Goal: Task Accomplishment & Management: Manage account settings

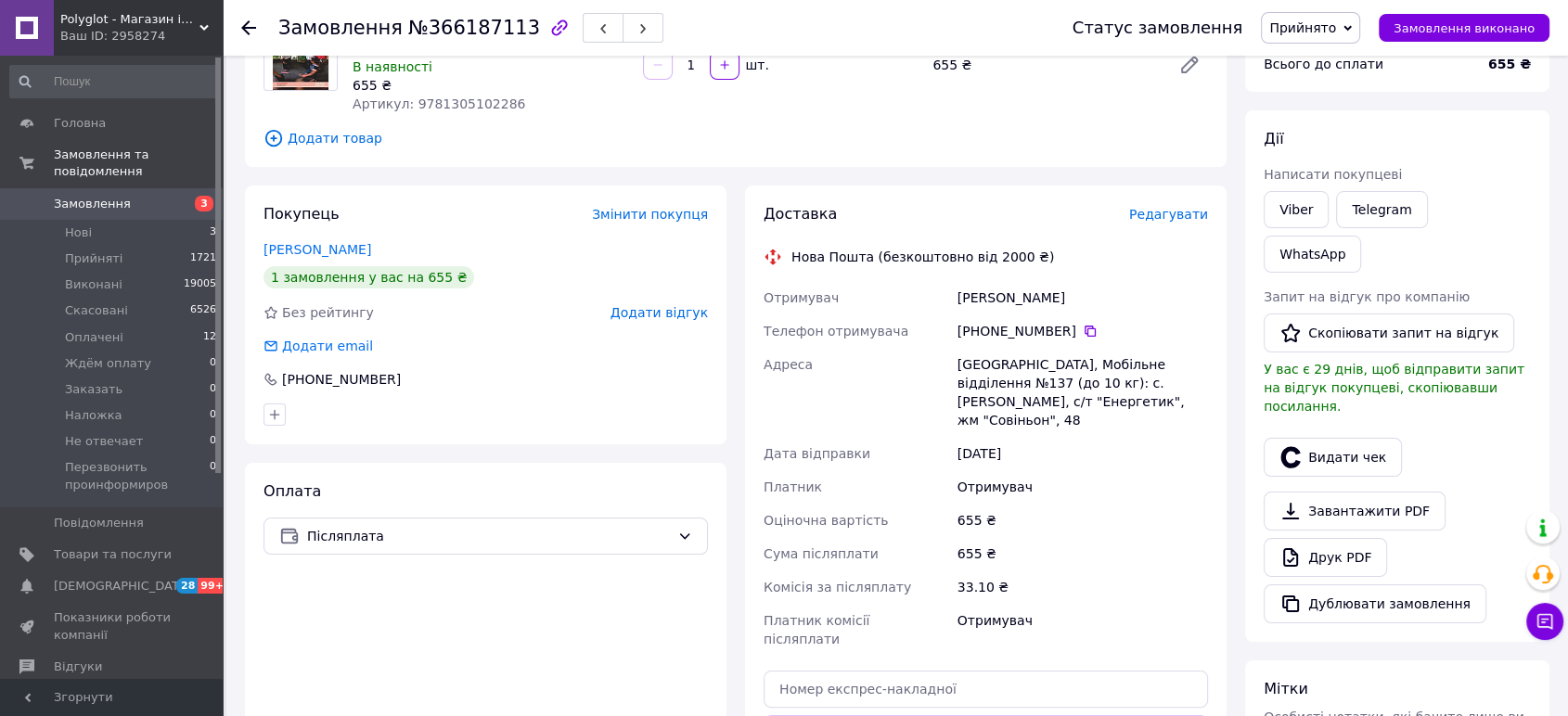
scroll to position [80, 0]
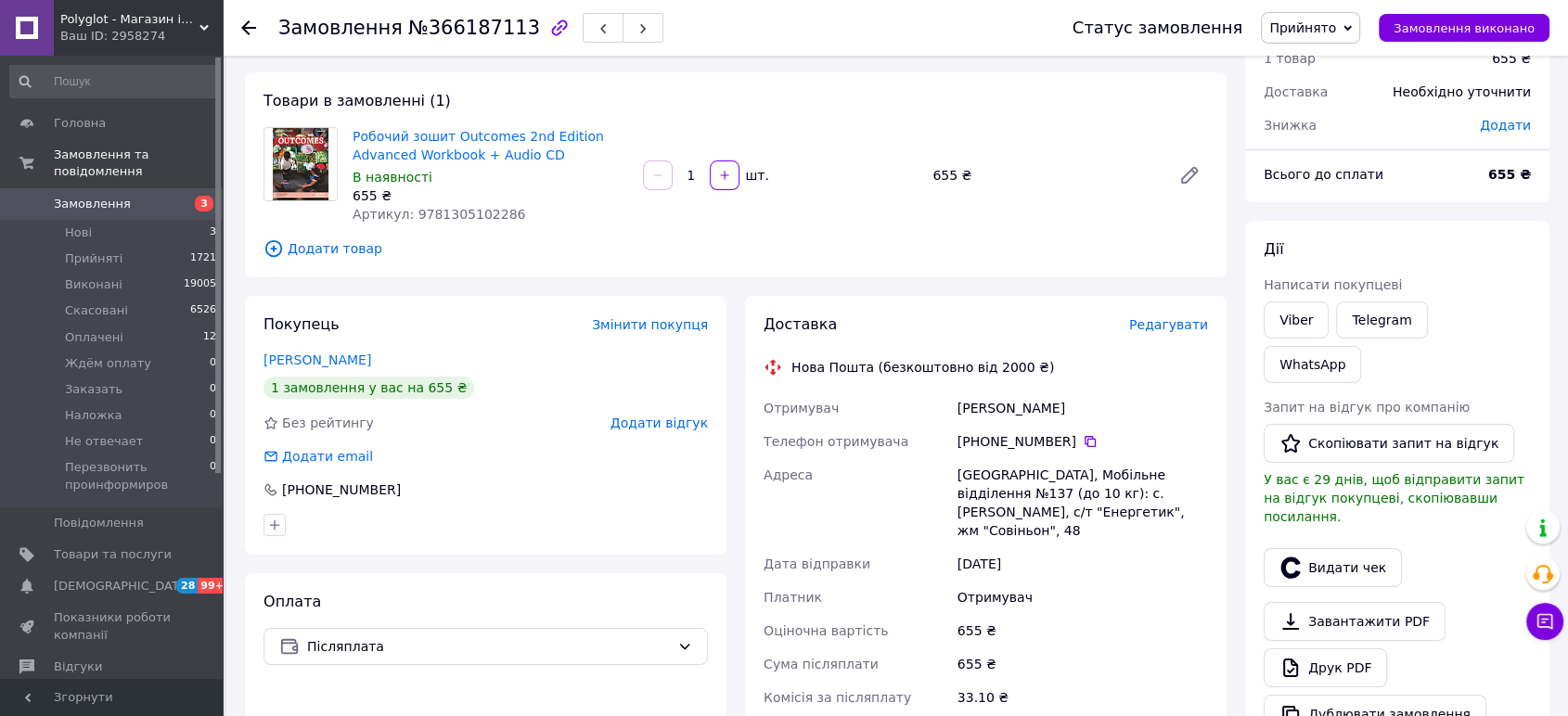
click at [458, 203] on div "655 ₴" at bounding box center [490, 195] width 275 height 18
click at [461, 220] on span "Артикул: 9781305102286" at bounding box center [439, 214] width 173 height 15
copy span "9781305102286"
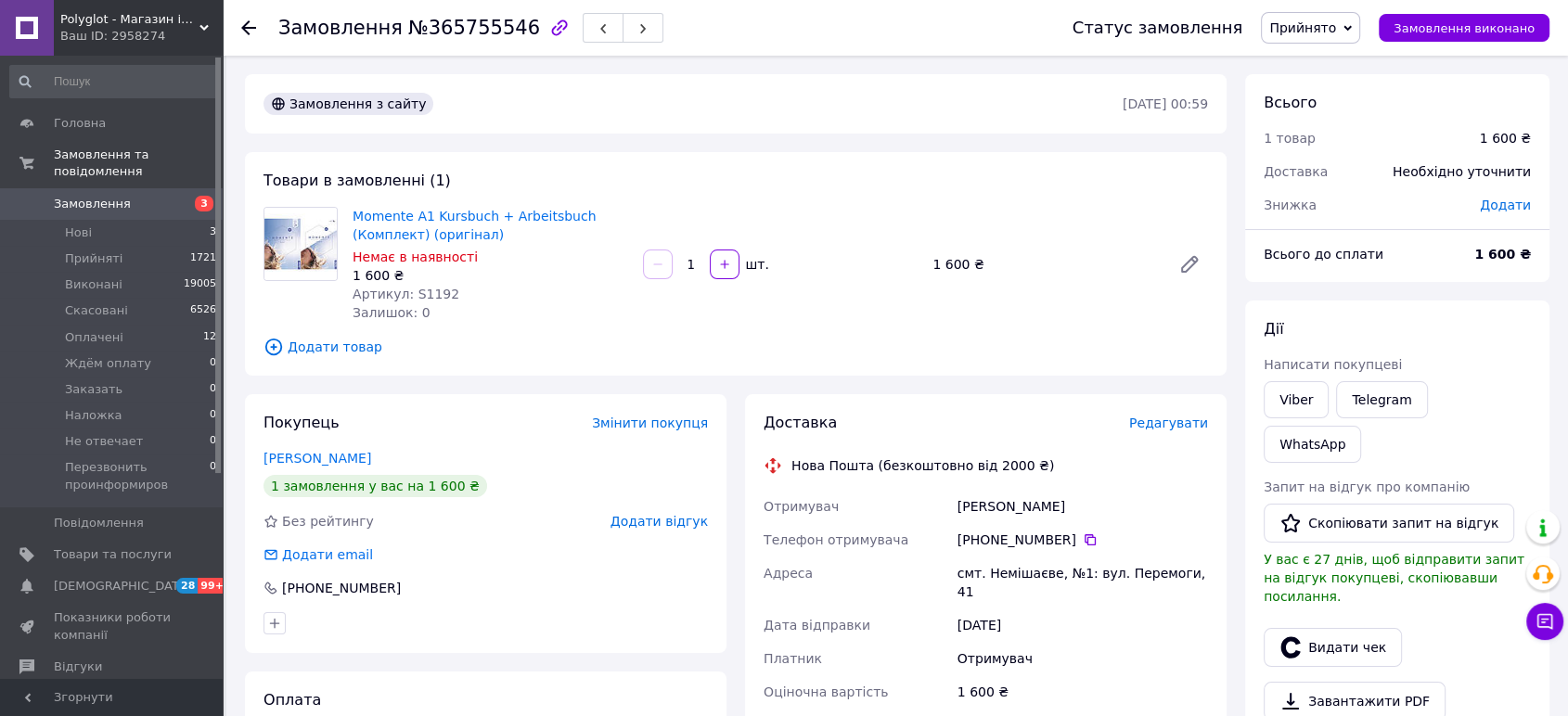
click at [1327, 15] on span "Прийнято" at bounding box center [1310, 27] width 99 height 31
click at [1334, 85] on li "Скасовано" at bounding box center [1366, 92] width 208 height 28
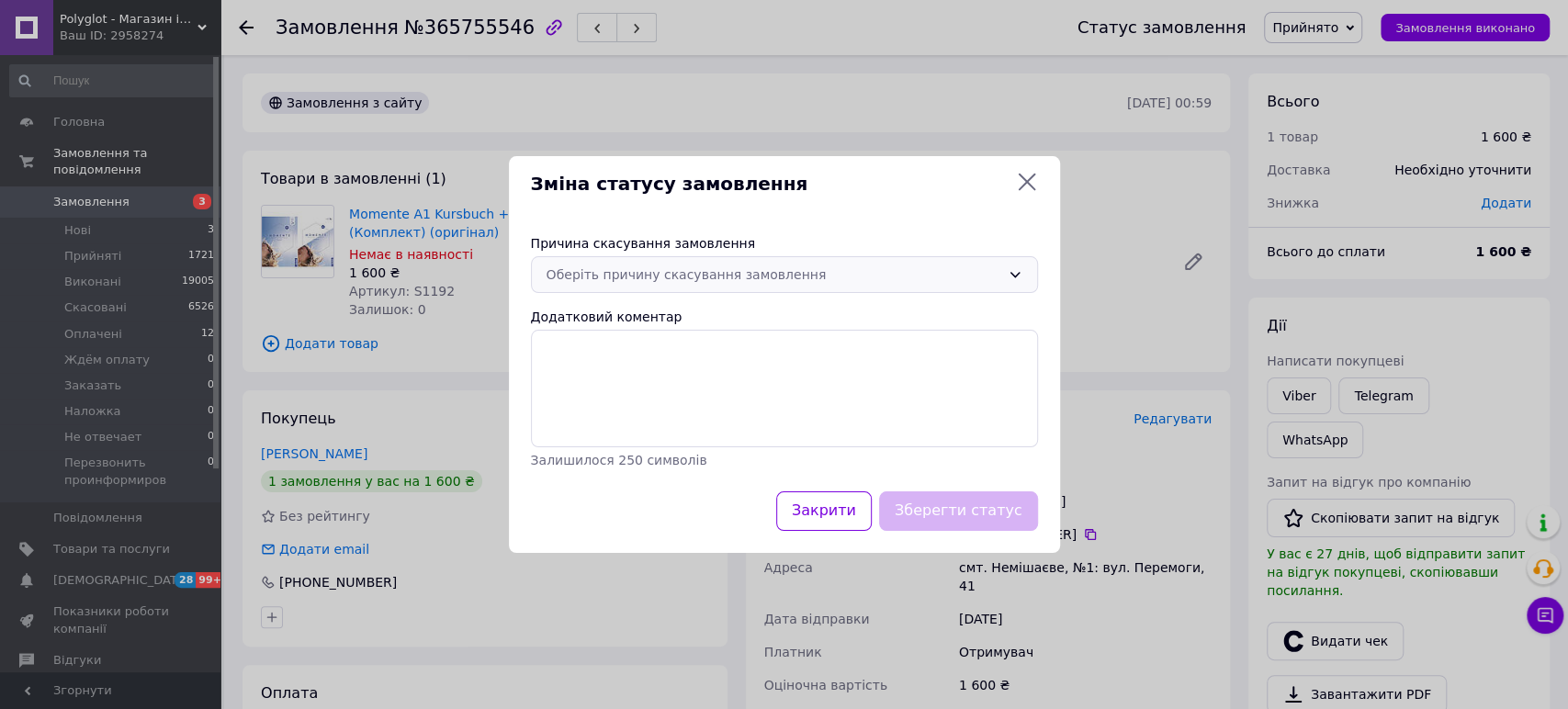
click at [1018, 270] on icon at bounding box center [1015, 274] width 14 height 14
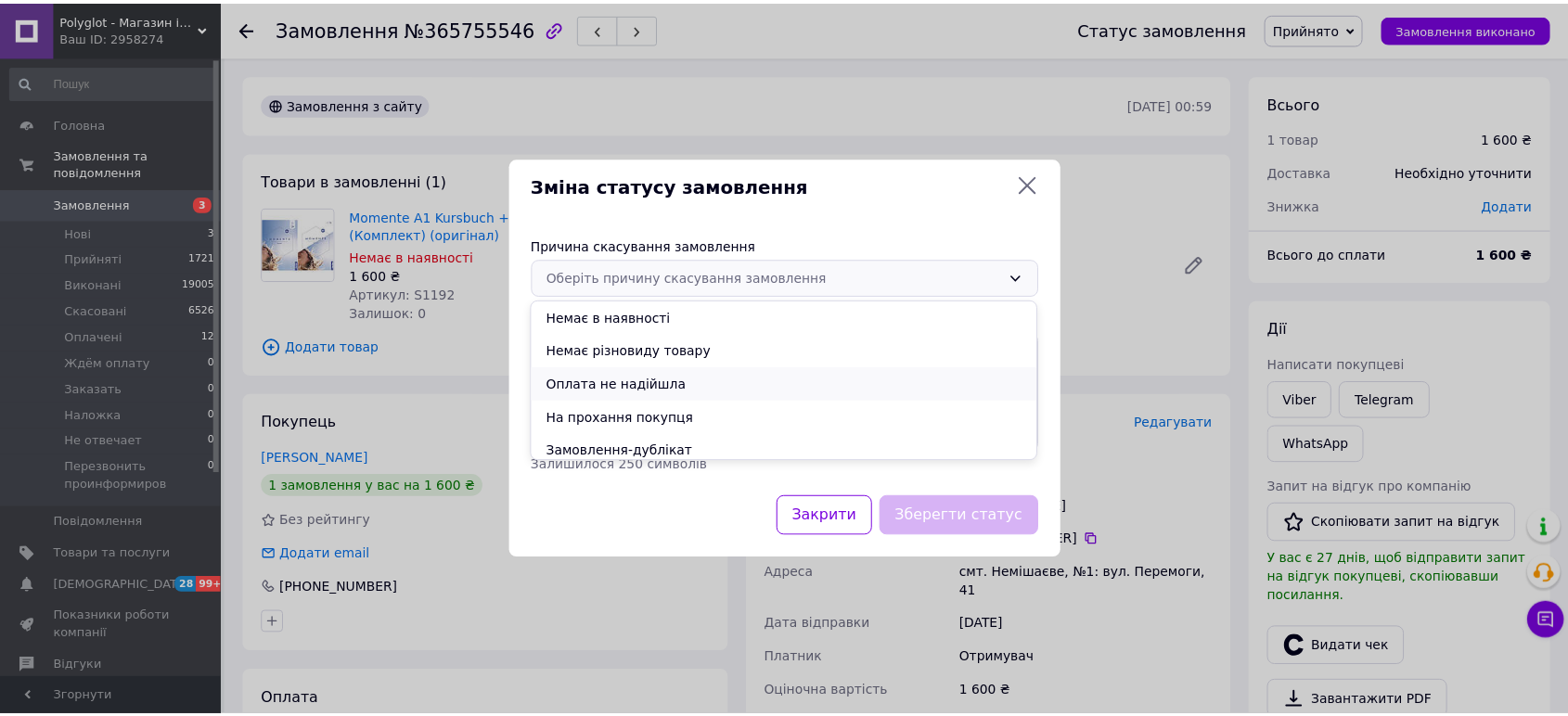
scroll to position [74, 0]
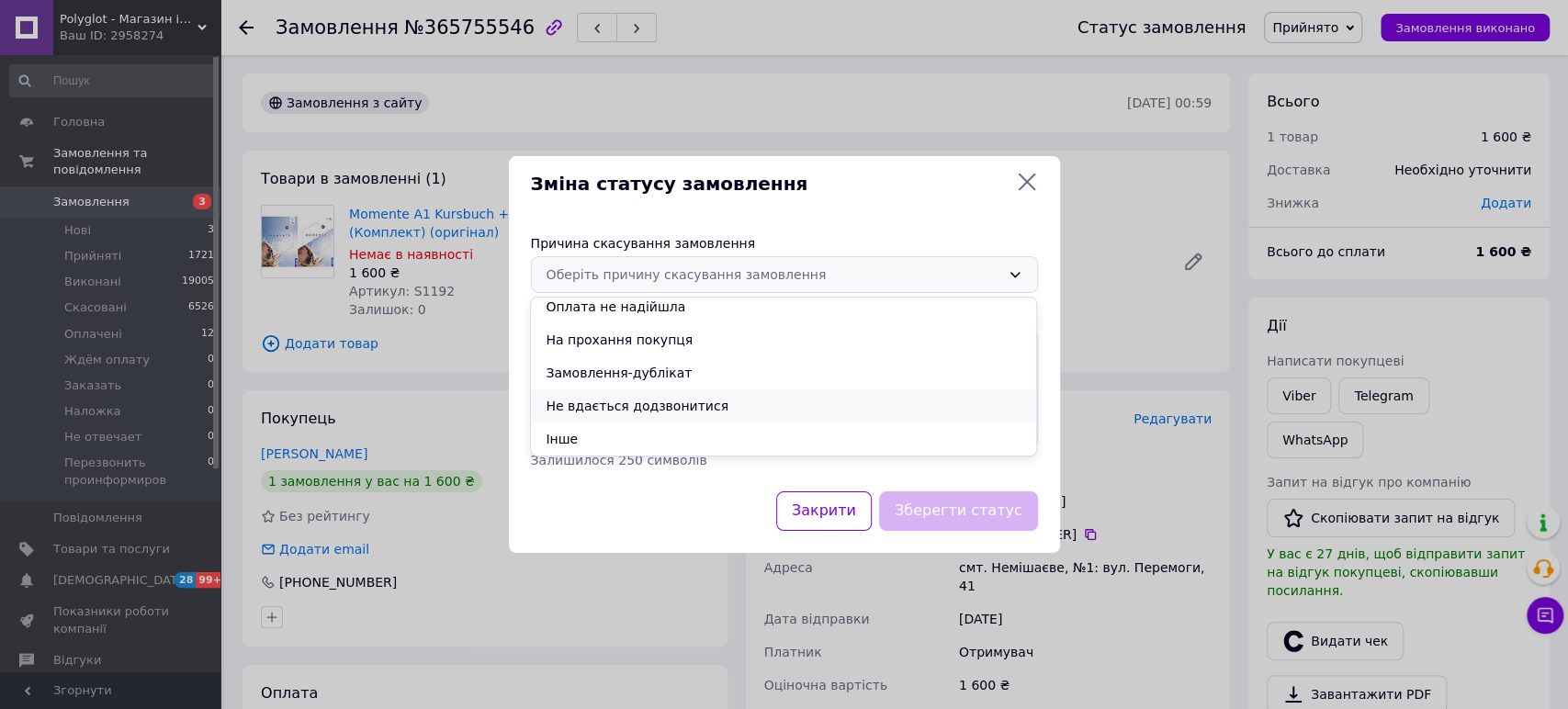
click at [661, 407] on li "Не вдається додзвонитися" at bounding box center [784, 406] width 505 height 33
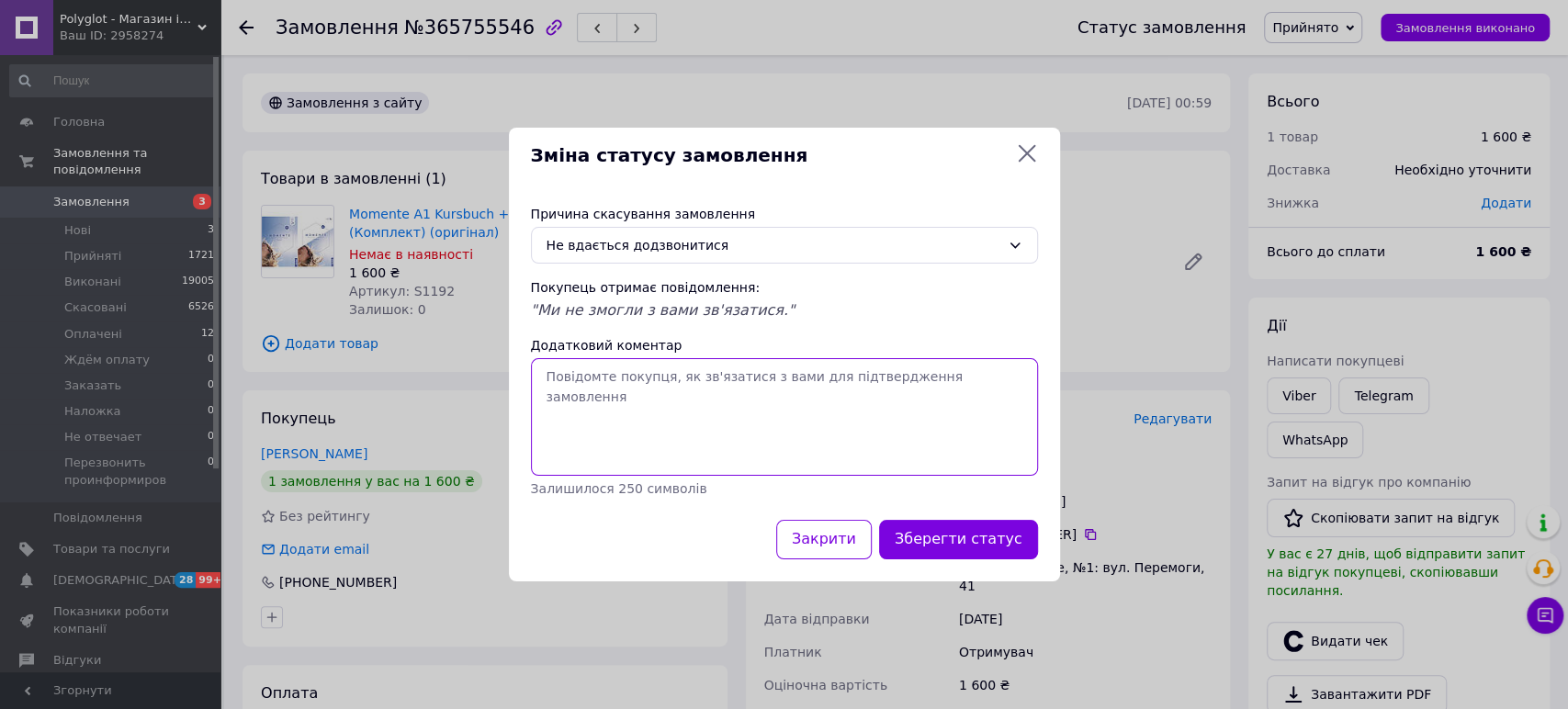
click at [655, 391] on textarea "Додатковий коментар" at bounding box center [784, 417] width 507 height 117
type textarea "Номер не існує, вайбера/ТГ немає."
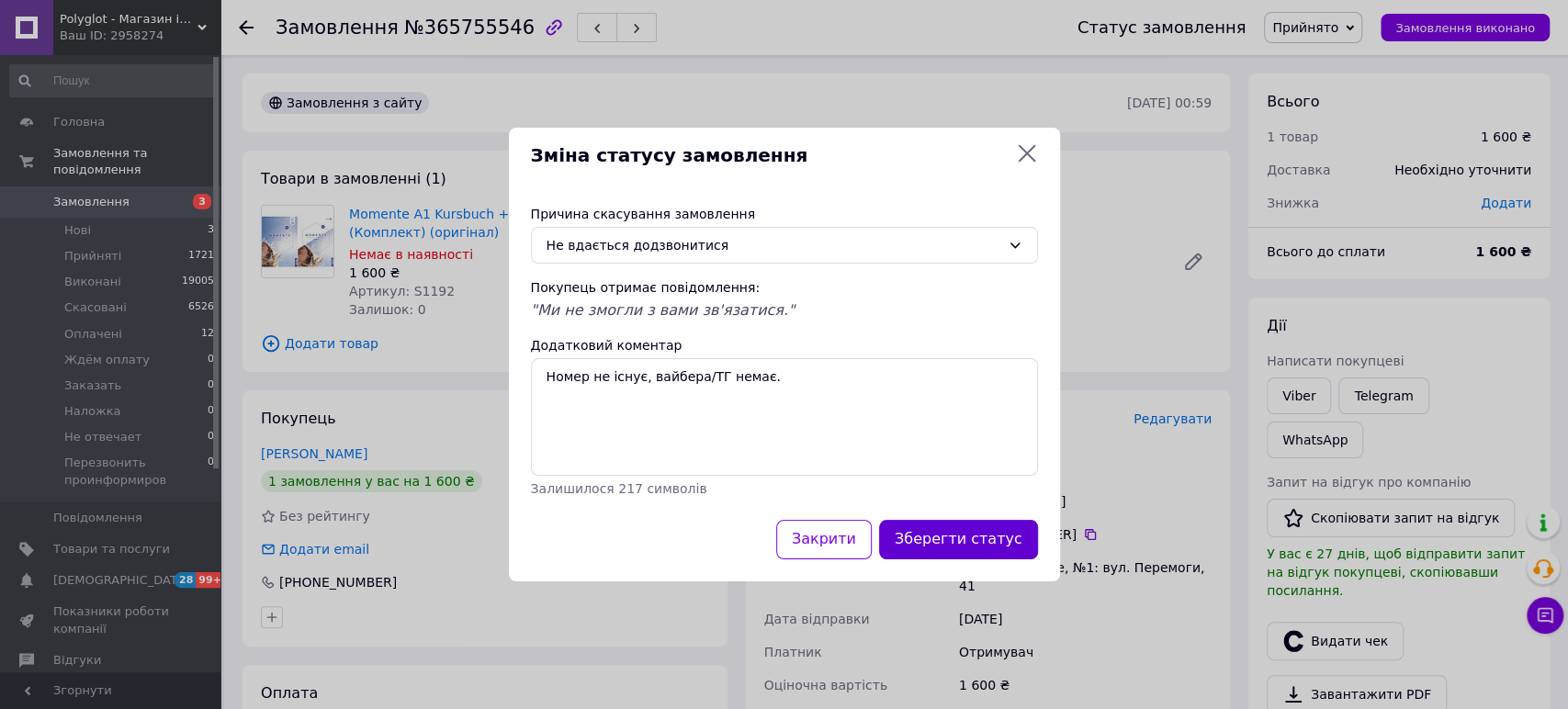
click at [958, 538] on button "Зберегти статус" at bounding box center [958, 539] width 159 height 39
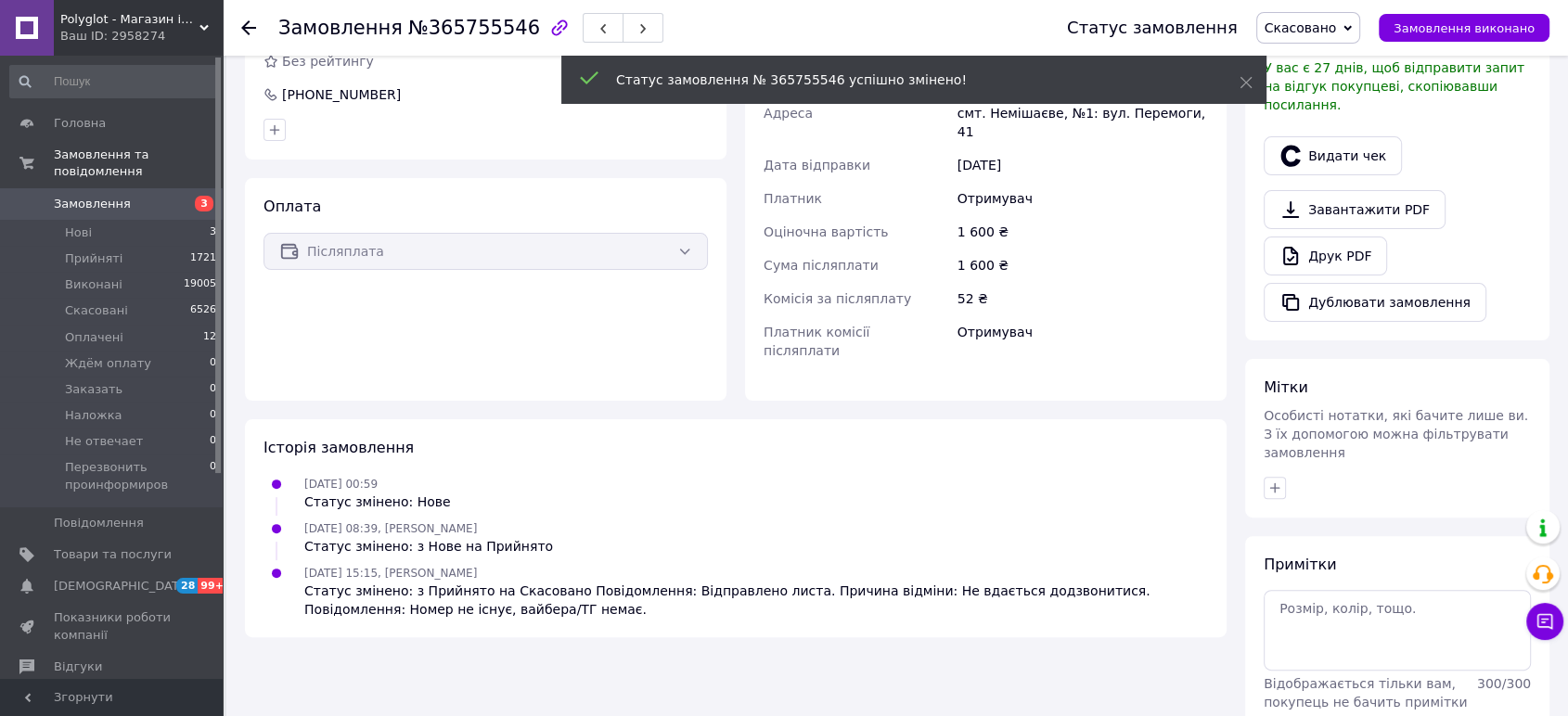
scroll to position [457, 0]
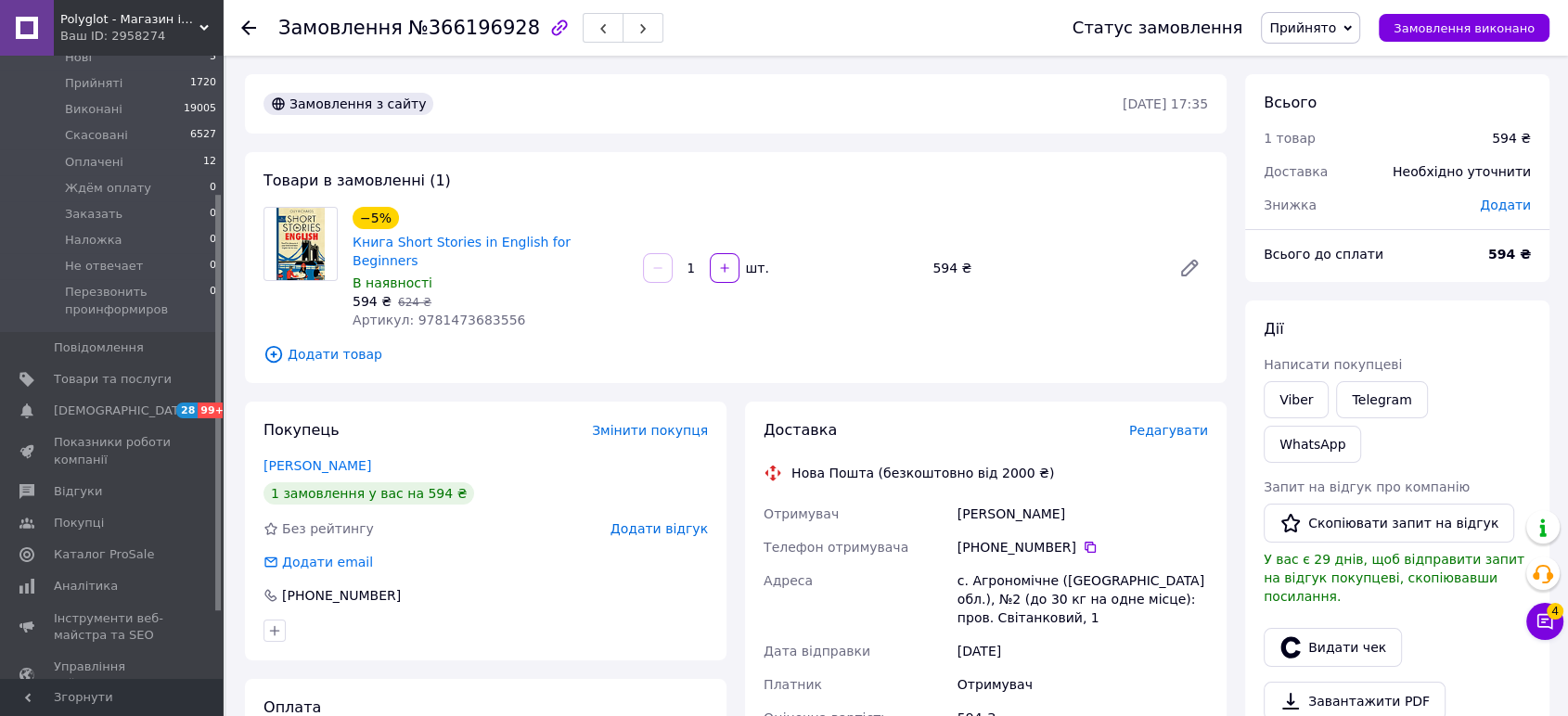
scroll to position [206, 0]
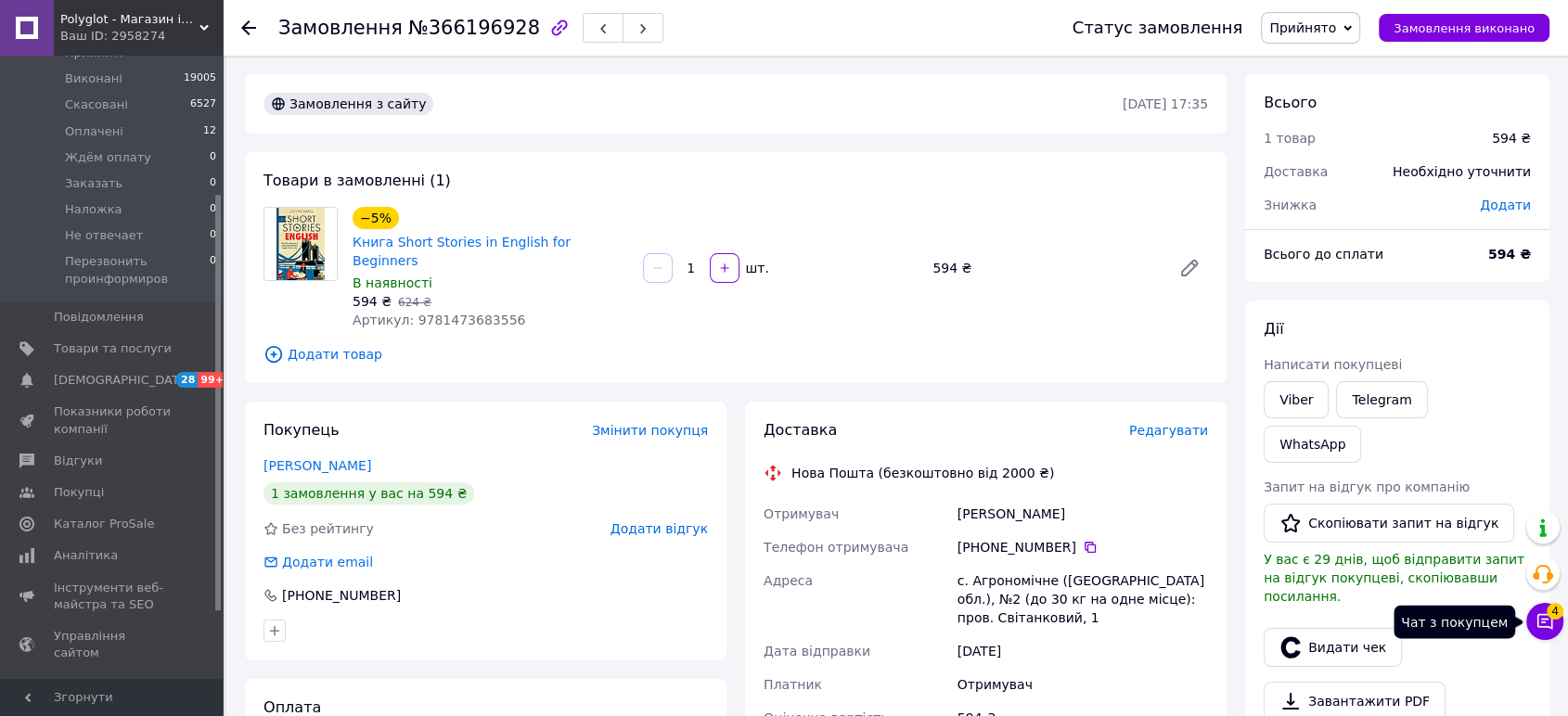
click at [1544, 631] on button "Чат з покупцем 4" at bounding box center [1545, 621] width 37 height 37
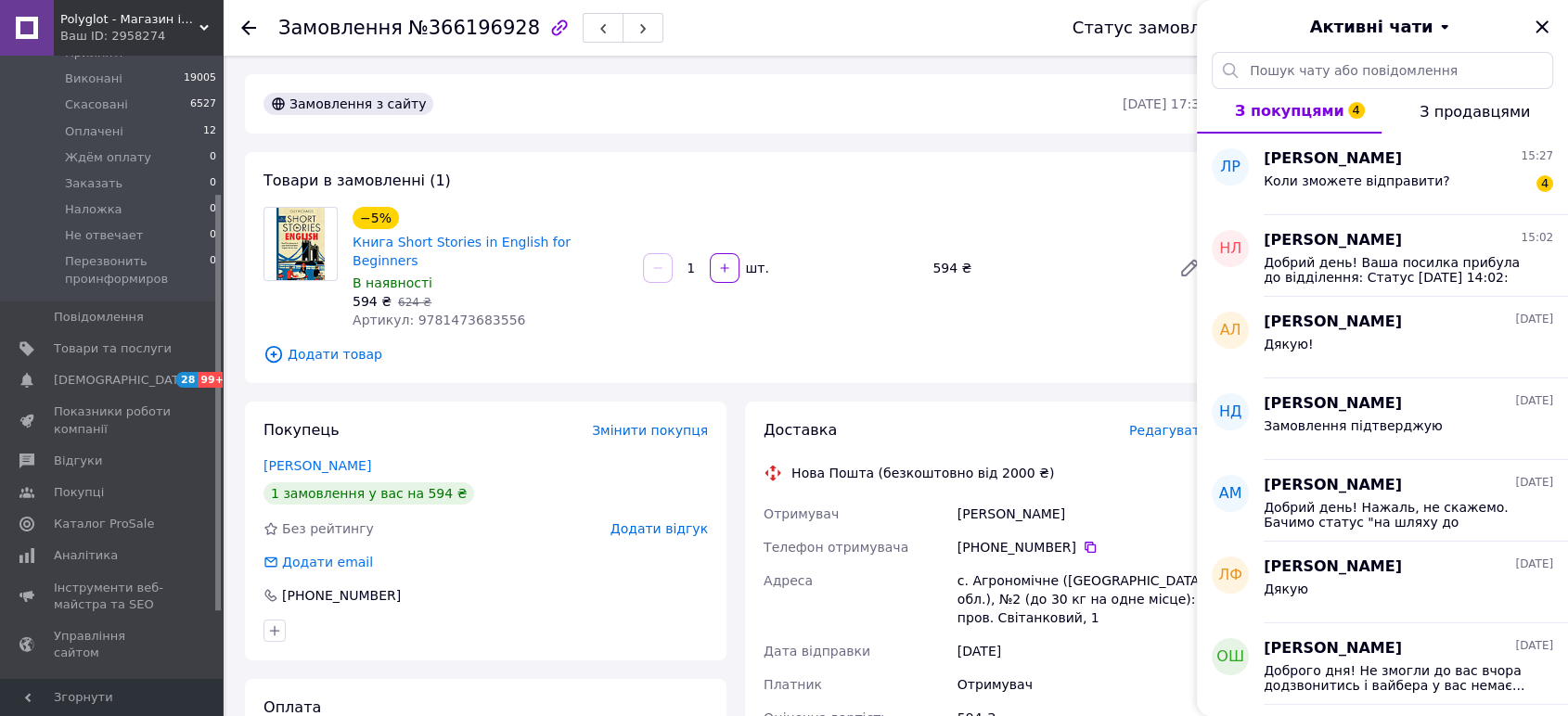
click at [1010, 374] on div "Замовлення з сайту 11.10.2025 • 17:35 Товари в замовленні (1) −5% Книга Short S…" at bounding box center [735, 673] width 1000 height 1199
click at [1544, 20] on icon "Закрити" at bounding box center [1542, 26] width 22 height 22
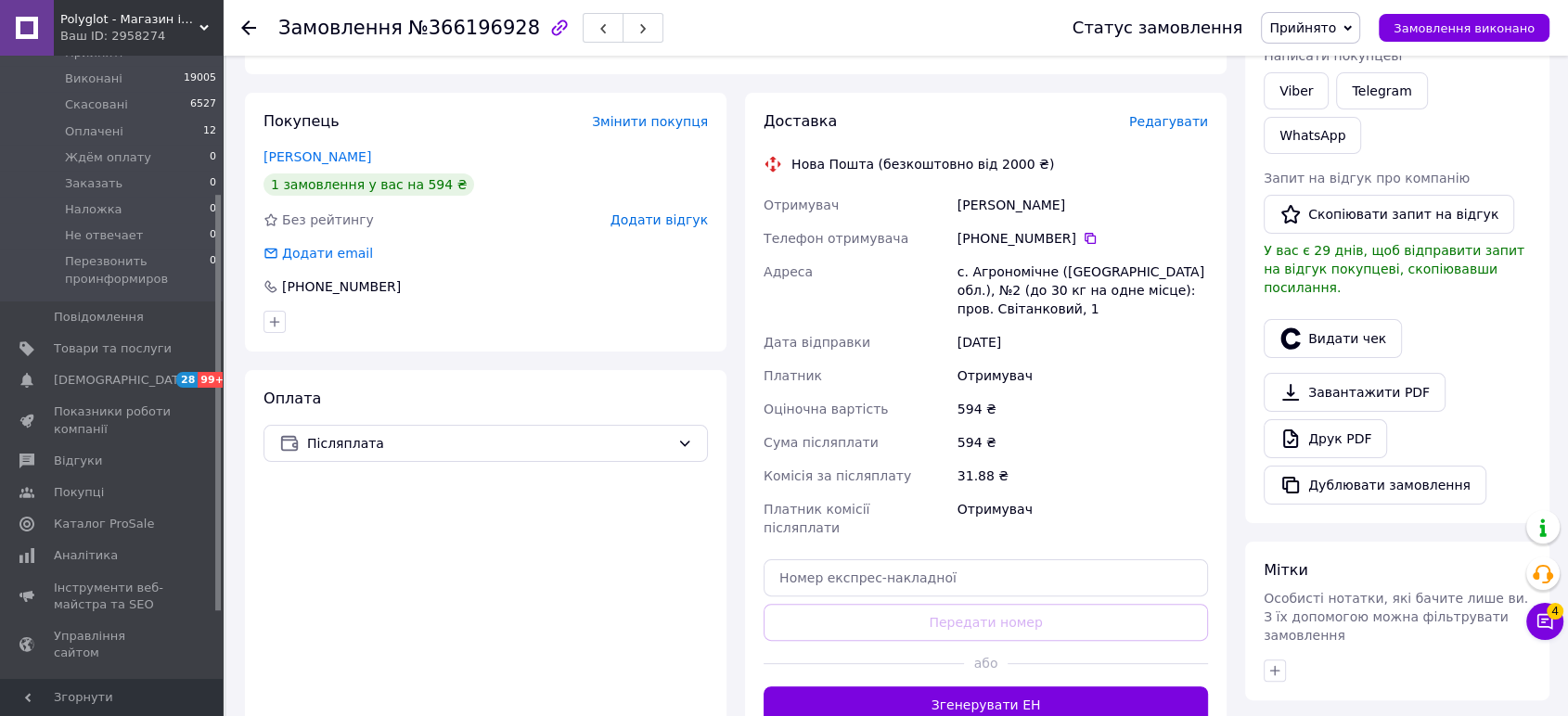
scroll to position [0, 0]
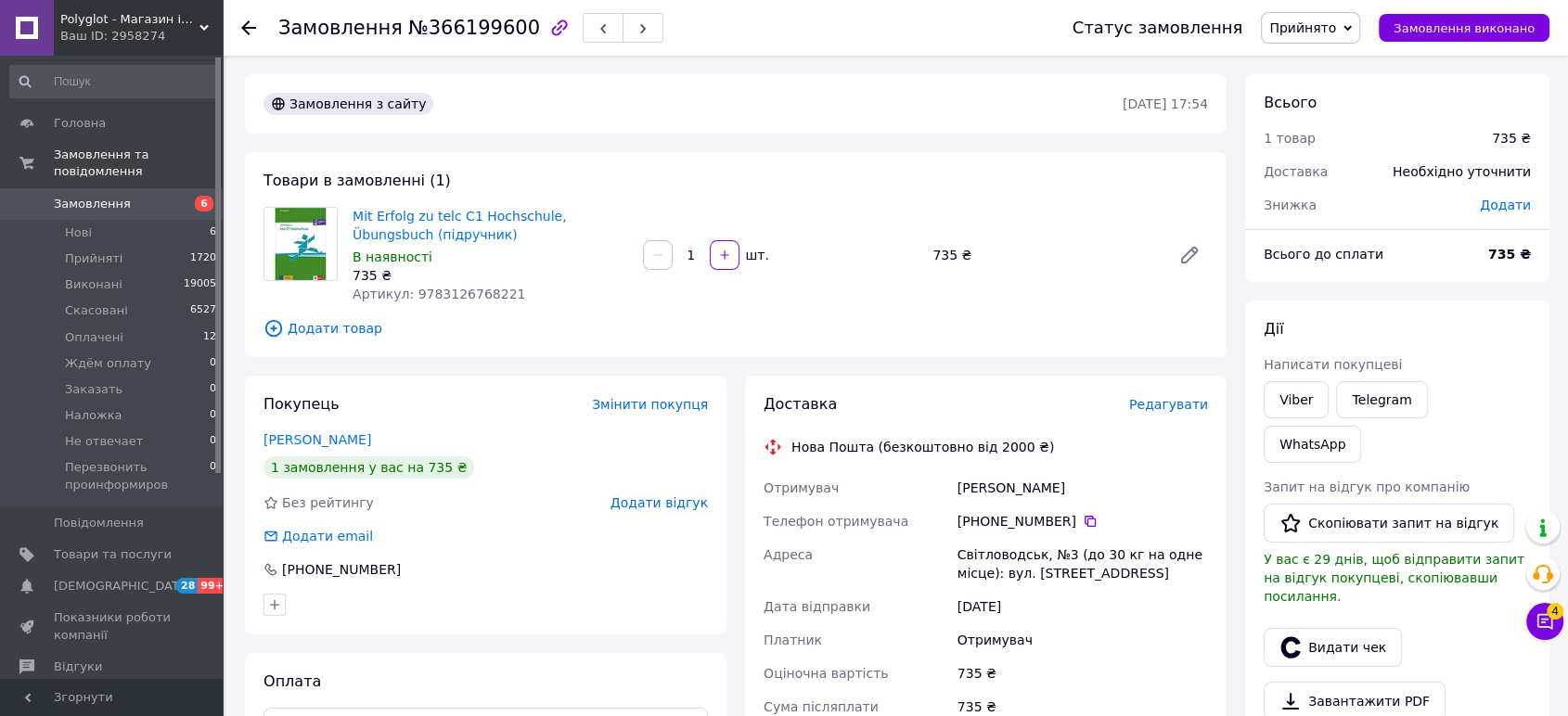
click at [471, 33] on span "№366199600" at bounding box center [474, 27] width 132 height 22
copy span "366199600"
drag, startPoint x: 430, startPoint y: 234, endPoint x: 345, endPoint y: 210, distance: 88.3
click at [345, 210] on div "Mit Erfolg zu telc C1 Hochschule, Übungsbuch (підручник) В наявності 735 ₴ Арти…" at bounding box center [490, 255] width 291 height 104
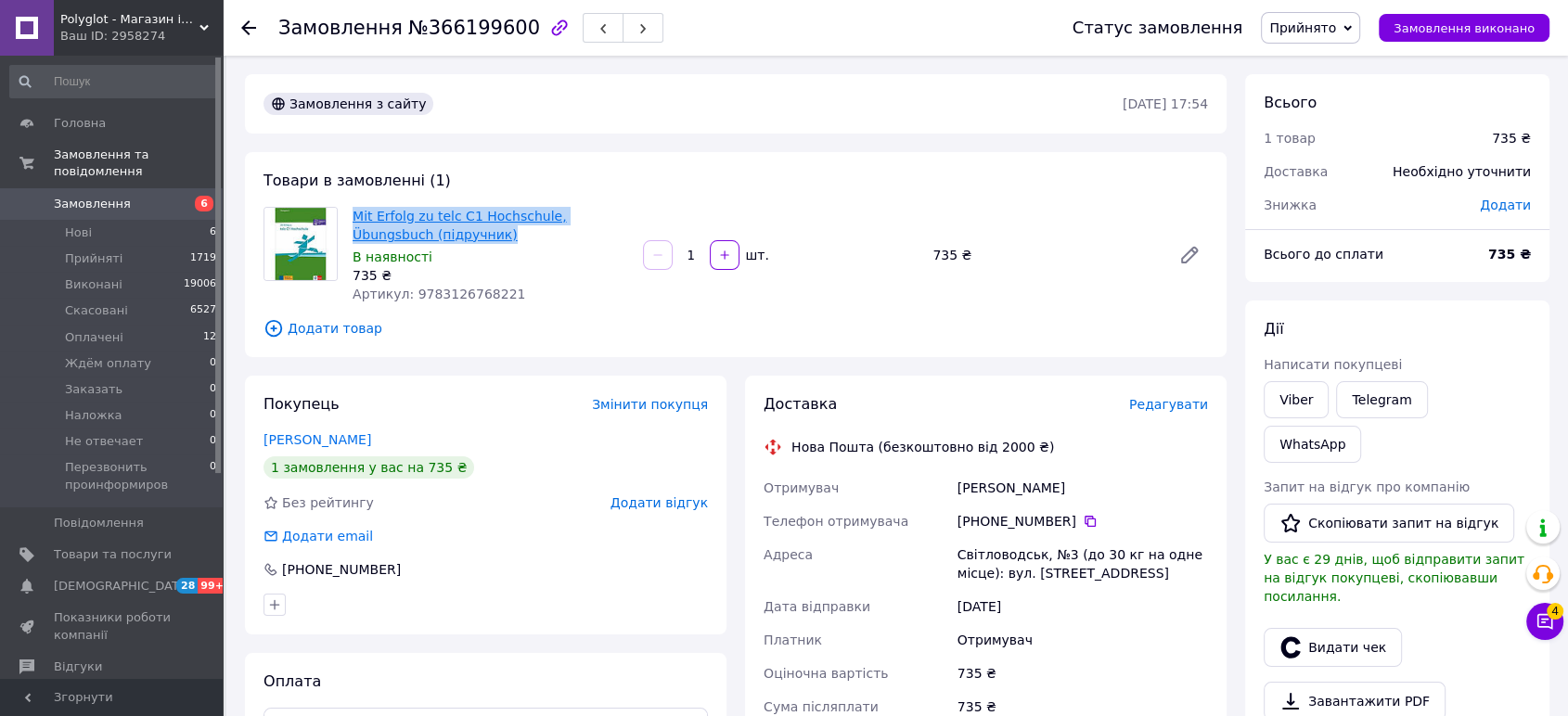
copy link "Mit Erfolg zu telc C1 Hochschule, Übungsbuch (підручник)"
drag, startPoint x: 1046, startPoint y: 486, endPoint x: 980, endPoint y: 484, distance: 66.0
click at [929, 484] on div "Отримувач Гожа Катерина Телефон отримувача +380 96 852 30 19   Адреса Світловод…" at bounding box center [986, 639] width 452 height 337
copy div "Отримувач Гожа Катерина"
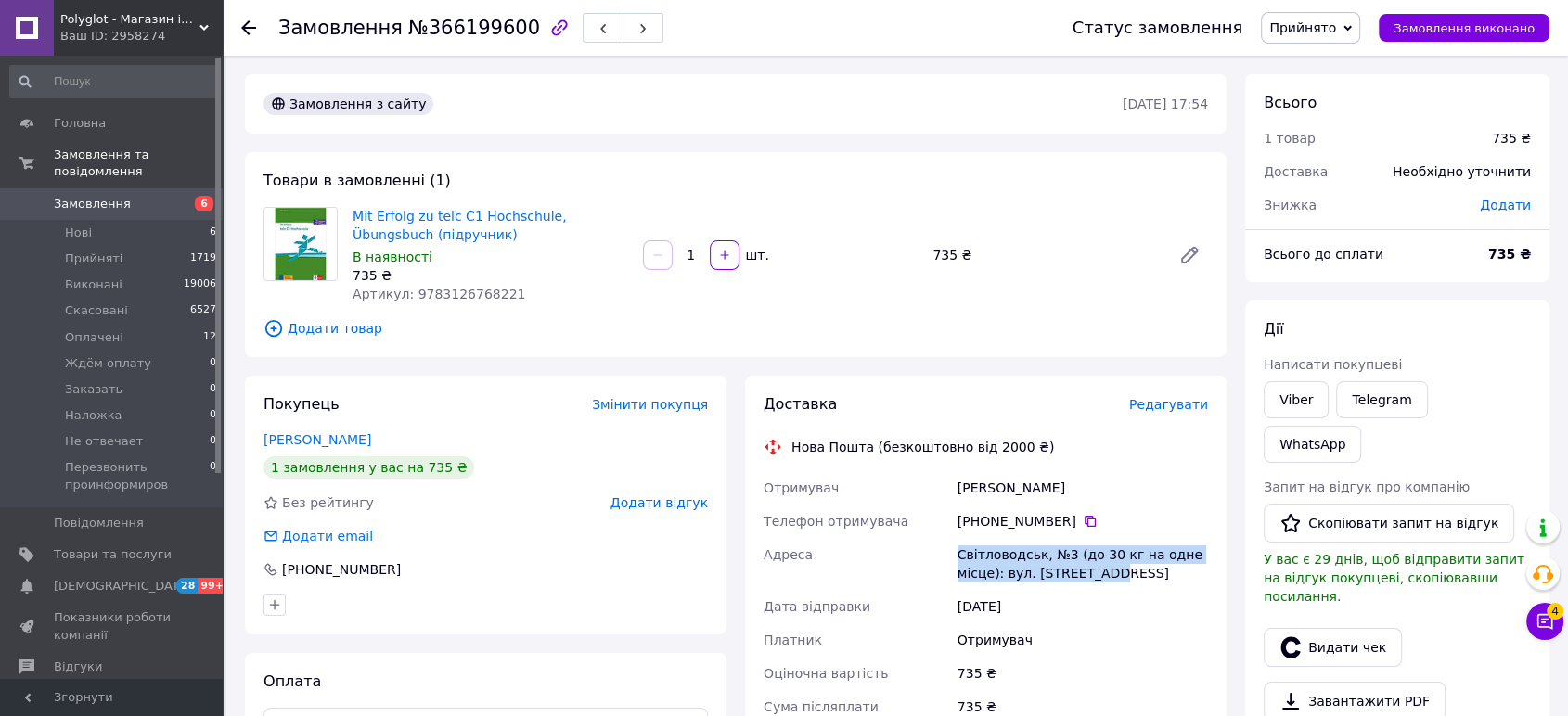
drag, startPoint x: 1098, startPoint y: 568, endPoint x: 951, endPoint y: 549, distance: 148.2
click at [951, 549] on div "Отримувач Гожа Катерина Телефон отримувача +380 96 852 30 19   Адреса Світловод…" at bounding box center [986, 639] width 452 height 337
copy div "Адреса Світловодськ, №3 (до 30 кг на одне місце): вул. Ювілейна, 2"
click at [1431, 302] on div "[PERSON_NAME] покупцеві Viber Telegram WhatsApp Запит на відгук про компанію   …" at bounding box center [1397, 565] width 304 height 531
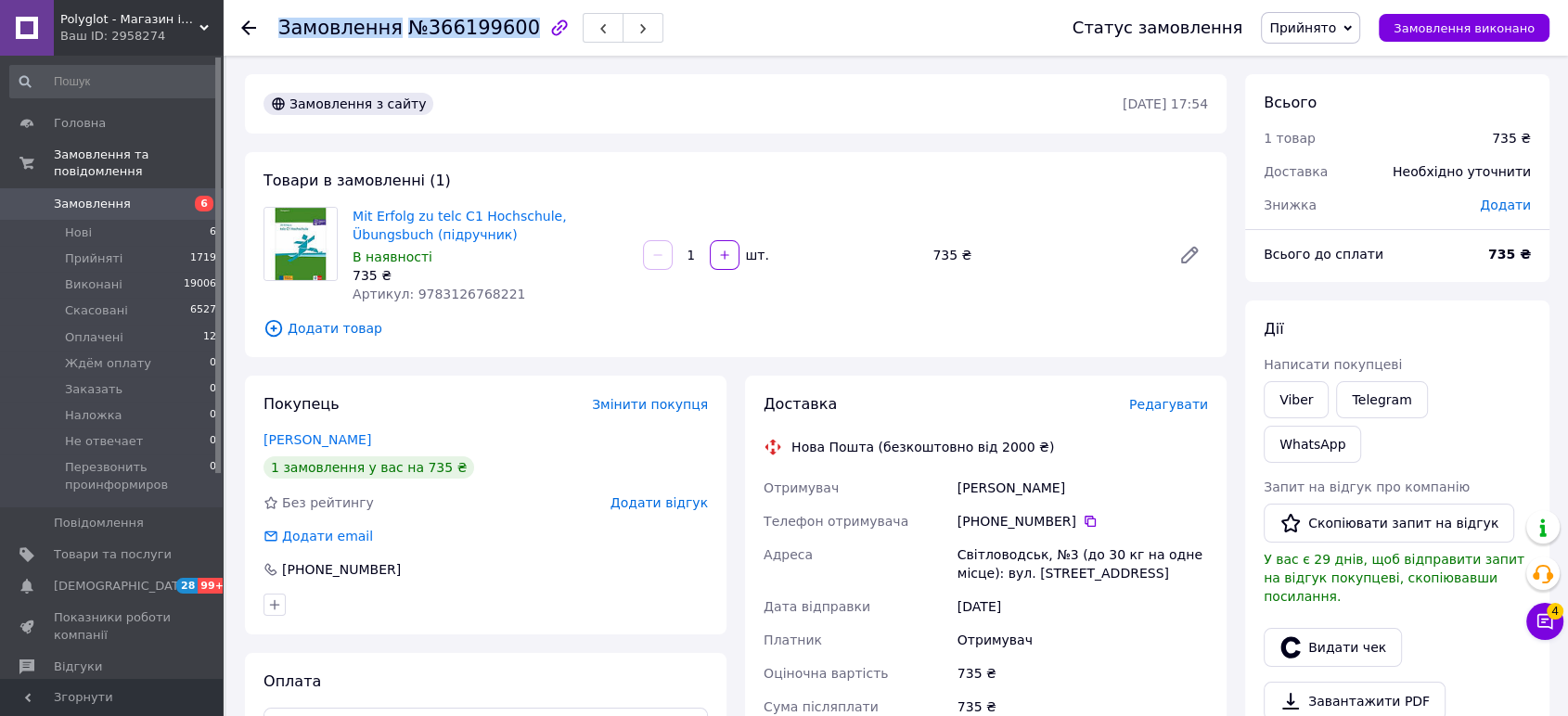
click at [505, 32] on div "Замовлення №366199600" at bounding box center [470, 27] width 385 height 31
copy h1 "Замовлення №366199600"
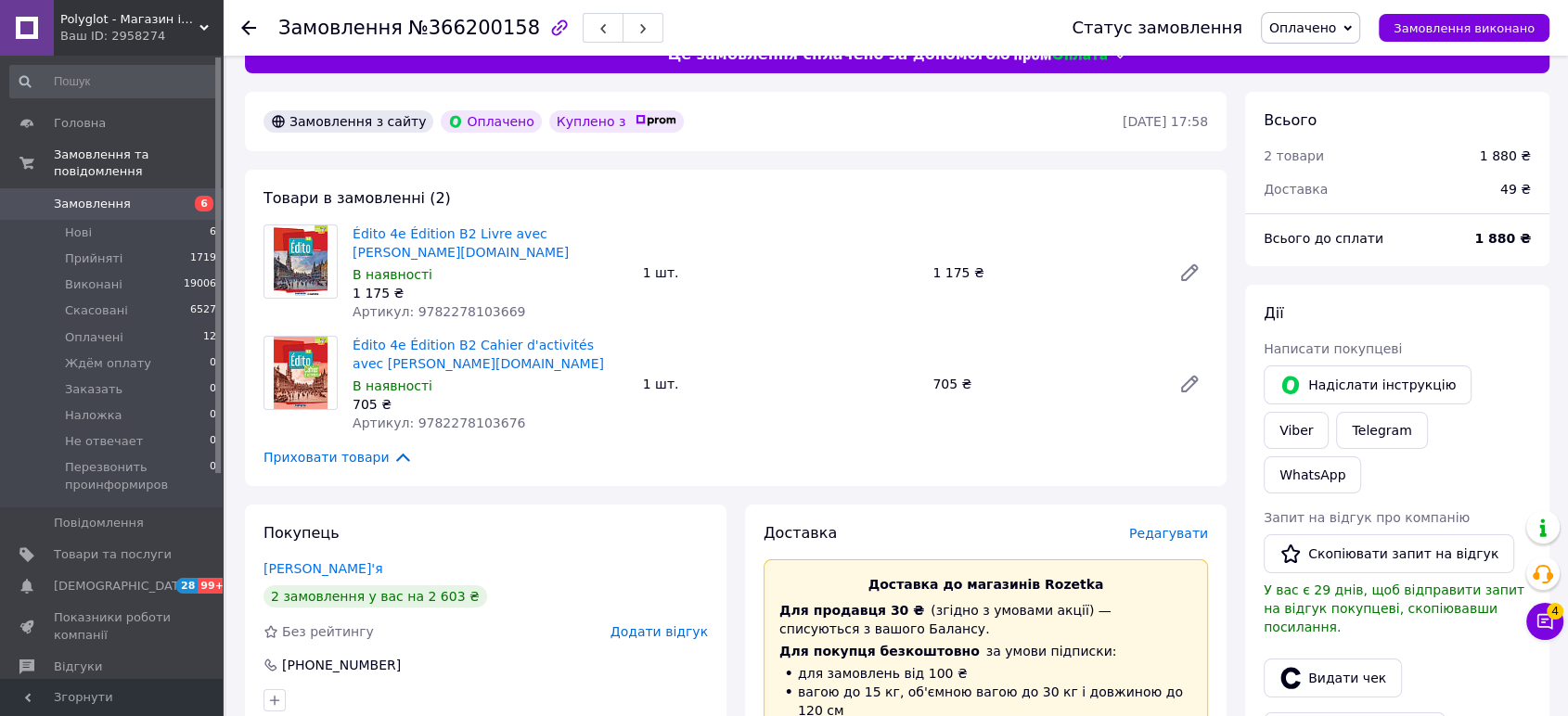
scroll to position [515, 0]
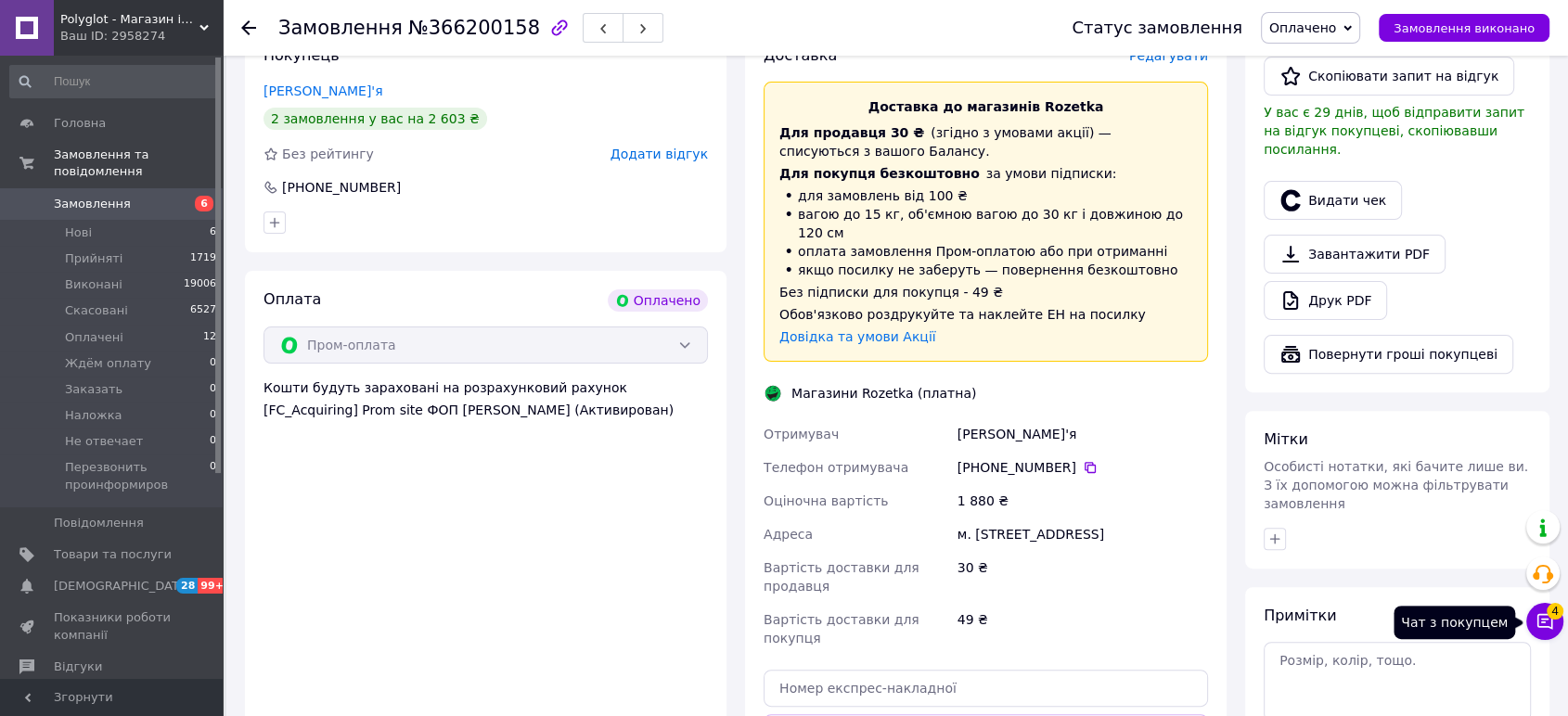
click at [1555, 634] on button "Чат з покупцем 4" at bounding box center [1545, 621] width 37 height 37
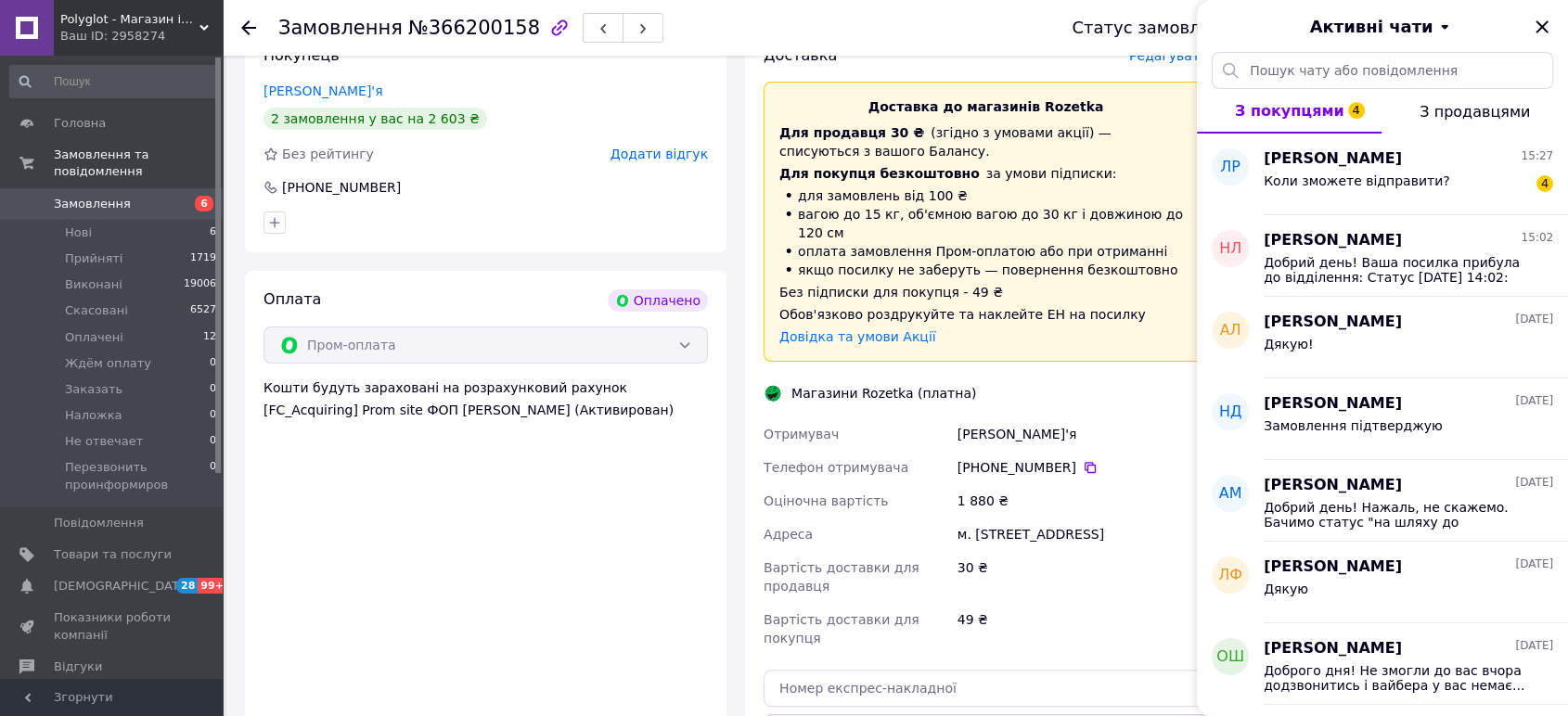
click at [680, 553] on div "Оплата Оплачено Пром-оплата Кошти будуть зараховані на розрахунковий рахунок [F…" at bounding box center [485, 562] width 481 height 581
click at [682, 562] on div "Оплата Оплачено Пром-оплата Кошти будуть зараховані на розрахунковий рахунок [F…" at bounding box center [485, 562] width 481 height 581
click at [670, 523] on div "Оплата Оплачено Пром-оплата Кошти будуть зараховані на розрахунковий рахунок [F…" at bounding box center [485, 562] width 481 height 581
drag, startPoint x: 1538, startPoint y: 21, endPoint x: 1531, endPoint y: 45, distance: 25.0
click at [1538, 25] on icon "Закрити" at bounding box center [1542, 26] width 22 height 22
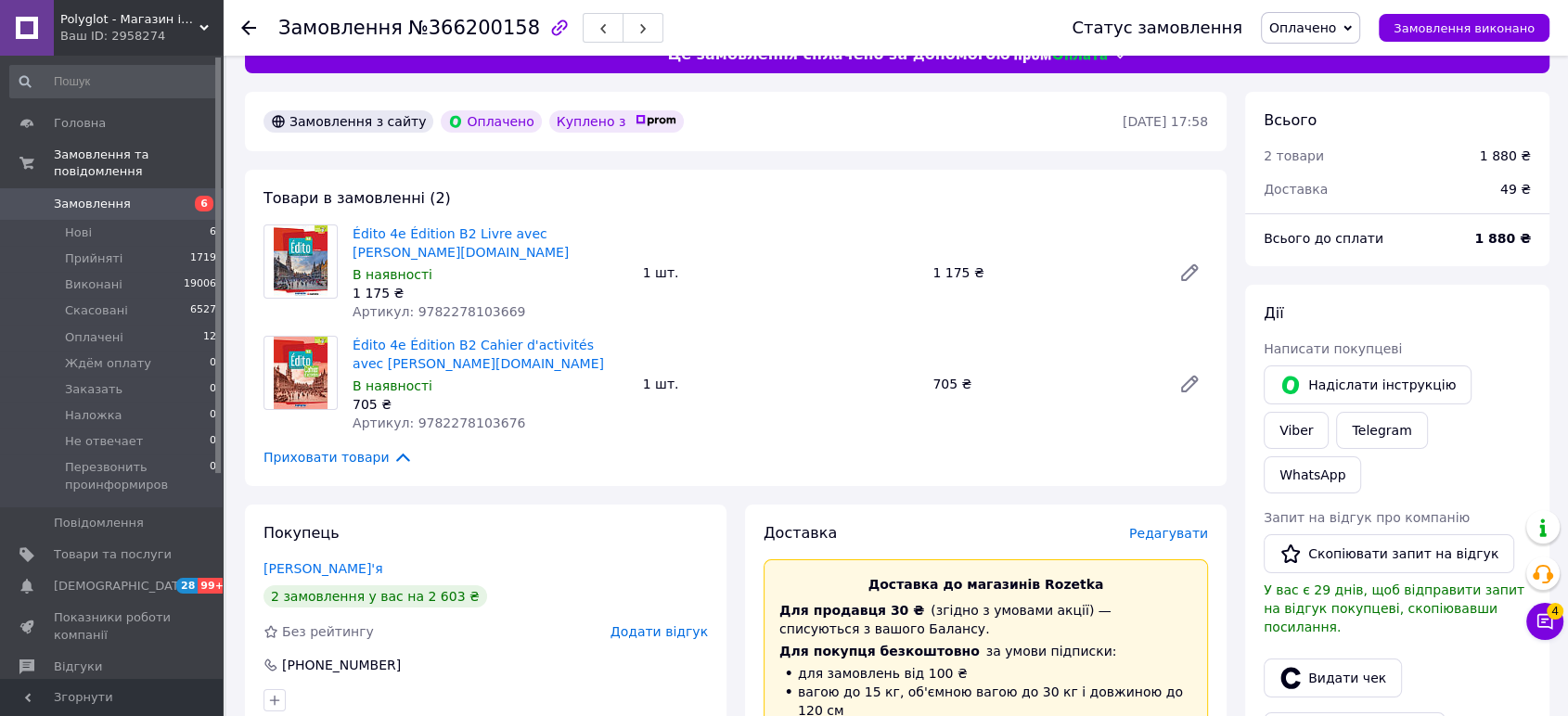
scroll to position [0, 0]
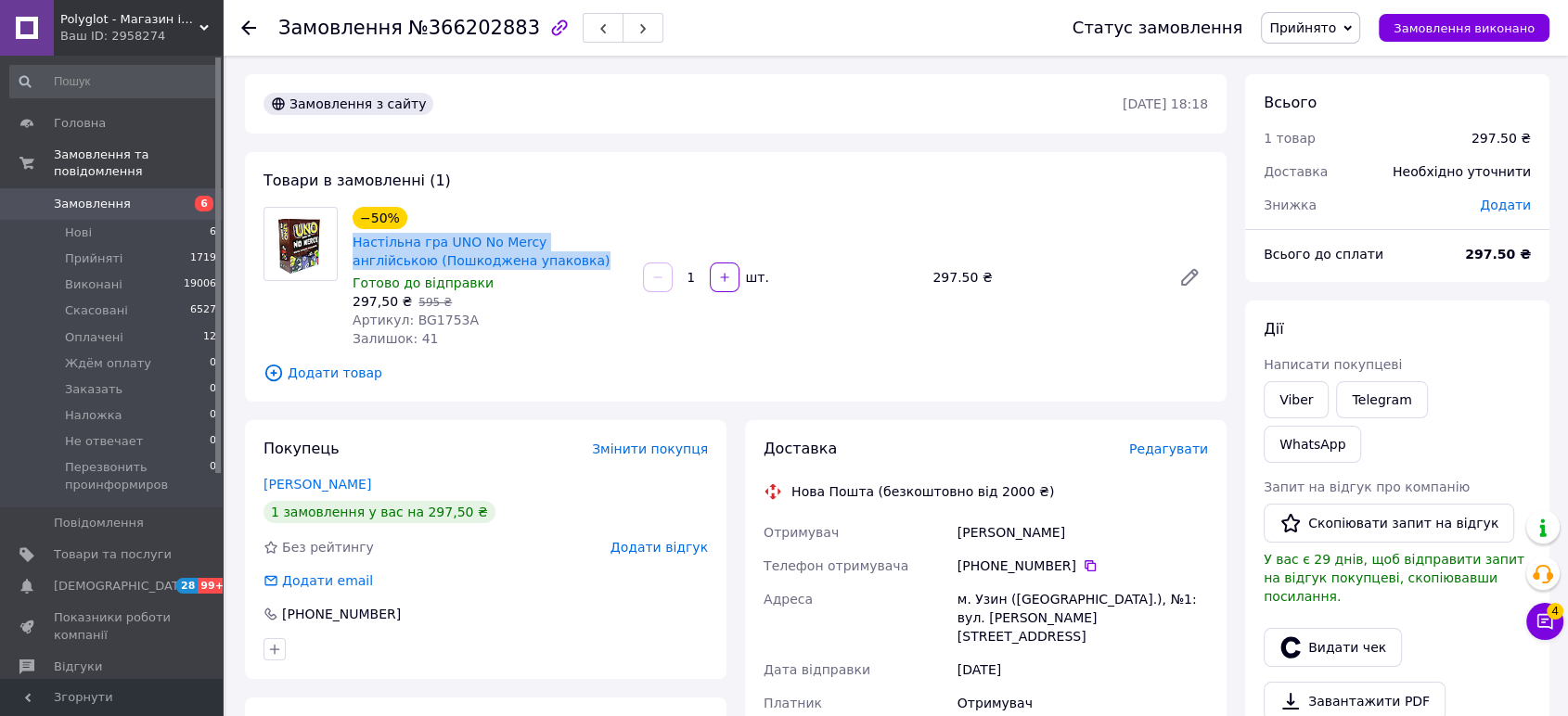
drag, startPoint x: 504, startPoint y: 257, endPoint x: 345, endPoint y: 246, distance: 159.4
click at [345, 246] on div "−50% Настільна гра UNO No Mercy англійською (Пошкоджена упаковка) Готово до від…" at bounding box center [490, 277] width 291 height 149
copy link "Настільна гра UNO No Mercy англійською (Пошкоджена упаковка)"
drag, startPoint x: 1071, startPoint y: 535, endPoint x: 950, endPoint y: 531, distance: 121.1
click at [950, 531] on div "Отримувач Марченко Ольга Телефон отримувача +380 97 242 14 49   Адреса м. Узин …" at bounding box center [986, 694] width 452 height 357
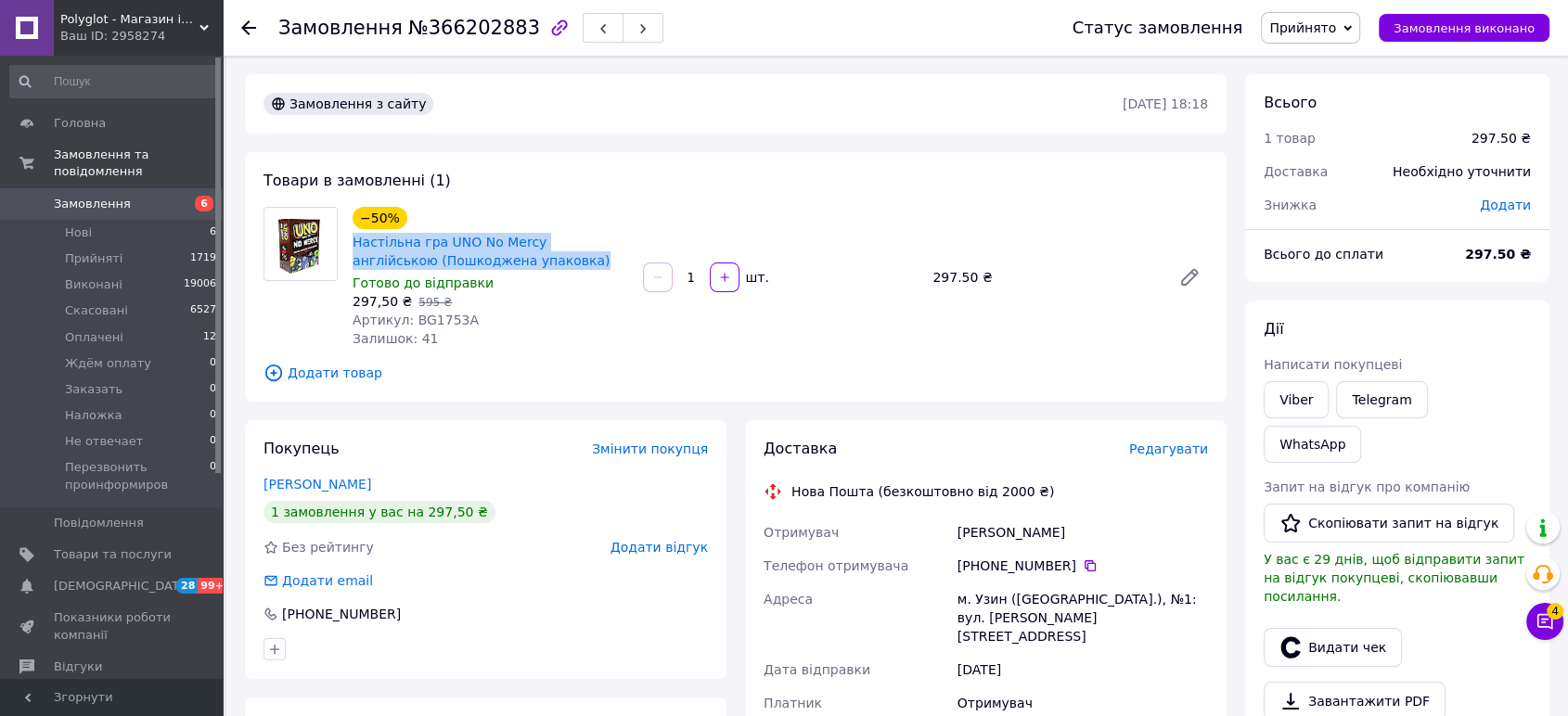
copy div "Отримувач Марченко Ольга"
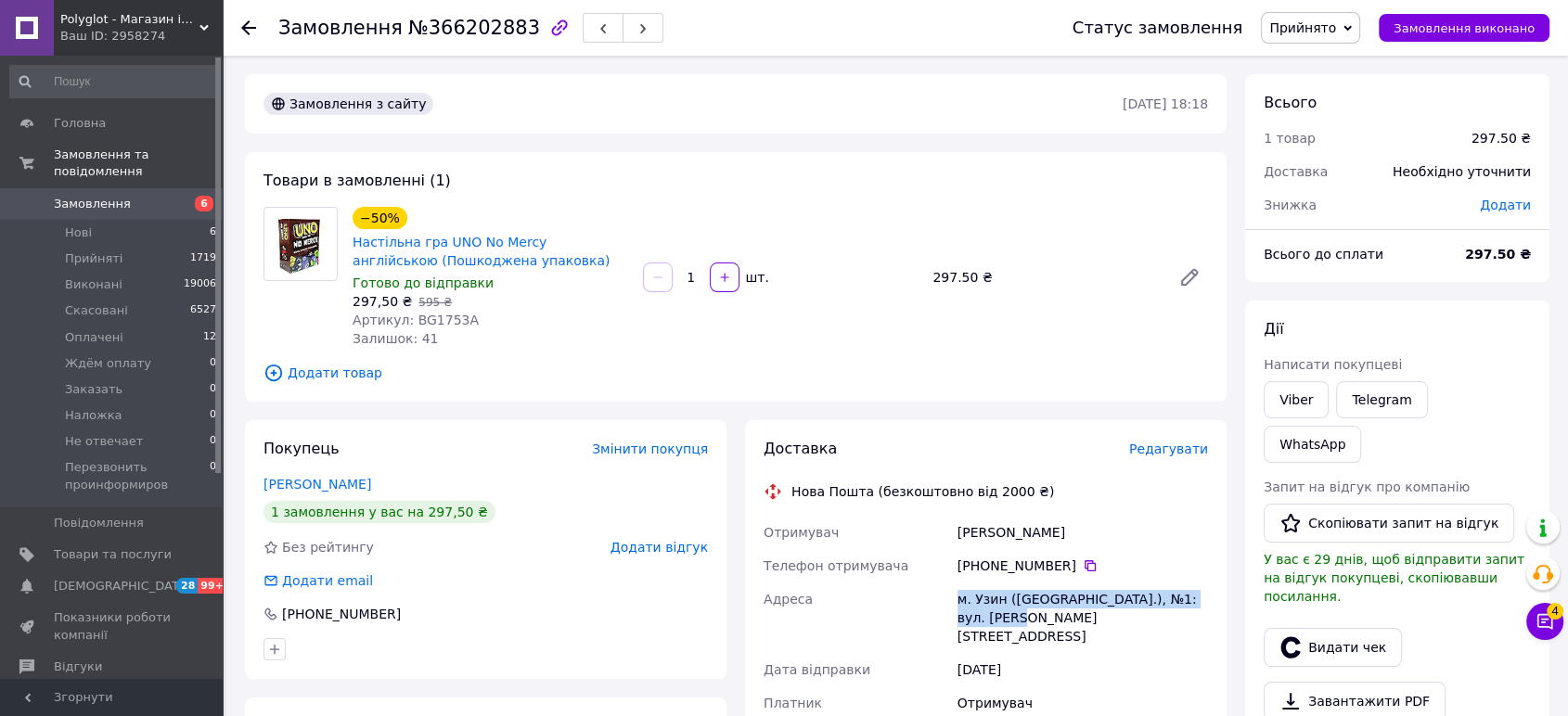
drag, startPoint x: 969, startPoint y: 612, endPoint x: 943, endPoint y: 598, distance: 29.5
click at [943, 598] on div "Отримувач Марченко Ольга Телефон отримувача +380 97 242 14 49   Адреса м. Узин …" at bounding box center [986, 694] width 452 height 357
copy div "Адреса м. Узин (Київська обл.), №1: вул. Садова, 4в"
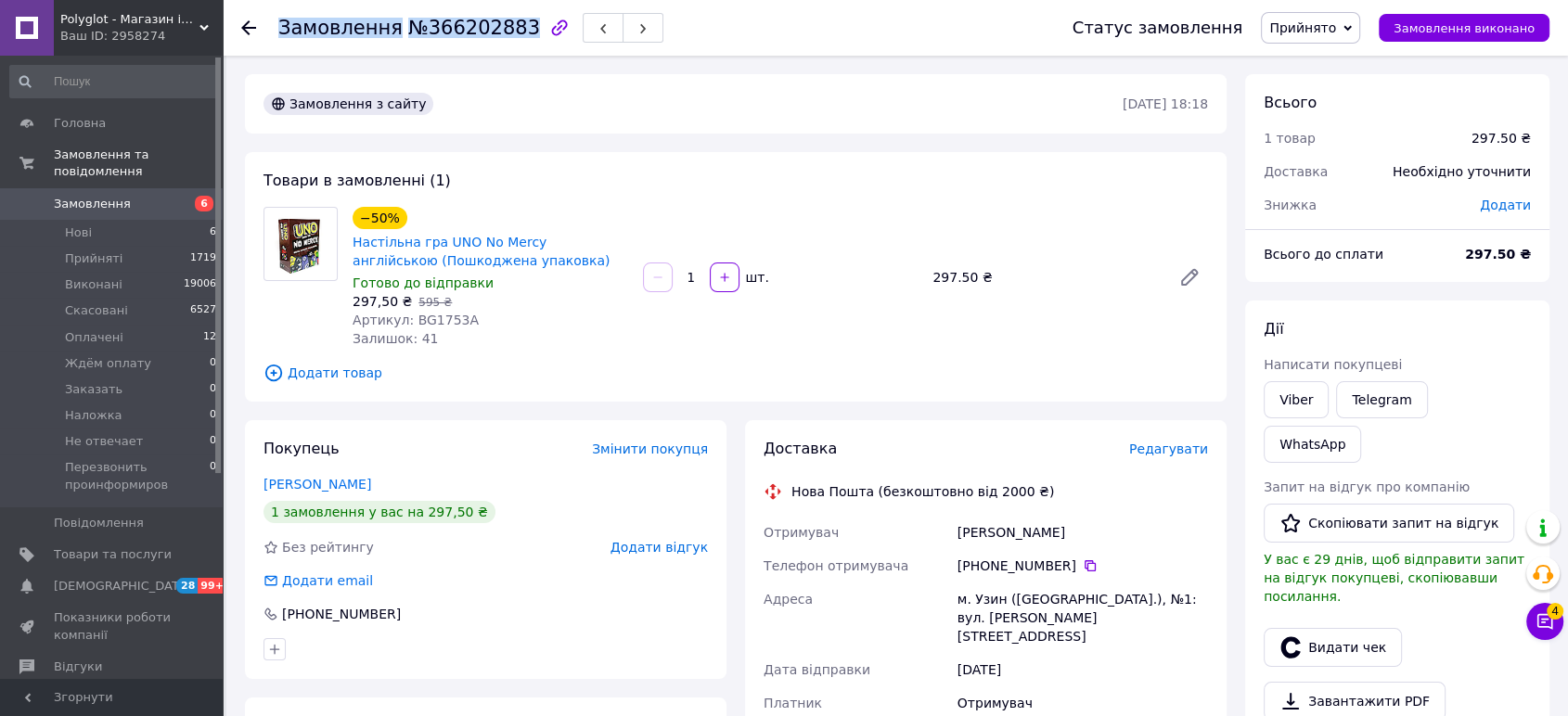
drag, startPoint x: 507, startPoint y: 27, endPoint x: 276, endPoint y: 30, distance: 231.0
click at [276, 30] on div "Замовлення №366202883 Статус замовлення Прийнято Виконано Скасовано Оплачено Жд…" at bounding box center [895, 27] width 1308 height 55
copy h1 "Замовлення №366202883"
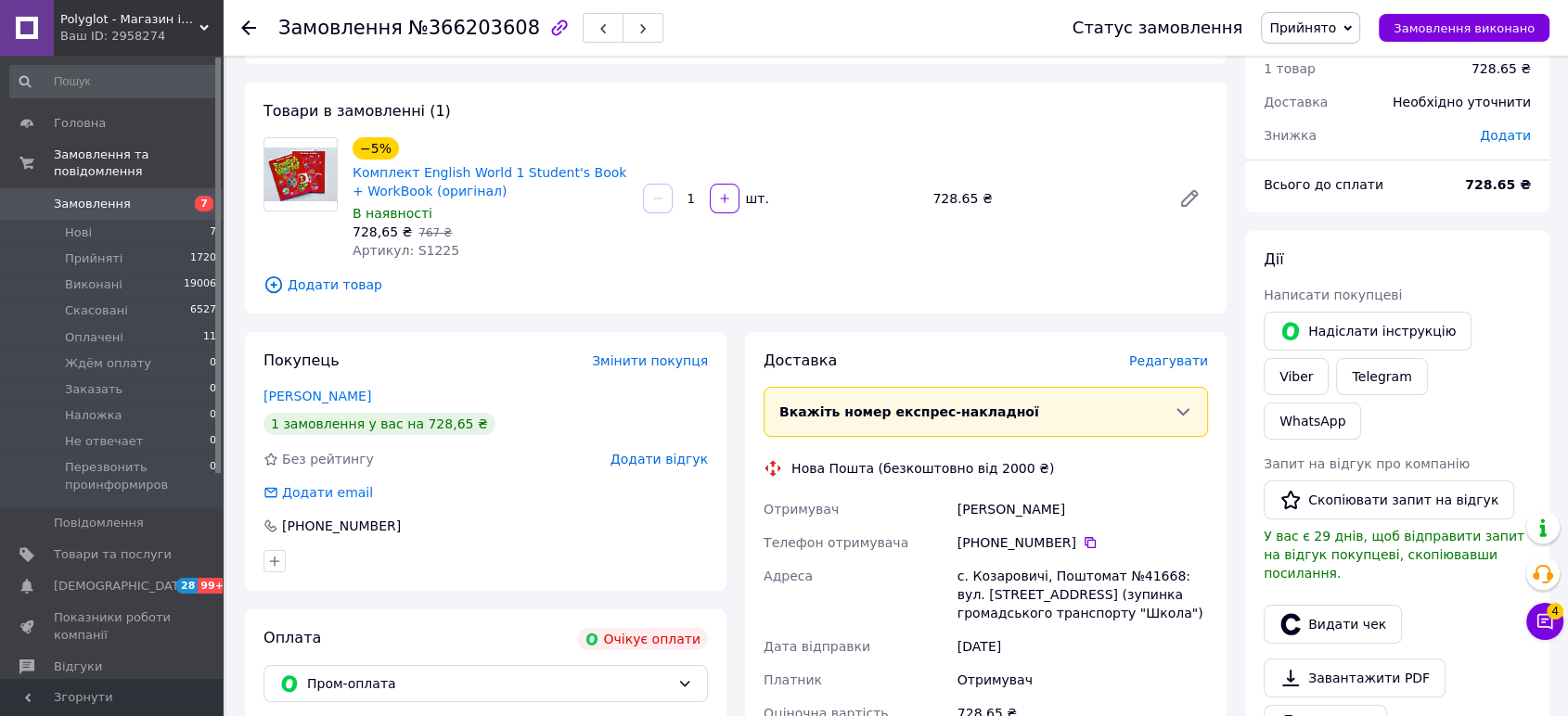
scroll to position [309, 0]
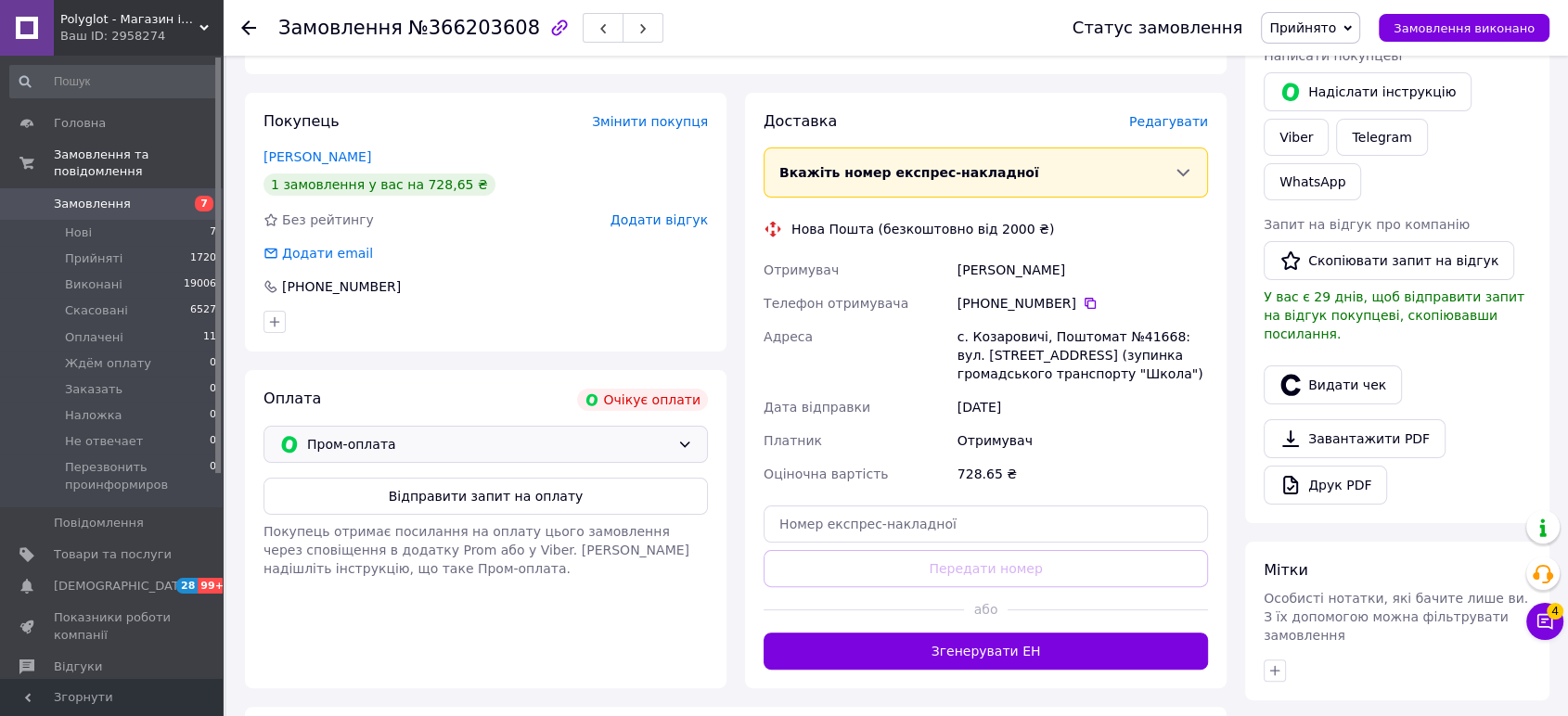
click at [681, 445] on icon at bounding box center [684, 444] width 15 height 15
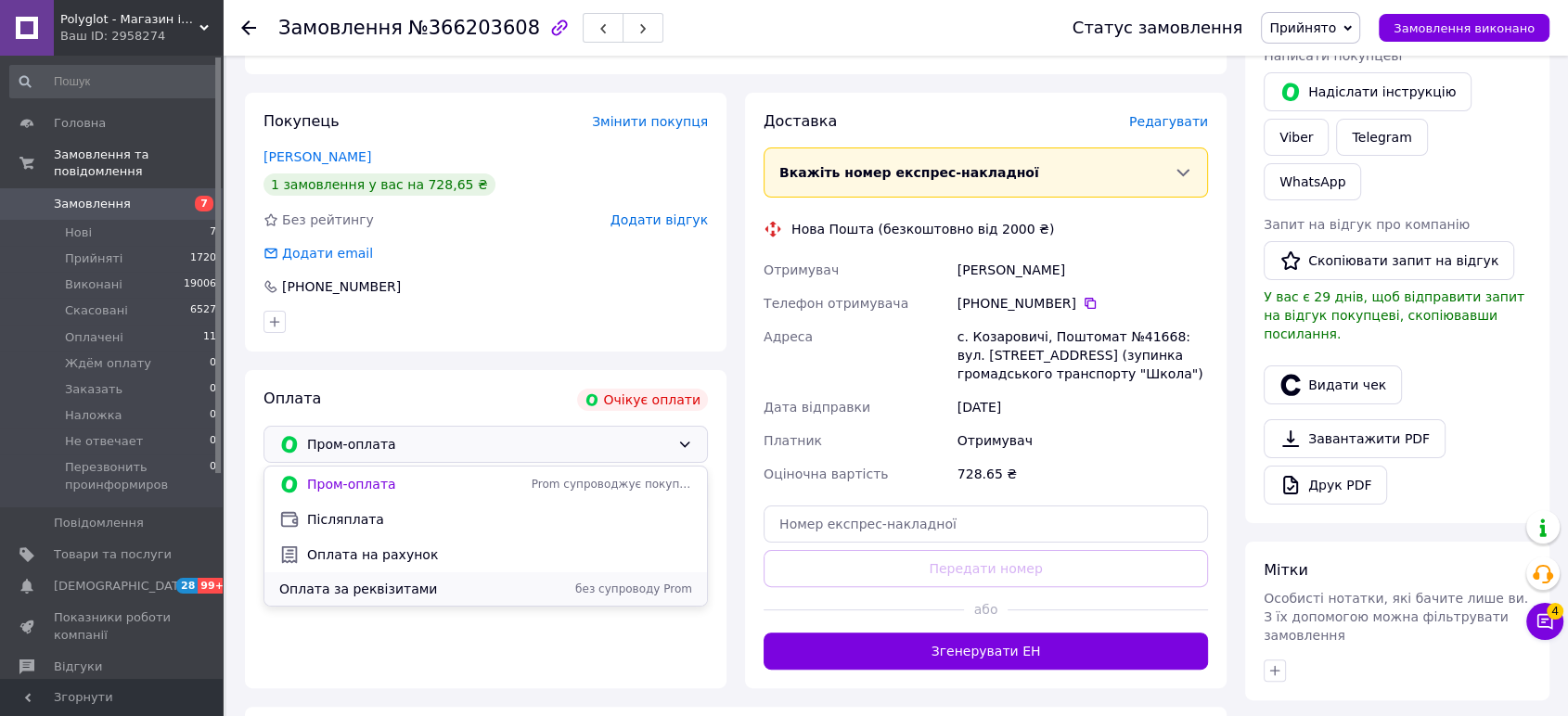
click at [600, 580] on div "Оплата за реквізитами без супроводу Prom" at bounding box center [485, 589] width 420 height 18
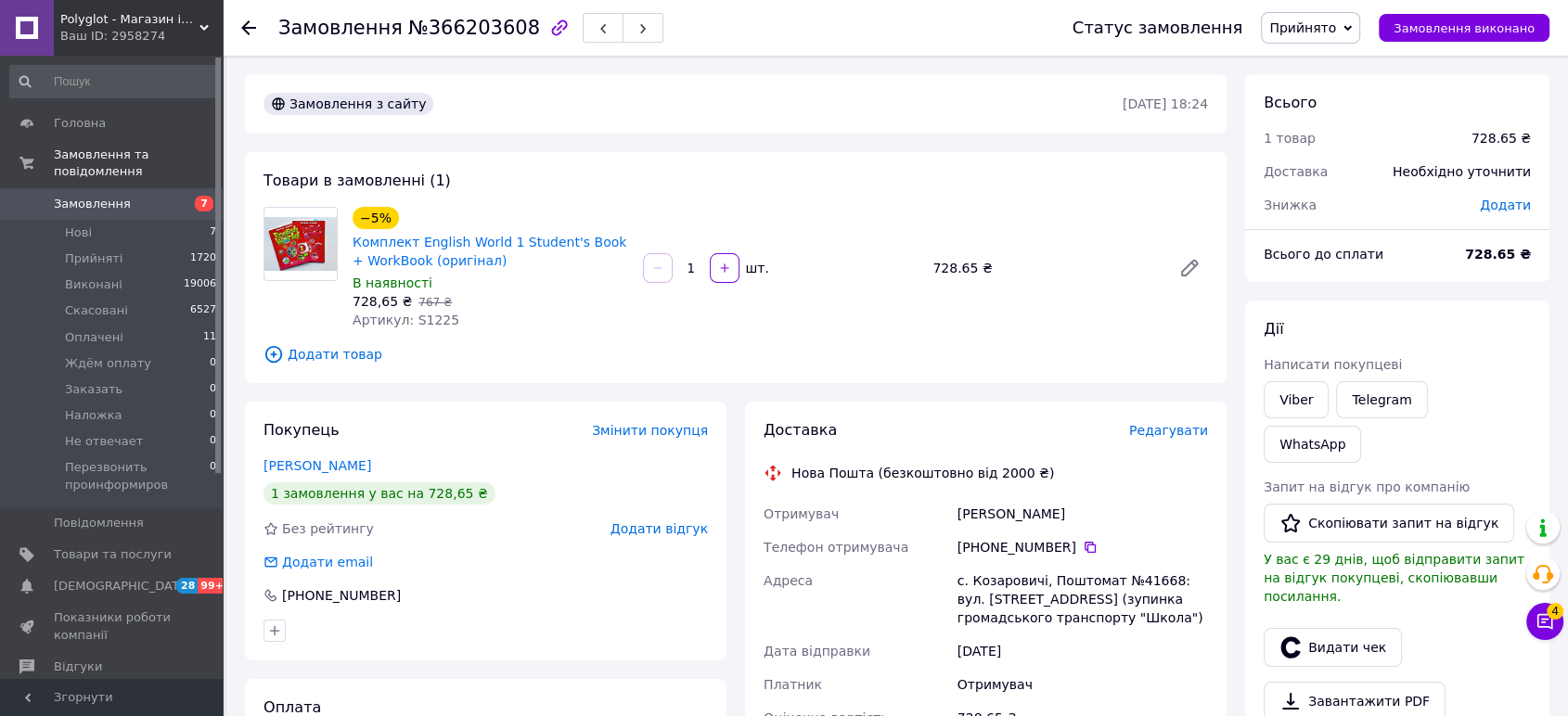
scroll to position [0, 0]
click at [1402, 309] on div "Дії Написати покупцеві Viber Telegram WhatsApp Запит на відгук про компанію   С…" at bounding box center [1397, 565] width 304 height 531
drag, startPoint x: 487, startPoint y: 265, endPoint x: 367, endPoint y: 246, distance: 121.5
click at [345, 235] on div "−5% Комплект English World 1 Student's Book + WorkBook (оригінал) В наявності 7…" at bounding box center [490, 268] width 291 height 130
copy link "Комплект English World 1 Student's Book + WorkBook (оригінал)"
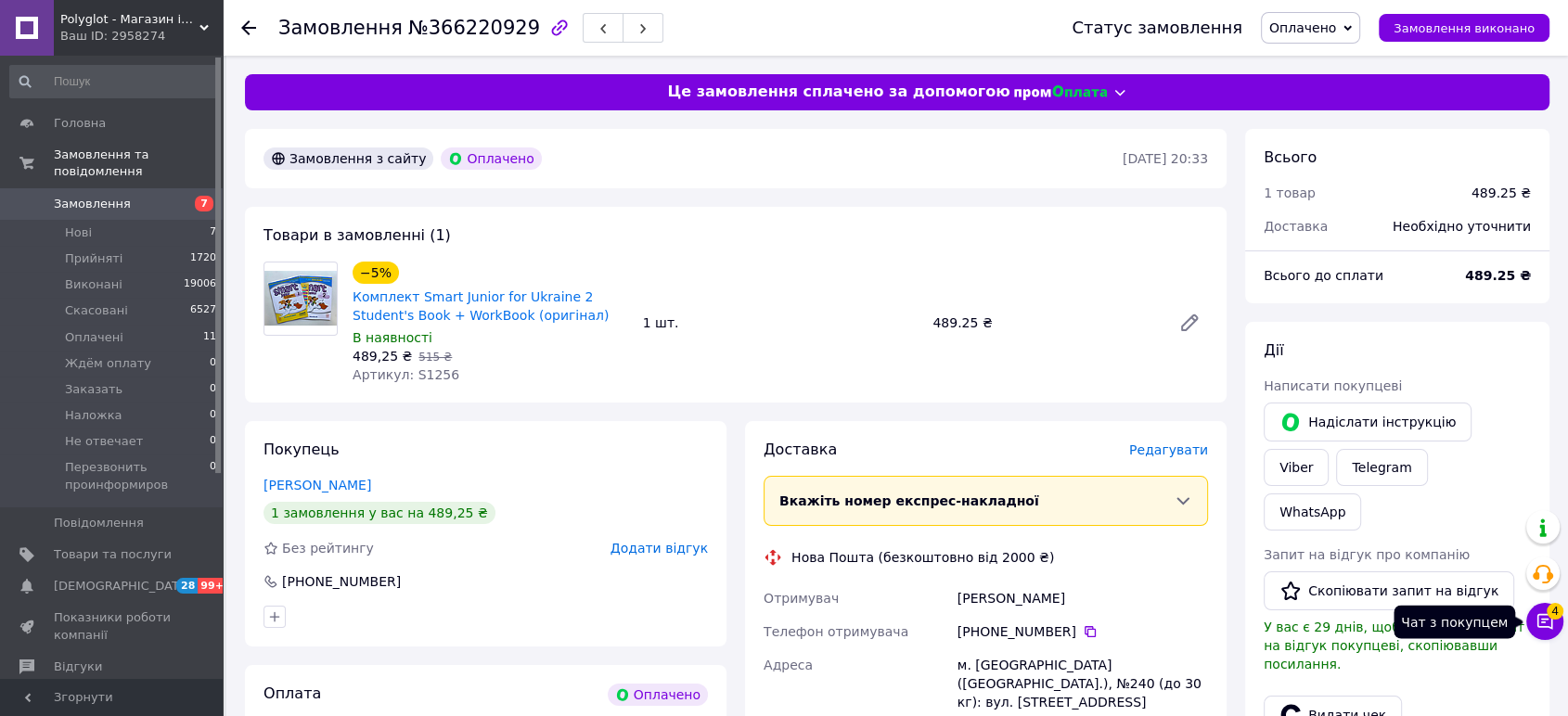
click at [1542, 618] on icon at bounding box center [1545, 621] width 18 height 18
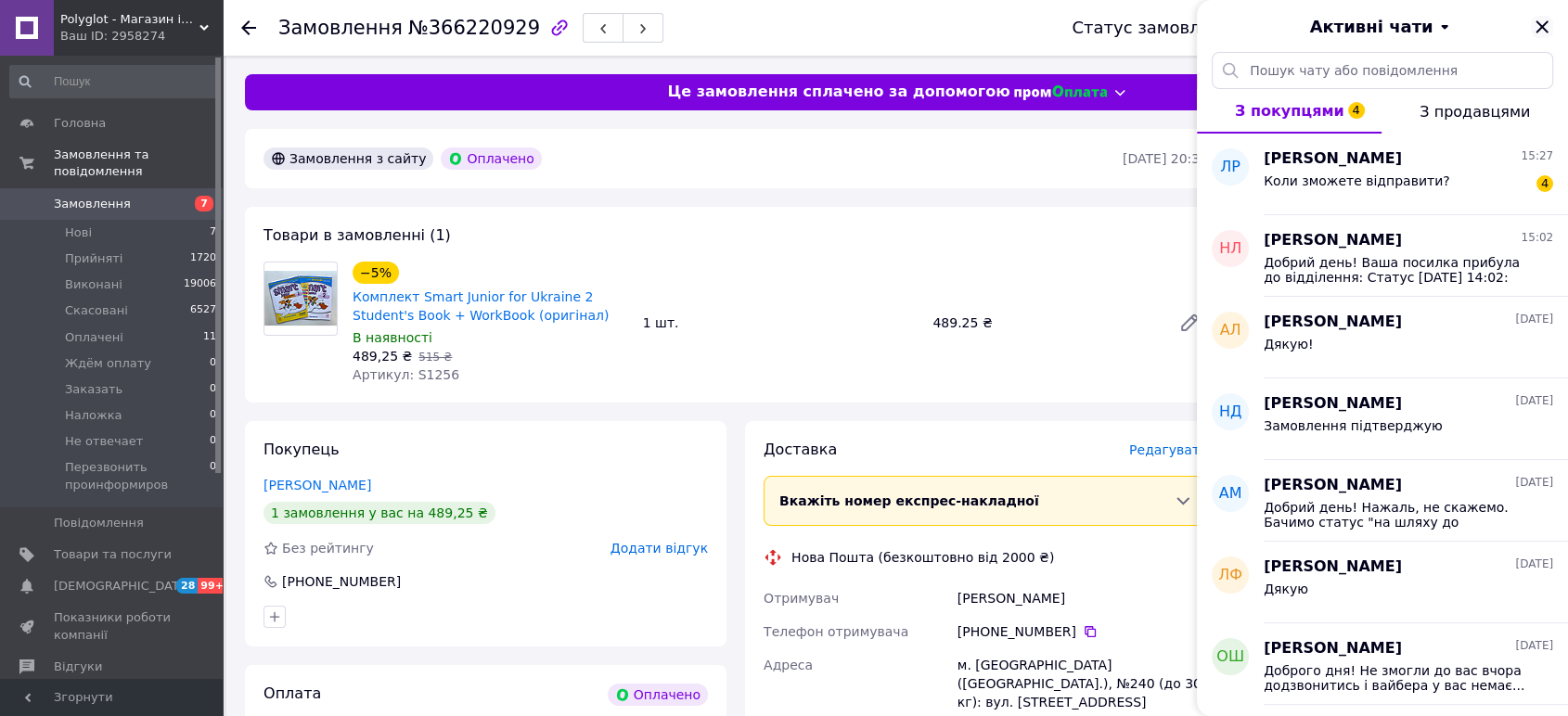
click at [1537, 17] on icon "Закрити" at bounding box center [1542, 26] width 22 height 22
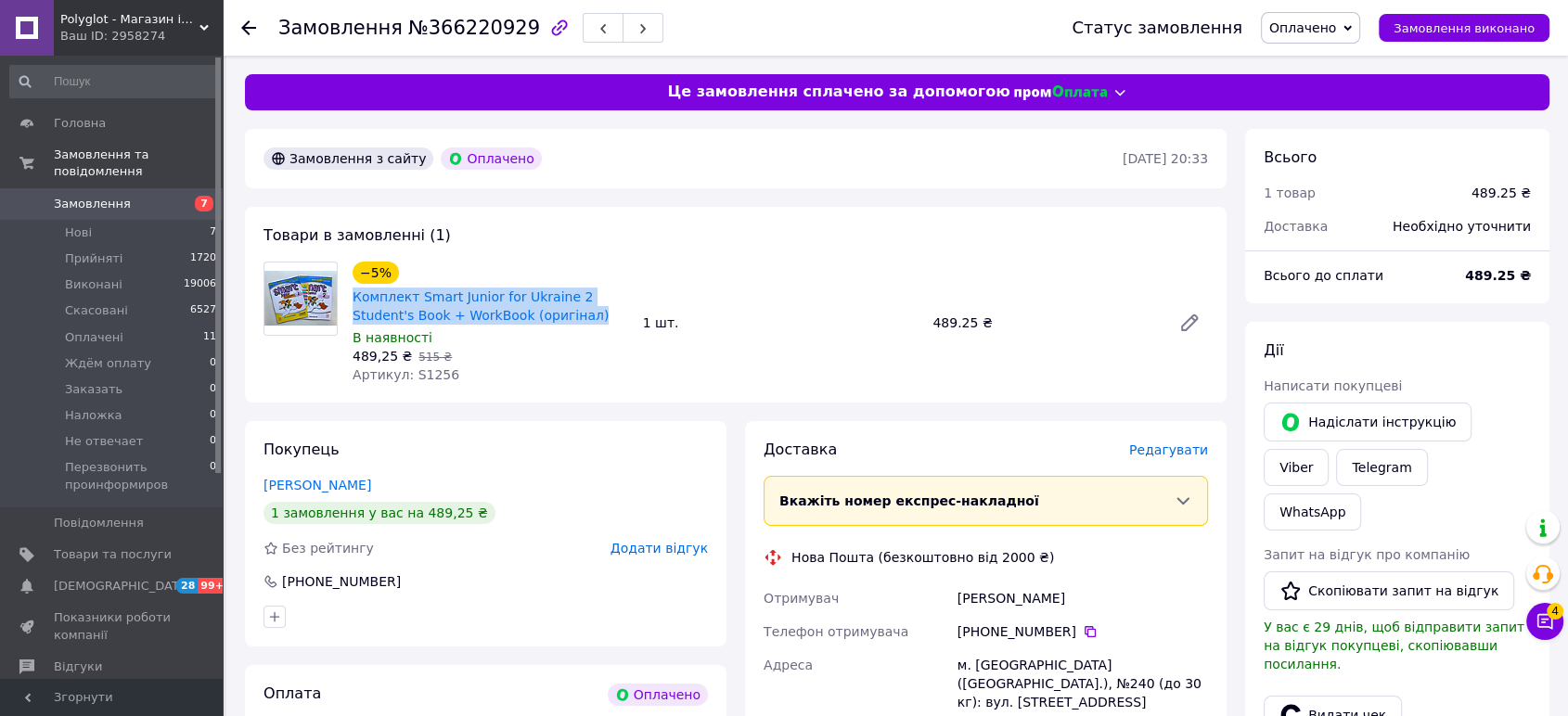
drag, startPoint x: 533, startPoint y: 322, endPoint x: 351, endPoint y: 300, distance: 183.3
click at [351, 300] on div "Комплект Smart Junior for Ukraine 2 Student's Book + WorkBook (оригінал)" at bounding box center [490, 306] width 279 height 41
copy link "Комплект Smart Junior for Ukraine 2 Student's Book + WorkBook (оригінал)"
drag, startPoint x: 1076, startPoint y: 598, endPoint x: 977, endPoint y: 592, distance: 99.2
click at [956, 600] on div "Лазоренко Оксана" at bounding box center [1082, 597] width 258 height 33
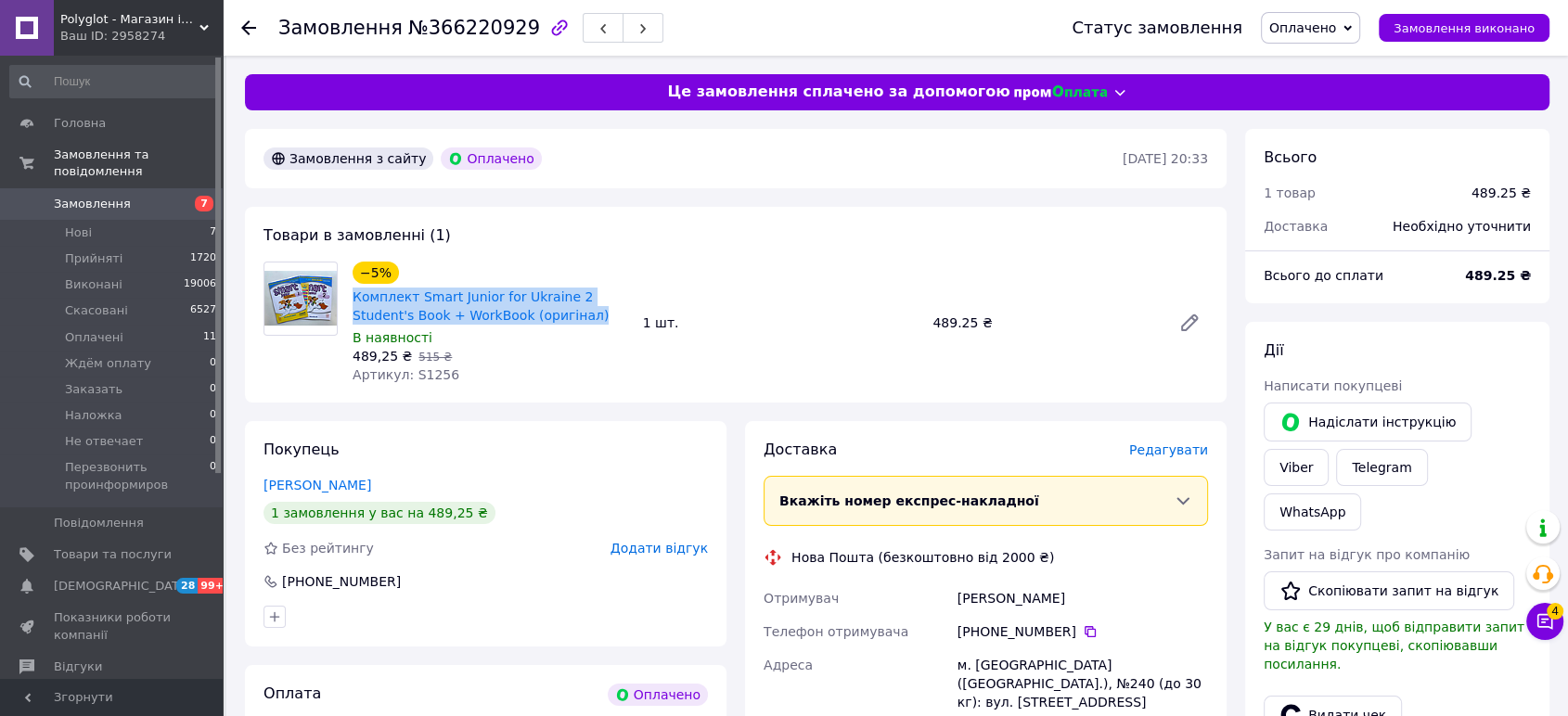
copy div "Лазоренко Оксана"
click at [1455, 324] on div "Дії Написати покупцеві   Надіслати інструкцію Viber Telegram WhatsApp Запит на …" at bounding box center [1397, 614] width 304 height 585
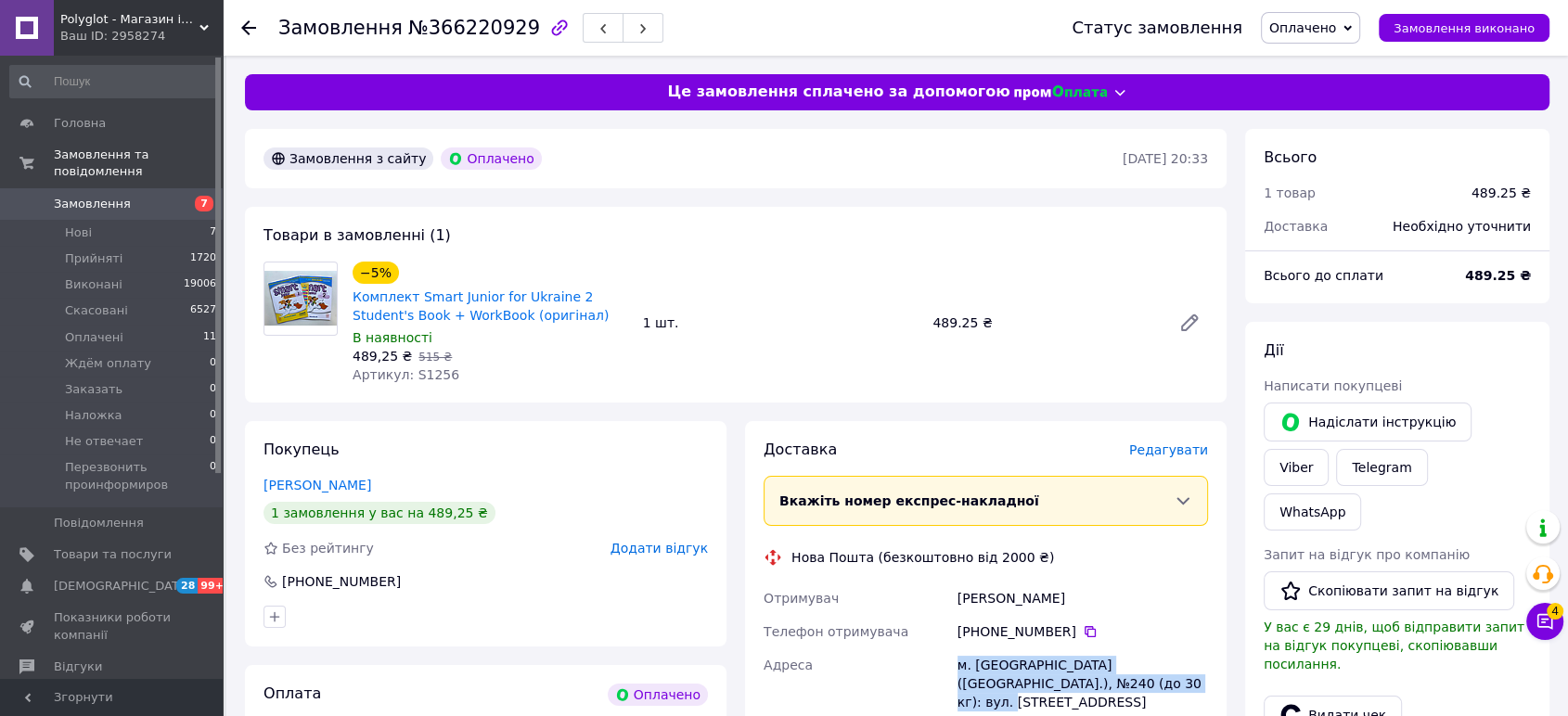
drag, startPoint x: 1121, startPoint y: 682, endPoint x: 958, endPoint y: 673, distance: 163.2
click at [958, 673] on div "м. Київ (Київська обл.), №240 (до 30 кг): вул. Преображенська, 8б" at bounding box center [1082, 683] width 258 height 71
copy div "м. Київ (Київська обл.), №240 (до 30 кг): вул. Преображенська, 8б"
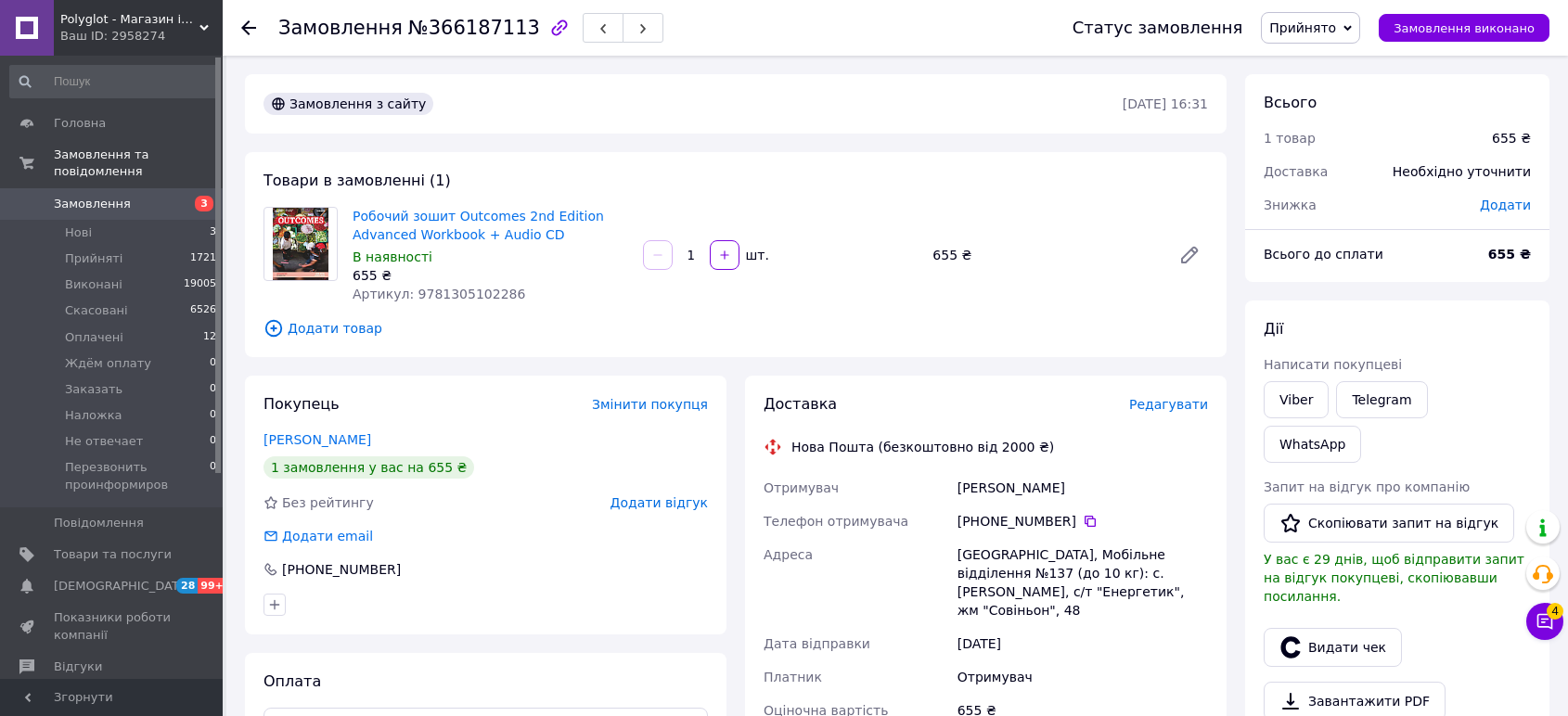
scroll to position [80, 0]
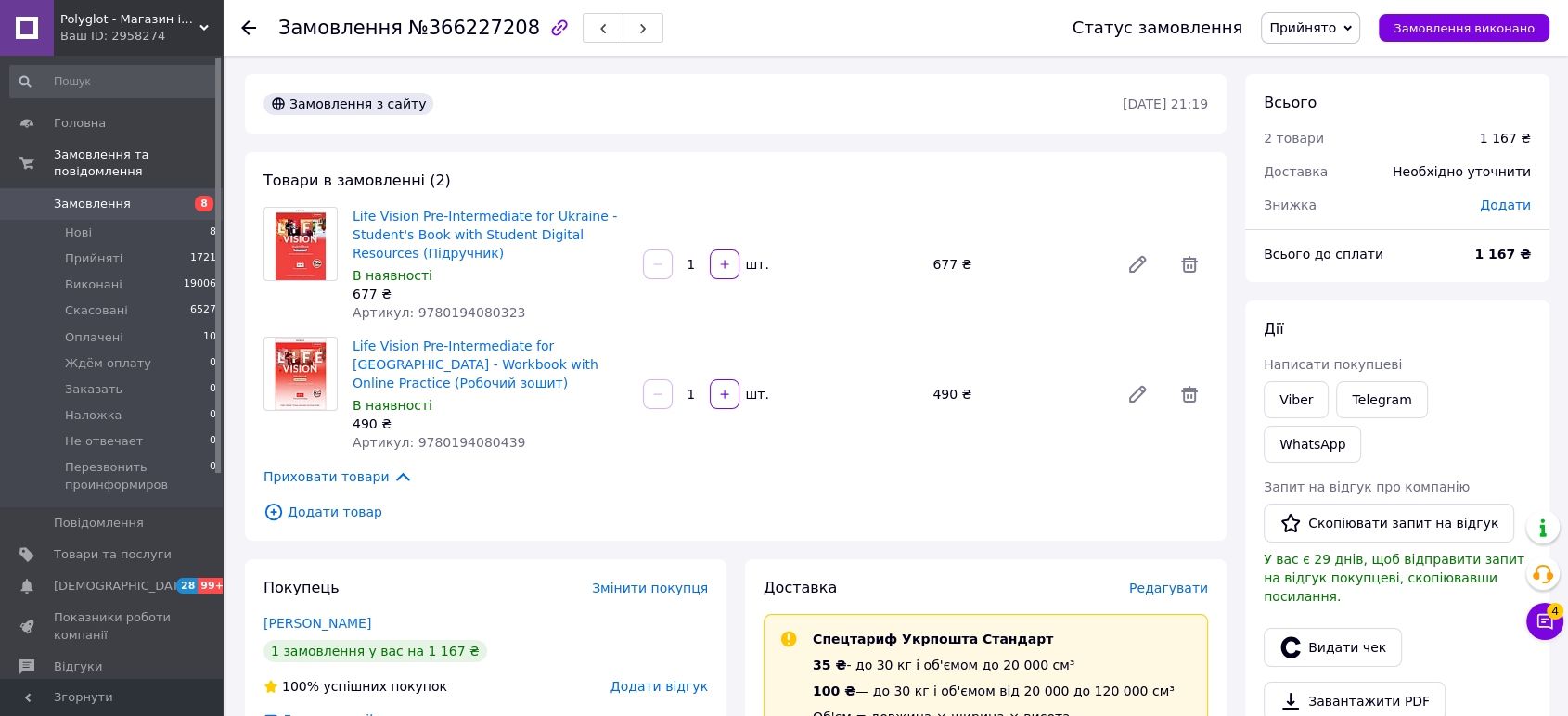
click at [423, 255] on span "Life Vision Pre-Intermediate for Ukraine - Student's Book with Student Digital …" at bounding box center [490, 234] width 275 height 55
click at [415, 251] on link "Life Vision Pre-Intermediate for Ukraine - Student's Book with Student Digital …" at bounding box center [485, 234] width 264 height 51
drag, startPoint x: 506, startPoint y: 27, endPoint x: 279, endPoint y: 25, distance: 227.0
click at [279, 25] on h1 "Замовлення №366227208" at bounding box center [408, 27] width 261 height 22
copy h1 "Замовлення №366227208"
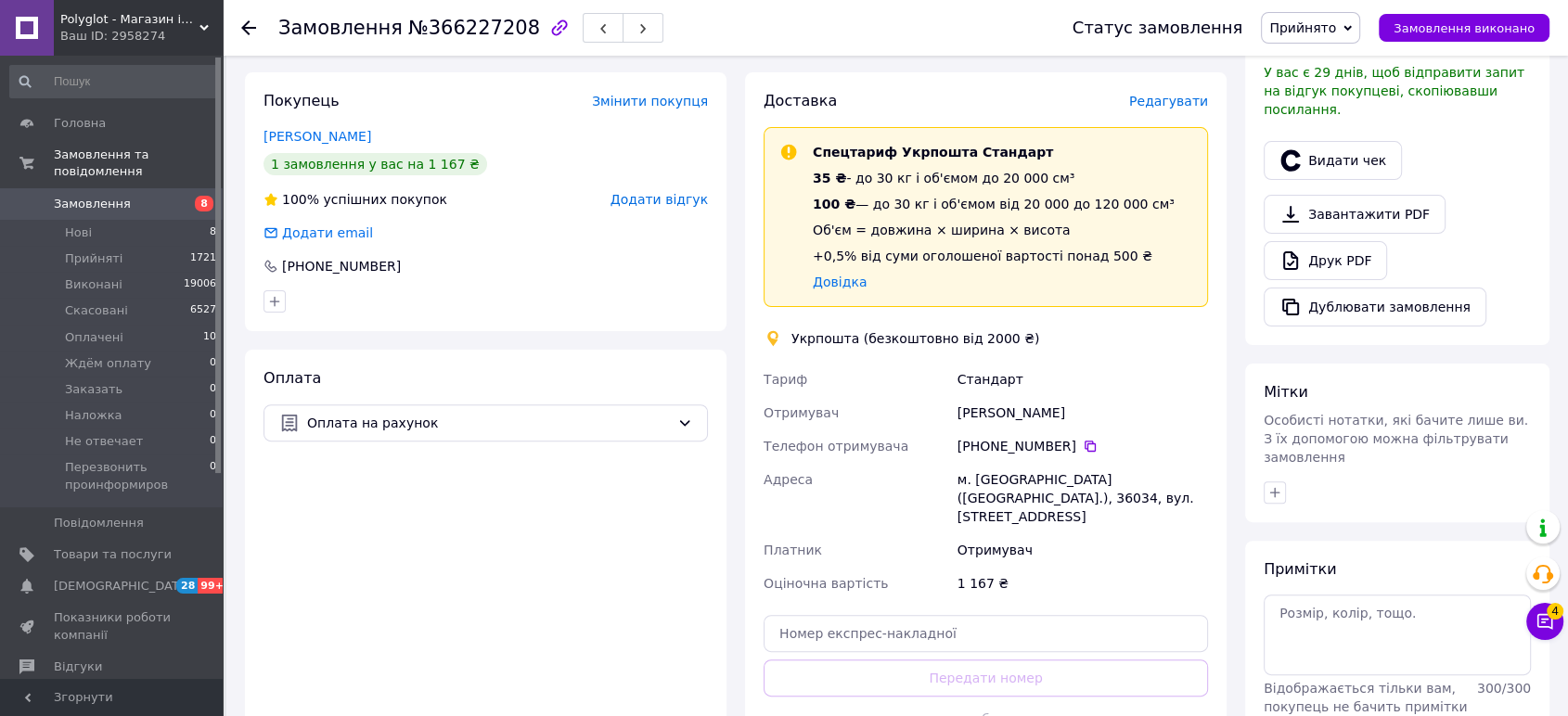
scroll to position [515, 0]
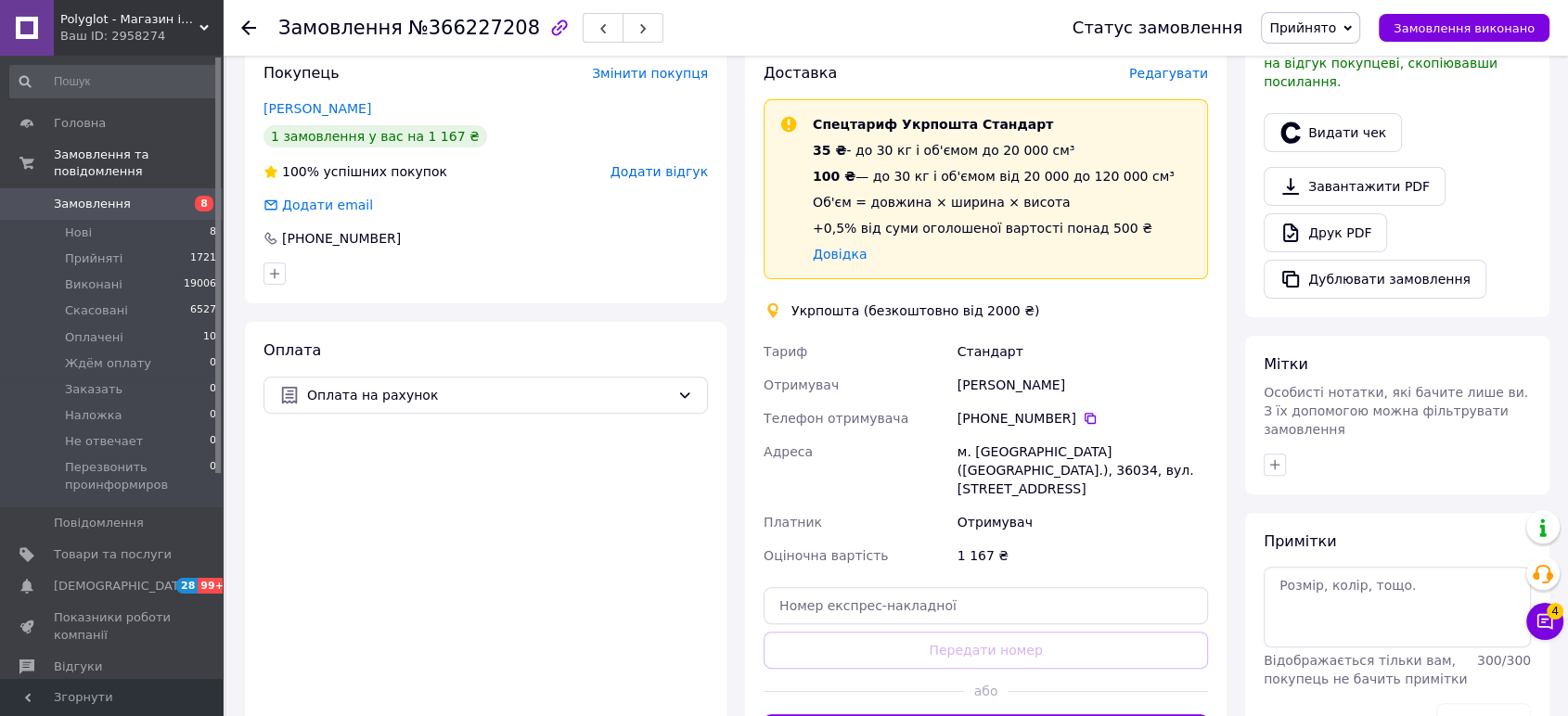
drag, startPoint x: 1076, startPoint y: 384, endPoint x: 980, endPoint y: 382, distance: 96.0
click at [922, 382] on div "[PERSON_NAME] Отримувач [PERSON_NAME] Телефон отримувача [PHONE_NUMBER]   Адрес…" at bounding box center [986, 454] width 452 height 237
copy div "Отримувач [PERSON_NAME]"
click at [1447, 679] on div "Всього 2 товари 1 167 ₴ Доставка Необхідно уточнити Знижка Додати Всього до спл…" at bounding box center [1397, 252] width 323 height 1383
drag, startPoint x: 1104, startPoint y: 469, endPoint x: 958, endPoint y: 437, distance: 149.5
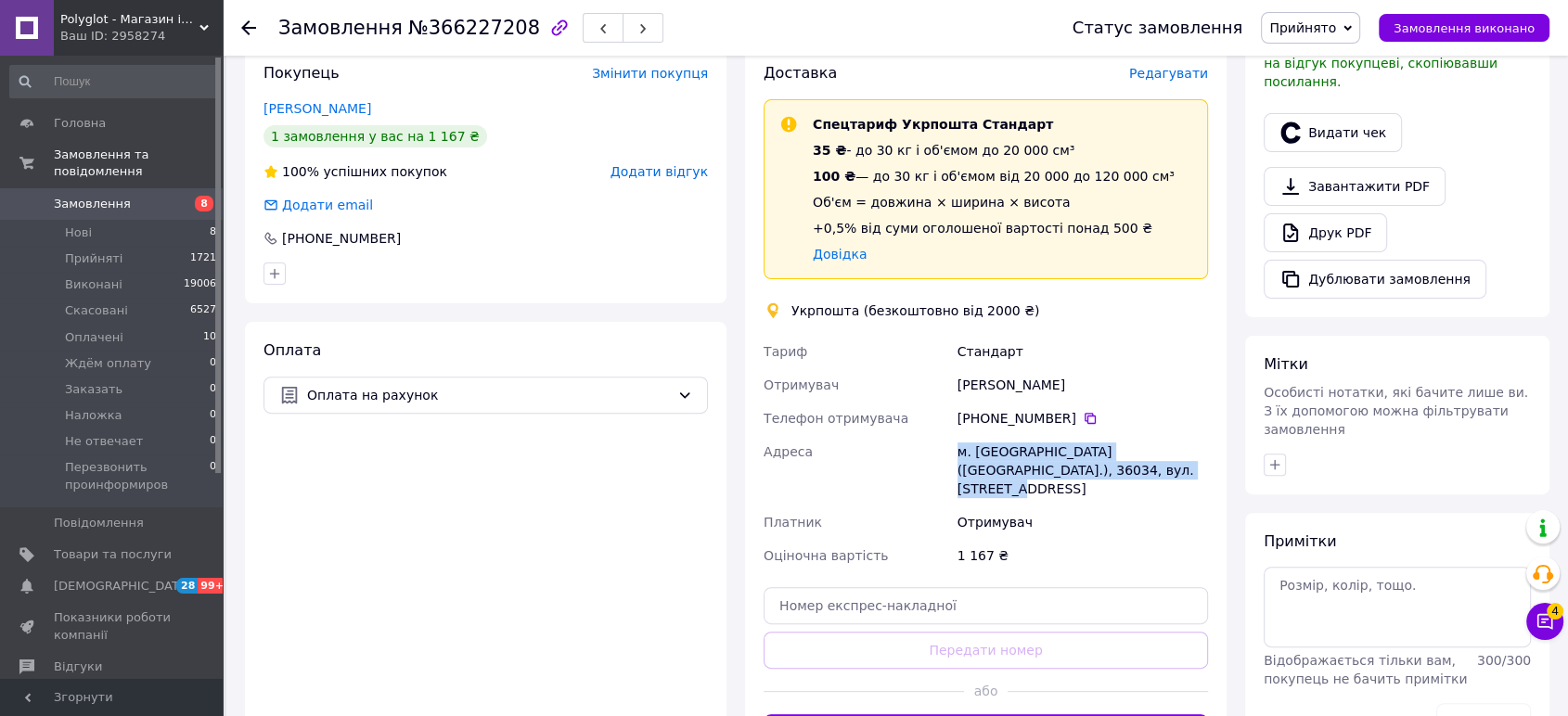
click at [958, 437] on div "м. Полтава (Полтавська обл.), 36034, вул. Великотирнівська, 29/2" at bounding box center [1082, 470] width 258 height 71
copy div "м. Полтава (Полтавська обл.), 36034, вул. Великотирнівська, 29/2"
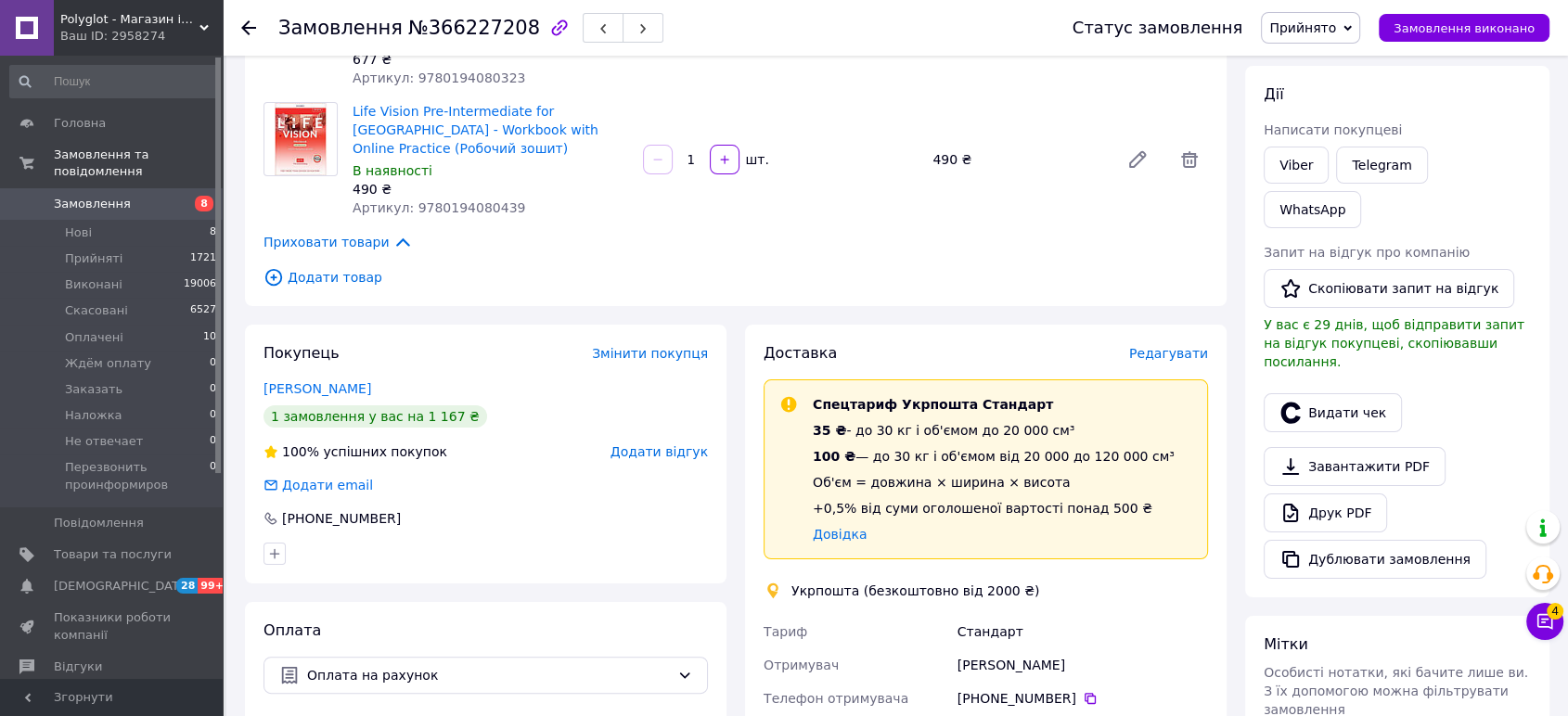
scroll to position [103, 0]
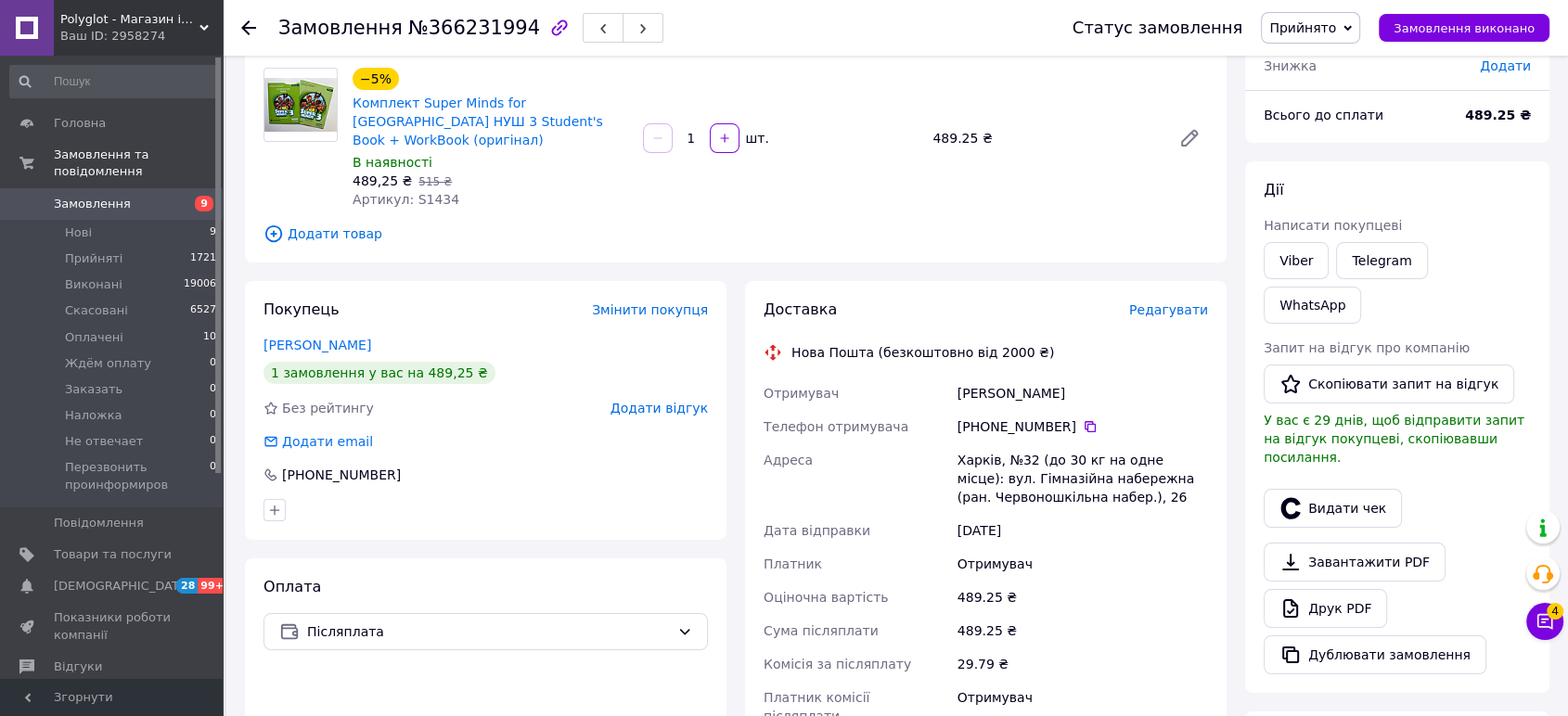
scroll to position [103, 0]
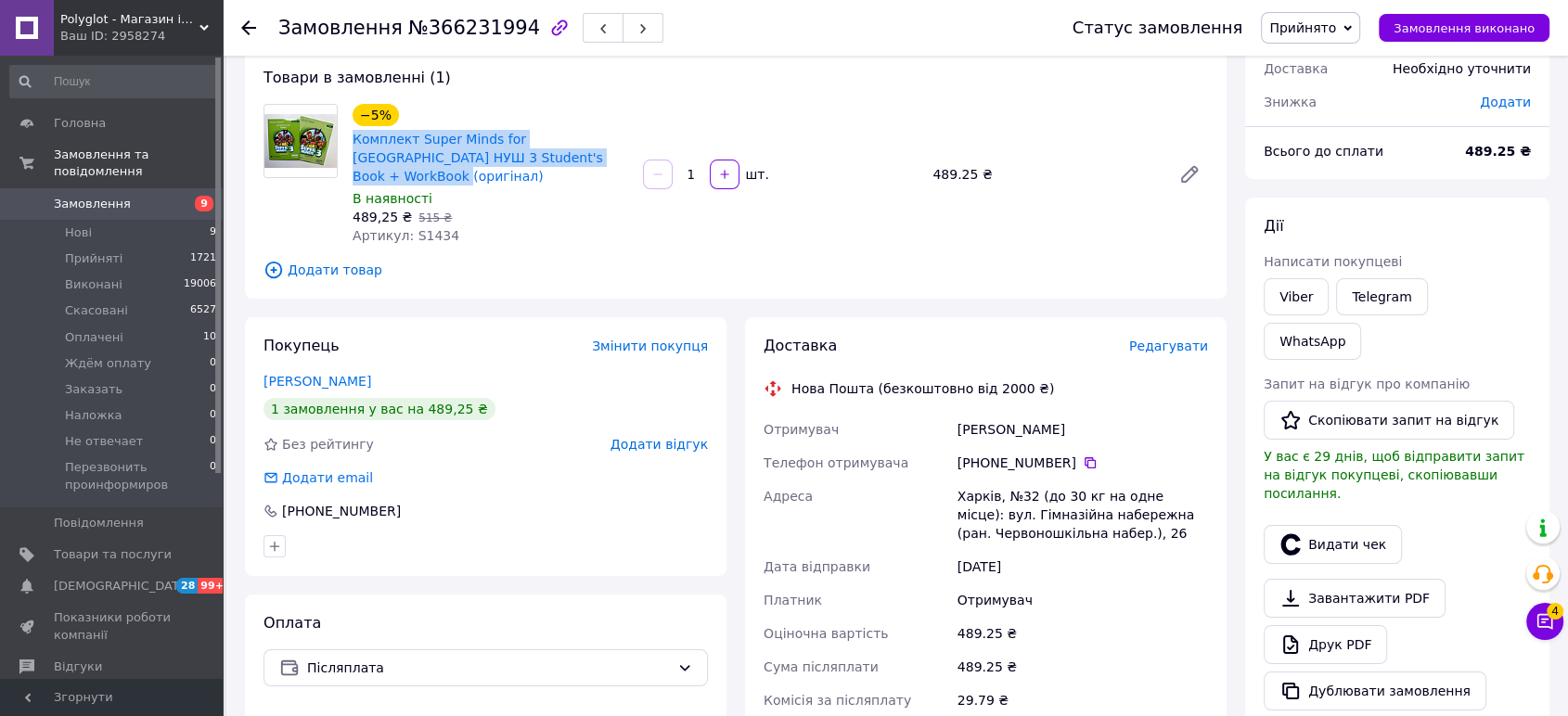
drag, startPoint x: 576, startPoint y: 157, endPoint x: 348, endPoint y: 144, distance: 228.4
click at [348, 144] on div "−5% Комплект Super Minds for [GEOGRAPHIC_DATA] НУШ 3 Student's Book + WorkBook …" at bounding box center [490, 174] width 291 height 149
copy link "Комплект Super Minds for [GEOGRAPHIC_DATA] НУШ 3 Student's Book + WorkBook (ори…"
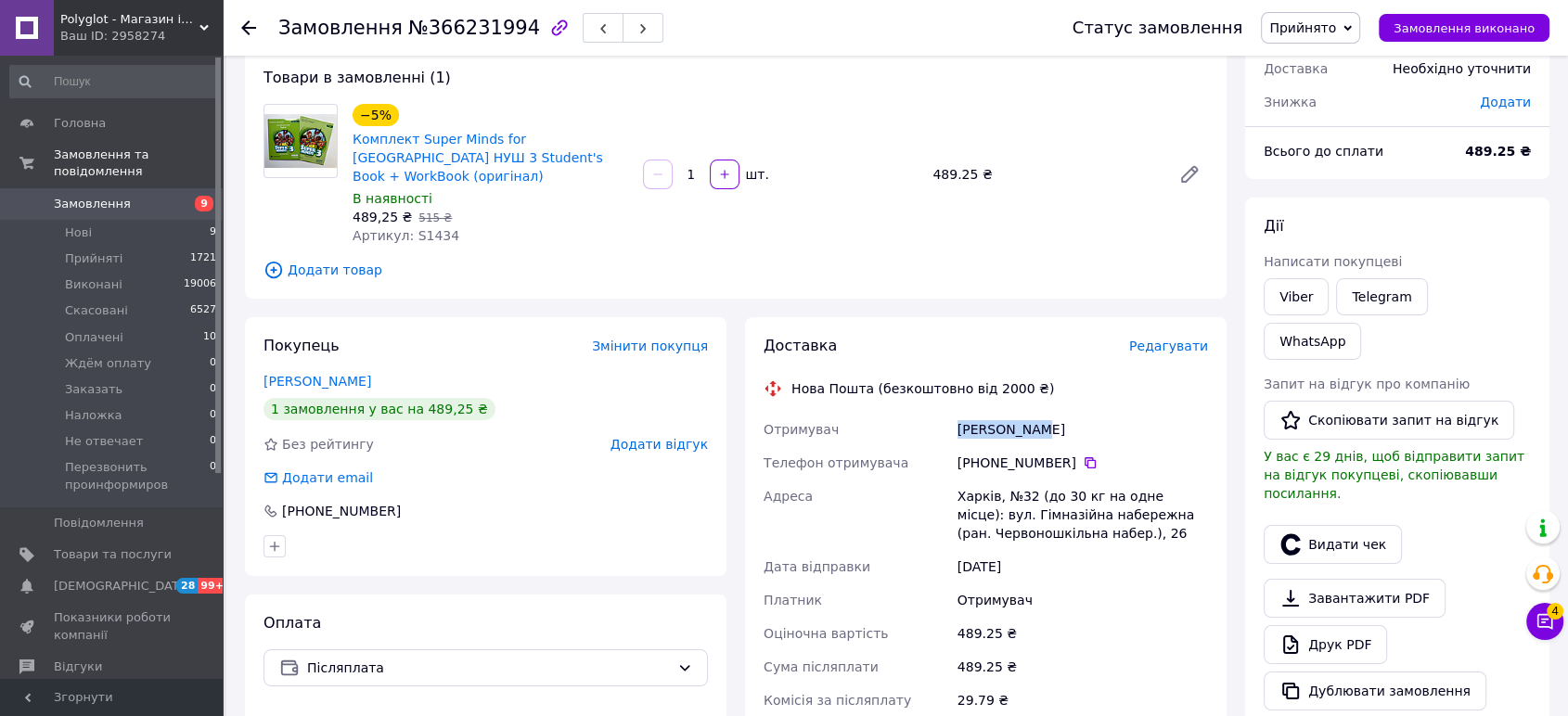
drag, startPoint x: 1034, startPoint y: 414, endPoint x: 963, endPoint y: 411, distance: 71.1
click at [957, 413] on div "[PERSON_NAME]" at bounding box center [1082, 429] width 258 height 33
copy div "Сахно Ганна"
drag, startPoint x: 1348, startPoint y: 674, endPoint x: 1274, endPoint y: 651, distance: 77.5
click at [1343, 675] on div "Всього 1 товар 489.25 ₴ Доставка Необхідно уточнити Знижка Додати Всього до спл…" at bounding box center [1397, 570] width 304 height 1199
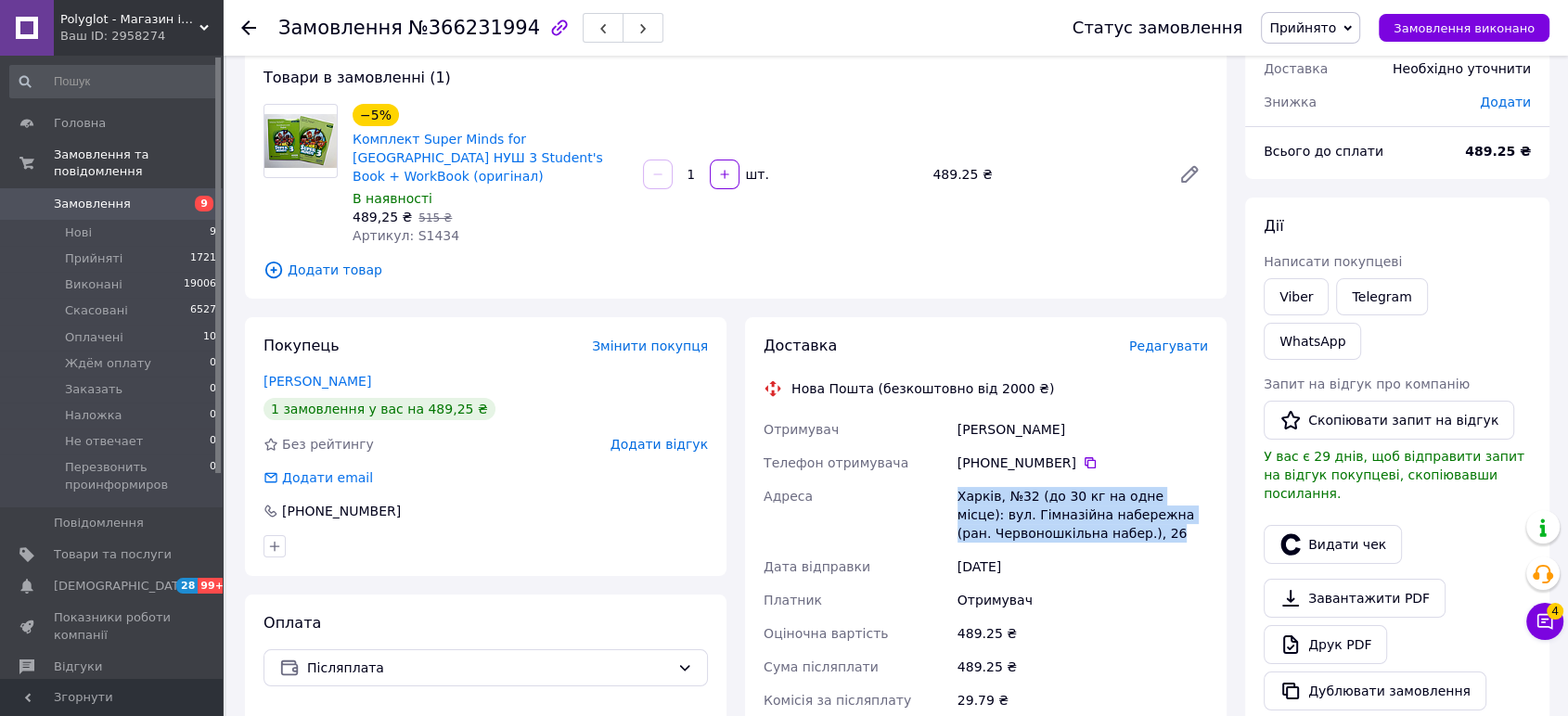
drag, startPoint x: 1137, startPoint y: 515, endPoint x: 946, endPoint y: 469, distance: 196.5
click at [946, 469] on div "Отримувач Сахно Ганна Телефон отримувача +380 50 240 70 75   Адреса Харків, №32…" at bounding box center [986, 591] width 452 height 357
copy div "Адреса Харків, №32 (до 30 кг на одне місце): вул. Гімназійна набережна (ран. Че…"
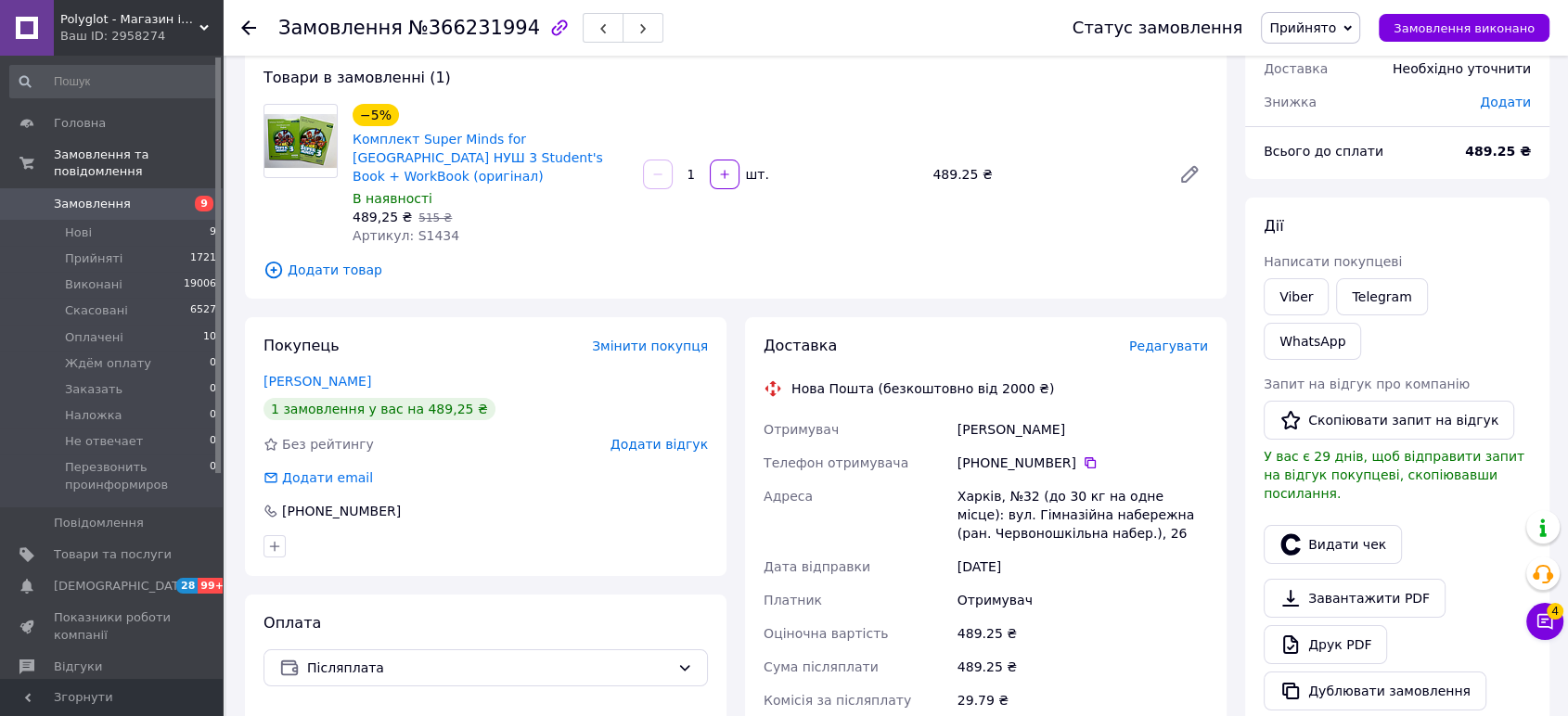
drag, startPoint x: 507, startPoint y: 32, endPoint x: 275, endPoint y: 30, distance: 232.0
click at [275, 30] on div "Замовлення №366231994 Статус замовлення Прийнято Виконано Скасовано Оплачено Жд…" at bounding box center [895, 27] width 1308 height 55
copy h1 "Замовлення №366231994"
click at [1376, 191] on div "Всього 1 товар 489.25 ₴ Доставка Необхідно уточнити Знижка Додати Всього до спл…" at bounding box center [1397, 570] width 304 height 1199
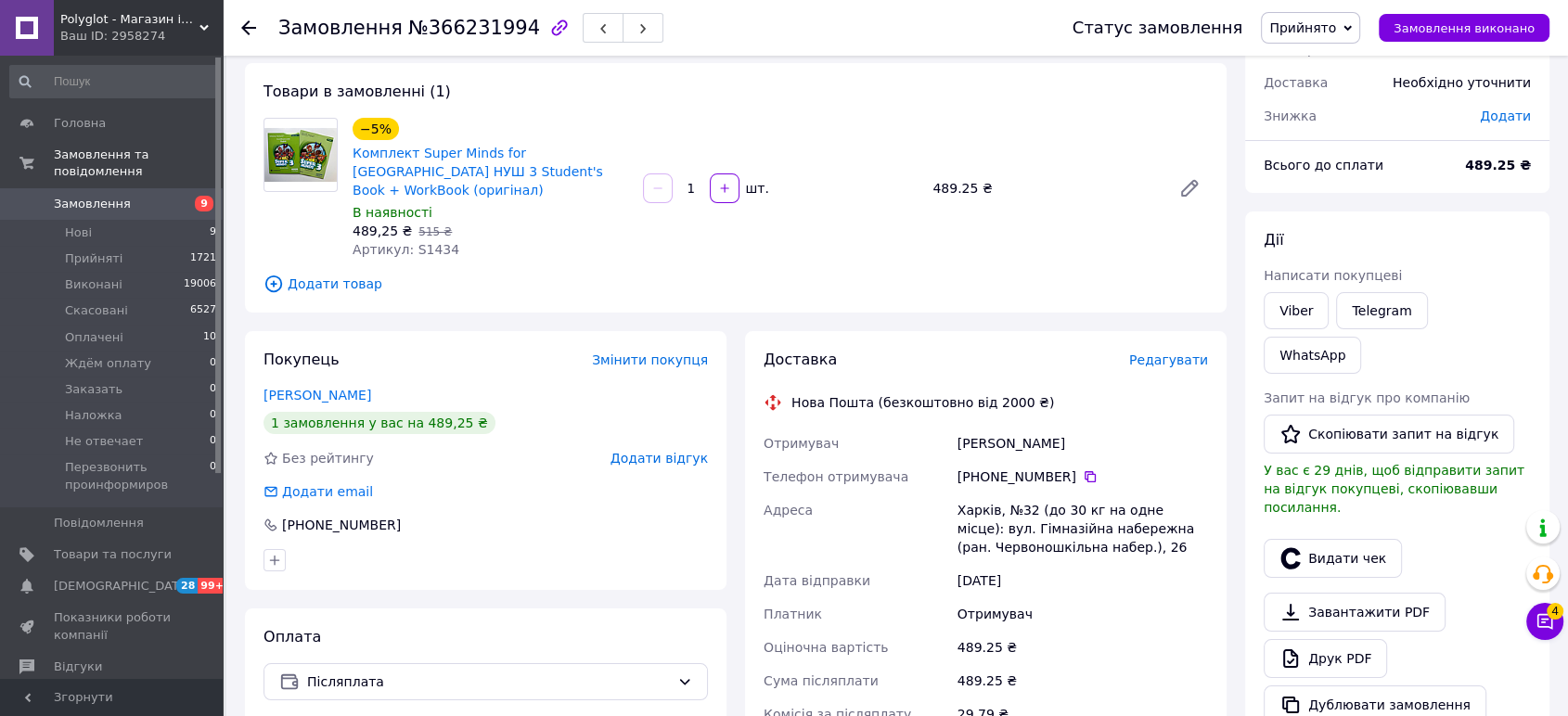
scroll to position [0, 0]
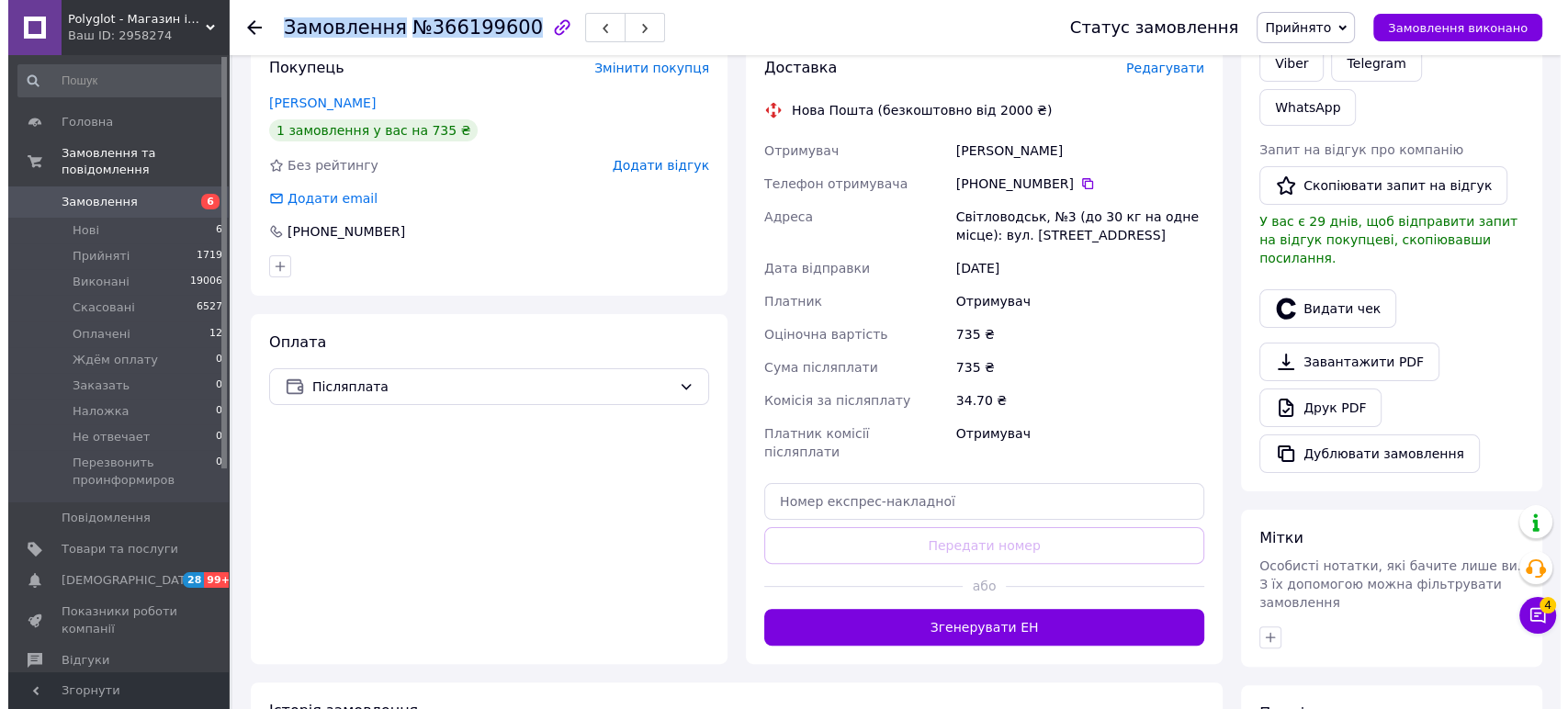
scroll to position [181, 0]
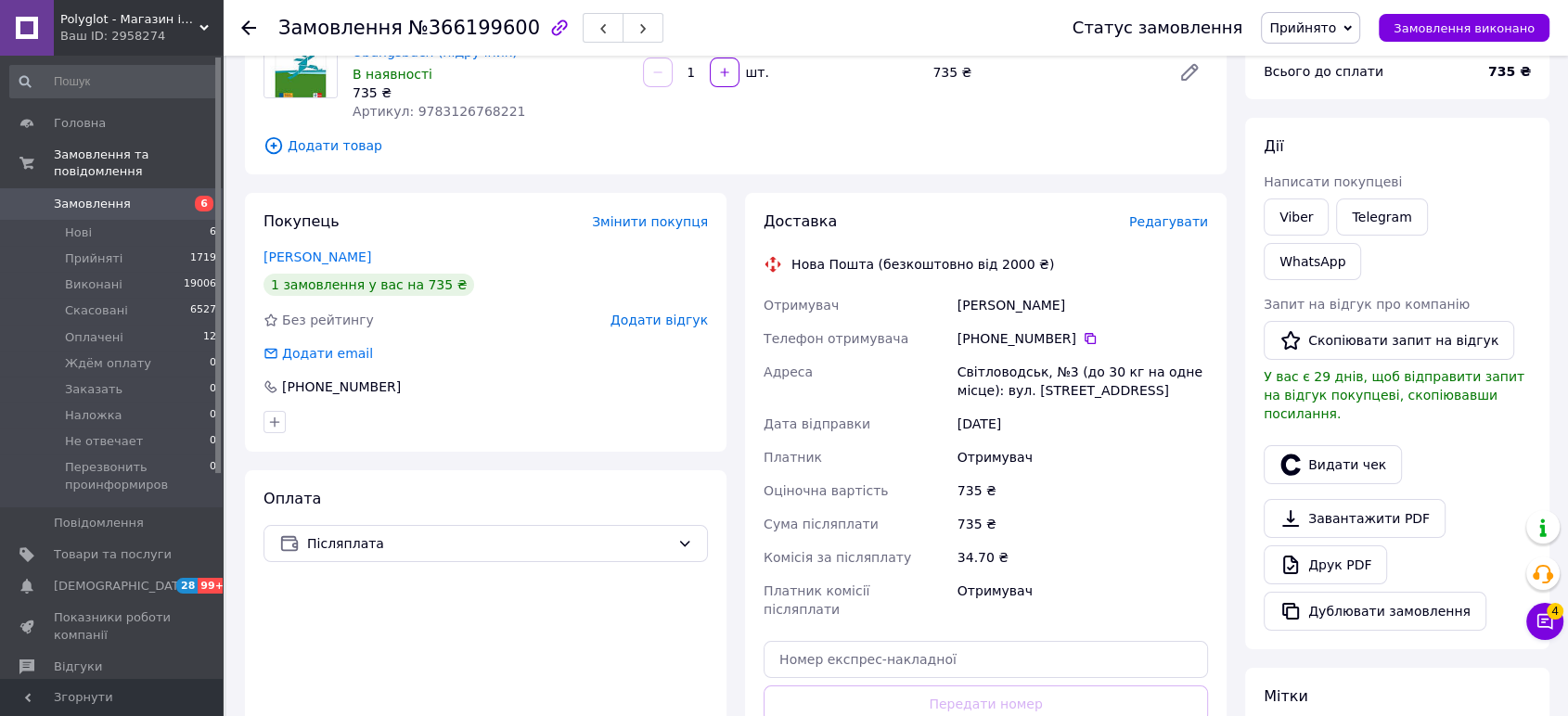
click at [1163, 221] on span "Редагувати" at bounding box center [1168, 221] width 79 height 15
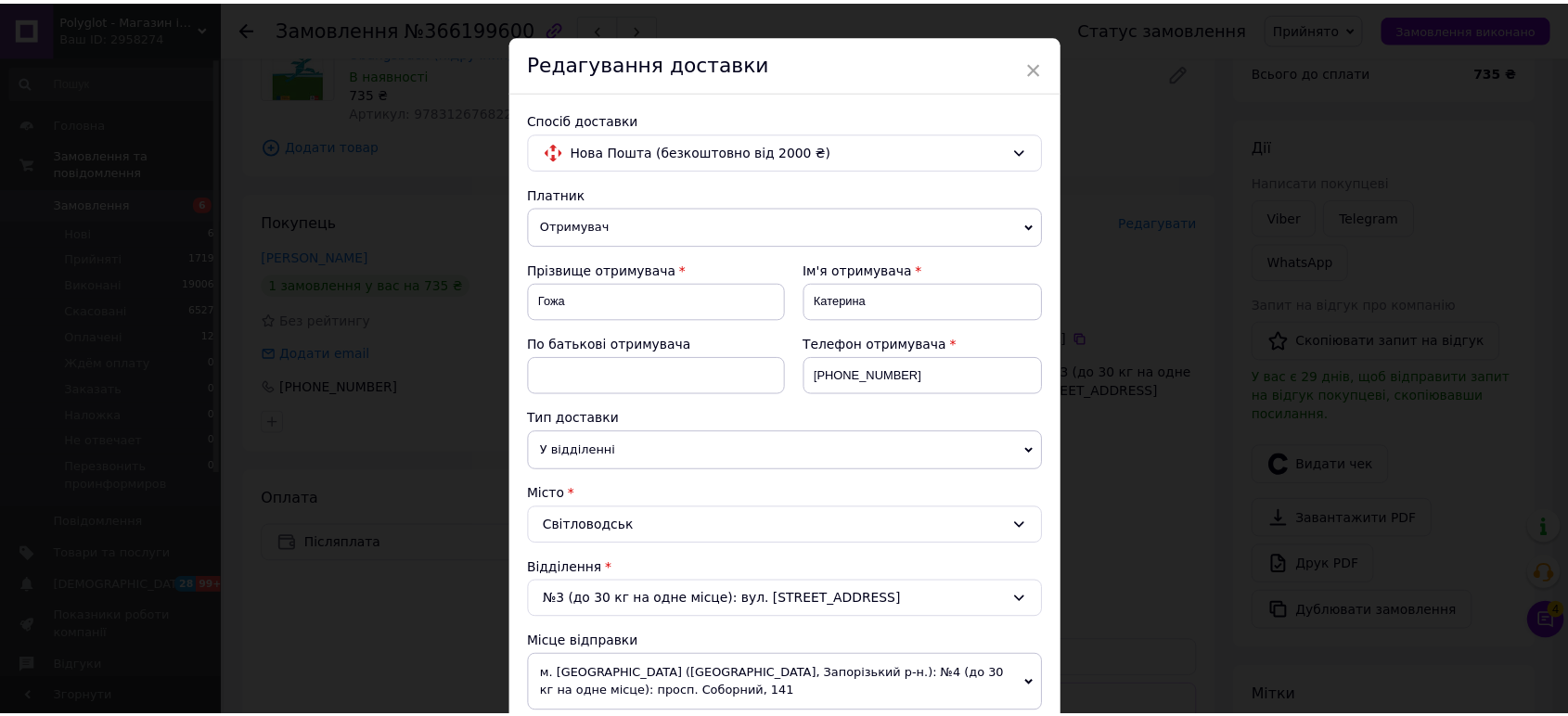
scroll to position [0, 0]
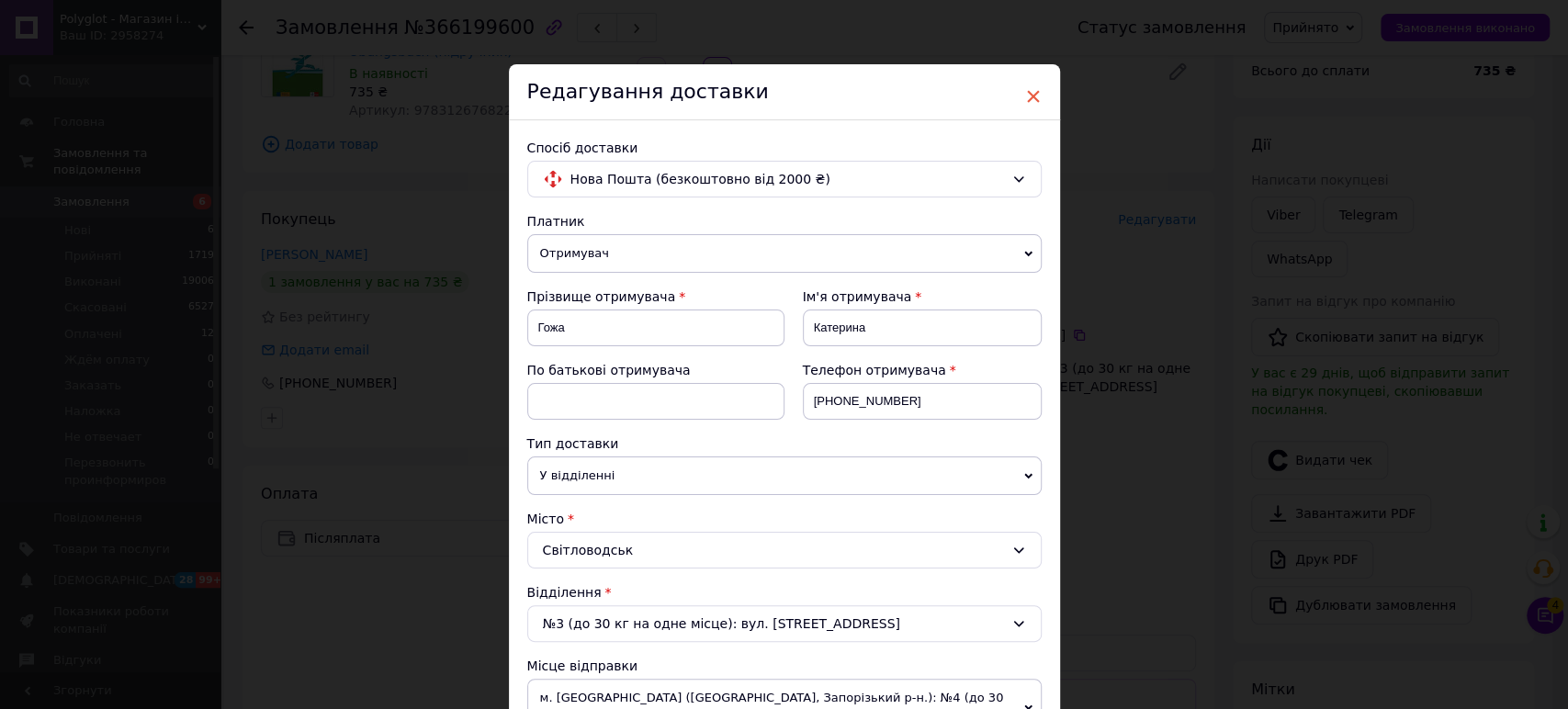
click at [1030, 91] on span "×" at bounding box center [1033, 96] width 16 height 31
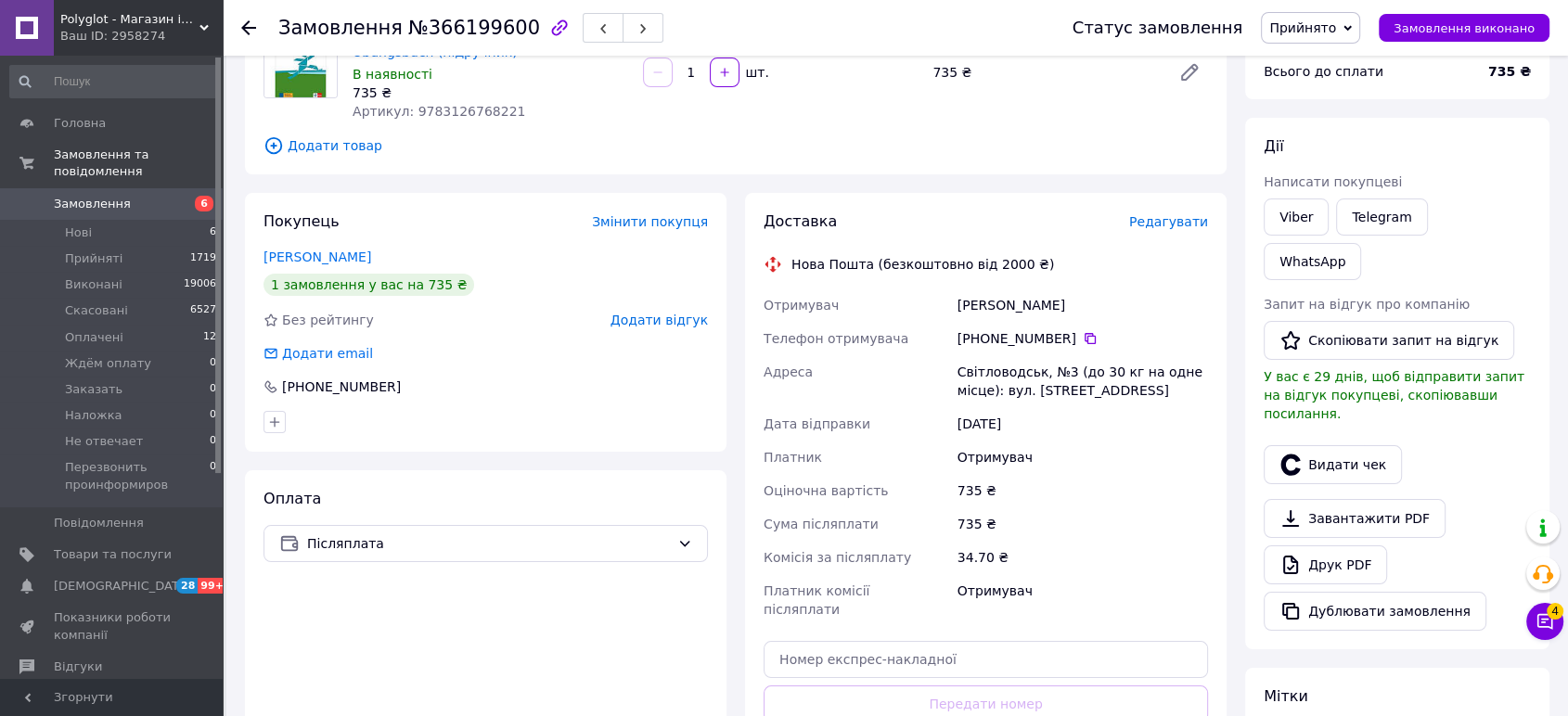
scroll to position [80, 0]
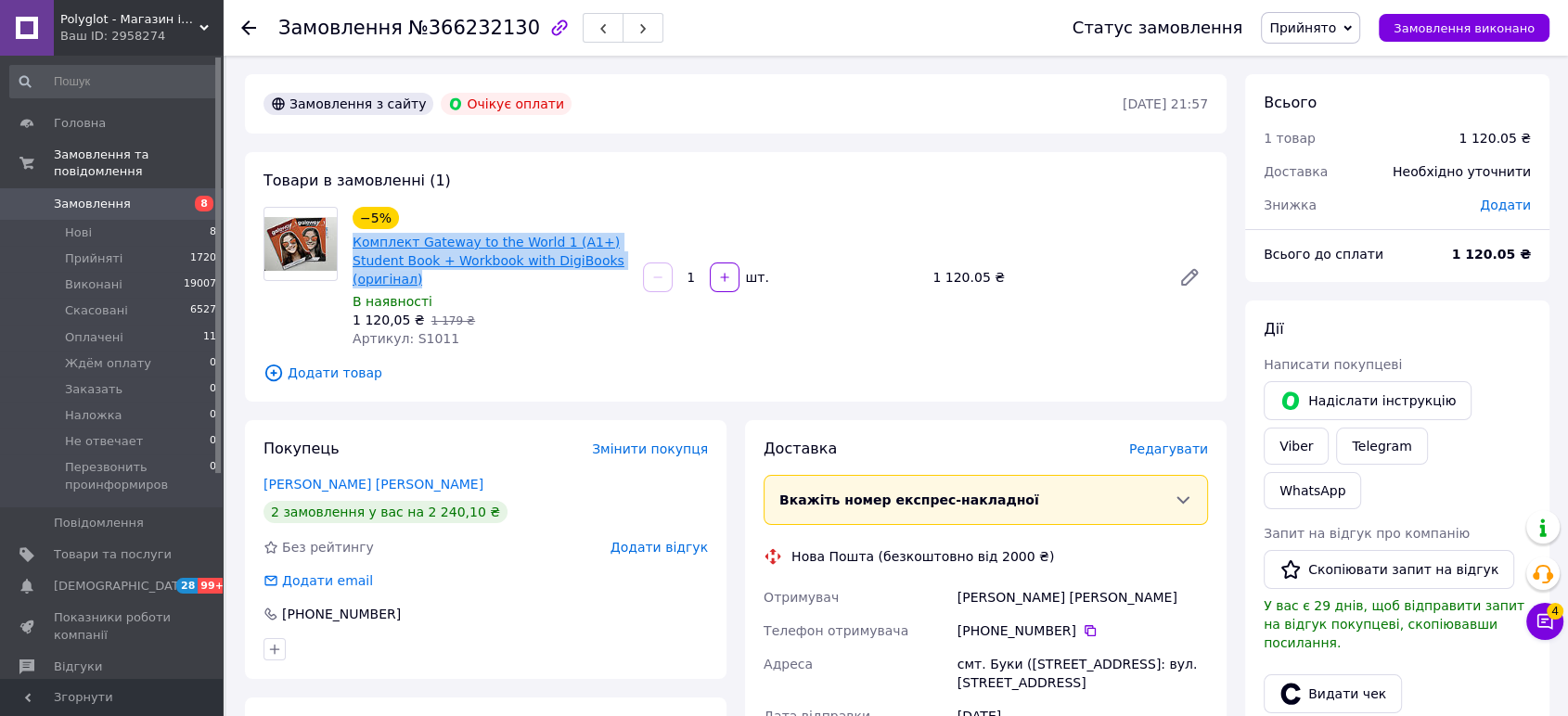
drag, startPoint x: 412, startPoint y: 286, endPoint x: 354, endPoint y: 251, distance: 67.7
click at [354, 251] on span "Комплект Gateway to the World 1 (А1+) Student Book + Workbook with DigiBooks (о…" at bounding box center [490, 260] width 275 height 55
copy link "Комплект Gateway to the World 1 (А1+) Student Book + Workbook with DigiBooks (о…"
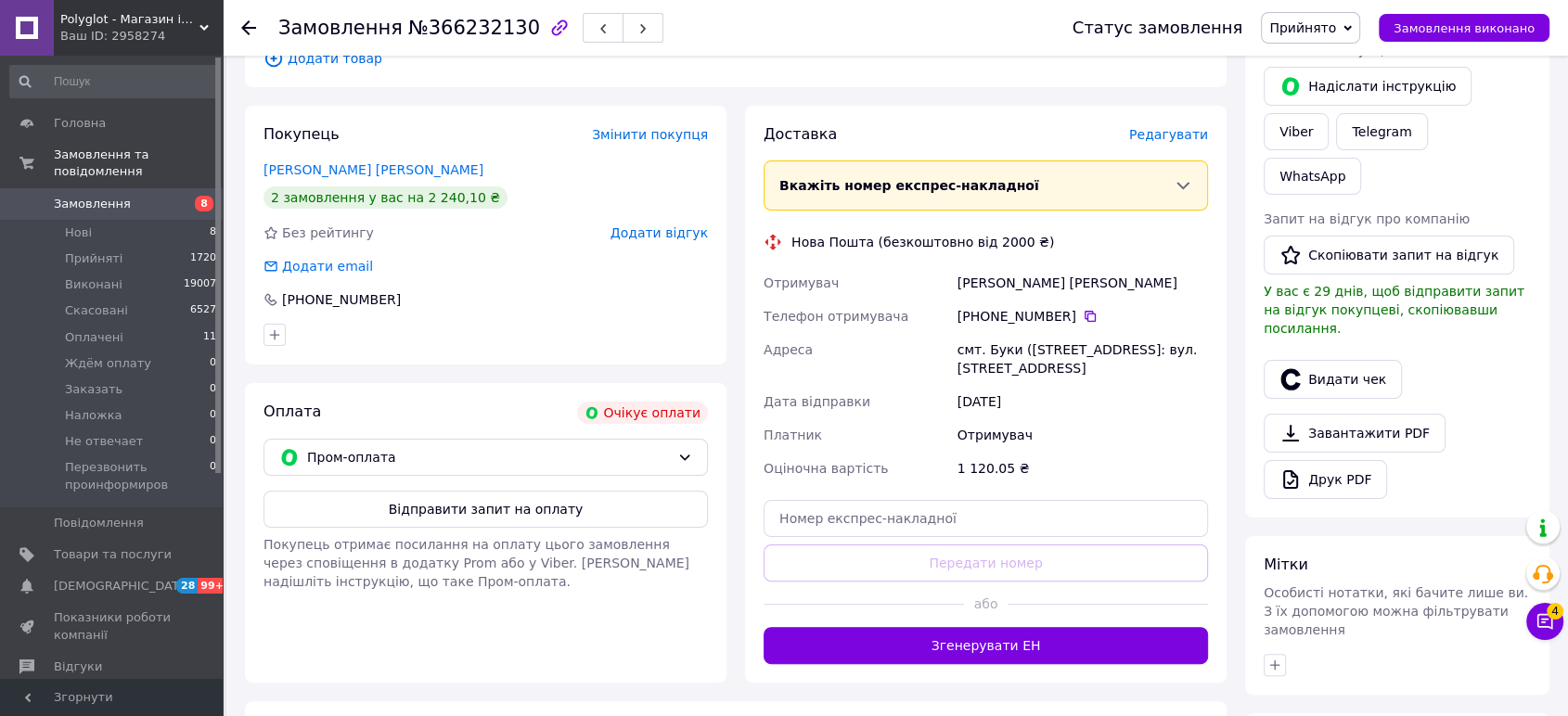
scroll to position [183, 0]
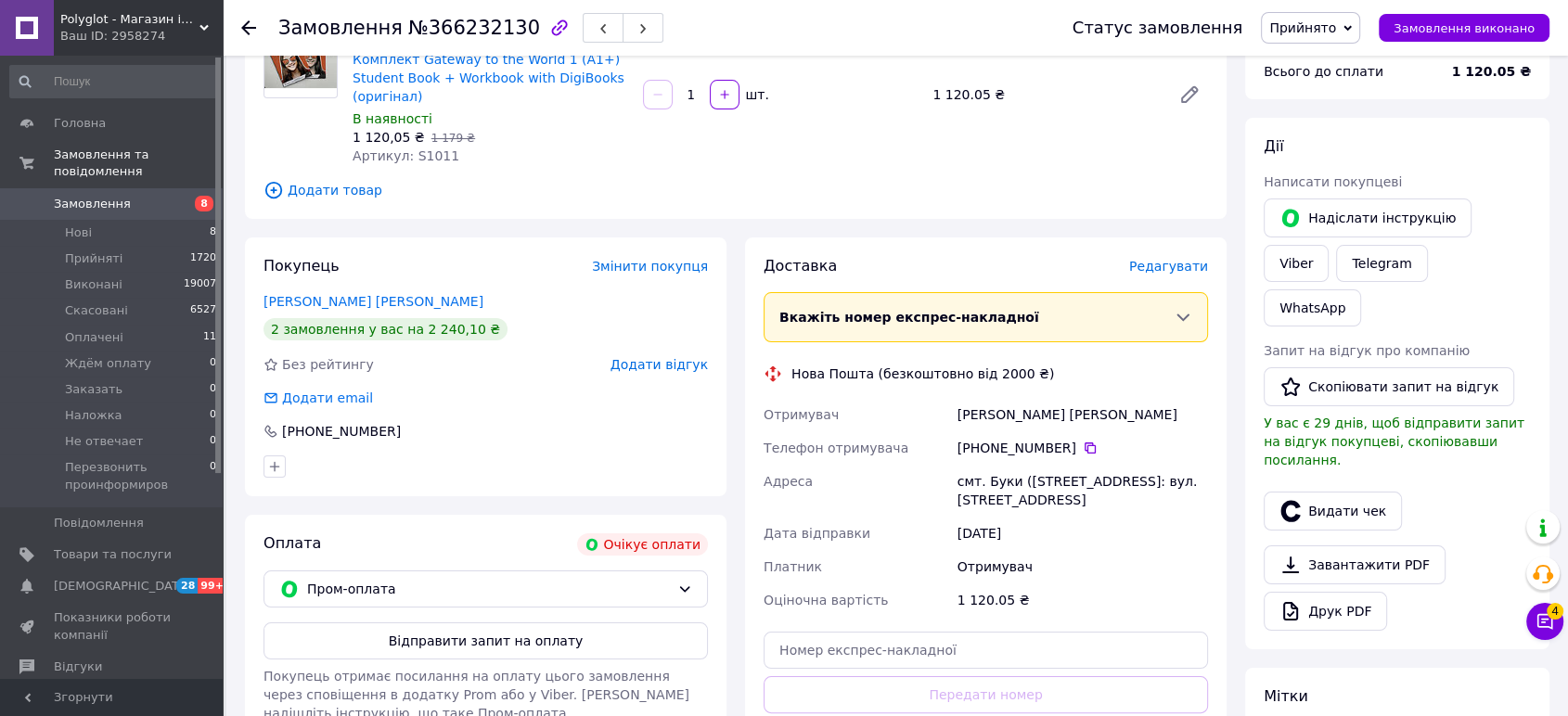
click at [1355, 26] on span "Прийнято" at bounding box center [1310, 27] width 99 height 31
click at [1334, 92] on li "Скасовано" at bounding box center [1366, 92] width 208 height 28
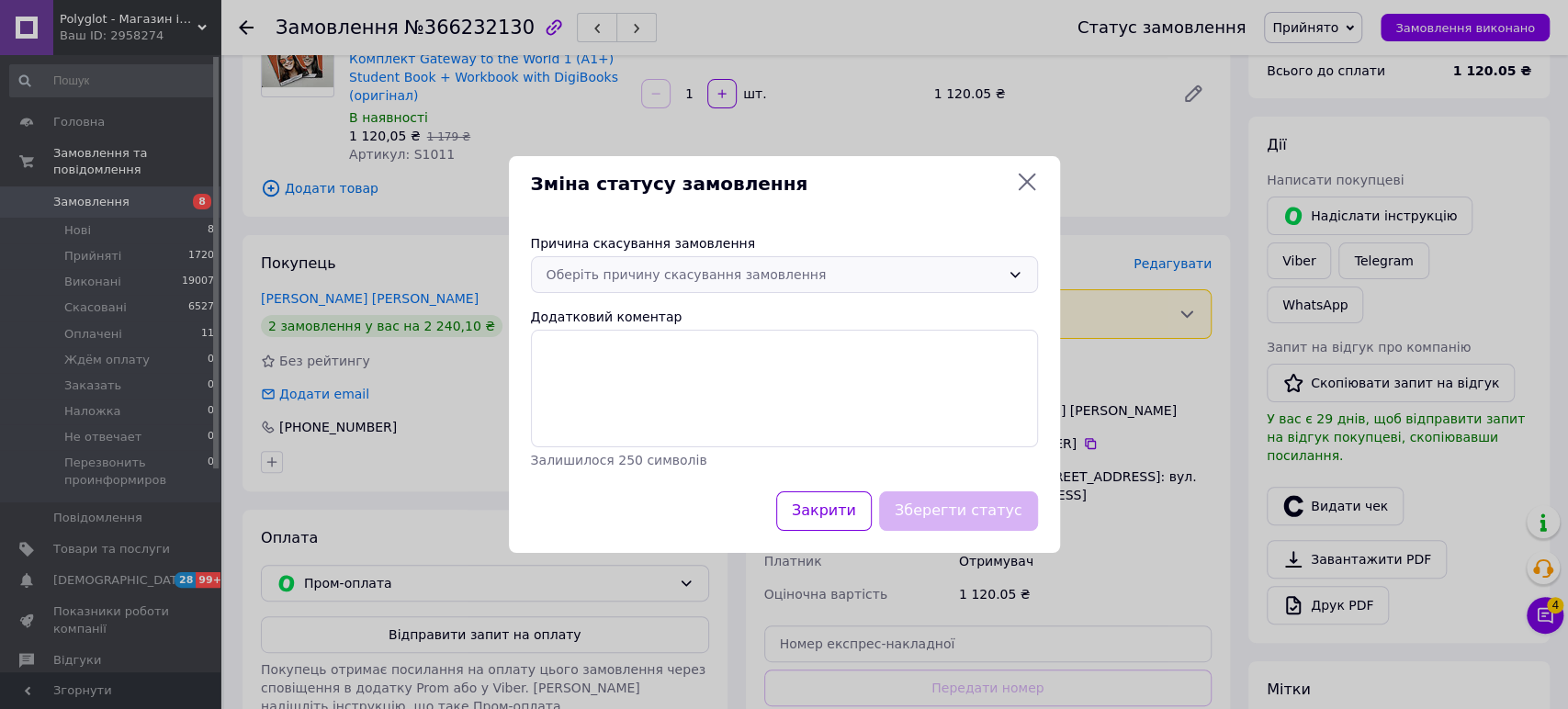
click at [1017, 273] on icon at bounding box center [1015, 274] width 14 height 14
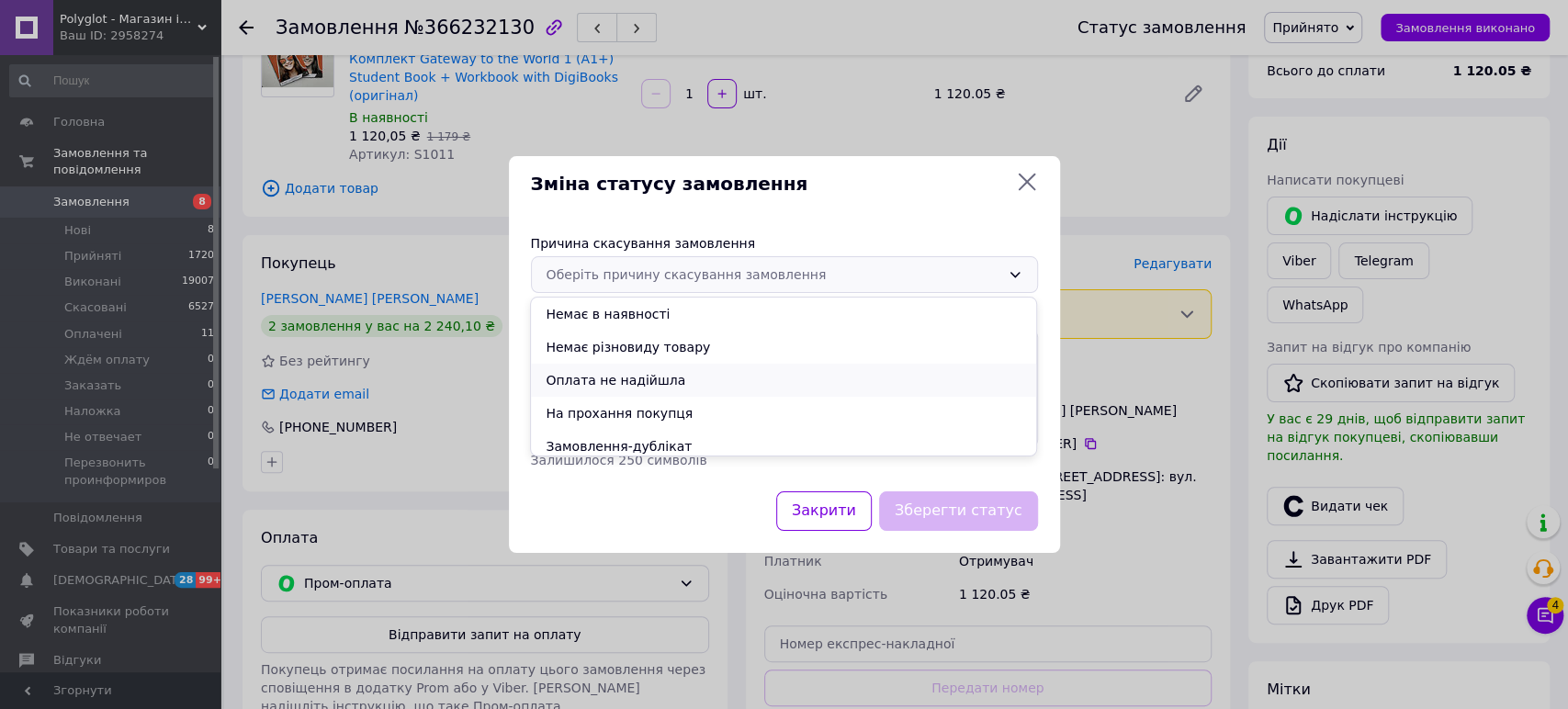
click at [750, 372] on li "Оплата не надійшла" at bounding box center [784, 380] width 505 height 33
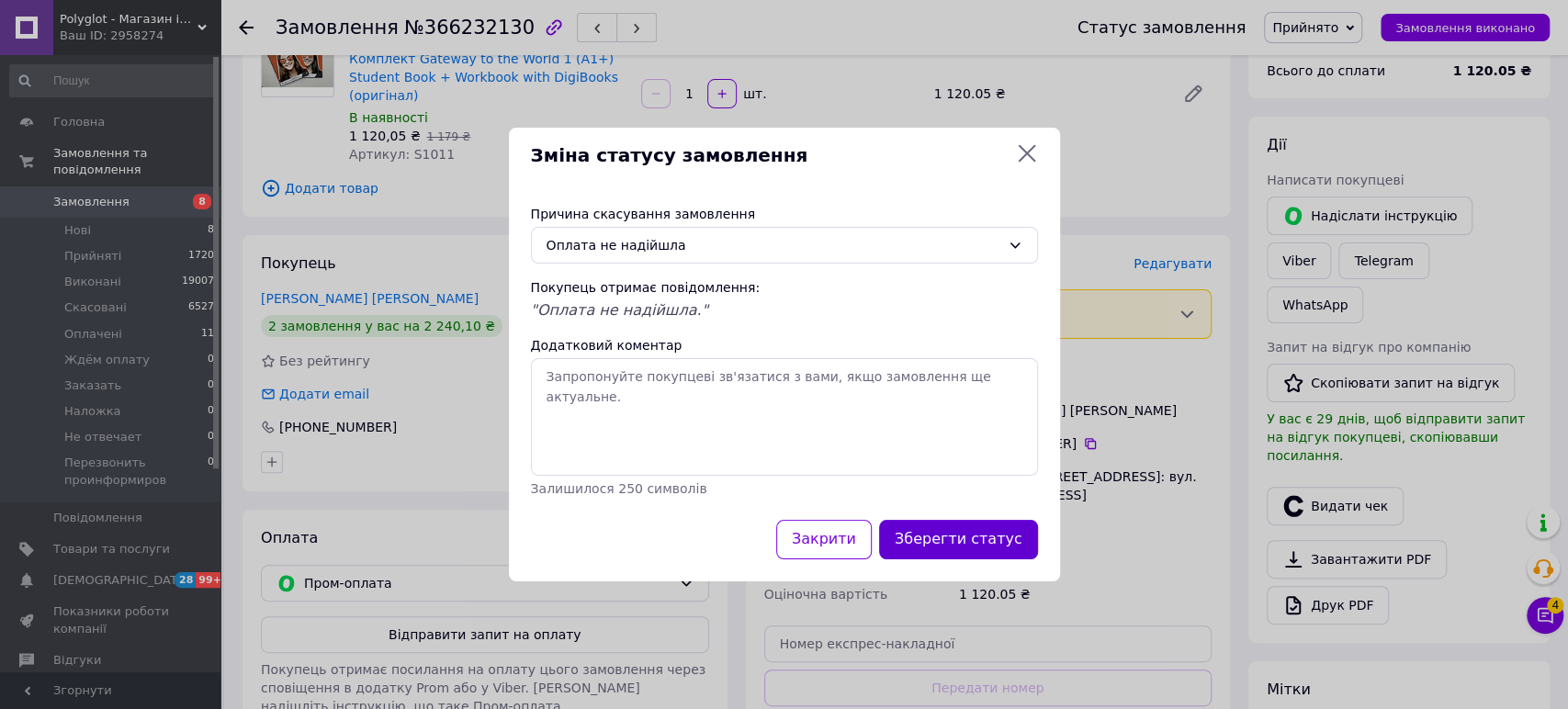
click at [957, 534] on button "Зберегти статус" at bounding box center [958, 539] width 159 height 39
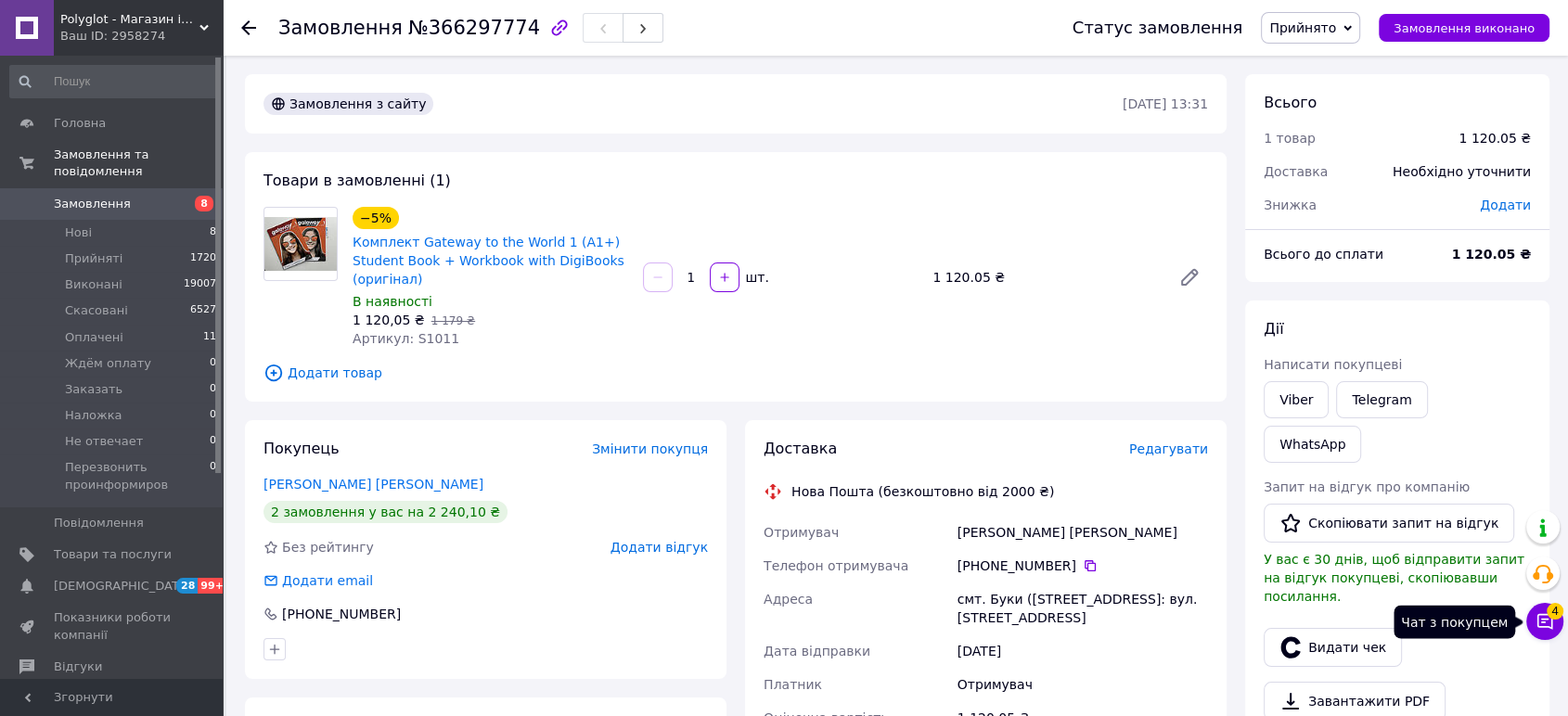
click at [1537, 627] on icon at bounding box center [1545, 622] width 16 height 16
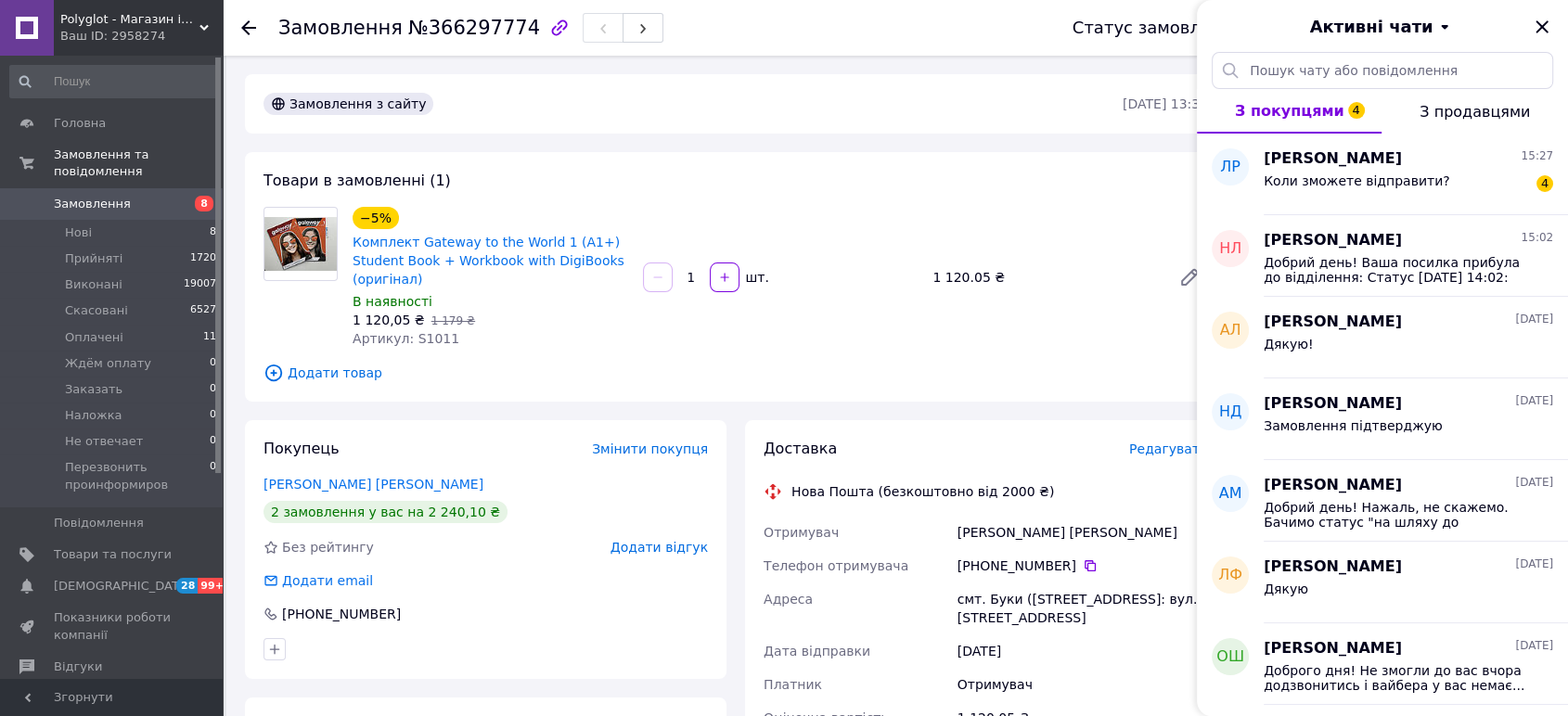
click at [1035, 413] on div "Замовлення з сайту 12.10.2025 • 13:31 Товари в замовленні (1) −5% Комплект Gate…" at bounding box center [735, 673] width 1000 height 1199
click at [1537, 21] on icon "Закрити" at bounding box center [1542, 26] width 12 height 12
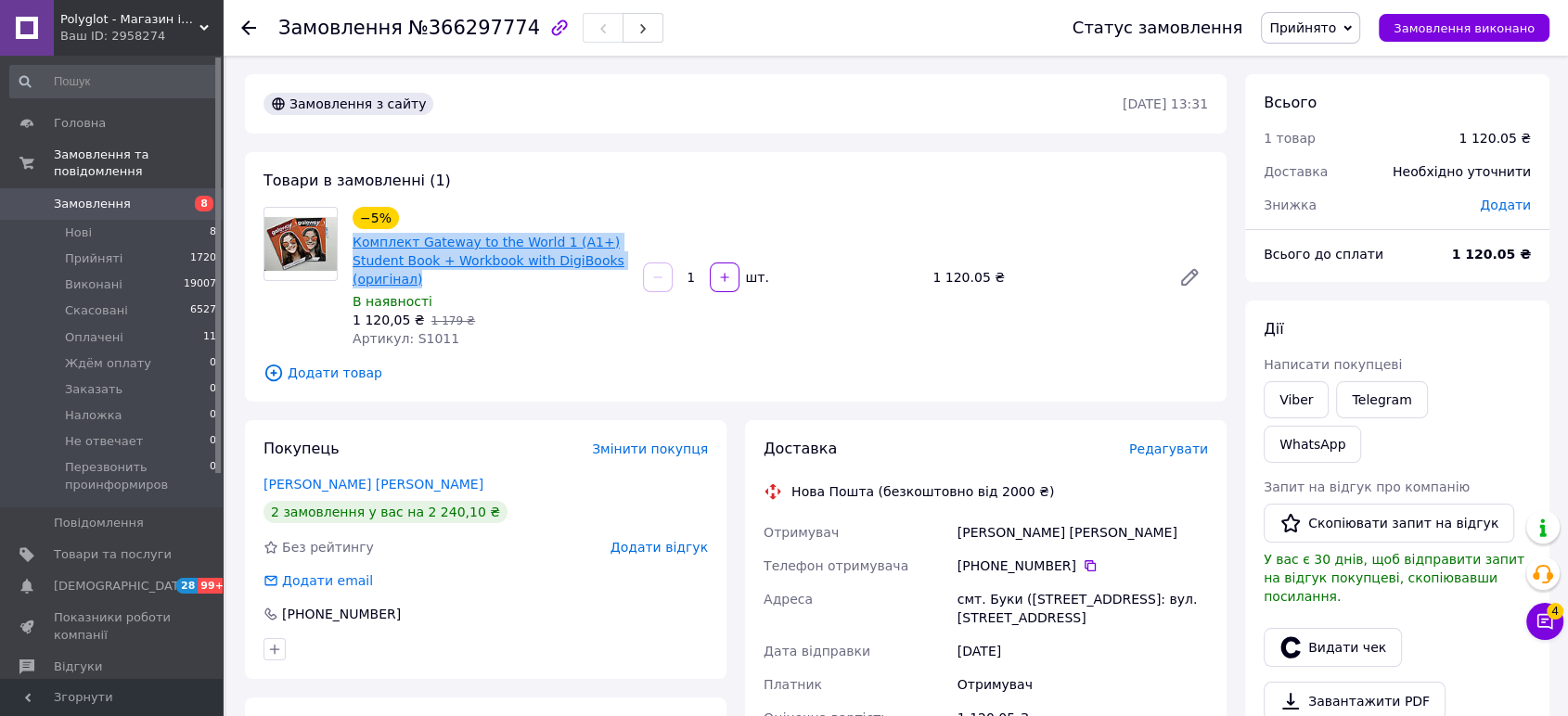
drag, startPoint x: 430, startPoint y: 277, endPoint x: 352, endPoint y: 242, distance: 85.5
click at [353, 242] on span "Комплект Gateway to the World 1 (А1+) Student Book + Workbook with DigiBooks (о…" at bounding box center [490, 260] width 275 height 55
copy link "Комплект Gateway to the World 1 (А1+) Student Book + Workbook with DigiBooks (о…"
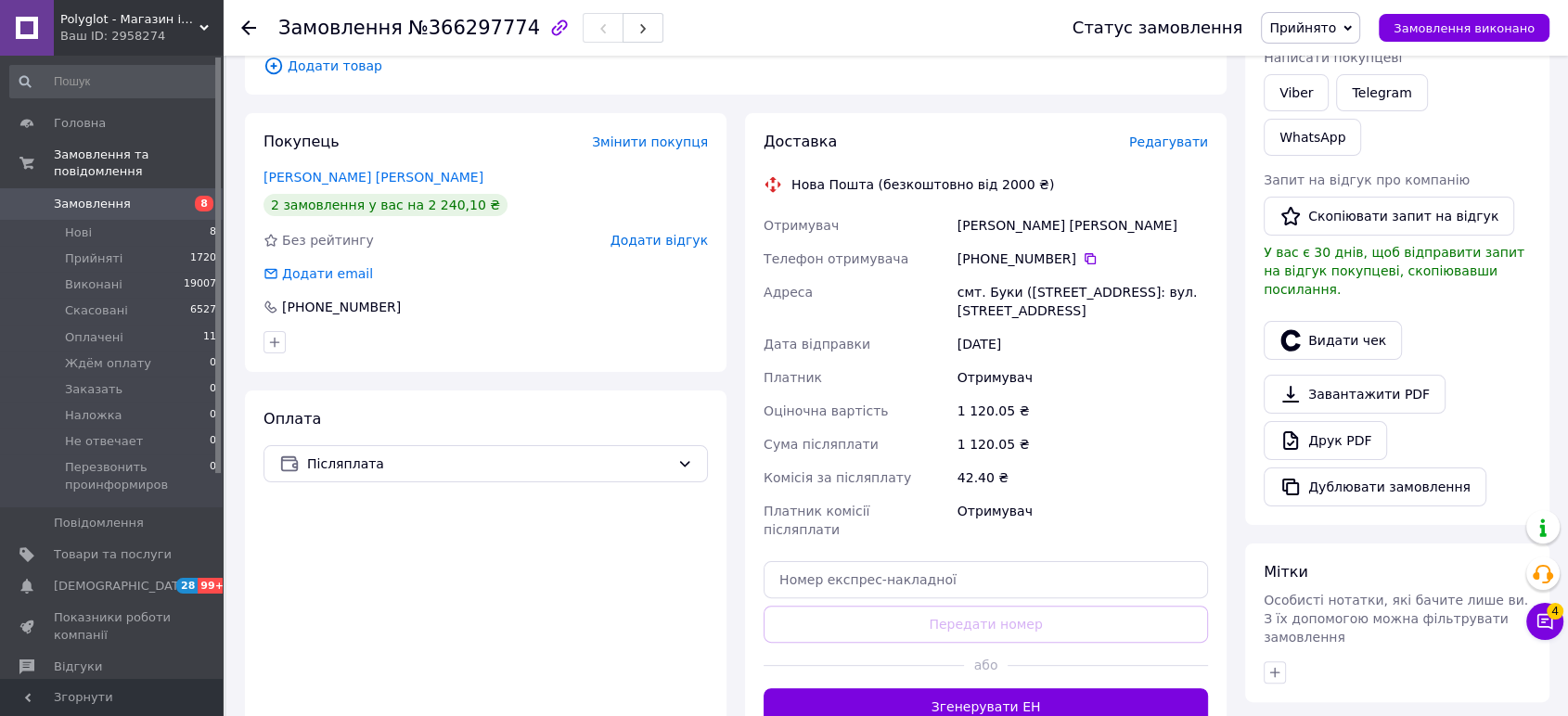
scroll to position [309, 0]
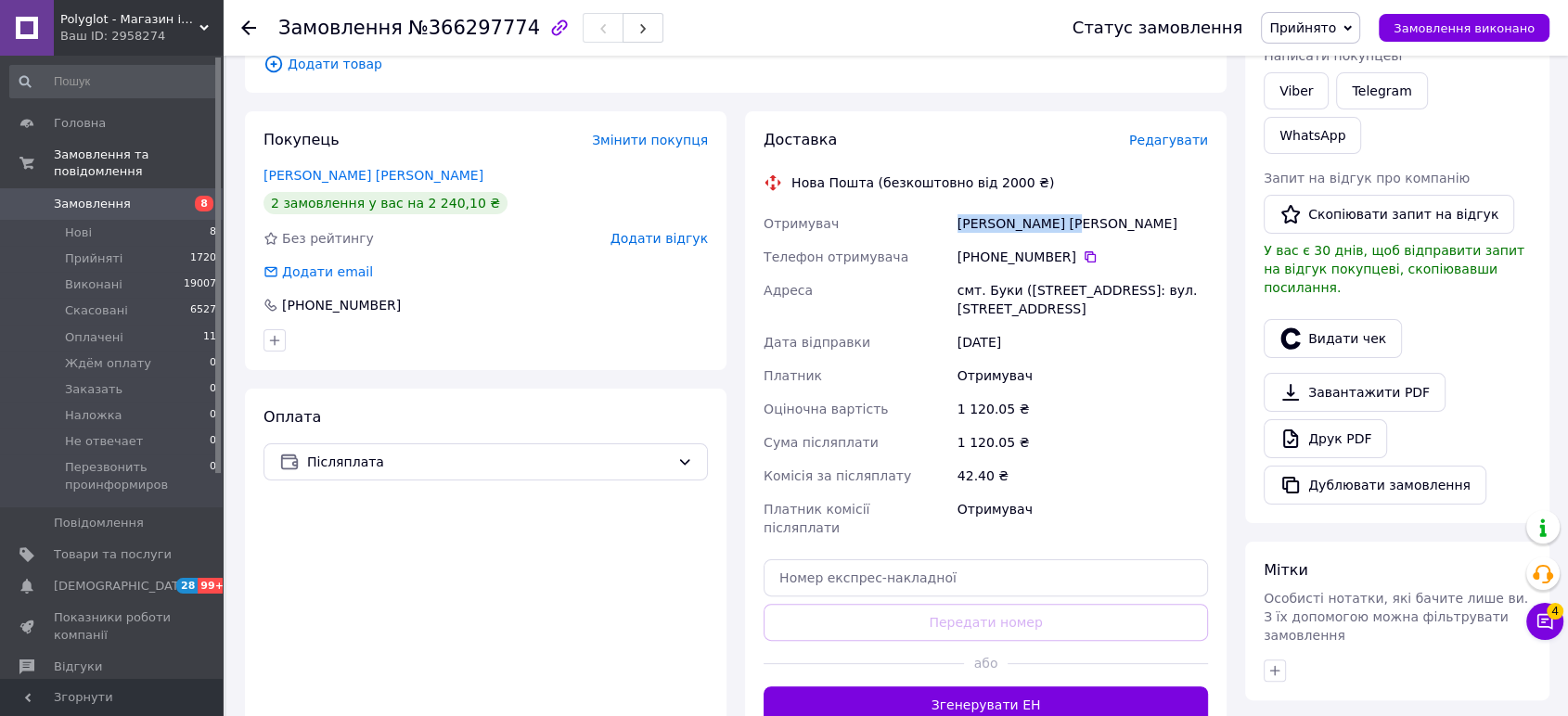
drag, startPoint x: 1076, startPoint y: 219, endPoint x: 936, endPoint y: 220, distance: 140.0
click at [936, 220] on div "Отримувач Ловленцева Ольга Телефон отримувача +380 68 350 38 52   Адреса смт. Б…" at bounding box center [986, 375] width 452 height 337
copy div "Отримувач Ловленцева Ольга"
click at [1421, 621] on div "Всього 1 товар 1 120.05 ₴ Доставка Необхідно уточнити Знижка Додати Всього до с…" at bounding box center [1397, 365] width 304 height 1199
drag, startPoint x: 1065, startPoint y: 306, endPoint x: 988, endPoint y: 288, distance: 79.1
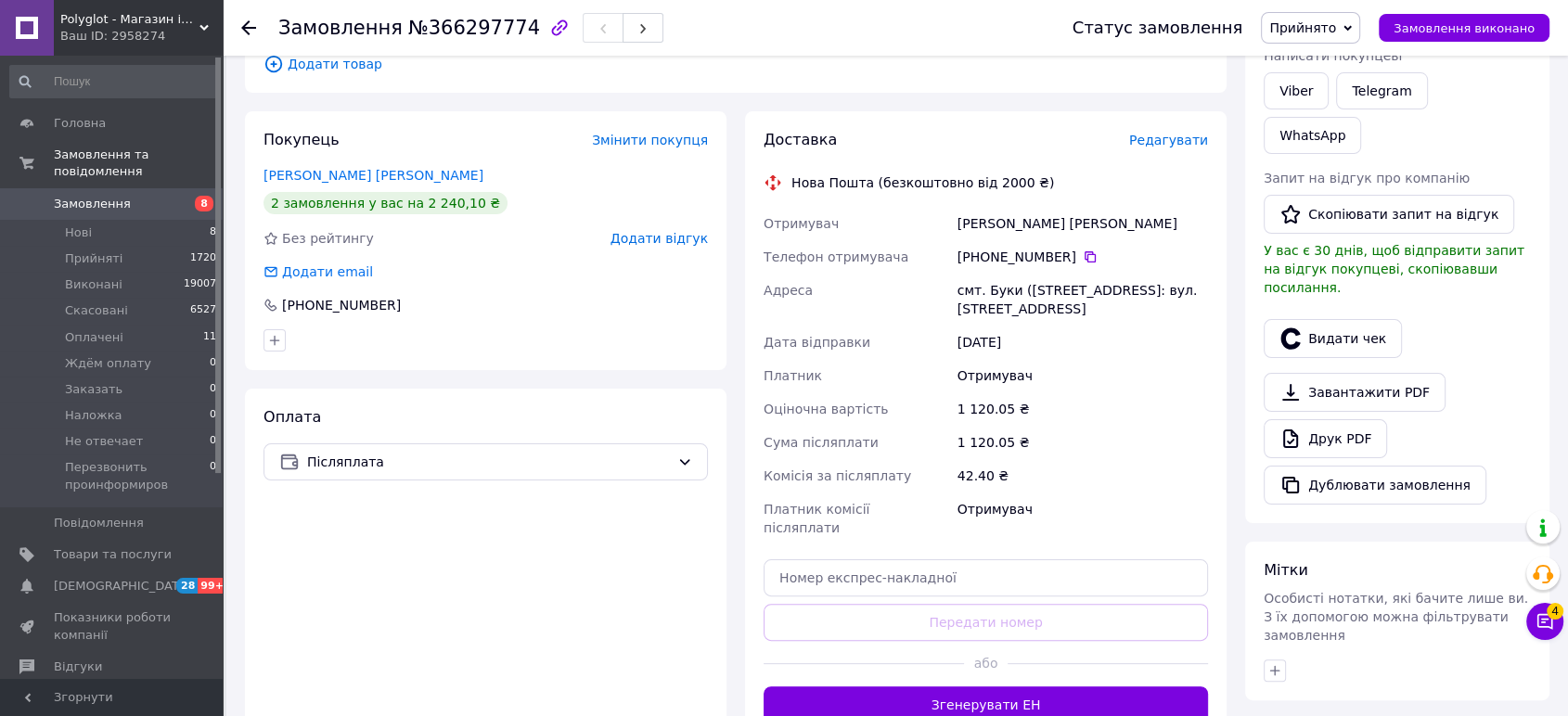
click at [945, 285] on div "Отримувач Ловленцева Ольга Телефон отримувача +380 68 350 38 52   Адреса смт. Б…" at bounding box center [986, 375] width 452 height 337
copy div "Адреса смт. Буки (Черкаська обл.), №1: вул. Центральна, 20"
click at [1365, 474] on div "Всього 1 товар 1 120.05 ₴ Доставка Необхідно уточнити Знижка Додати Всього до с…" at bounding box center [1397, 365] width 304 height 1199
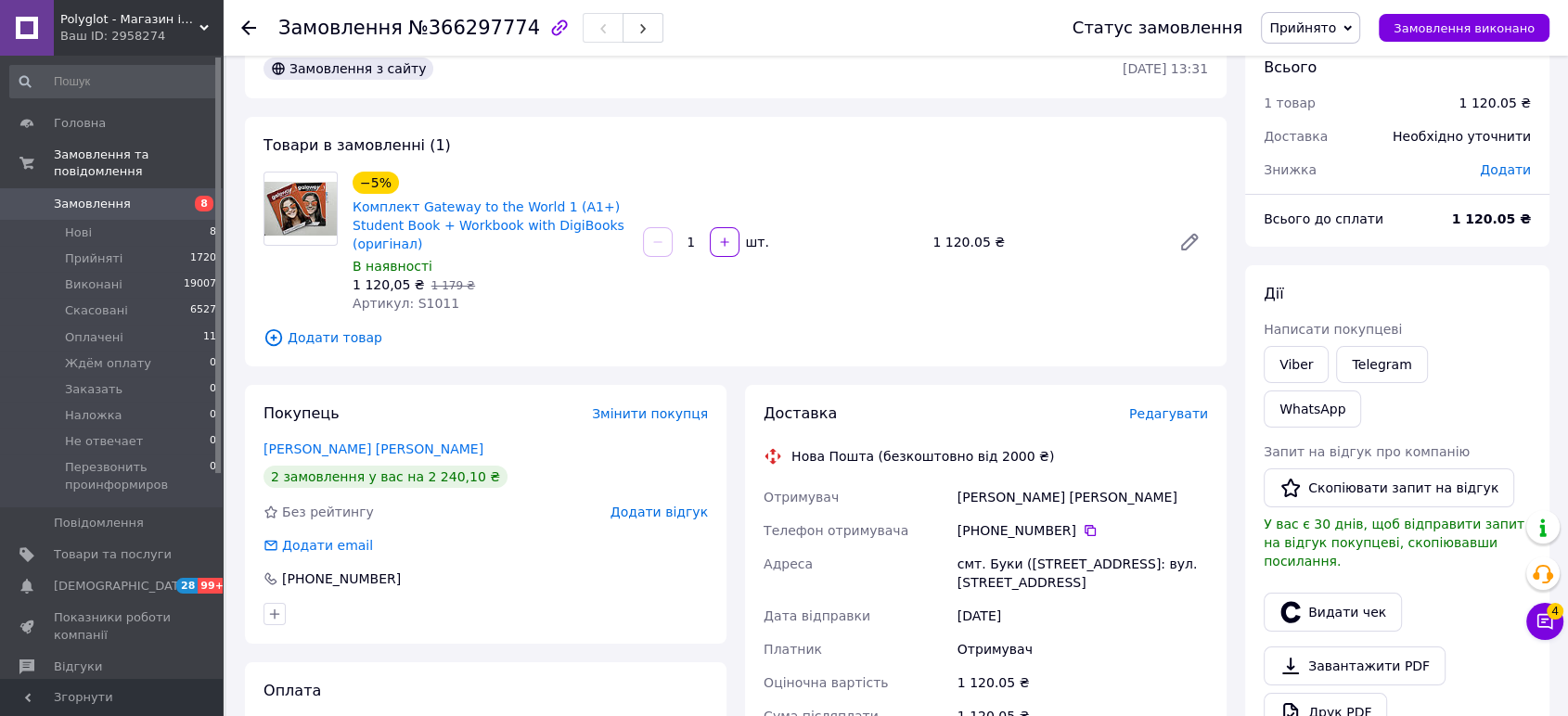
scroll to position [0, 0]
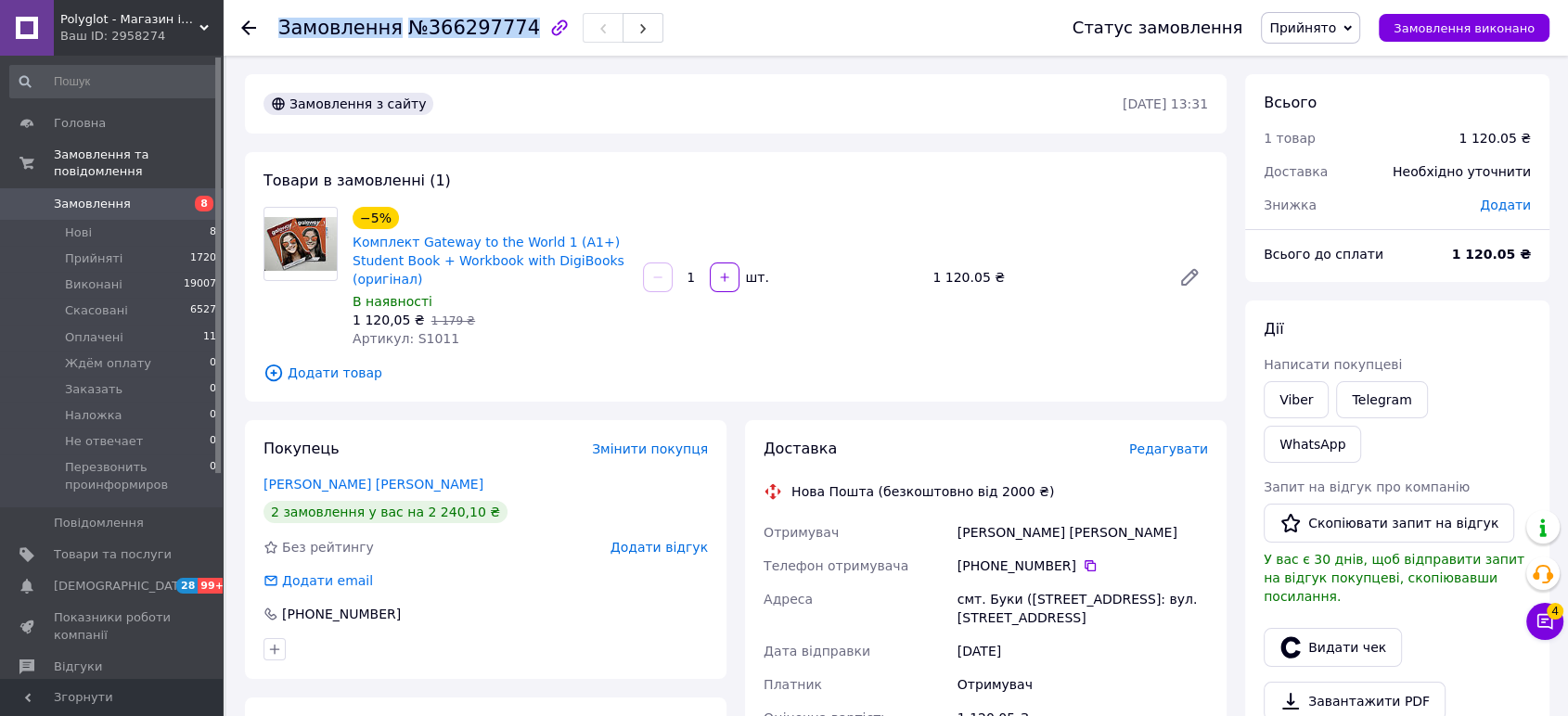
drag, startPoint x: 510, startPoint y: 26, endPoint x: 498, endPoint y: 35, distance: 15.0
click at [507, 28] on div "Замовлення №366297774" at bounding box center [470, 27] width 385 height 31
copy h1 "Замовлення №366297774"
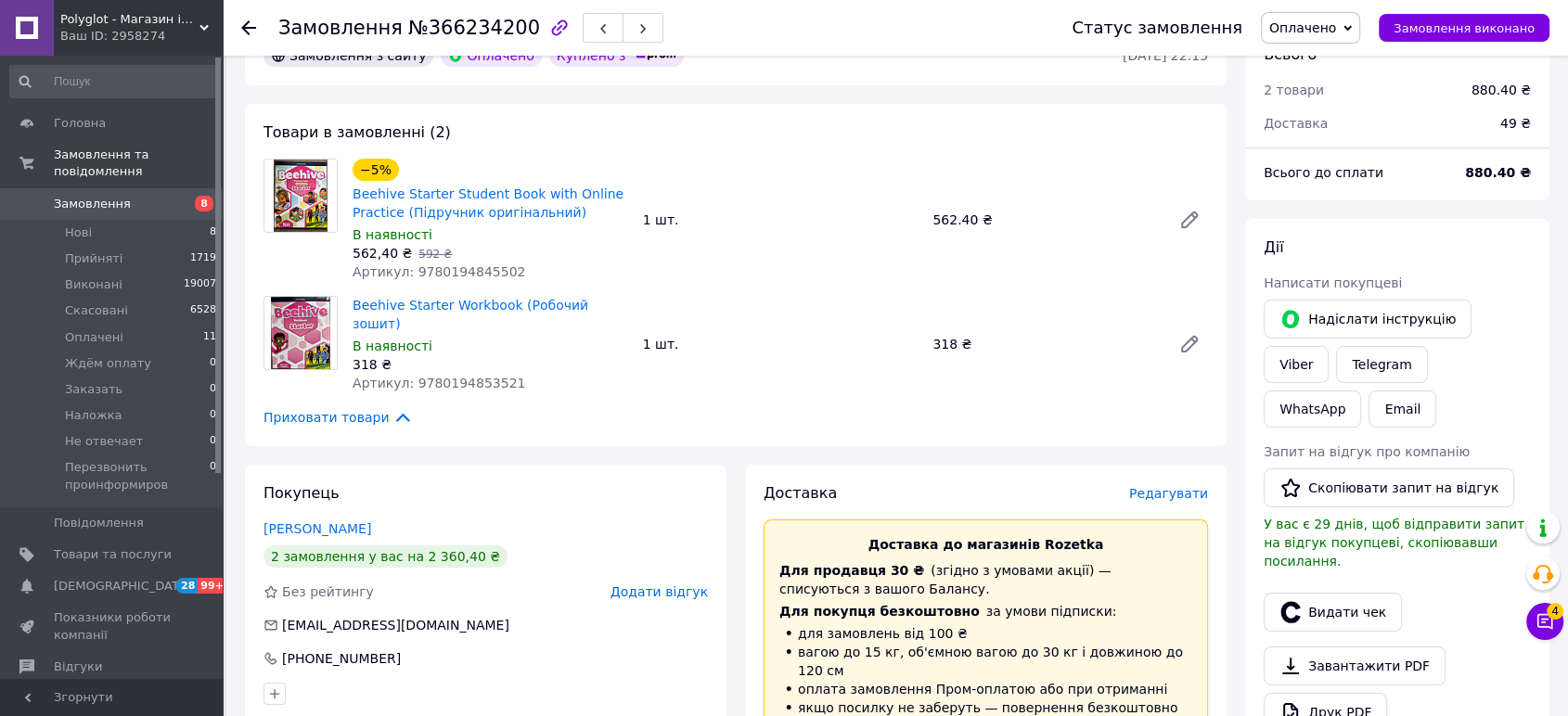
scroll to position [618, 0]
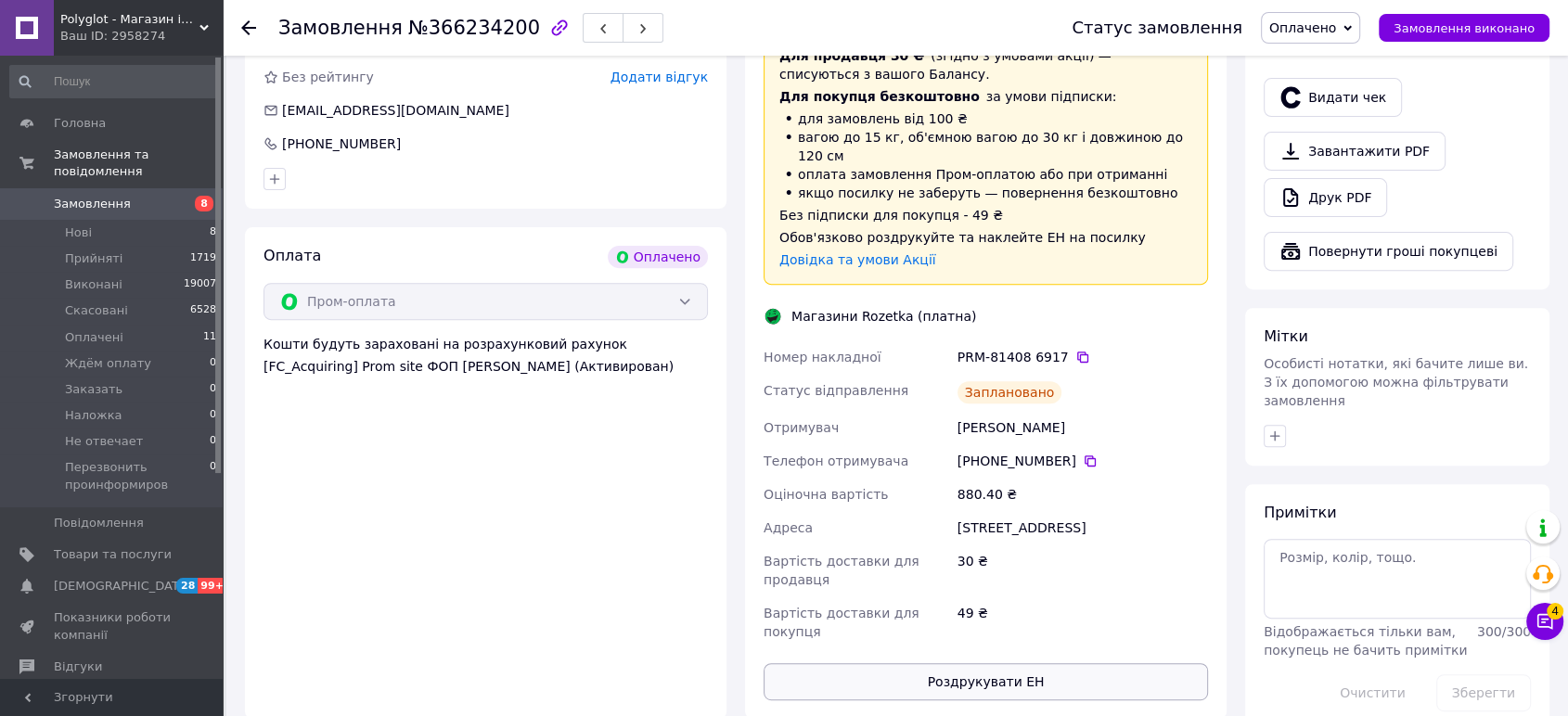
click at [1021, 663] on button "Роздрукувати ЕН" at bounding box center [985, 681] width 444 height 37
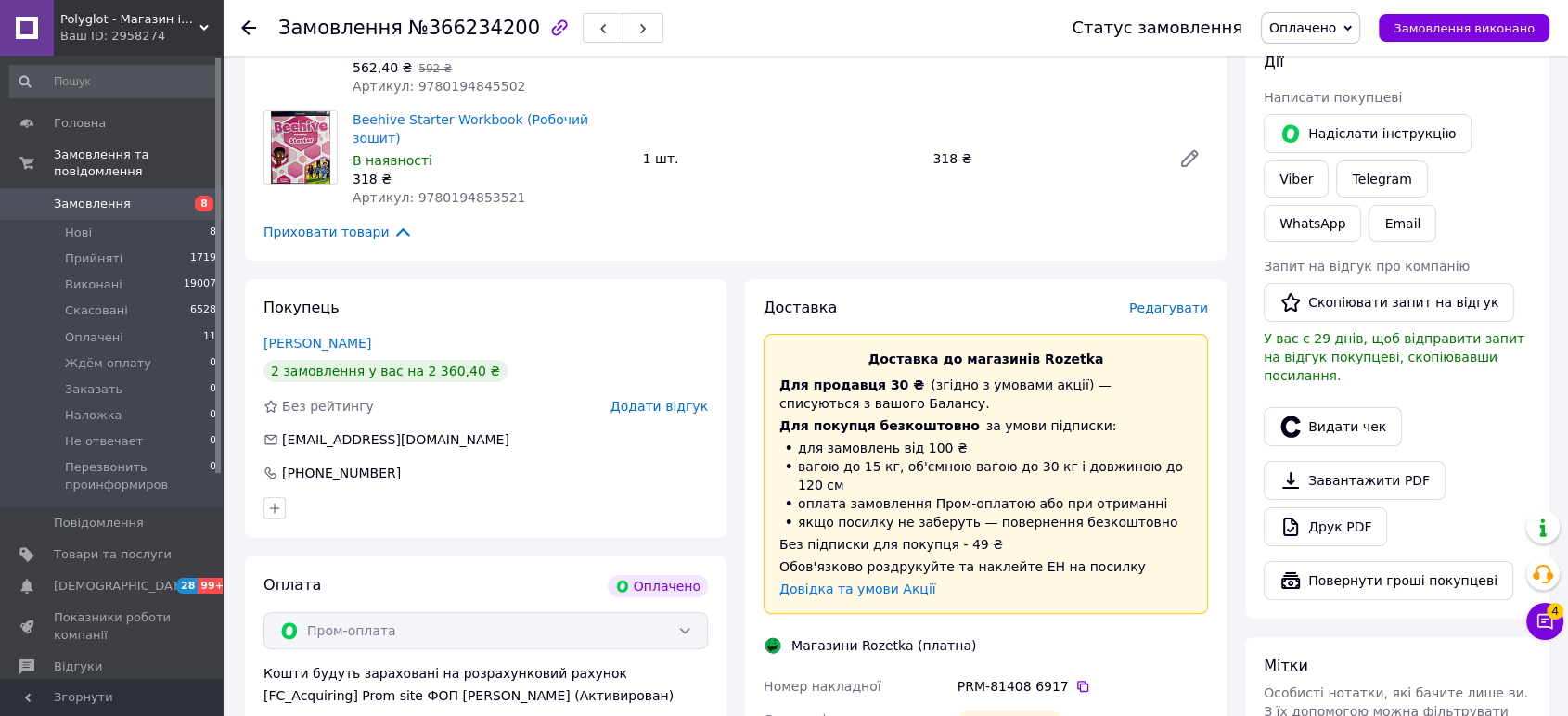
scroll to position [0, 0]
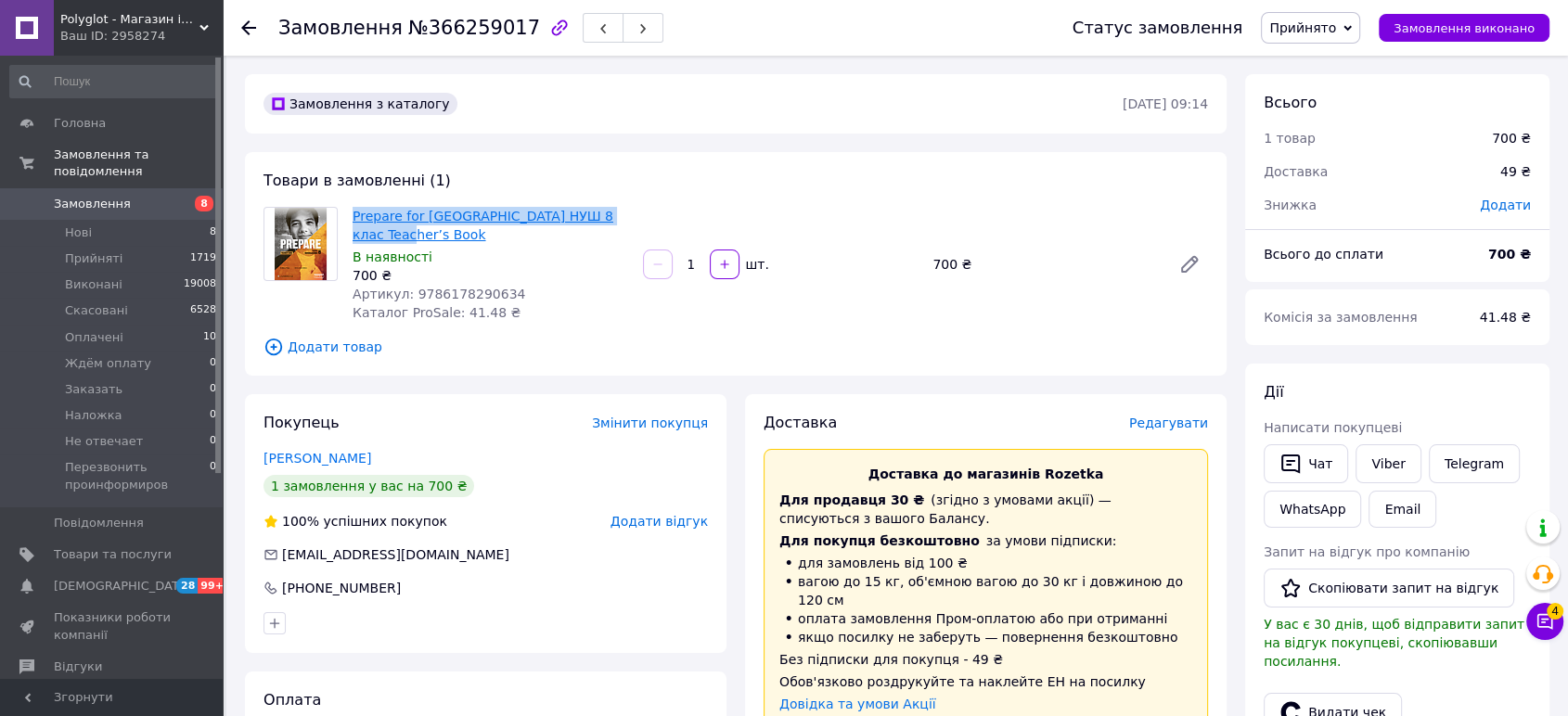
drag, startPoint x: 620, startPoint y: 215, endPoint x: 353, endPoint y: 219, distance: 267.0
click at [353, 219] on div "Prepare for [GEOGRAPHIC_DATA] НУШ 8 клас Teacher’s Book В наявності 700 ₴ Артик…" at bounding box center [490, 264] width 291 height 122
copy link "Prepare for Ukraine НУШ 8 клас Teacher’s Book"
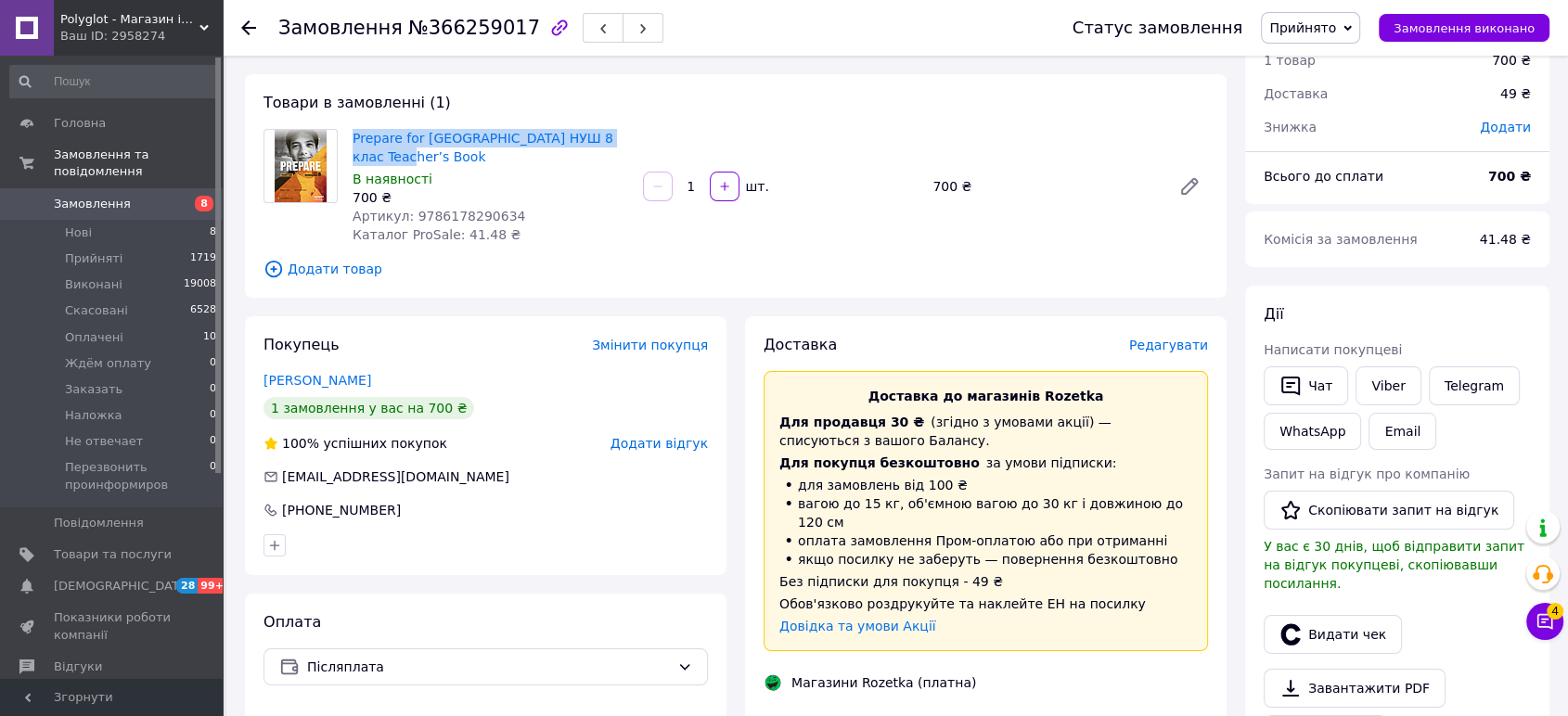
scroll to position [309, 0]
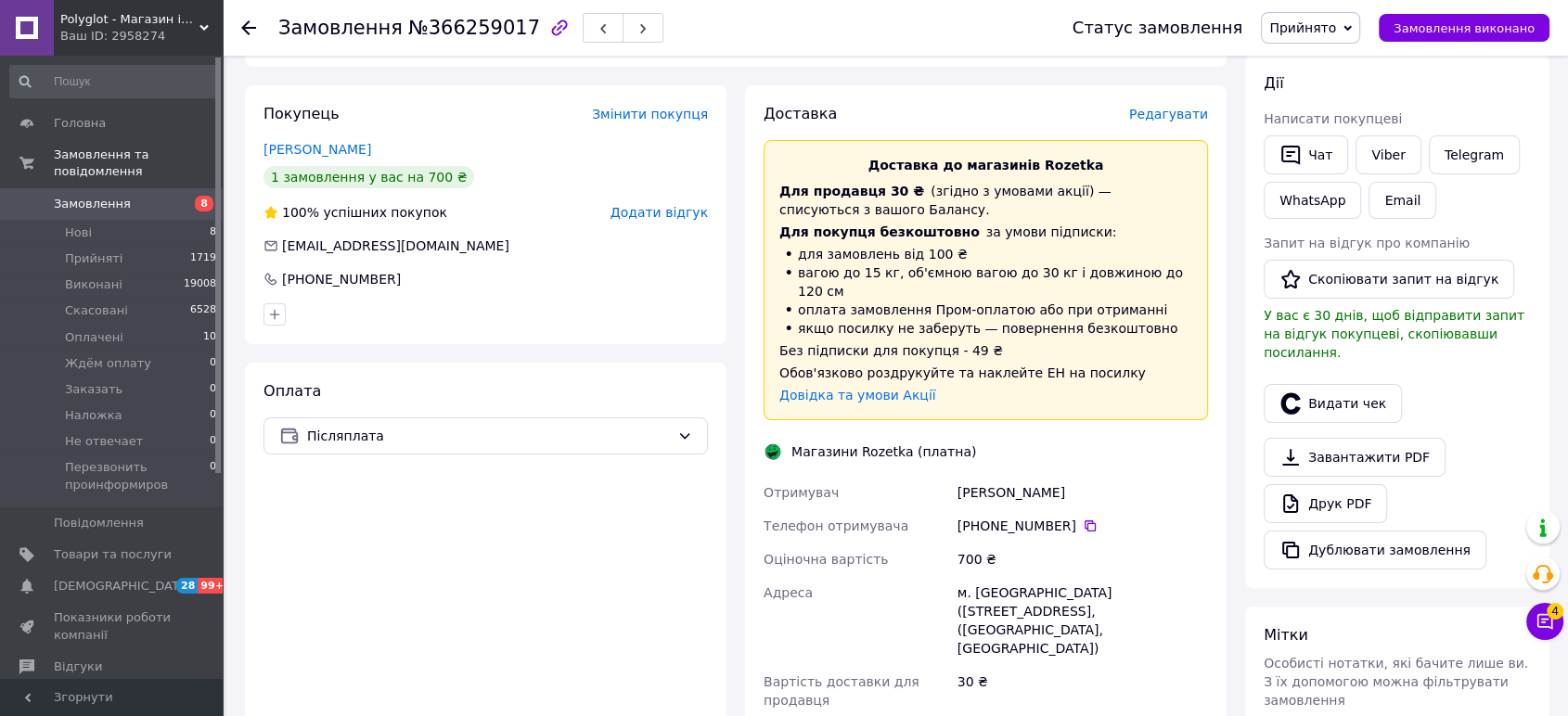
drag, startPoint x: 1084, startPoint y: 453, endPoint x: 955, endPoint y: 460, distance: 129.2
click at [955, 476] on div "Куриленко Богдан" at bounding box center [1082, 493] width 258 height 33
copy div "Куриленко Богдан"
click at [1445, 578] on div "Всього 1 товар 700 ₴ Доставка 49 ₴ Знижка Додати Всього до сплати 700 ₴ Комісія…" at bounding box center [1397, 397] width 304 height 1264
drag, startPoint x: 998, startPoint y: 589, endPoint x: 974, endPoint y: 563, distance: 35.4
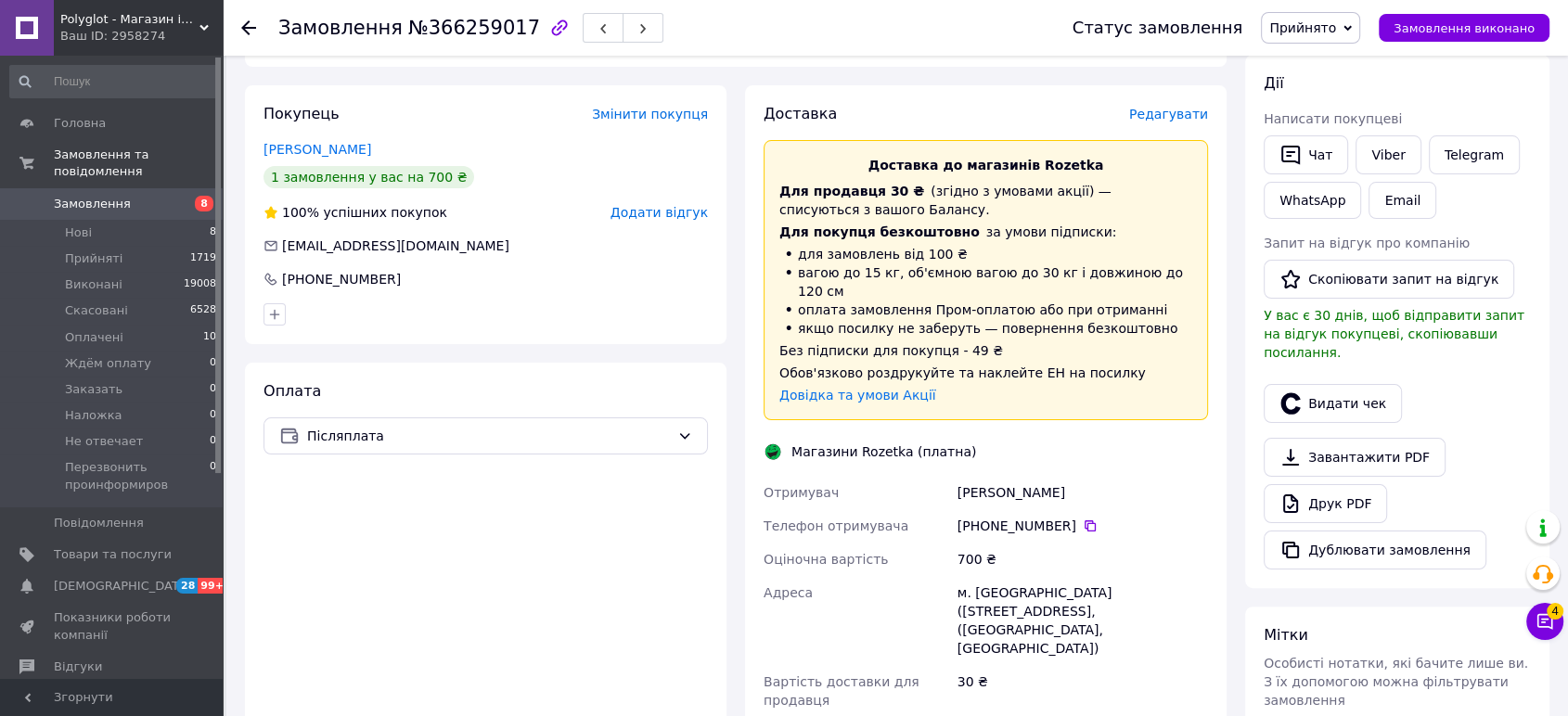
click at [952, 560] on div "Отримувач Куриленко Богдан Телефон отримувача +380 67 419 99 55   Оціночна варт…" at bounding box center [986, 623] width 452 height 293
copy div "Адреса м. Буча (Київська обл., Бучанський р-н.), Нове Шосе вул., 52, (ТЦ Retail…"
click at [1411, 606] on div "Мітки Особисті нотатки, які бачите лише ви. З їх допомогою можна фільтрувати за…" at bounding box center [1397, 685] width 304 height 158
drag, startPoint x: 508, startPoint y: 24, endPoint x: 274, endPoint y: 34, distance: 234.2
click at [274, 34] on div "Замовлення №366259017 Статус замовлення Прийнято Виконано Скасовано Оплачено Жд…" at bounding box center [895, 27] width 1308 height 55
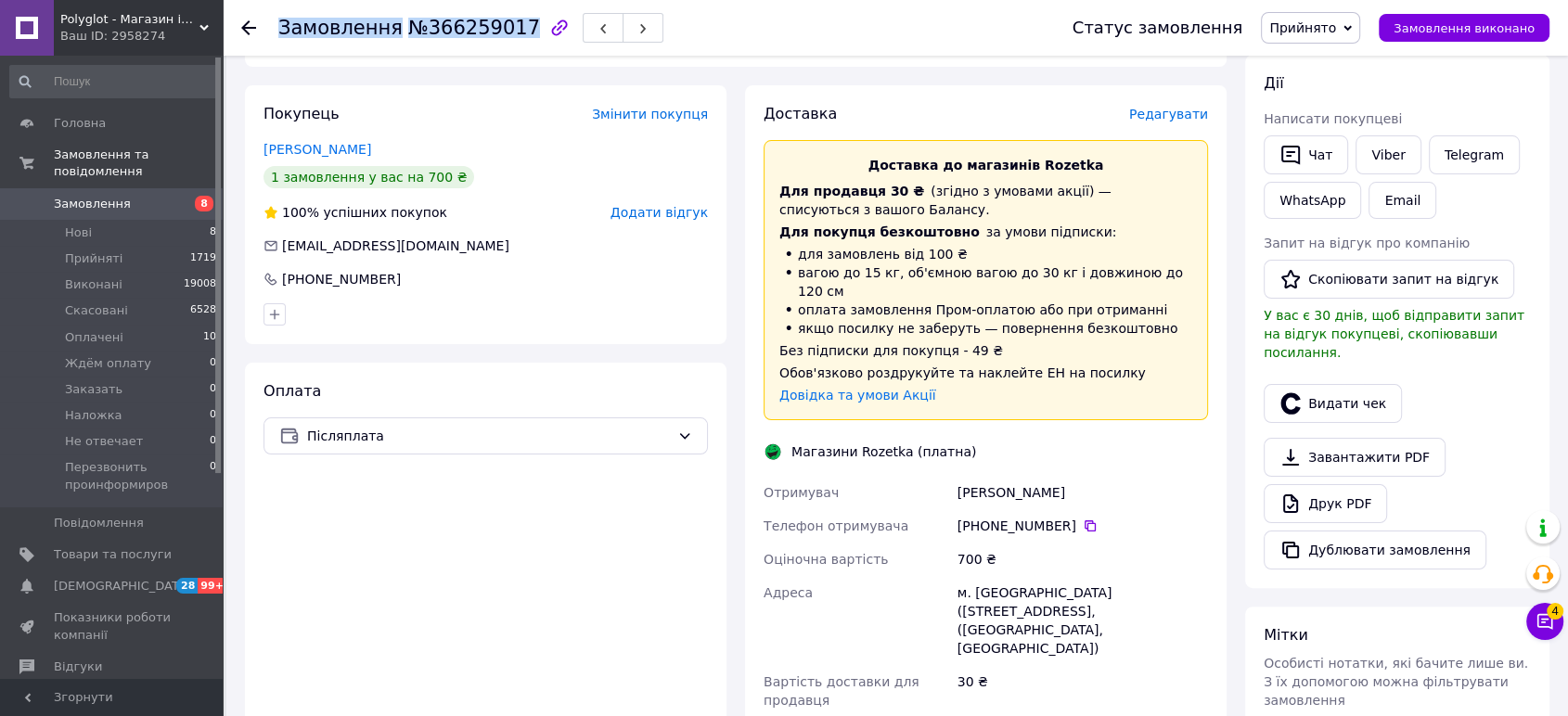
copy h1 "Замовлення №366259017"
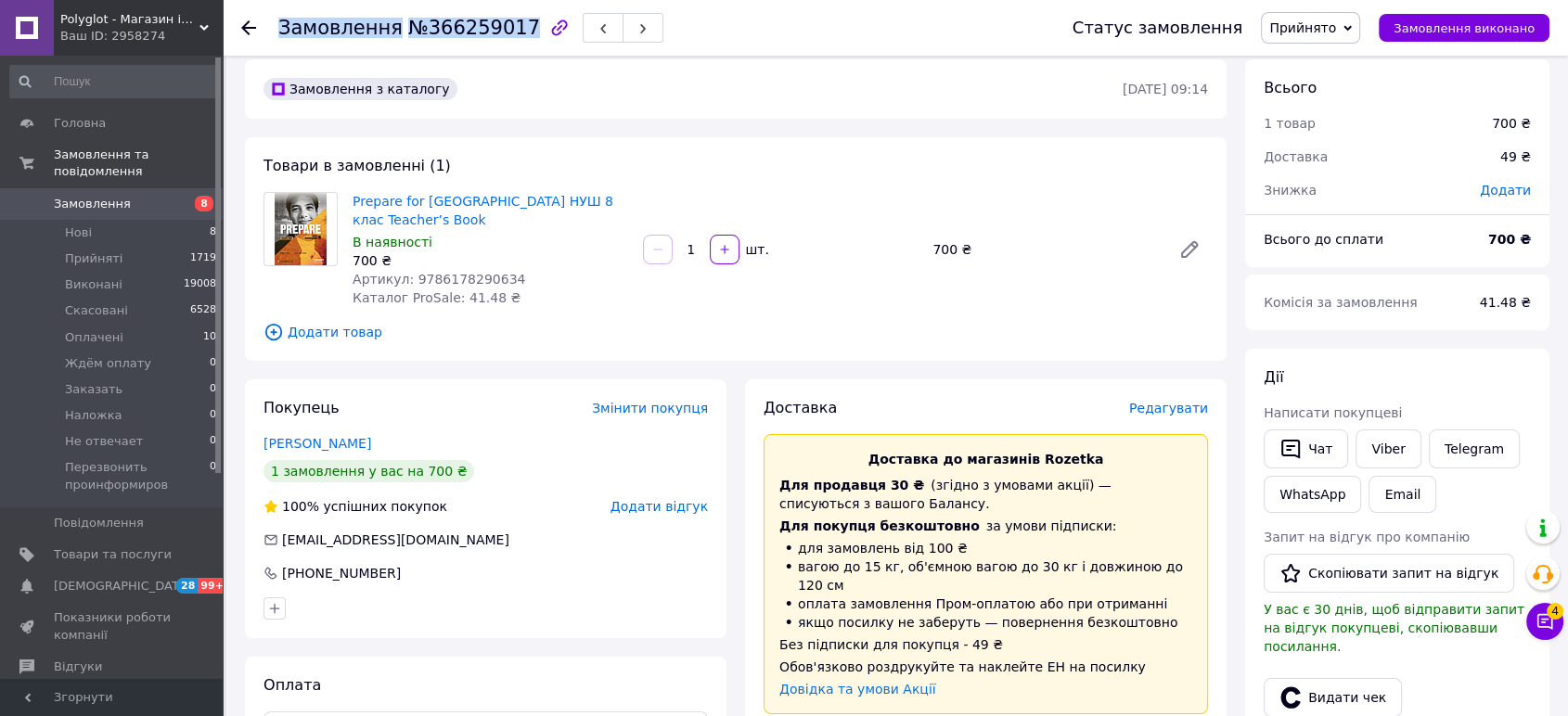
scroll to position [618, 0]
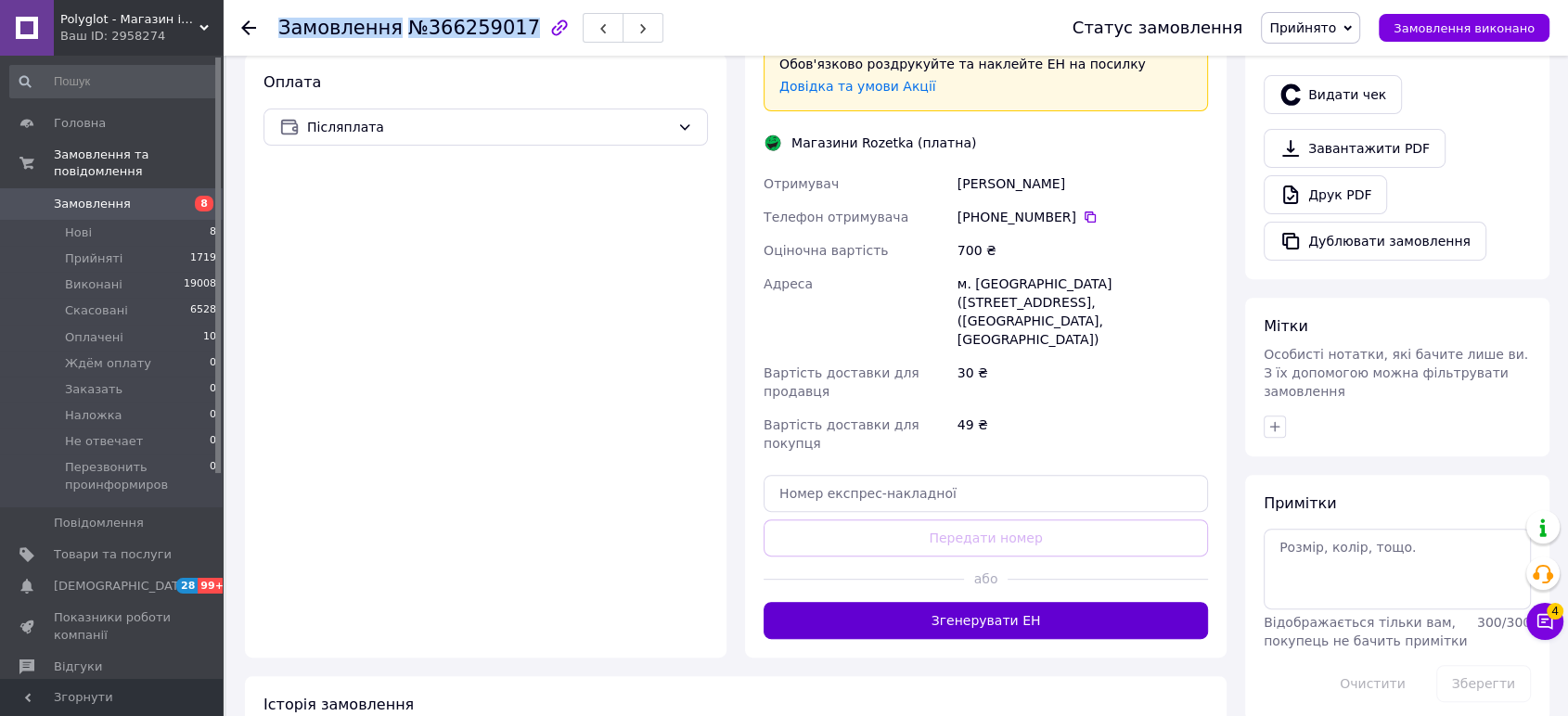
click at [944, 601] on button "Згенерувати ЕН" at bounding box center [985, 620] width 444 height 37
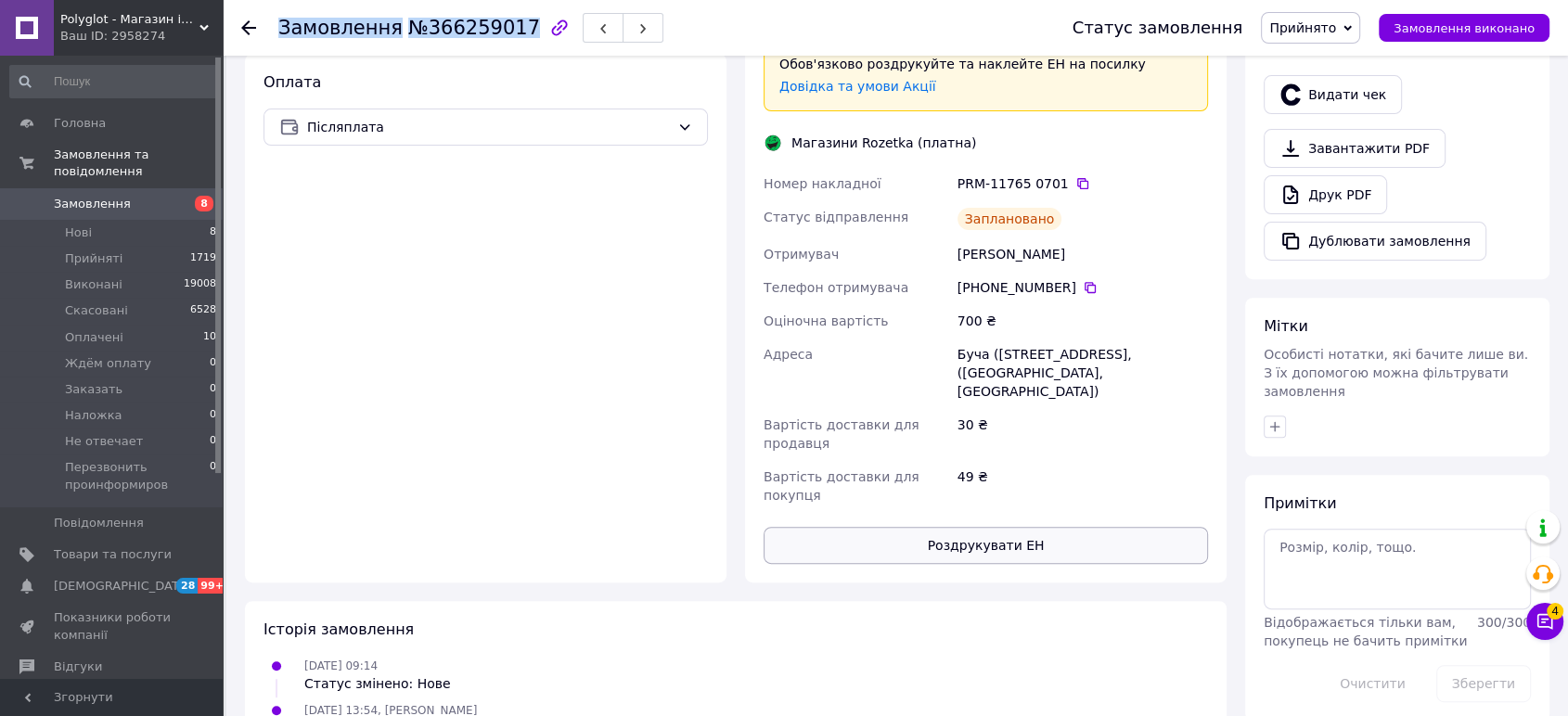
click at [941, 527] on button "Роздрукувати ЕН" at bounding box center [985, 545] width 444 height 37
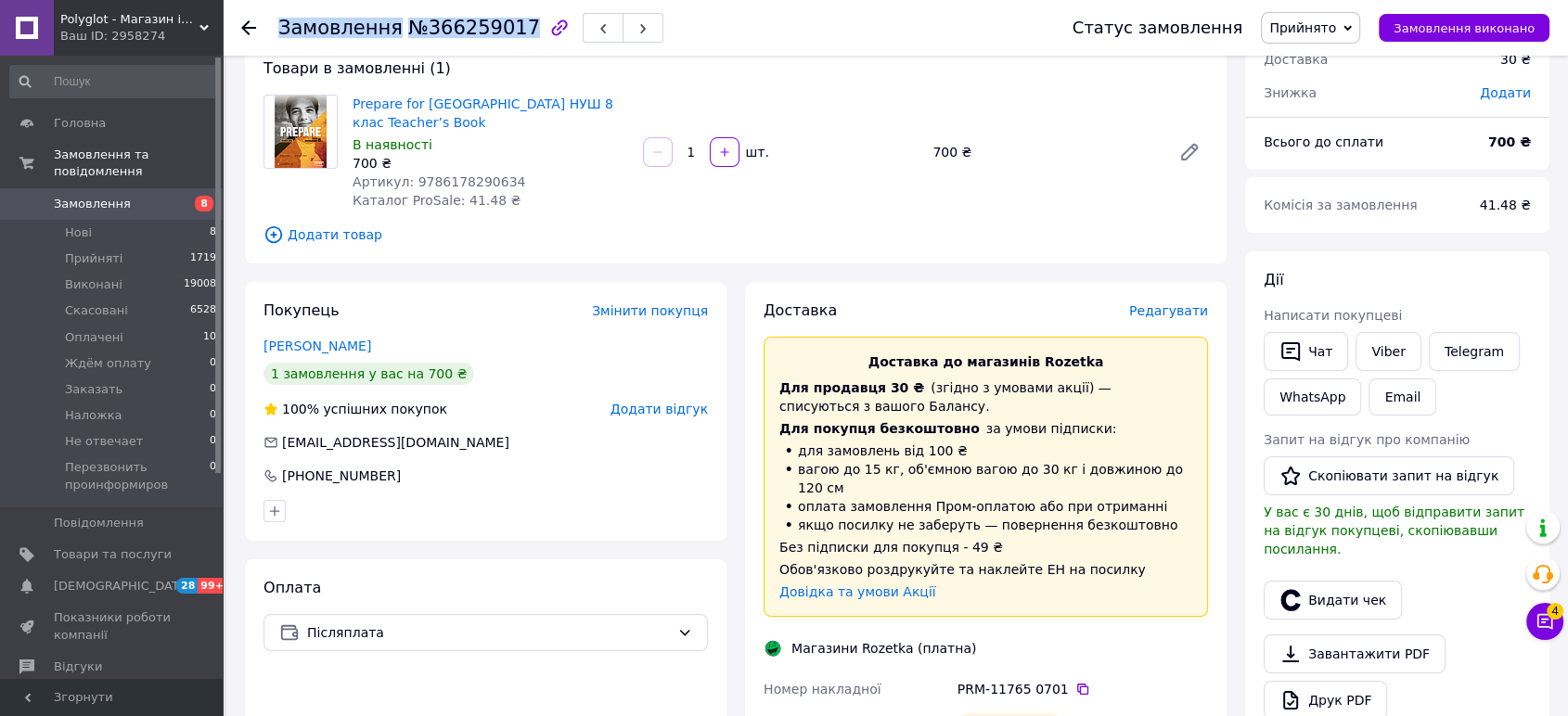
scroll to position [45, 0]
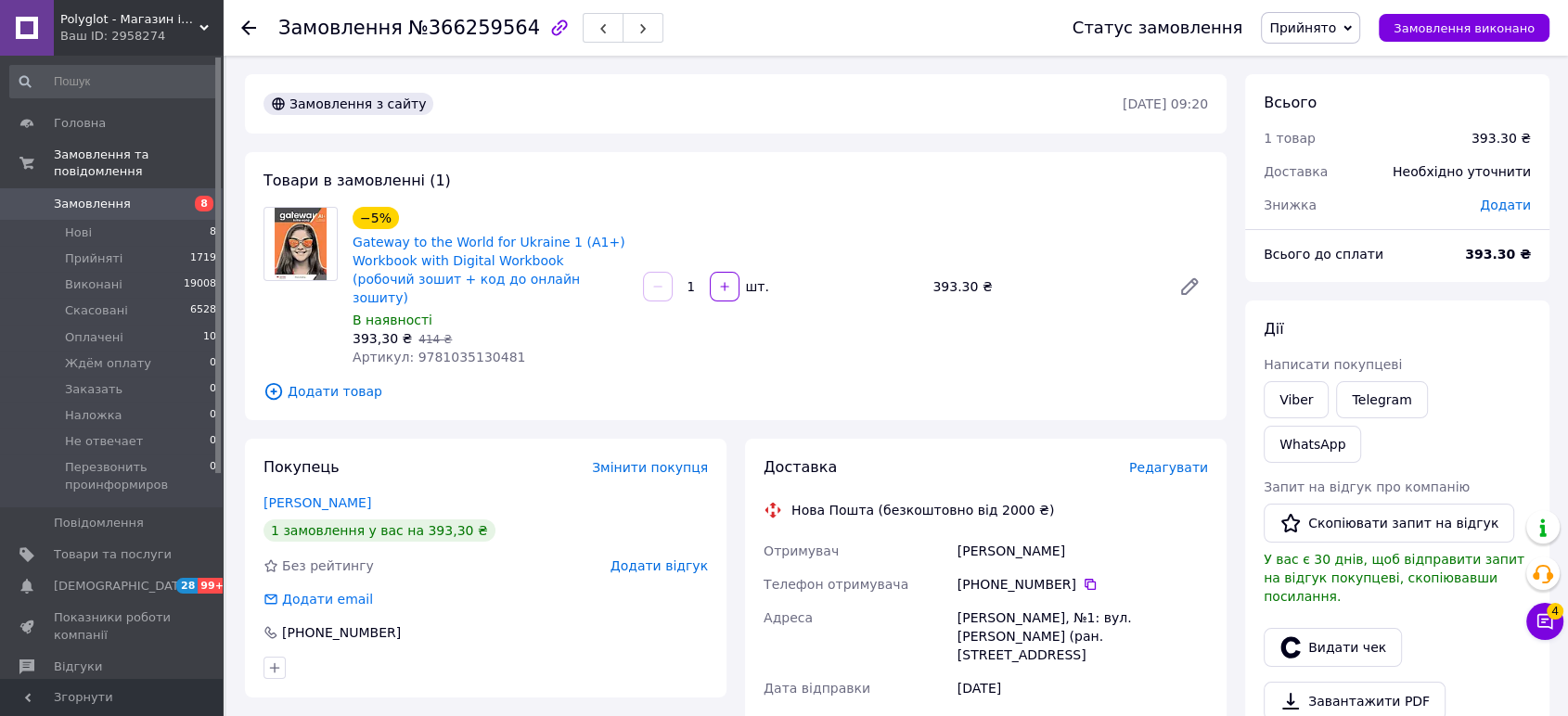
click at [463, 29] on span "№366259564" at bounding box center [474, 27] width 132 height 22
copy span "366259564"
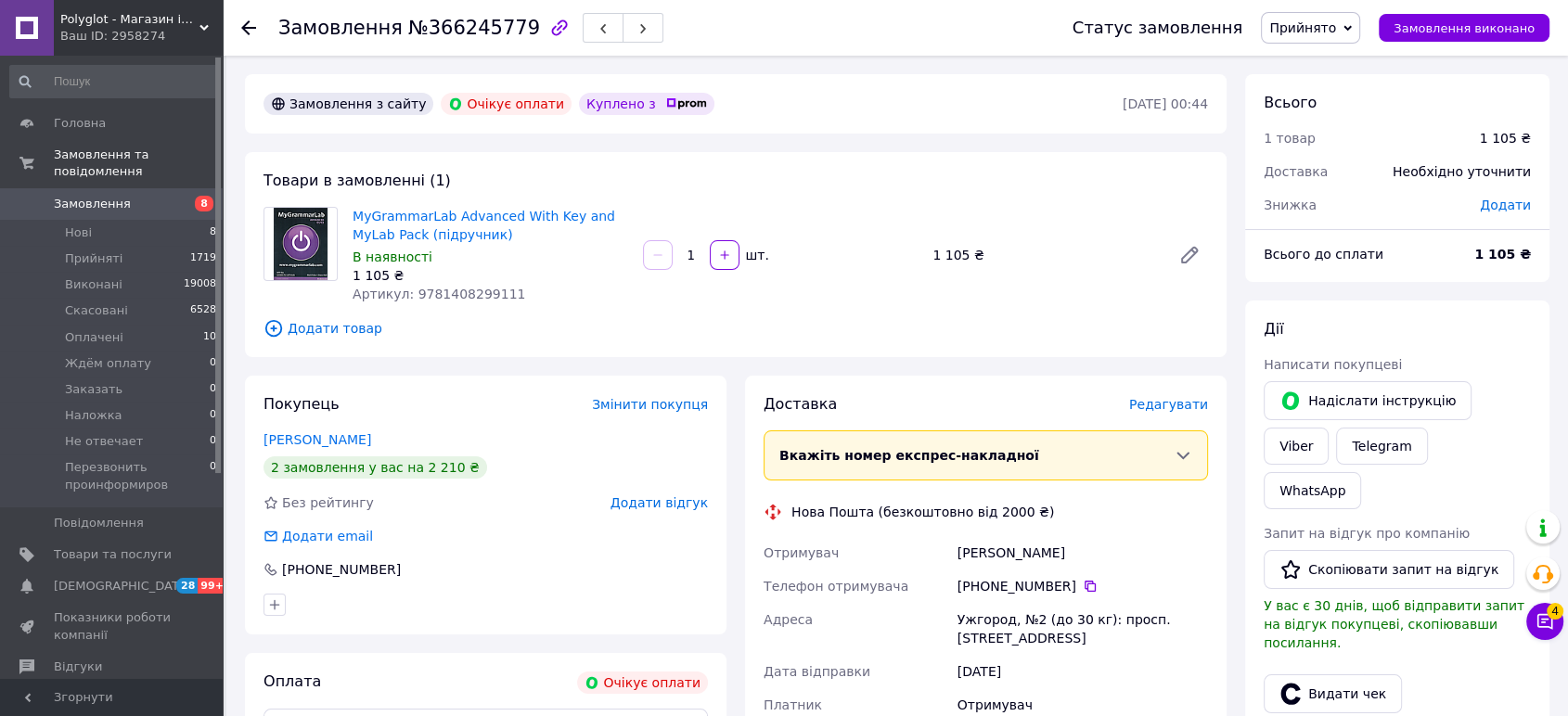
click at [468, 292] on span "Артикул: 9781408299111" at bounding box center [439, 293] width 173 height 15
copy span "9781408299111"
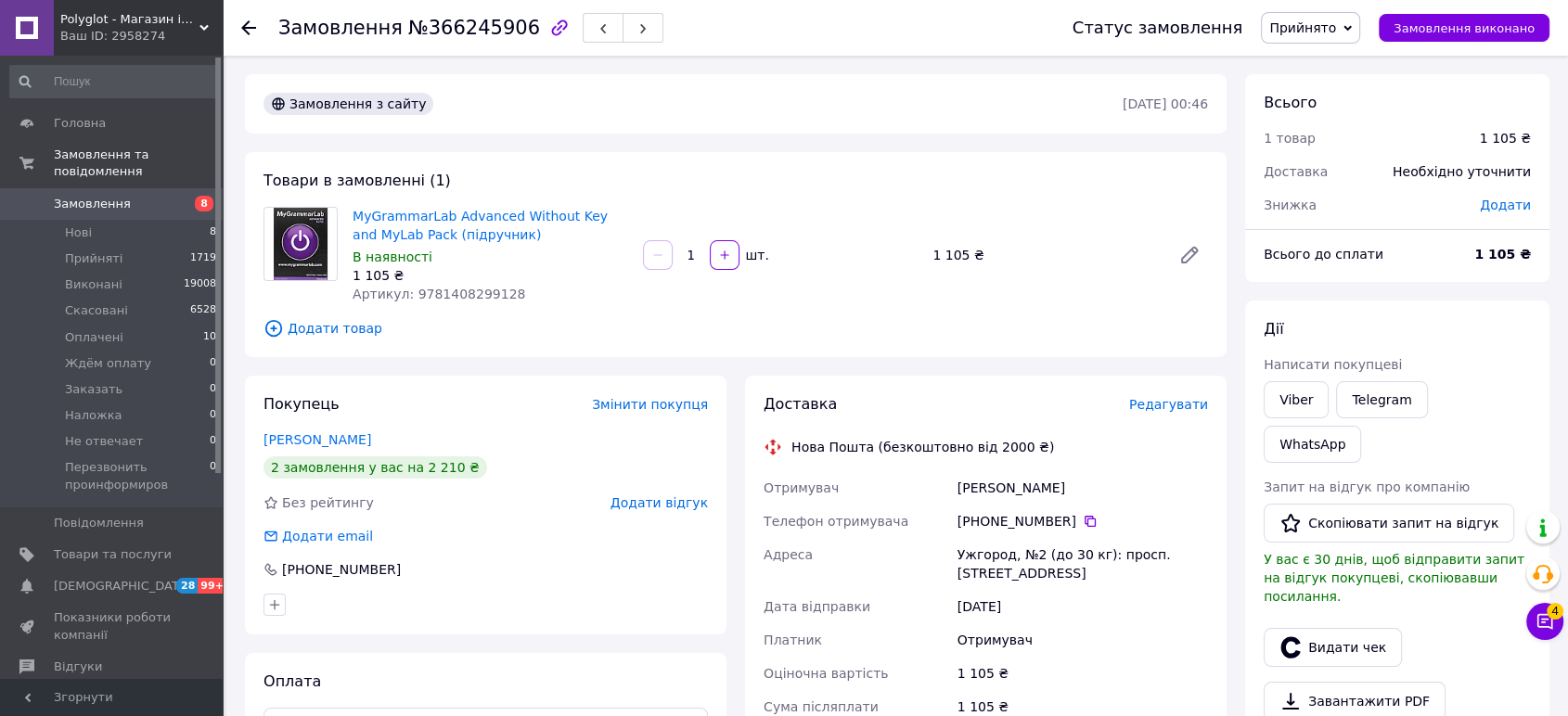
click at [460, 294] on span "Артикул: 9781408299128" at bounding box center [439, 293] width 173 height 15
copy span "9781408299128"
click at [1547, 624] on icon at bounding box center [1545, 621] width 18 height 18
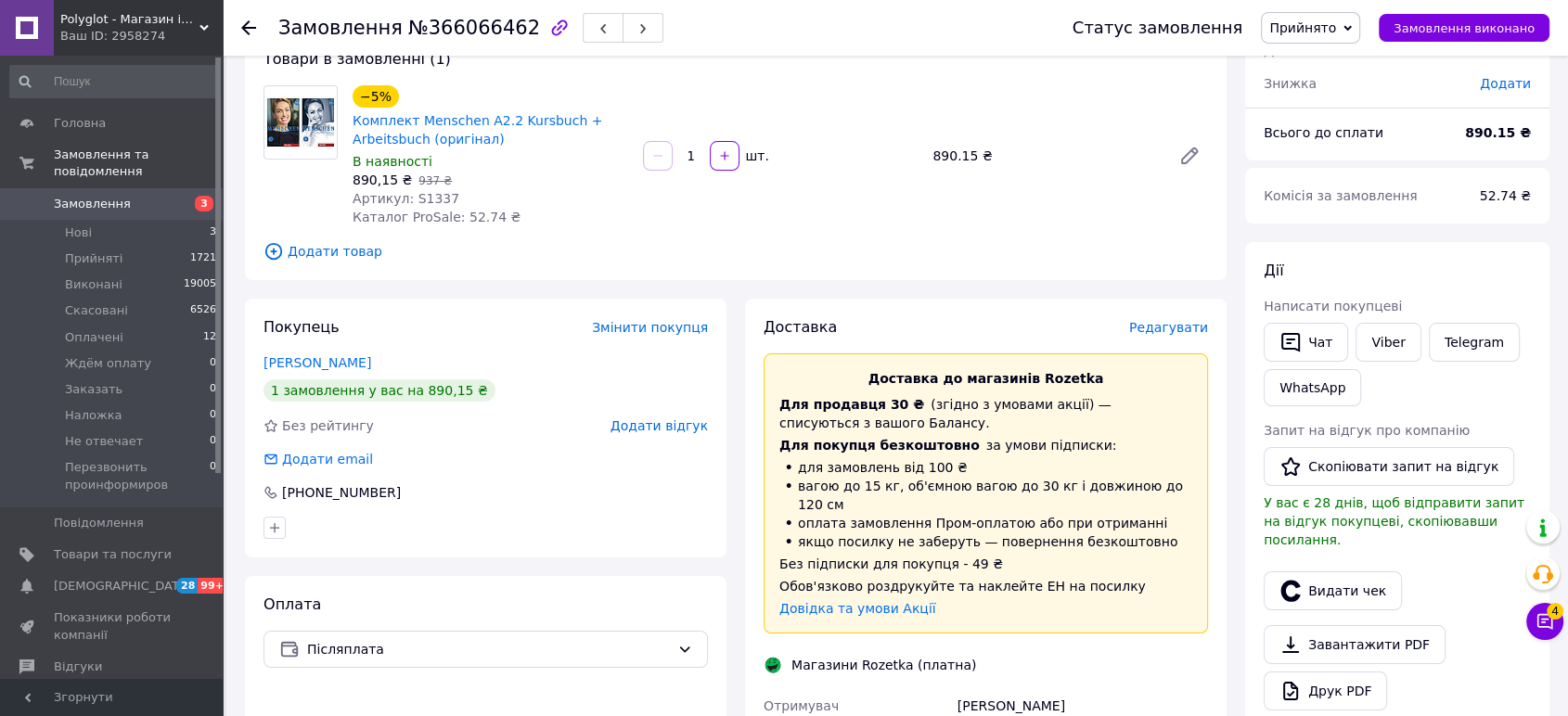
scroll to position [515, 0]
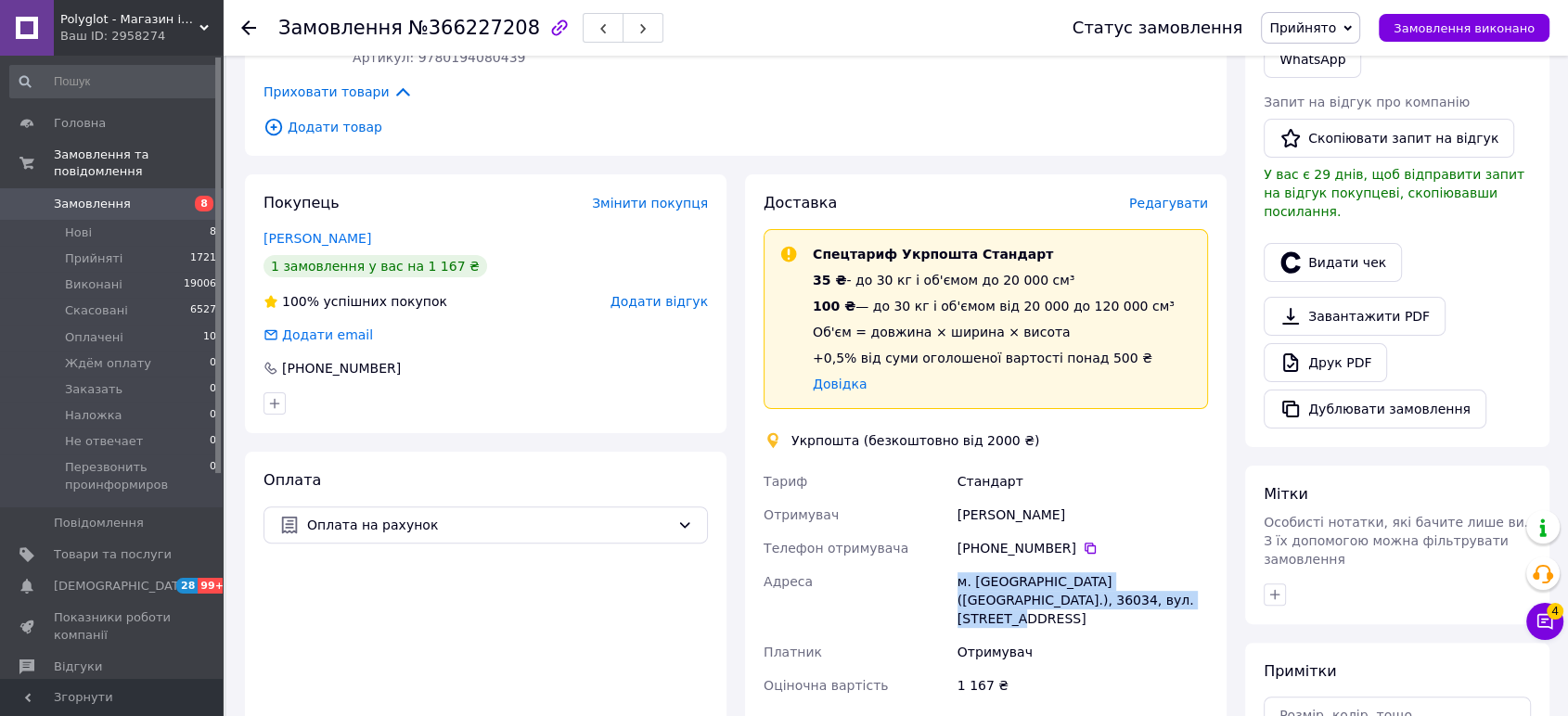
scroll to position [618, 0]
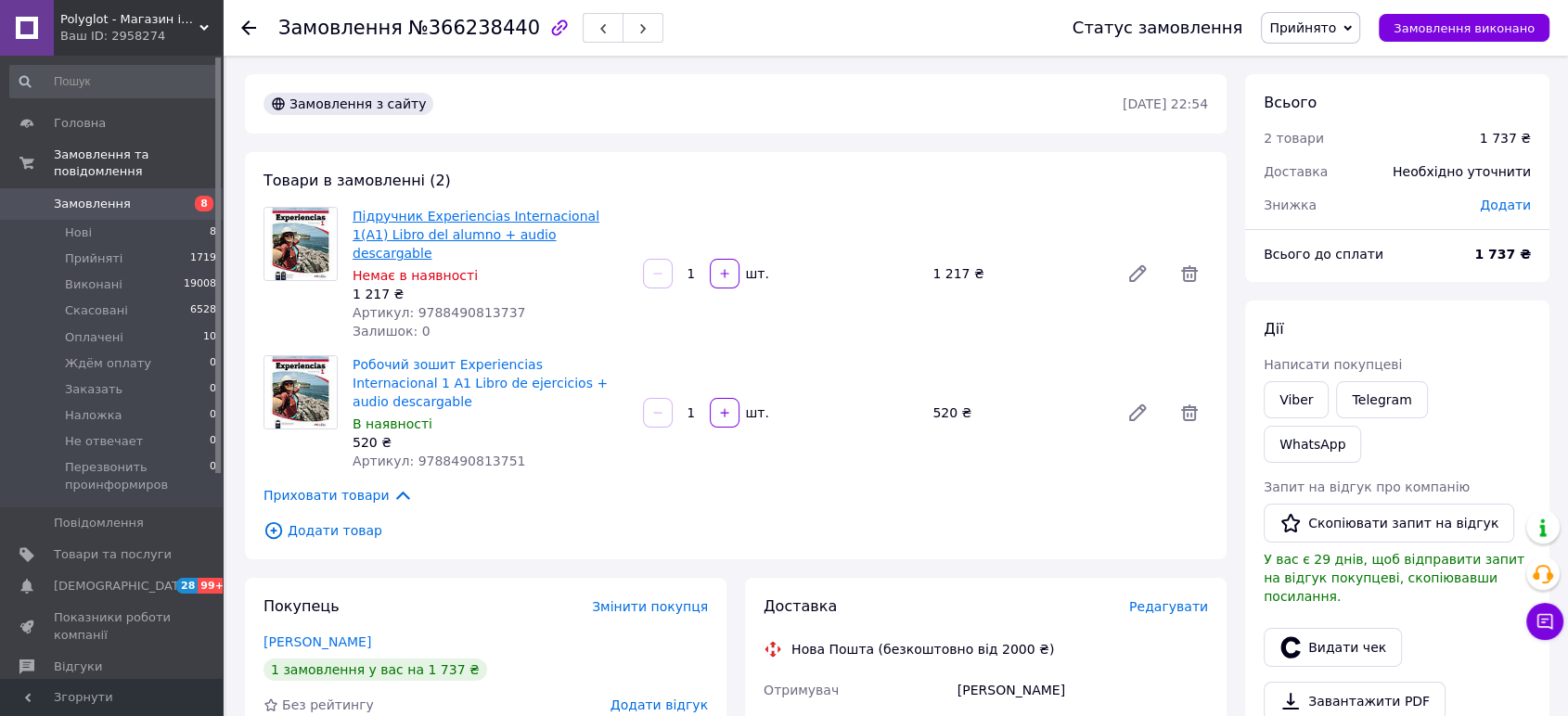
click at [470, 225] on link "Підручник Experiencias Internacional 1(A1) Libro del alumno + audio descargable" at bounding box center [476, 234] width 247 height 51
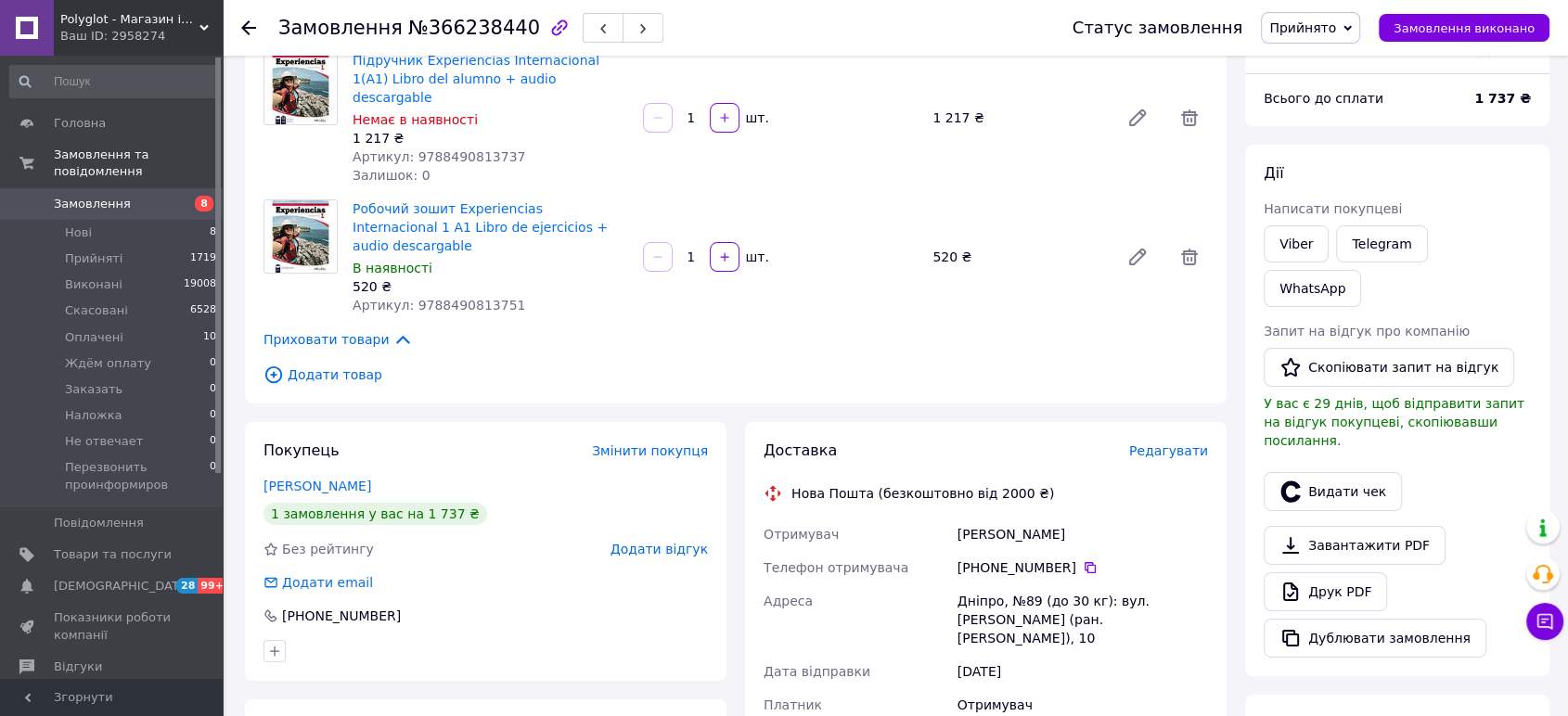
scroll to position [103, 0]
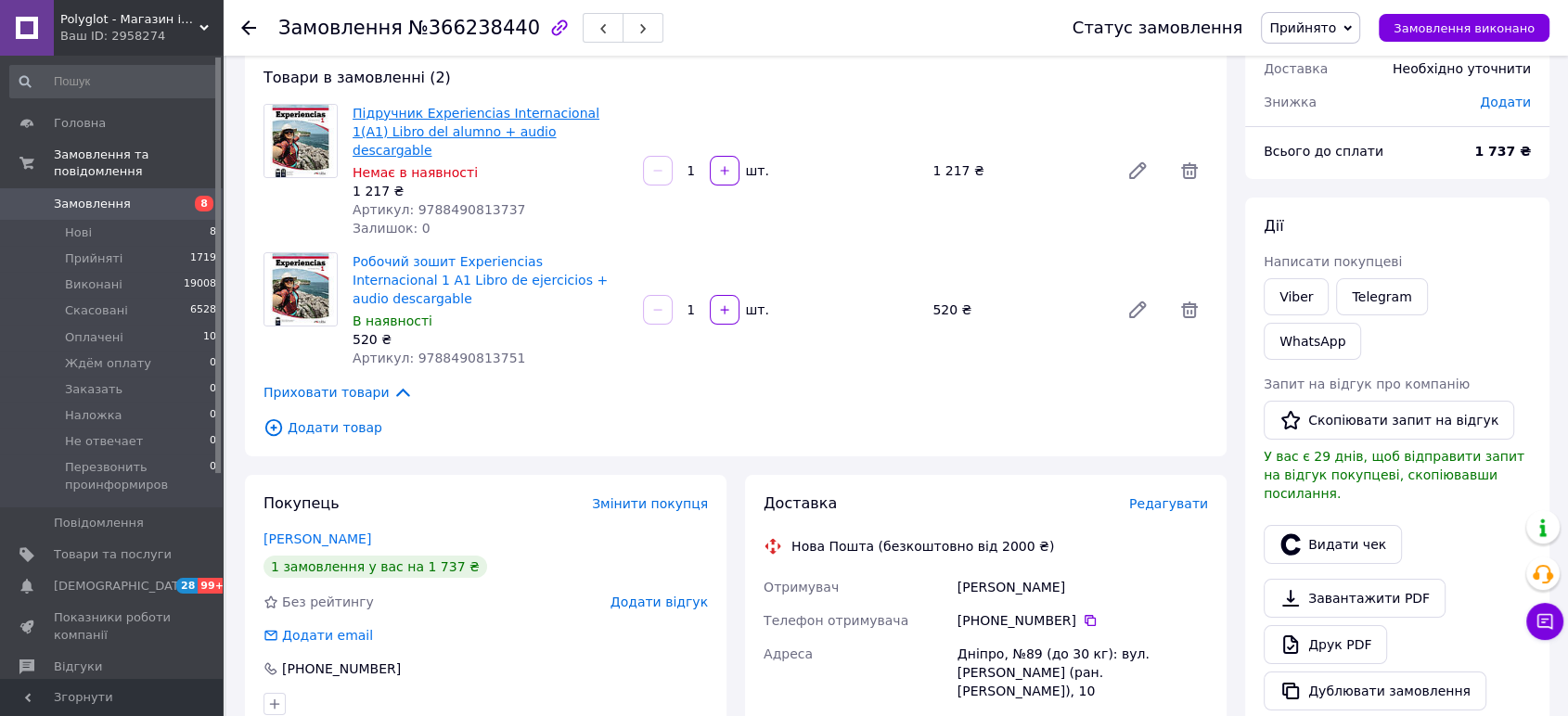
click at [570, 132] on link "Підручник Experiencias Internacional 1(A1) Libro del alumno + audio descargable" at bounding box center [476, 131] width 247 height 51
drag, startPoint x: 1055, startPoint y: 554, endPoint x: 956, endPoint y: 553, distance: 99.0
click at [956, 570] on div "Брук Олексій" at bounding box center [1082, 587] width 258 height 33
copy div "Брук Олексій"
click at [1399, 673] on div "Всього 2 товари 1 737 ₴ Доставка Необхідно уточнити Знижка Додати Всього до спл…" at bounding box center [1397, 570] width 304 height 1199
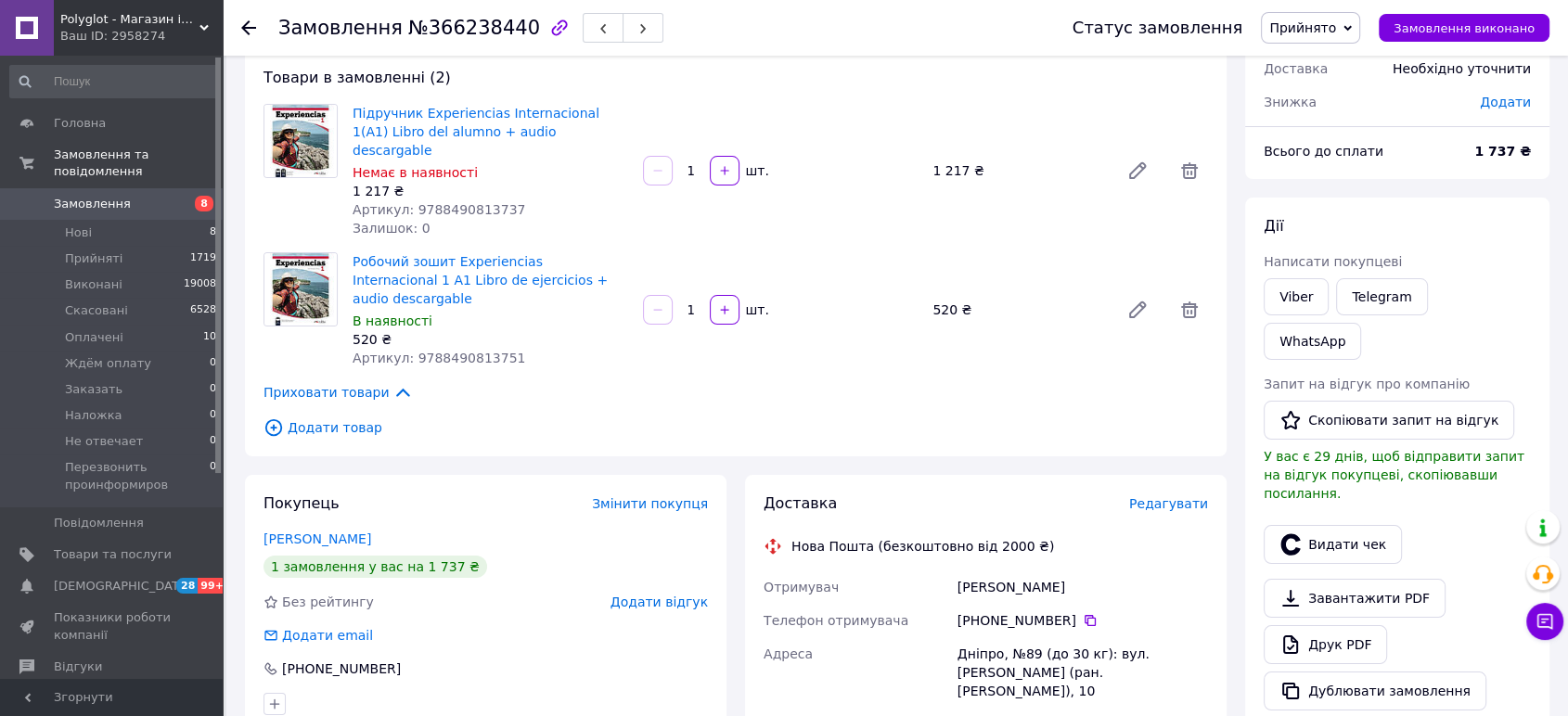
drag, startPoint x: 1203, startPoint y: 633, endPoint x: 950, endPoint y: 614, distance: 253.7
copy div "Адреса Дніпро, №89 (до 30 кг): вул. Михайла Грушевського (ран. Карла Лібнехта),…"
click at [1375, 681] on div "Всього 2 товари 1 737 ₴ Доставка Необхідно уточнити Знижка Додати Всього до спл…" at bounding box center [1397, 570] width 304 height 1199
drag, startPoint x: 506, startPoint y: 28, endPoint x: 275, endPoint y: 26, distance: 231.0
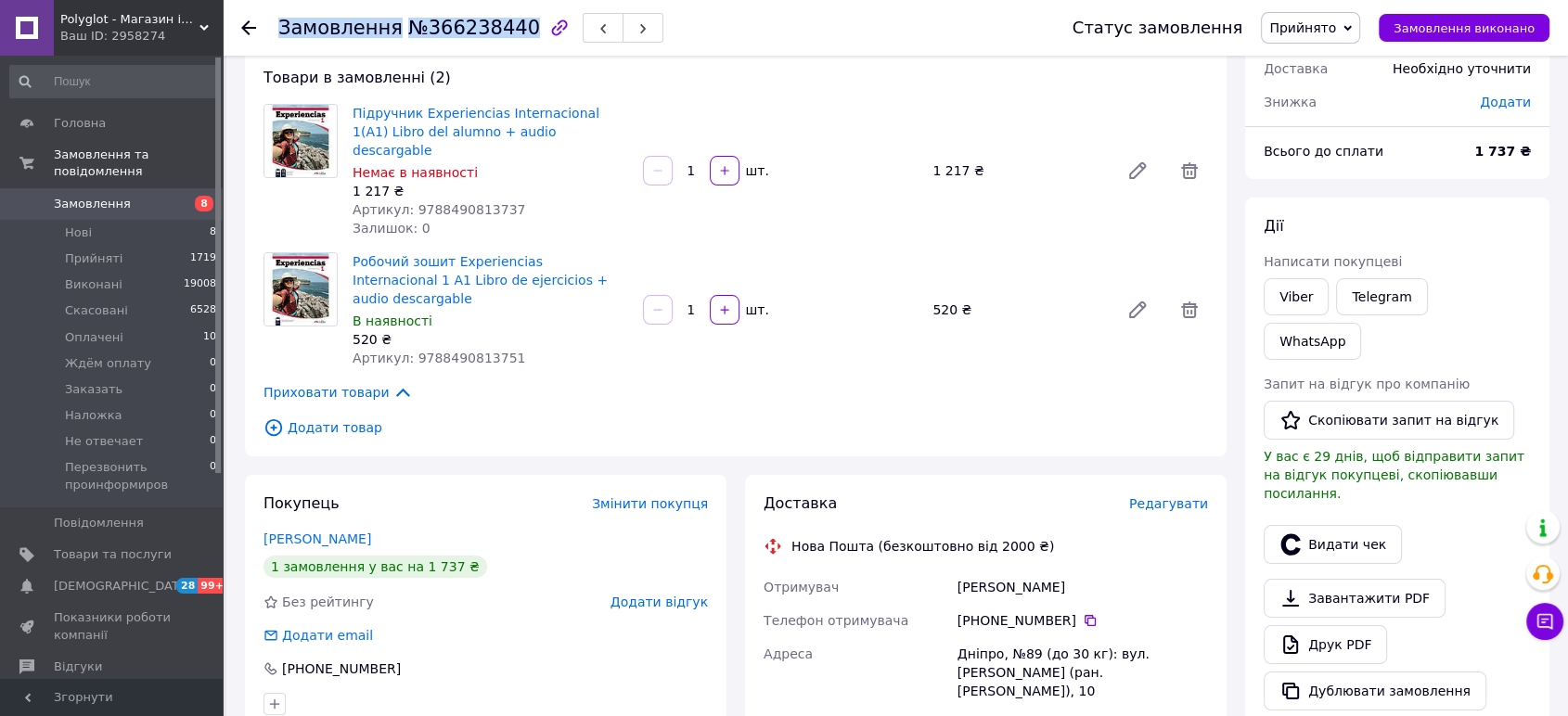
click at [275, 26] on div "Замовлення №366238440 Статус замовлення Прийнято Виконано Скасовано Оплачено Жд…" at bounding box center [895, 27] width 1308 height 55
copy h1 "Замовлення №366238440"
click at [1385, 672] on div "Всього 2 товари 1 737 ₴ Доставка Необхідно уточнити Знижка Додати Всього до спл…" at bounding box center [1397, 570] width 304 height 1199
click at [1411, 680] on div "Всього 2 товари 1 737 ₴ Доставка Необхідно уточнити Знижка Додати Всього до спл…" at bounding box center [1397, 570] width 304 height 1199
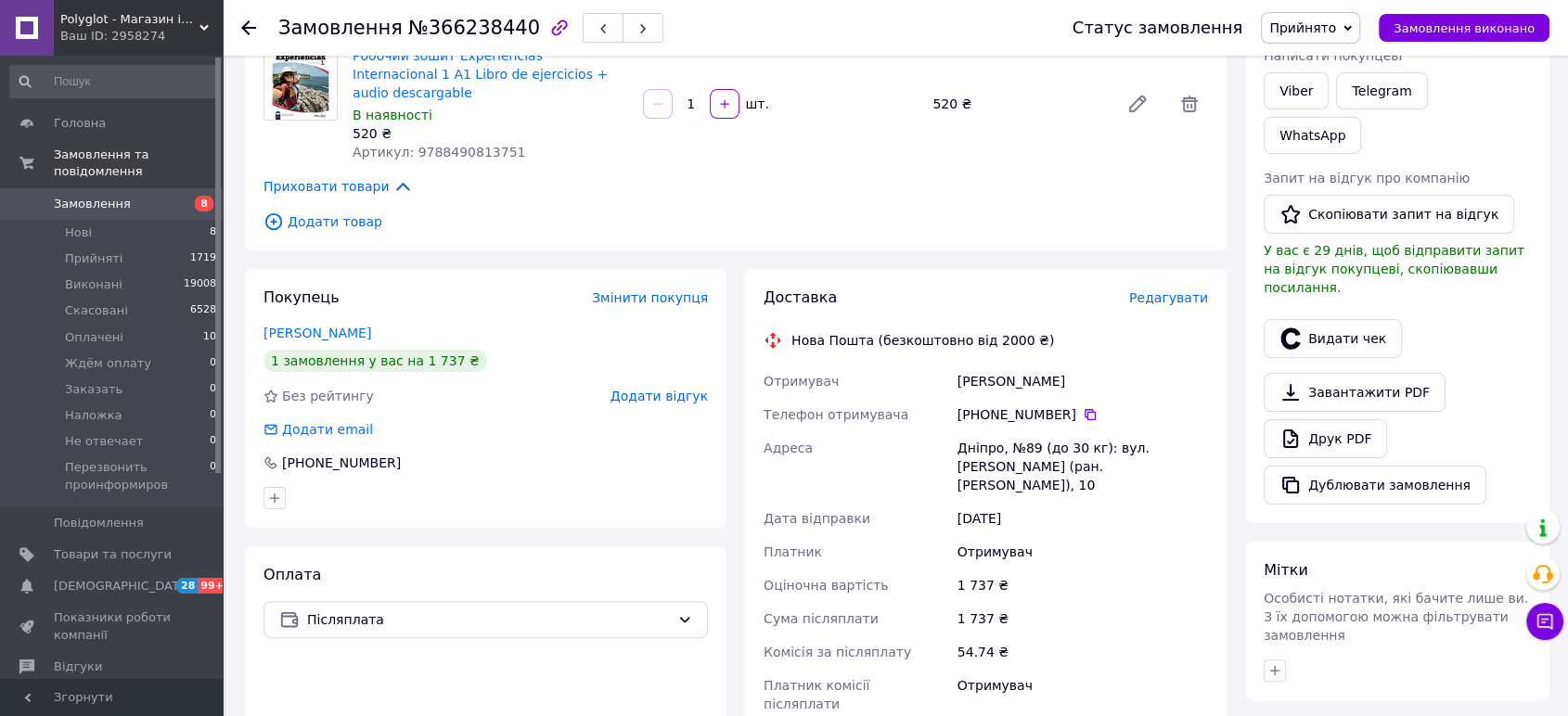
click at [1400, 628] on div "Всього 2 товари 1 737 ₴ Доставка Необхідно уточнити Знижка Додати Всього до спл…" at bounding box center [1397, 365] width 304 height 1199
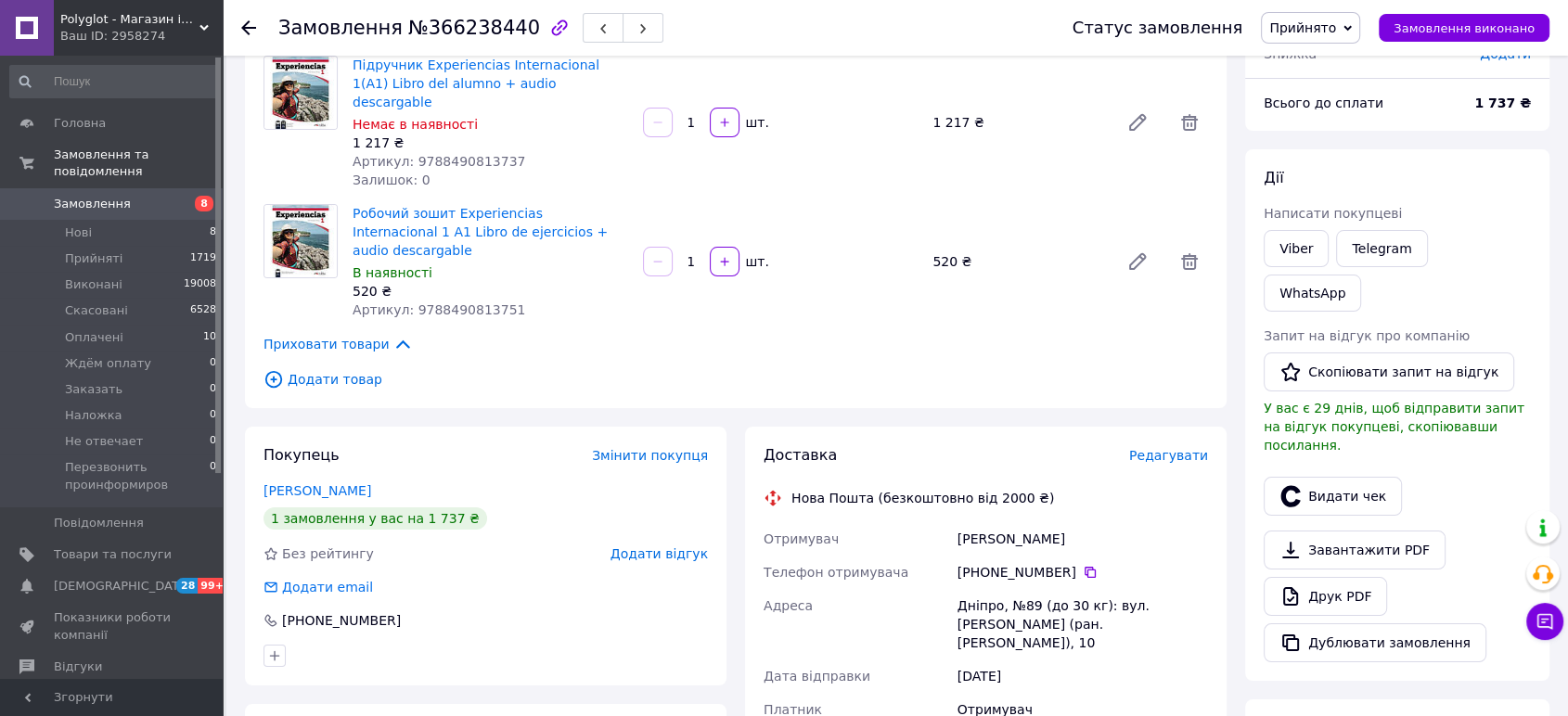
scroll to position [0, 0]
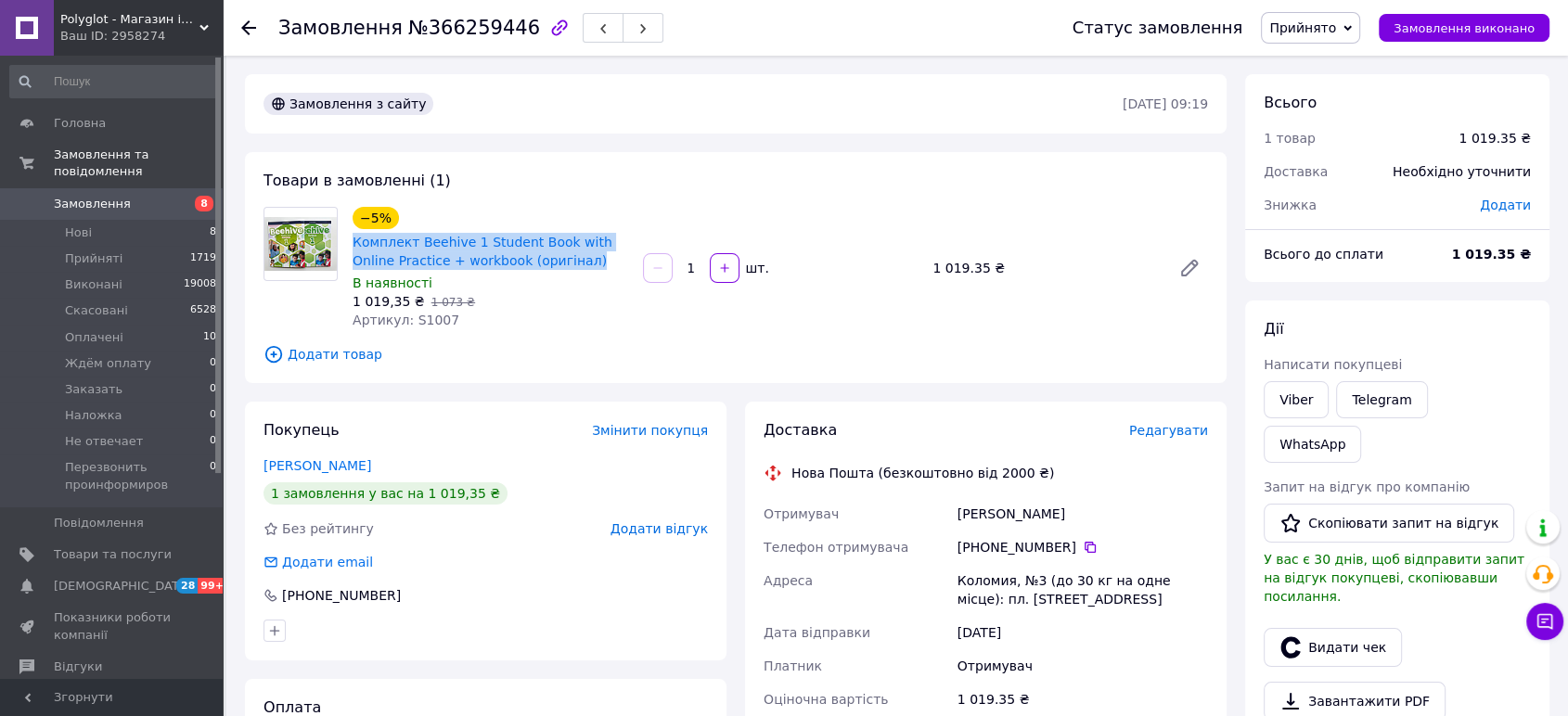
drag, startPoint x: 517, startPoint y: 261, endPoint x: 347, endPoint y: 240, distance: 171.3
click at [347, 240] on div "−5% Комплект Beehive 1 Student Book with Online Practice + workbook (оригінал) …" at bounding box center [490, 268] width 291 height 130
copy link "Комплект Beehive 1 Student Book with Online Practice + workbook (оригінал)"
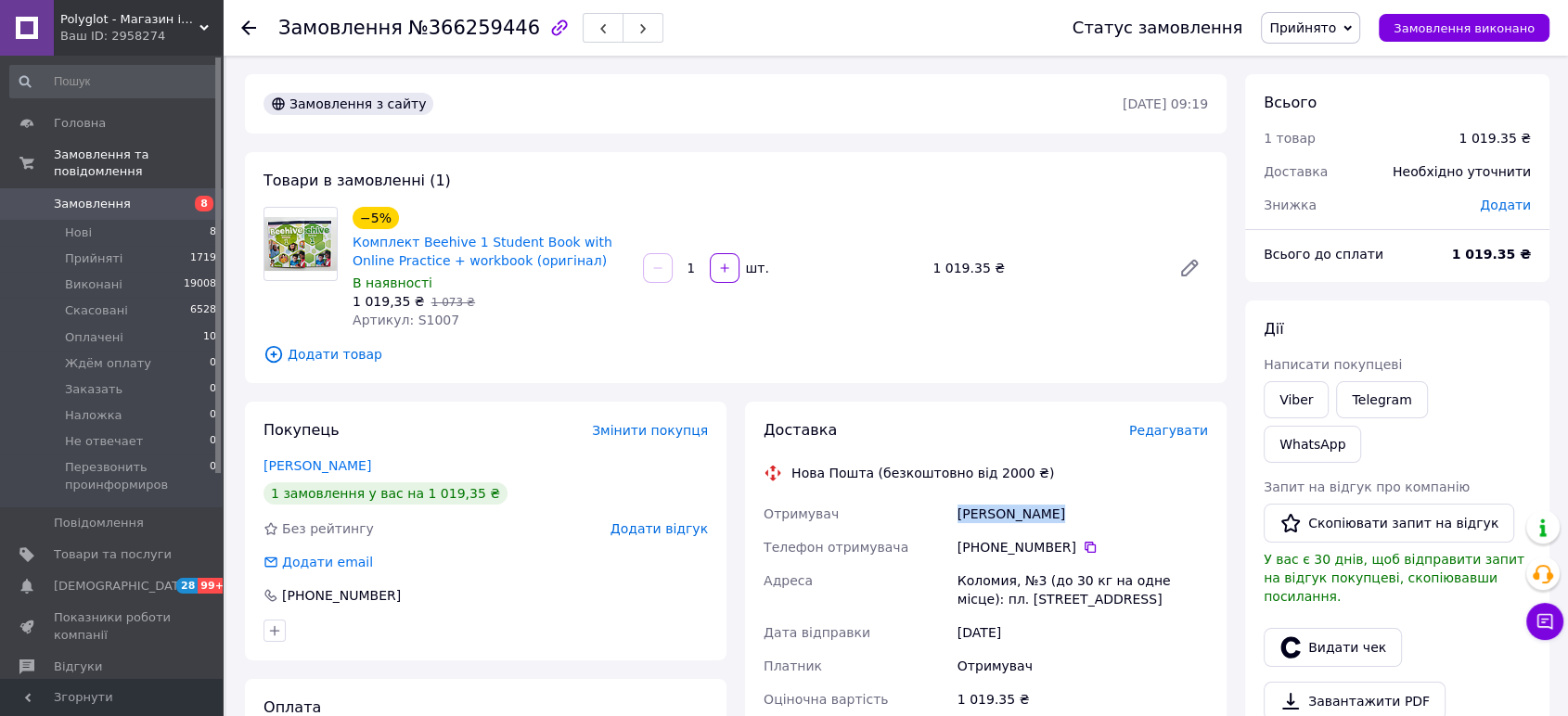
drag, startPoint x: 1031, startPoint y: 510, endPoint x: 956, endPoint y: 509, distance: 75.0
click at [956, 509] on div "Волощук Марія" at bounding box center [1082, 514] width 258 height 33
copy div "Волощук Марія"
click at [1232, 712] on div "Доставка Редагувати Нова Пошта (безкоштовно від 2000 ₴) Отримувач Волощук Марія…" at bounding box center [986, 716] width 500 height 631
drag, startPoint x: 1066, startPoint y: 596, endPoint x: 958, endPoint y: 578, distance: 109.5
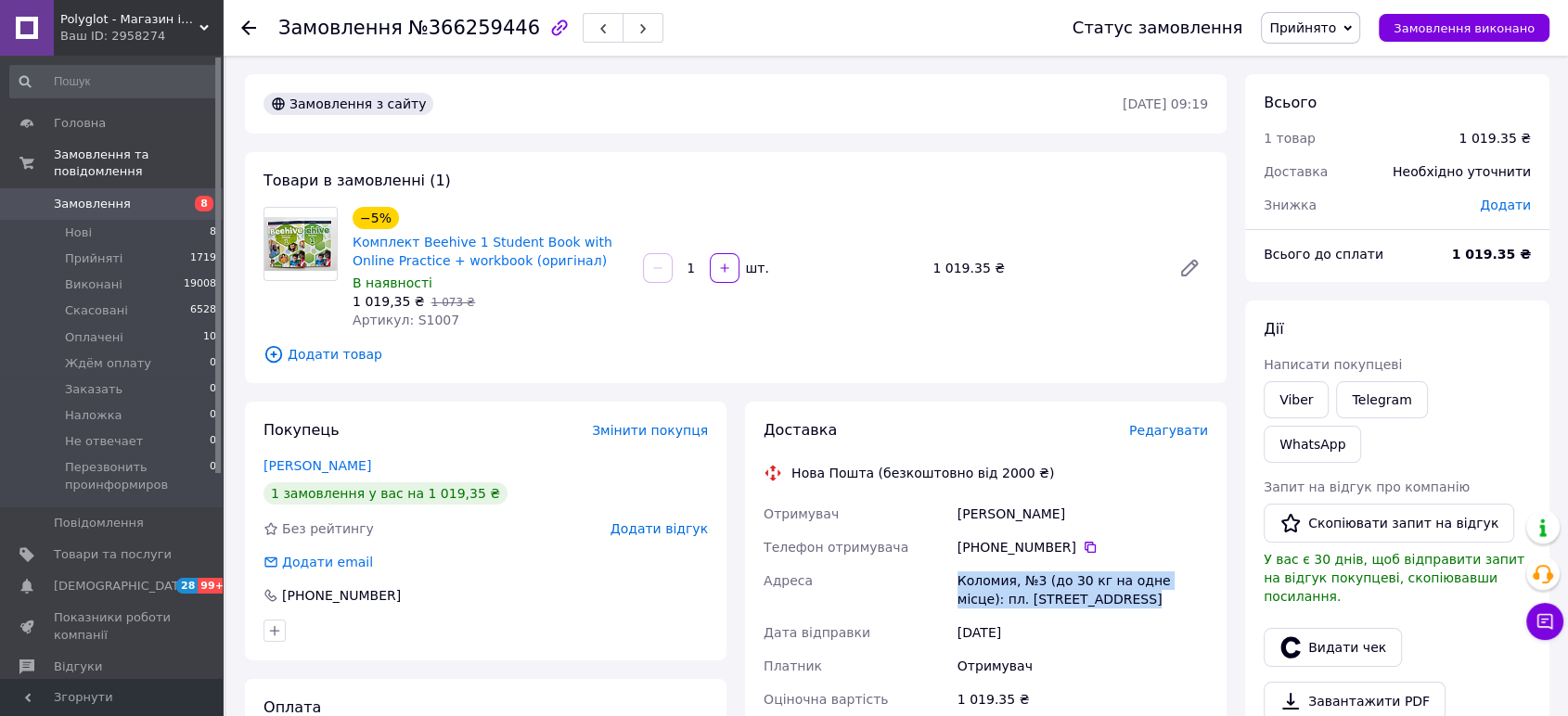
click at [943, 572] on div "Отримувач Волощук Марія Телефон отримувача +380 67 337 00 35   Адреса Коломия, …" at bounding box center [986, 665] width 452 height 337
copy div "Адреса Коломия, №3 (до 30 кг на одне місце): пл. Старий ринок, 2Б"
click at [1463, 316] on div "Дії Написати покупцеві Viber Telegram WhatsApp Запит на відгук про компанію   С…" at bounding box center [1397, 565] width 304 height 531
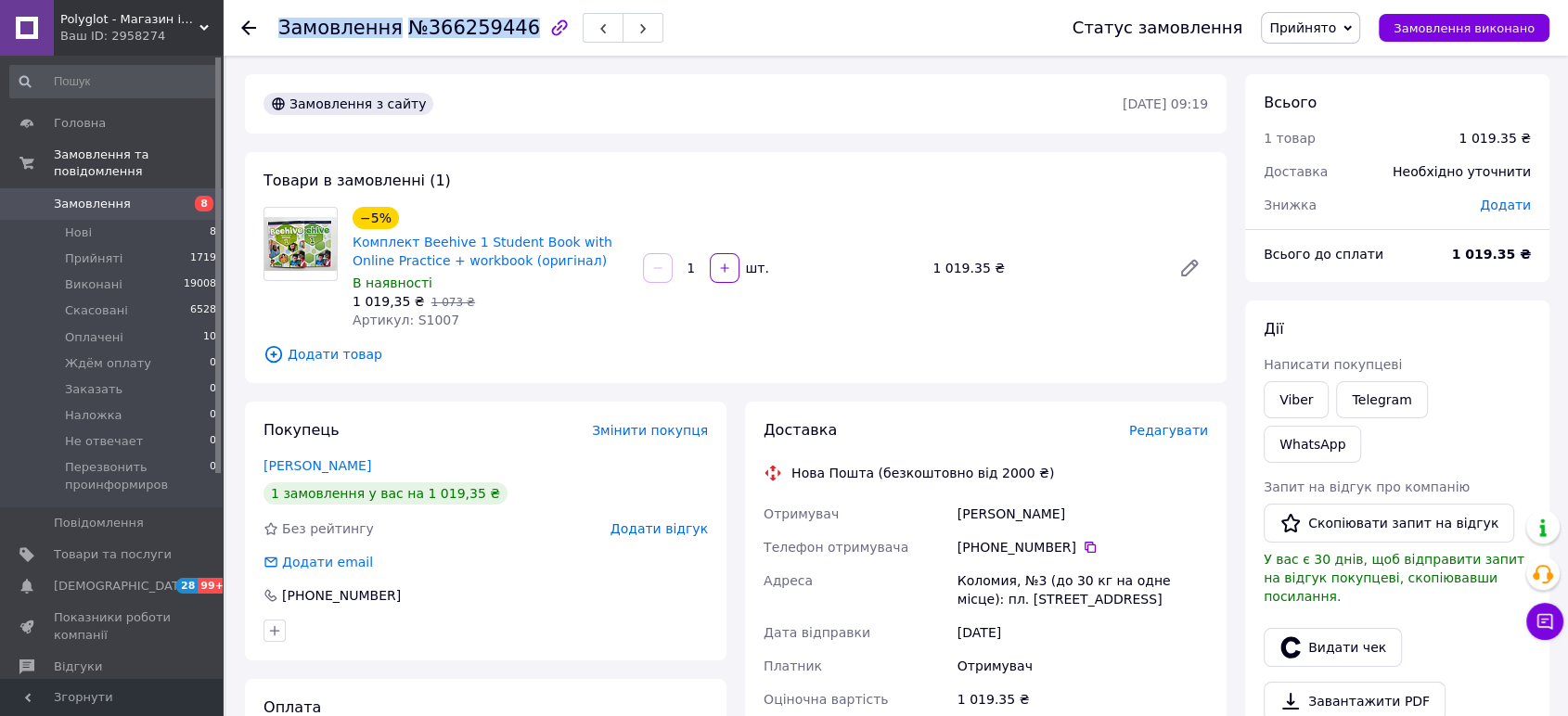
click at [505, 26] on div "Замовлення №366259446" at bounding box center [470, 27] width 385 height 31
copy h1 "Замовлення №366259446"
click at [1340, 300] on div "Дії Написати покупцеві Viber Telegram WhatsApp Запит на відгук про компанію   С…" at bounding box center [1397, 565] width 304 height 531
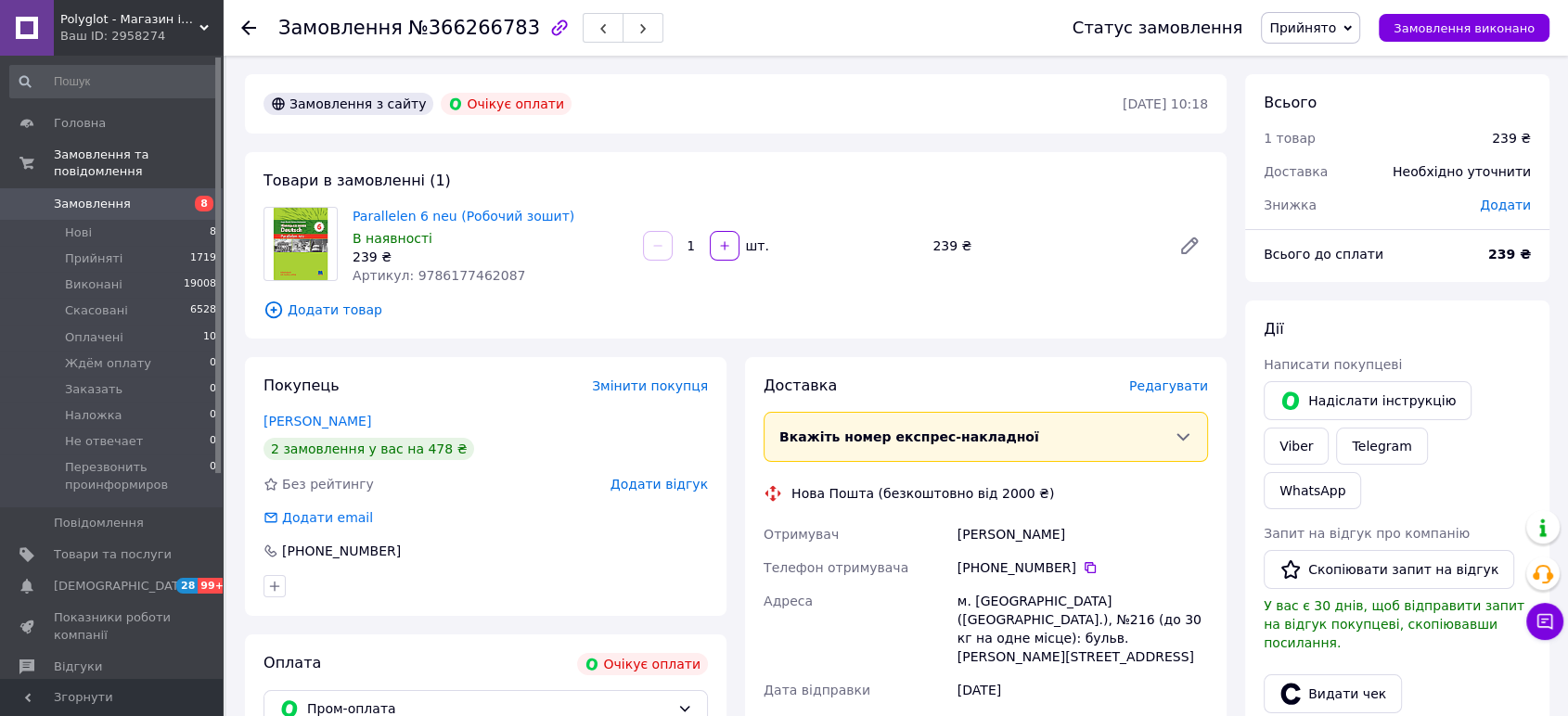
click at [1336, 27] on span "Прийнято" at bounding box center [1303, 27] width 67 height 15
click at [1329, 88] on li "Скасовано" at bounding box center [1366, 92] width 208 height 28
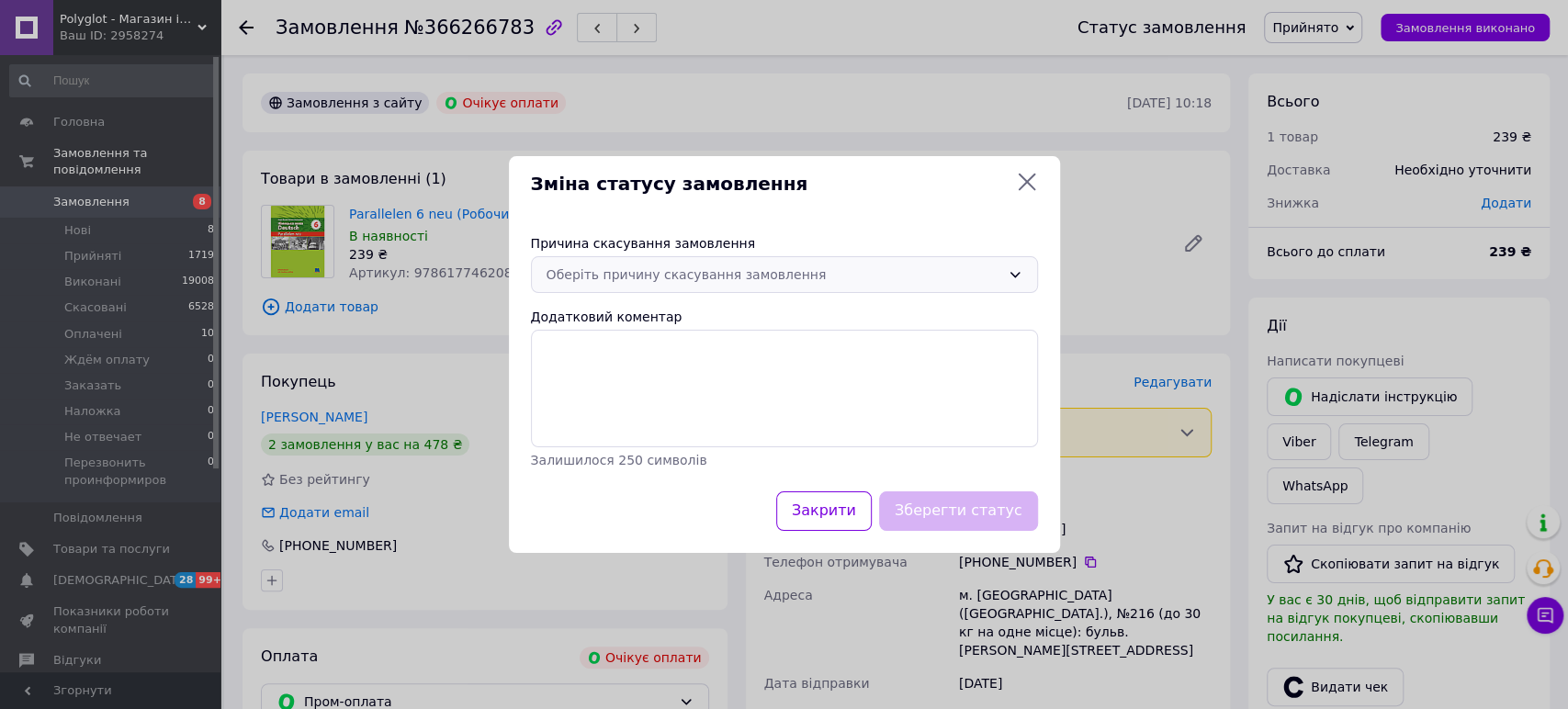
click at [1011, 272] on icon at bounding box center [1015, 275] width 10 height 6
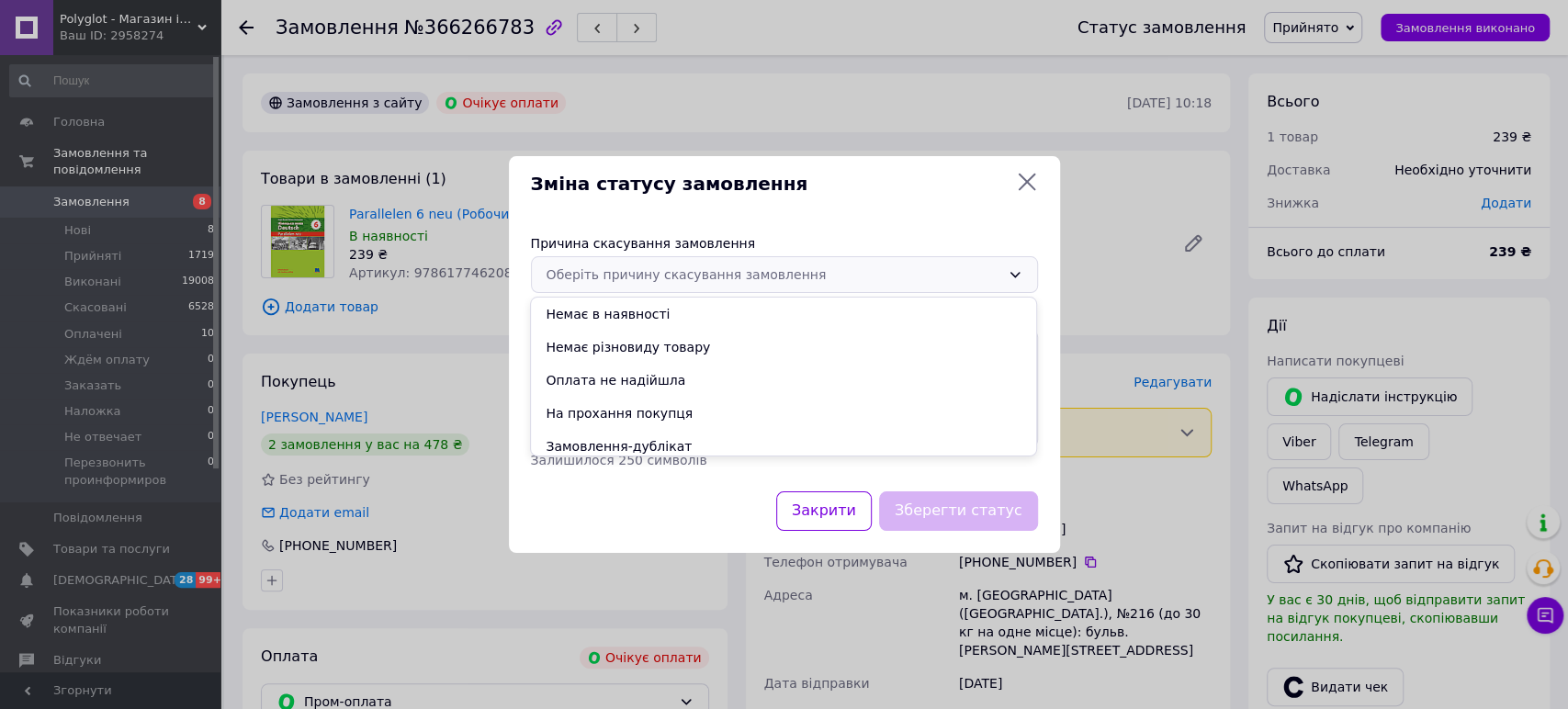
click at [759, 373] on li "Оплата не надійшла" at bounding box center [784, 380] width 505 height 33
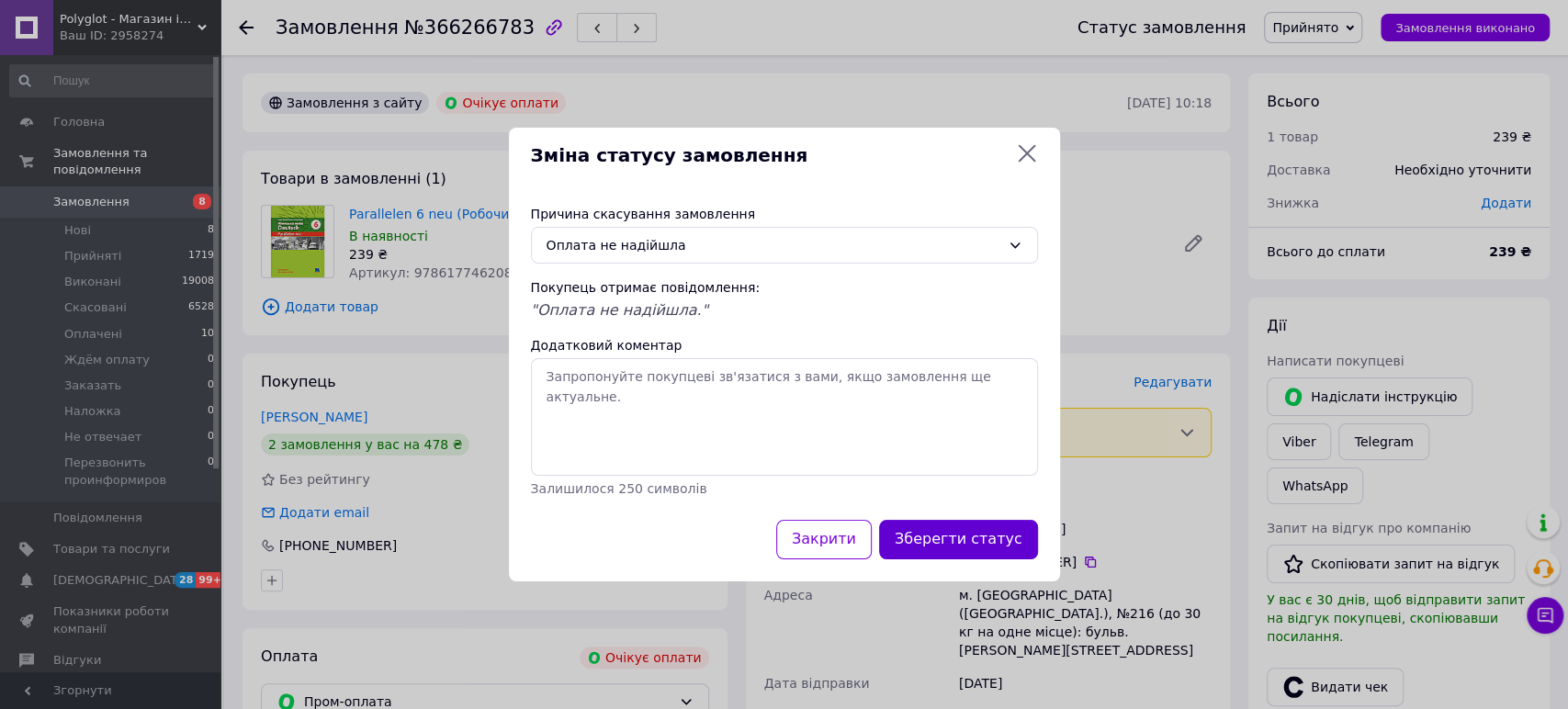
click at [989, 534] on button "Зберегти статус" at bounding box center [958, 539] width 159 height 39
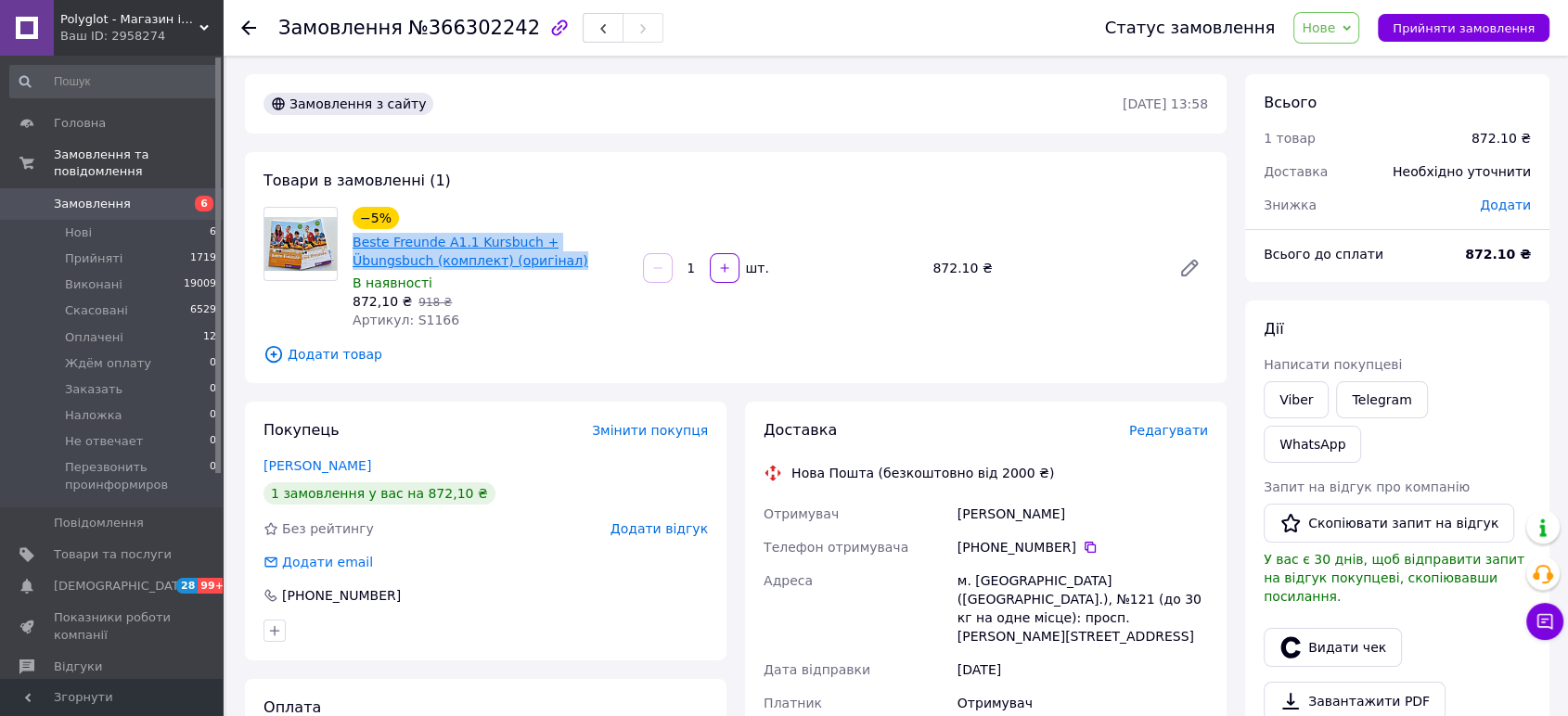
drag, startPoint x: 493, startPoint y: 257, endPoint x: 354, endPoint y: 236, distance: 140.6
click at [354, 236] on span "Beste Freunde A1.1 Kursbuch + Übungsbuch (комплект) (оригінал)" at bounding box center [490, 252] width 275 height 37
copy link "Beste Freunde A1.1 Kursbuch + Übungsbuch (комплект) (оригінал)"
drag, startPoint x: 1069, startPoint y: 513, endPoint x: 950, endPoint y: 514, distance: 119.0
click at [950, 514] on div "Отримувач [PERSON_NAME] Телефон отримувача [PHONE_NUMBER]   Адреса [PERSON_NAME…" at bounding box center [986, 685] width 452 height 375
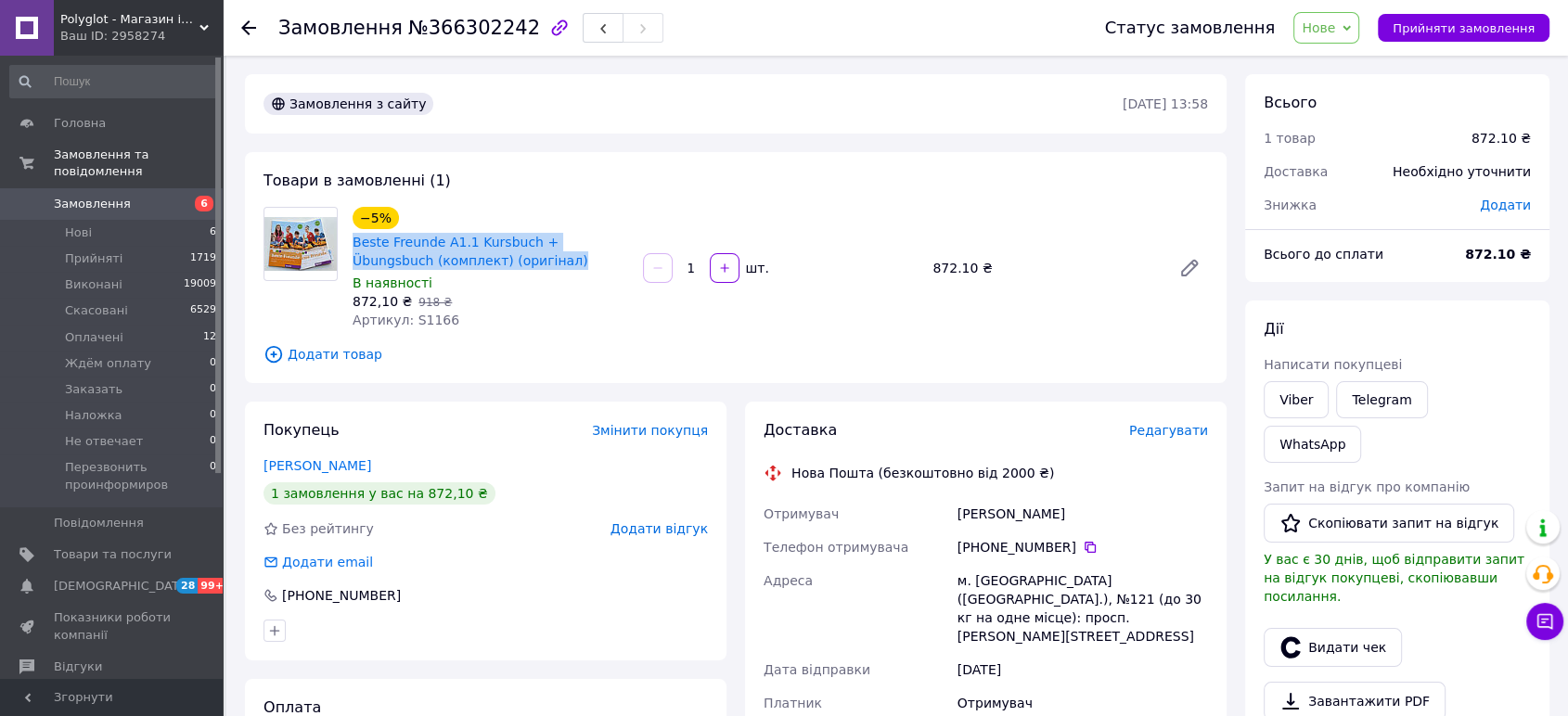
copy div "Отримувач Бусарєва Тетяна"
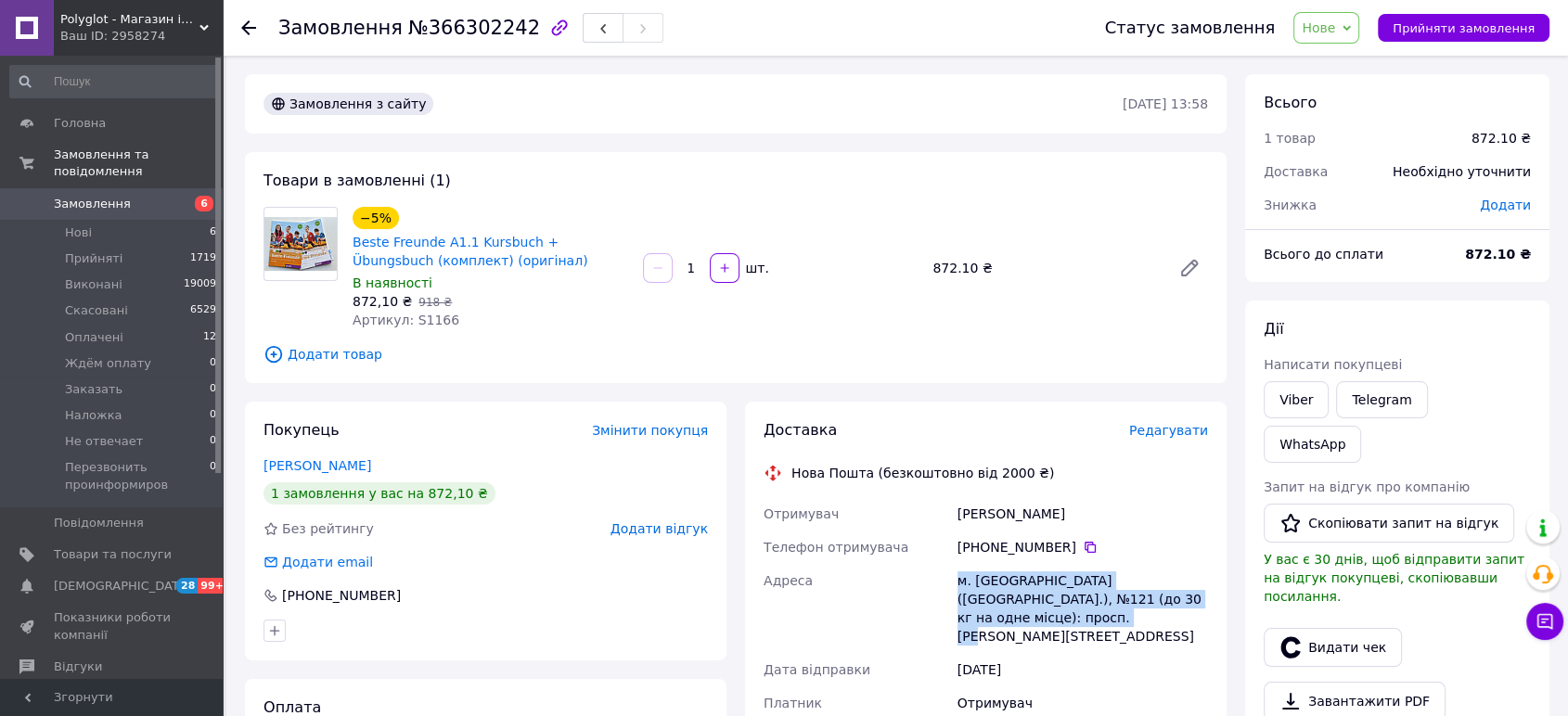
drag, startPoint x: 994, startPoint y: 616, endPoint x: 949, endPoint y: 572, distance: 62.9
click at [949, 572] on div "Отримувач Бусарєва Тетяна Телефон отримувача +380 67 762 55 15   Адреса м. Київ…" at bounding box center [986, 685] width 452 height 375
copy div "Адреса м. Київ (Київська обл.), №121 (до 30 кг на одне місце): просп. Володимир…"
click at [1459, 300] on div "Дії Написати покупцеві Viber Telegram WhatsApp Запит на відгук про компанію   С…" at bounding box center [1397, 565] width 304 height 531
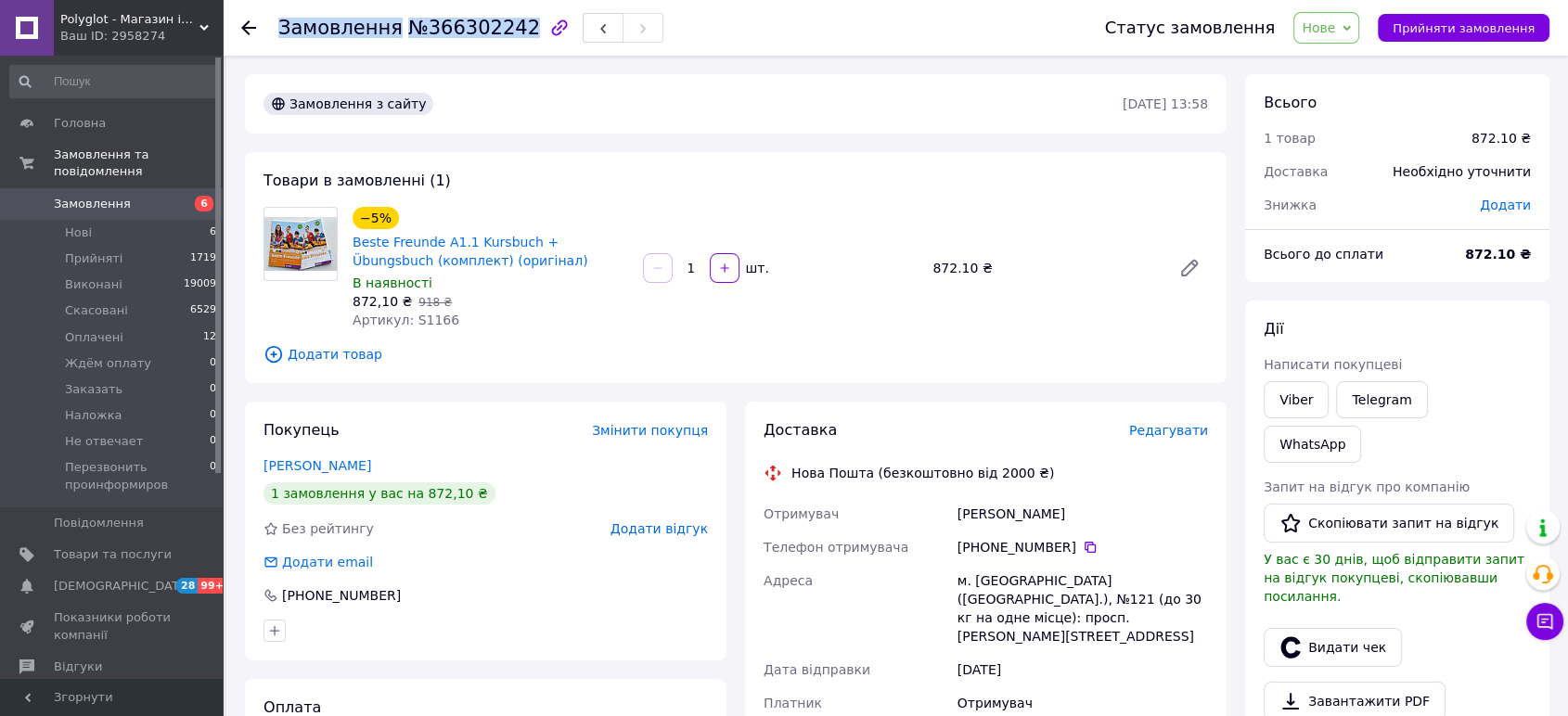
drag, startPoint x: 506, startPoint y: 29, endPoint x: 276, endPoint y: 27, distance: 230.0
click at [276, 27] on div "Замовлення №366302242 Статус замовлення Нове Прийнято Виконано Скасовано Оплаче…" at bounding box center [895, 27] width 1308 height 55
copy h1 "Замовлення №366302242"
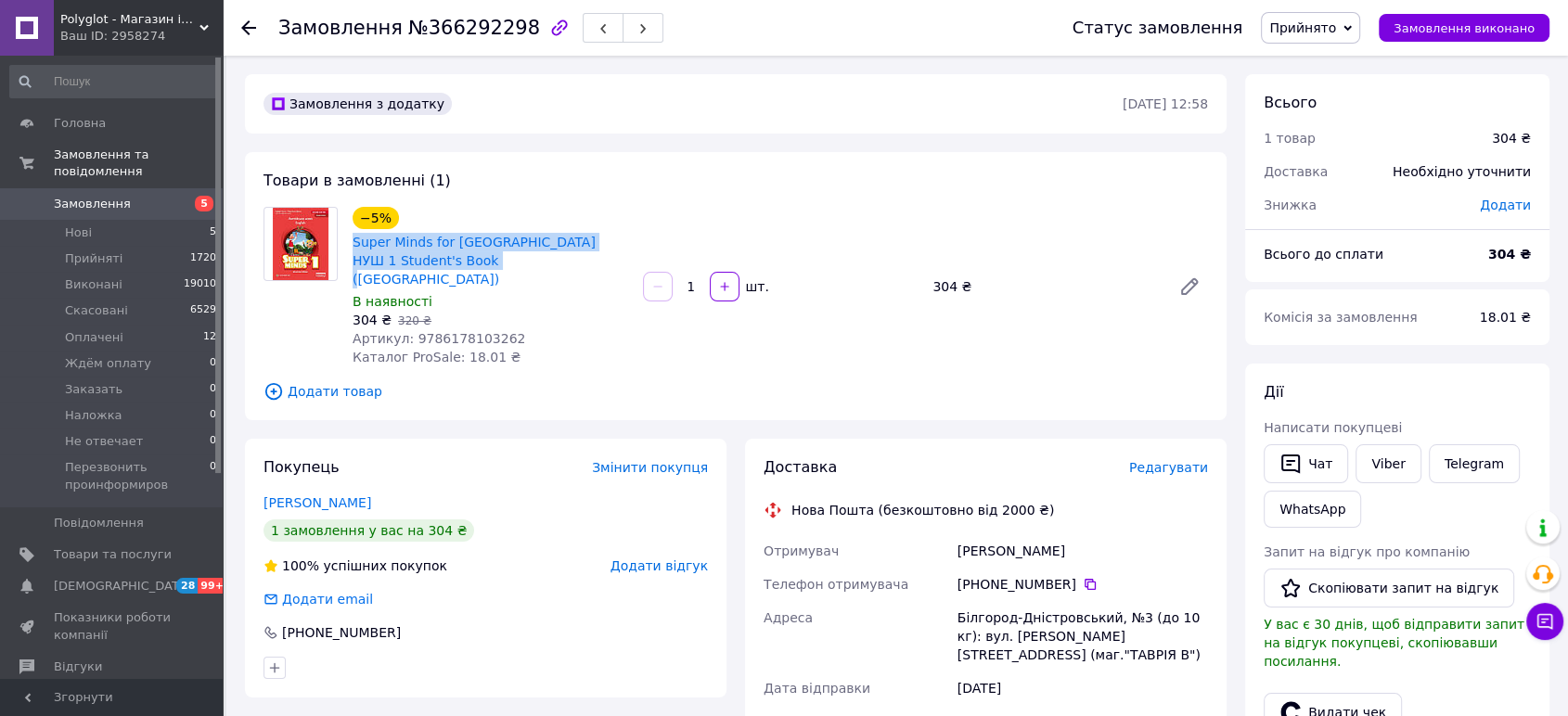
drag, startPoint x: 443, startPoint y: 256, endPoint x: 348, endPoint y: 236, distance: 97.1
click at [348, 236] on div "−5% Super Minds for [GEOGRAPHIC_DATA] НУШ 1 Student's Book (Підручник) В наявно…" at bounding box center [490, 287] width 291 height 167
copy link "Super Minds for [GEOGRAPHIC_DATA] НУШ 1 Student's Book ([GEOGRAPHIC_DATA])"
drag, startPoint x: 1131, startPoint y: 530, endPoint x: 1002, endPoint y: 528, distance: 129.0
click at [943, 534] on div "Отримувач [PERSON_NAME] Телефон отримувача [PHONE_NUMBER]   [PERSON_NAME]-Дніст…" at bounding box center [986, 712] width 452 height 357
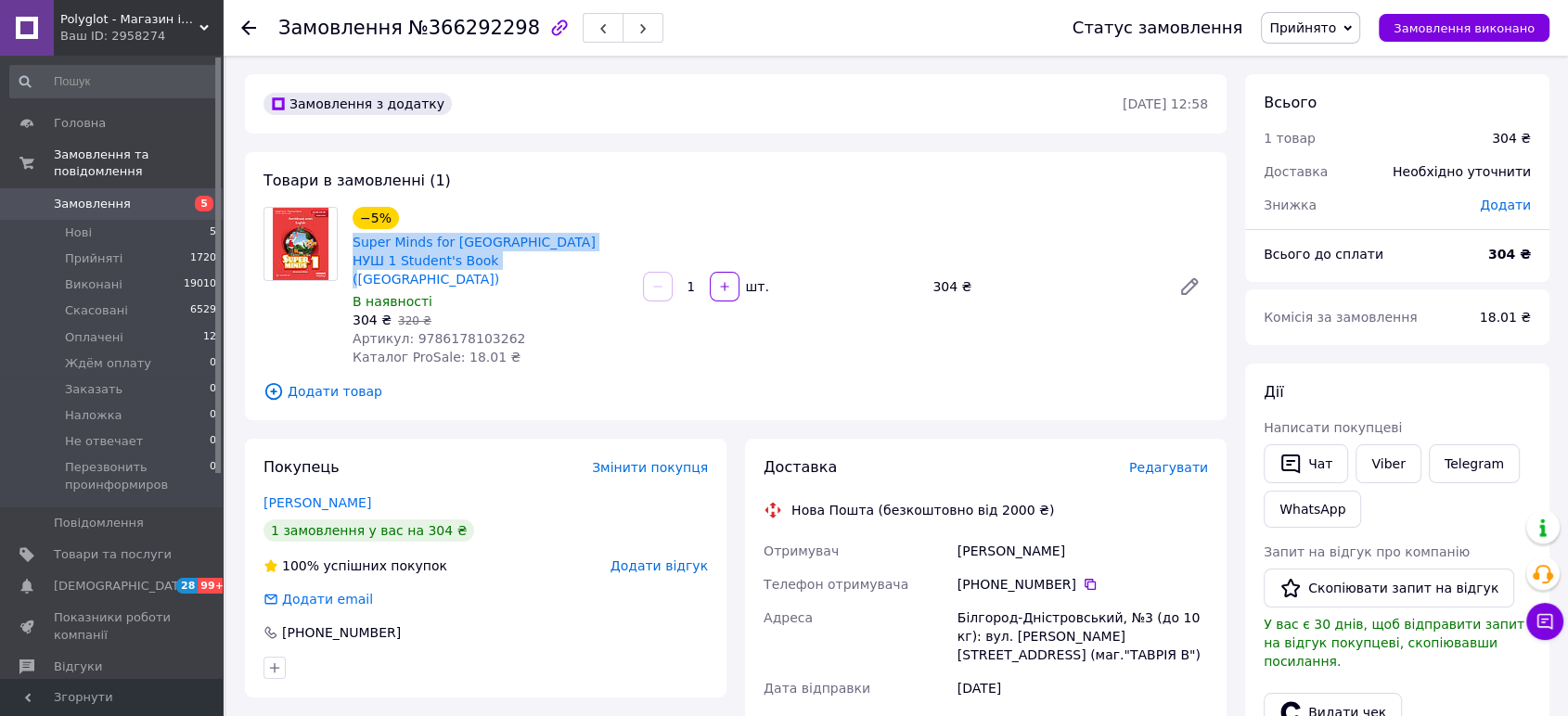
copy div "Отримувач [PERSON_NAME]"
click at [1443, 376] on div "[PERSON_NAME] покупцеві   Чат Viber Telegram WhatsApp Запит на відгук про компа…" at bounding box center [1397, 630] width 304 height 533
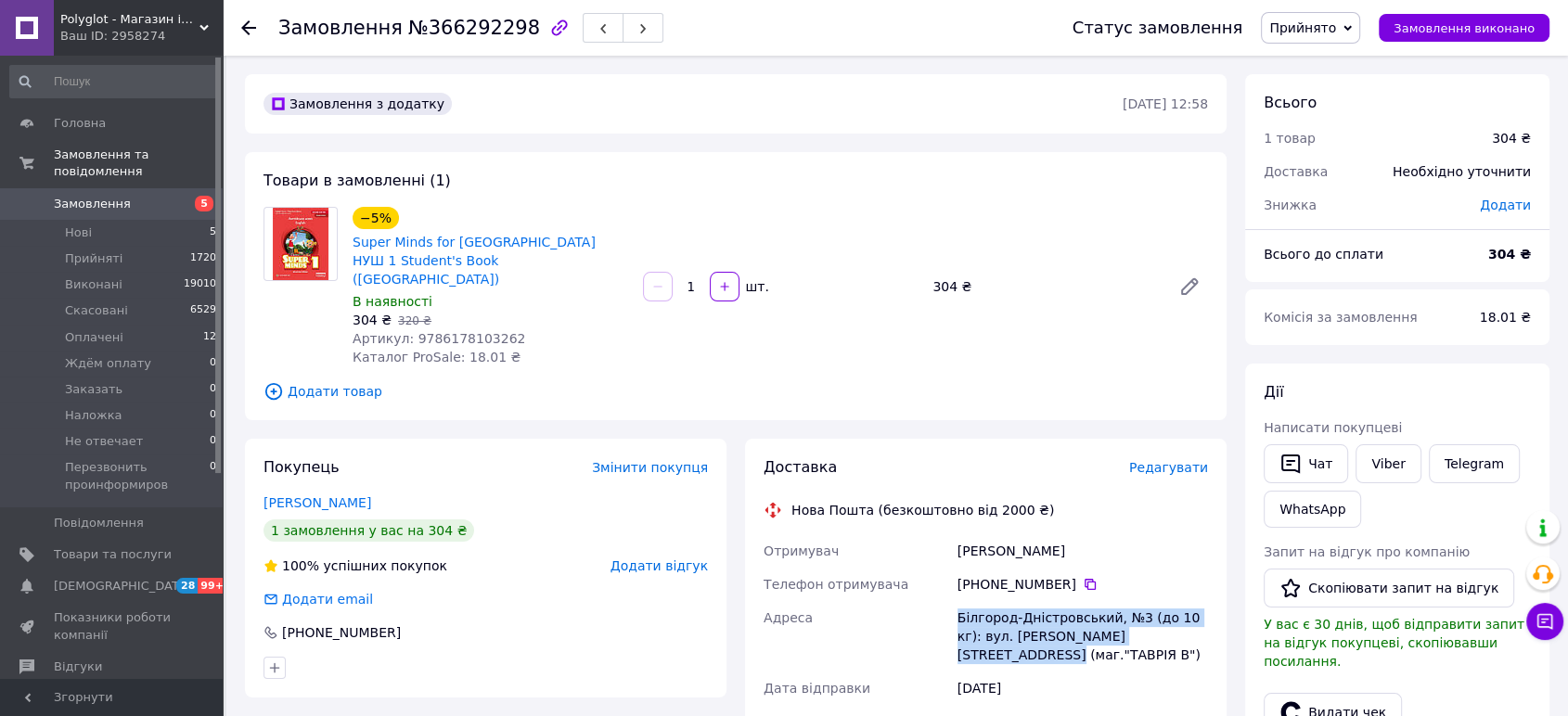
drag, startPoint x: 1143, startPoint y: 625, endPoint x: 951, endPoint y: 591, distance: 195.0
click at [951, 591] on div "Отримувач Пономаренко Олександр Телефон отримувача +380 98 584 63 37   Адреса Б…" at bounding box center [986, 712] width 452 height 357
copy div "Адреса Білгород-Дністровський, №3 (до 10 кг): вул. Тимчишина, 8 (маг."ТАВРІЯ В")"
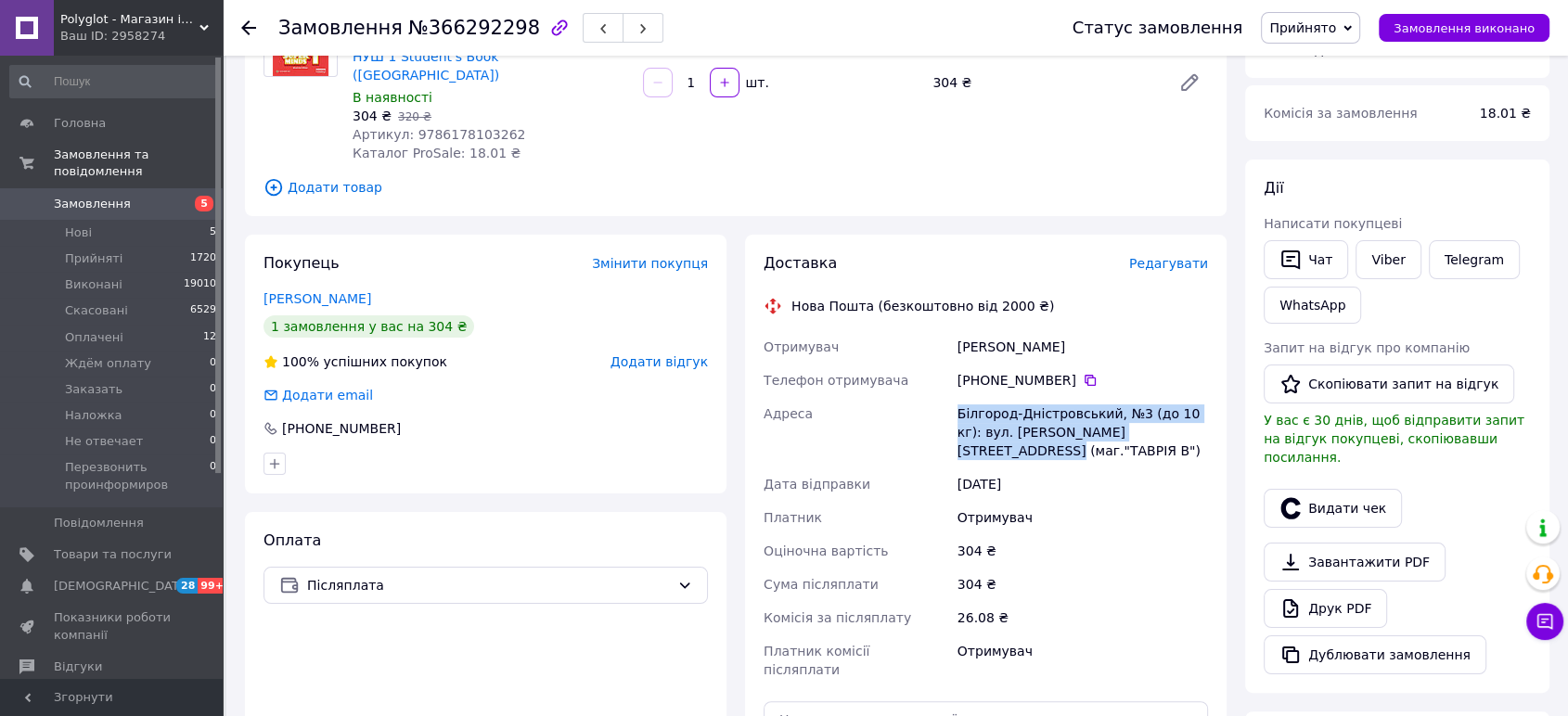
scroll to position [206, 0]
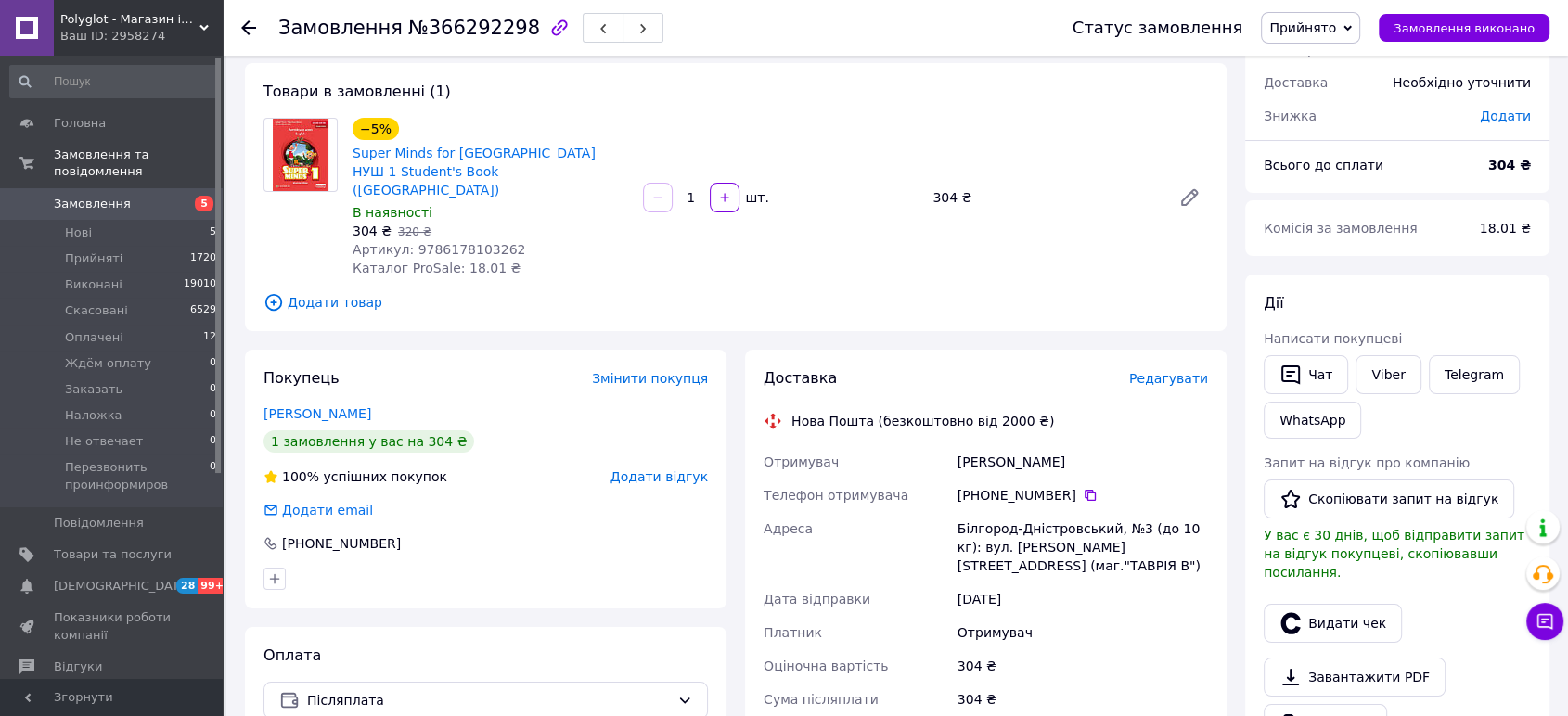
scroll to position [0, 0]
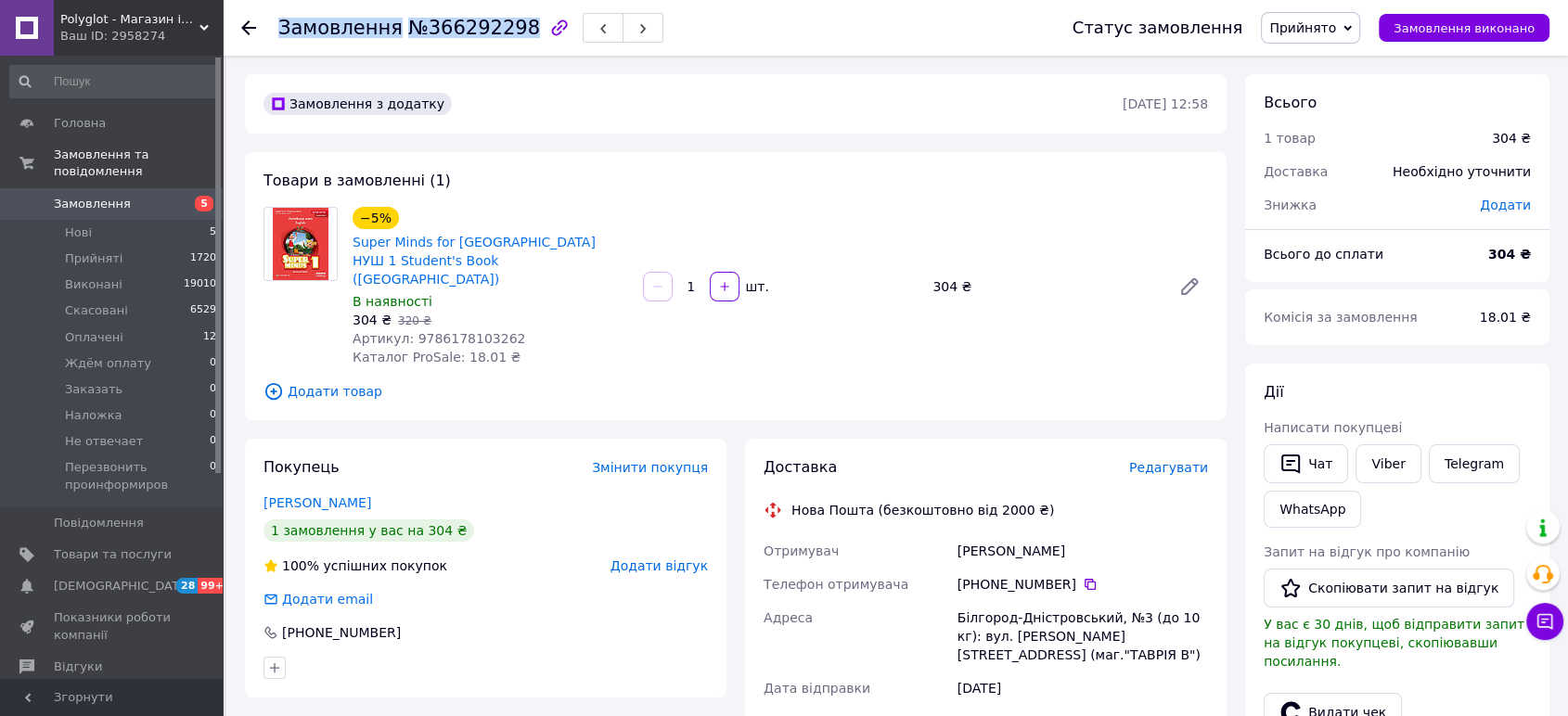
drag, startPoint x: 508, startPoint y: 23, endPoint x: 282, endPoint y: 26, distance: 226.0
click at [282, 26] on h1 "Замовлення №366292298" at bounding box center [408, 27] width 261 height 22
copy h1 "Замовлення №366292298"
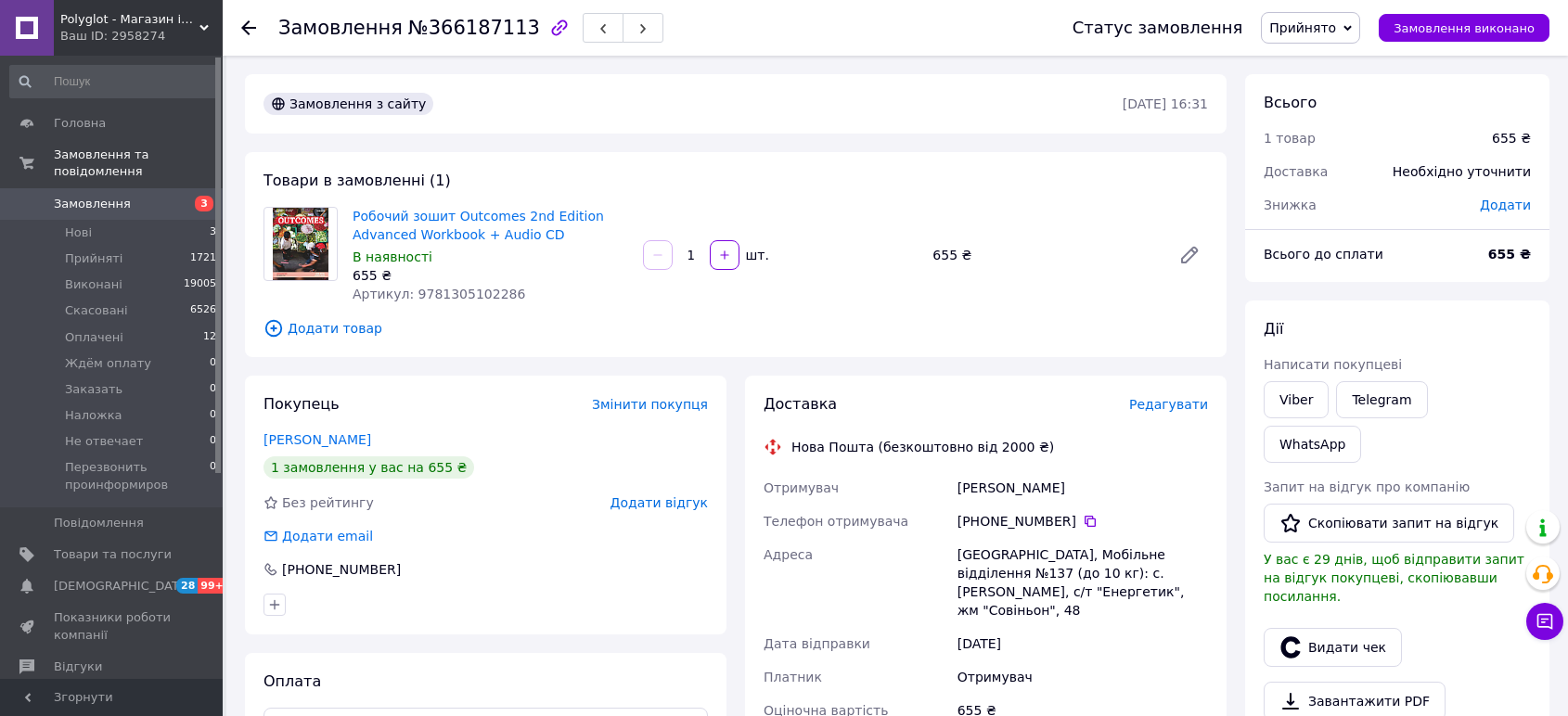
scroll to position [80, 0]
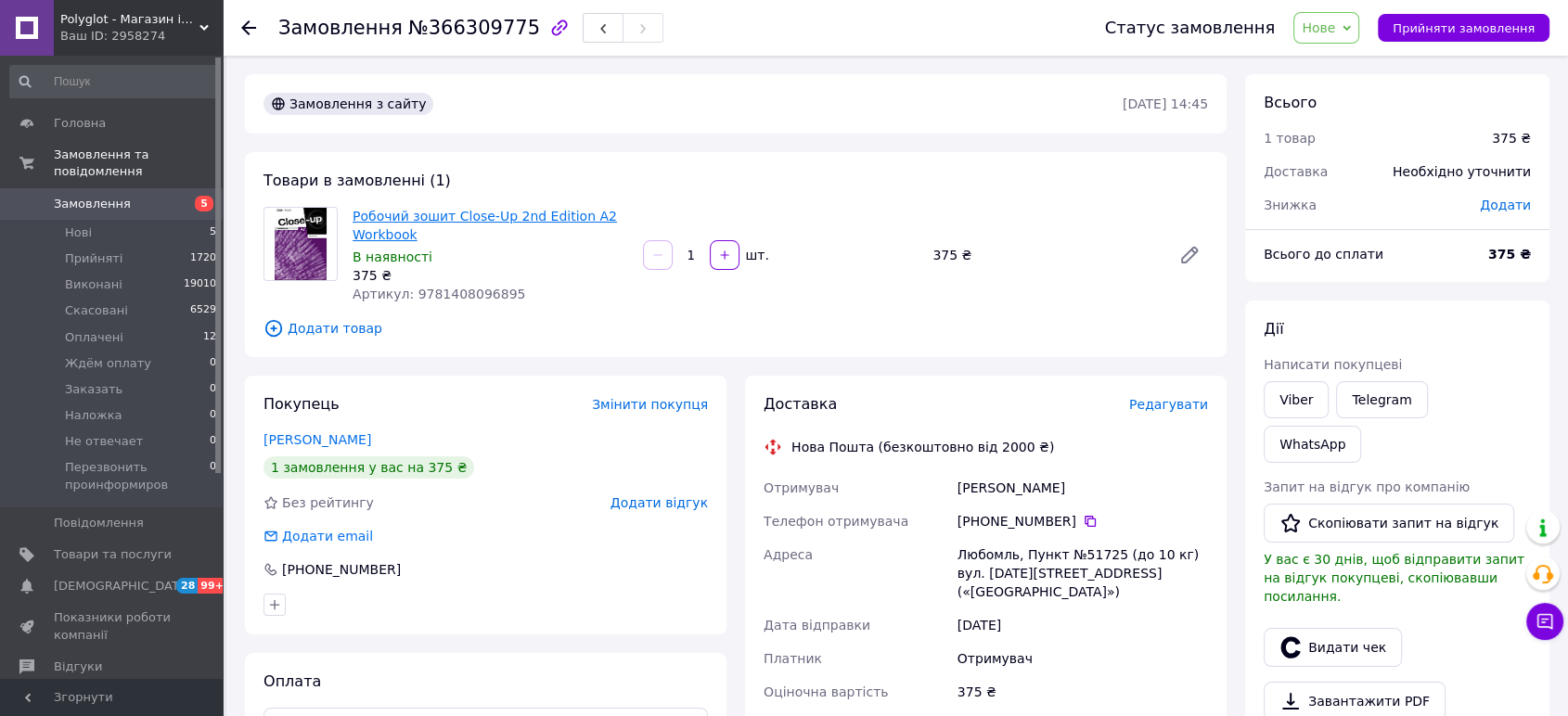
click at [405, 222] on link "Робочий зошит Close-Up 2nd Edition A2 Workbook" at bounding box center [485, 225] width 264 height 33
drag, startPoint x: 425, startPoint y: 235, endPoint x: 401, endPoint y: 241, distance: 24.7
click at [394, 244] on div "Робочий зошит Close-Up 2nd Edition A2 Workbook В наявності 375 ₴ Артикул: 97814…" at bounding box center [490, 255] width 291 height 104
click at [514, 256] on div "В наявності" at bounding box center [490, 256] width 275 height 18
drag, startPoint x: 416, startPoint y: 234, endPoint x: 371, endPoint y: 216, distance: 48.5
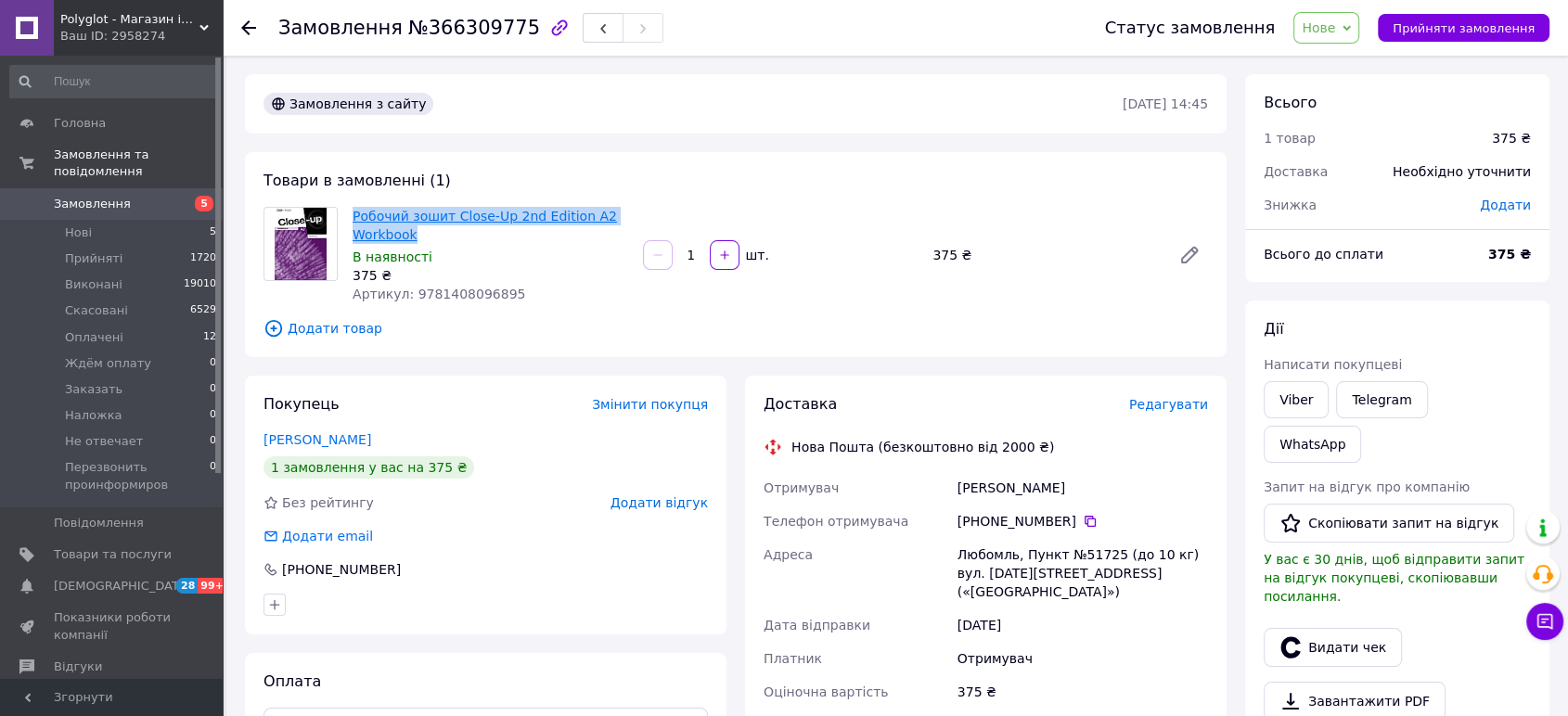
click at [348, 214] on div "Робочий зошит Close-Up 2nd Edition A2 Workbook В наявності 375 ₴ Артикул: 97814…" at bounding box center [490, 255] width 291 height 104
copy link "Робочий зошит Close-Up 2nd Edition A2 Workbook"
drag, startPoint x: 1072, startPoint y: 488, endPoint x: 955, endPoint y: 488, distance: 117.0
click at [955, 488] on div "Ольга Ющук" at bounding box center [1082, 488] width 258 height 33
copy div "Ольга Ющук"
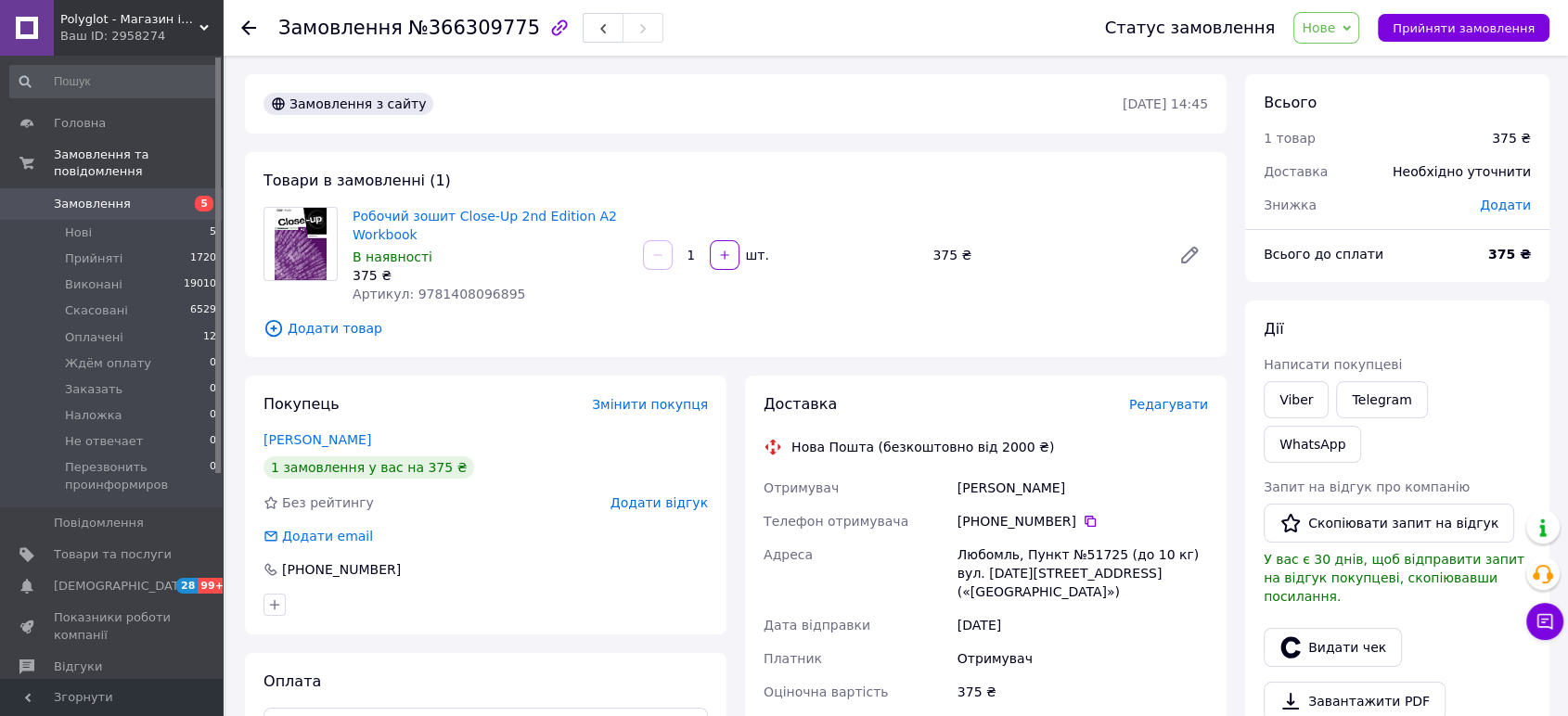
drag, startPoint x: 1447, startPoint y: 583, endPoint x: 1420, endPoint y: 598, distance: 30.9
click at [1440, 624] on div "Видати чек" at bounding box center [1397, 647] width 275 height 47
drag, startPoint x: 1155, startPoint y: 569, endPoint x: 961, endPoint y: 558, distance: 194.3
click at [946, 555] on div "Отримувач Ольга Ющук Телефон отримувача +380 68 565 28 48   Адреса Любомль, Пун…" at bounding box center [986, 649] width 452 height 357
copy div "Адреса Любомль, Пункт №51725 (до 10 кг) вул. 1-го Травня, 37 («Cloud Castle»)"
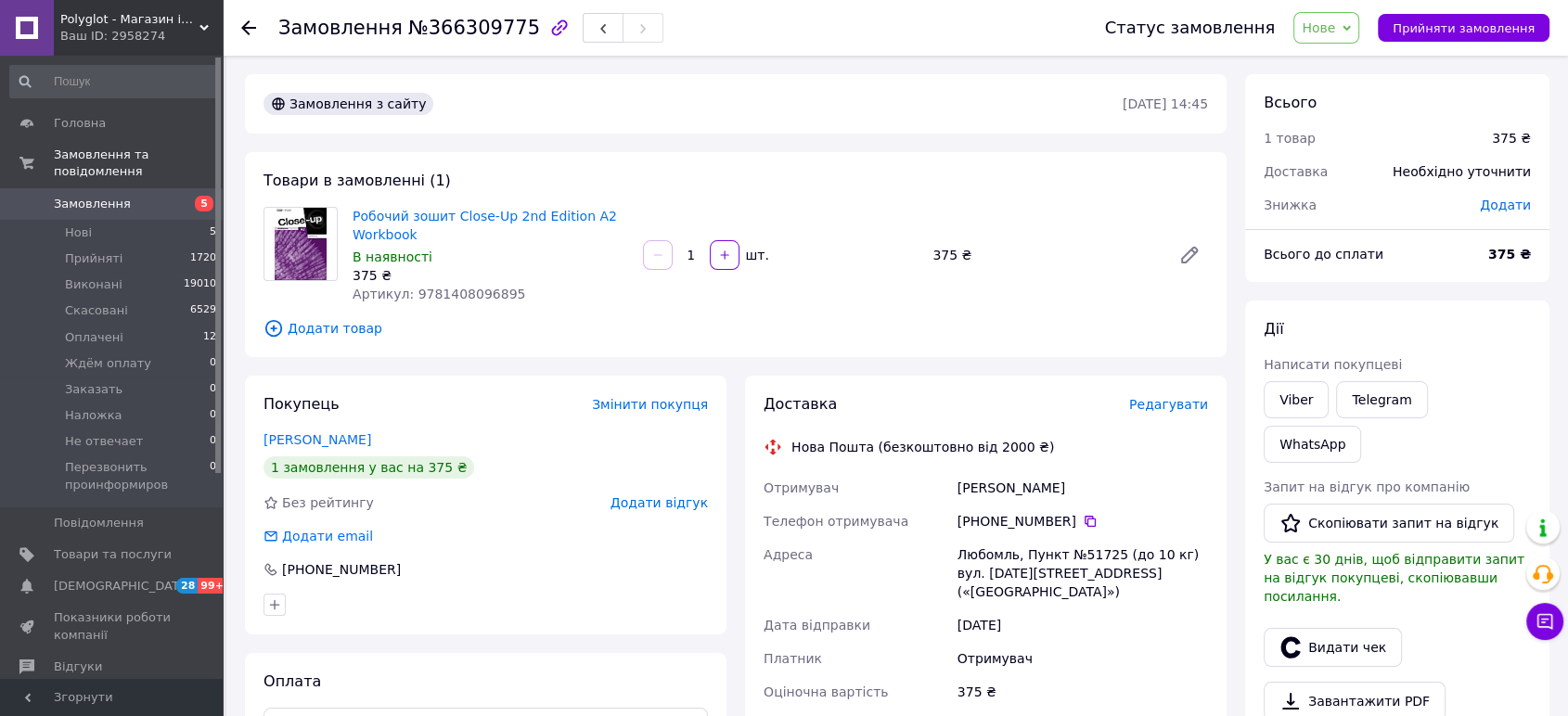
click at [1341, 290] on div "Всього 1 товар 375 ₴ Доставка Необхідно уточнити Знижка Додати Всього до сплати…" at bounding box center [1397, 673] width 304 height 1199
drag, startPoint x: 506, startPoint y: 25, endPoint x: 303, endPoint y: 28, distance: 203.0
click at [275, 32] on div "Замовлення №366309775 Статус замовлення Нове Прийнято Виконано Скасовано Оплаче…" at bounding box center [895, 27] width 1308 height 55
copy h1 "Замовлення №366309775"
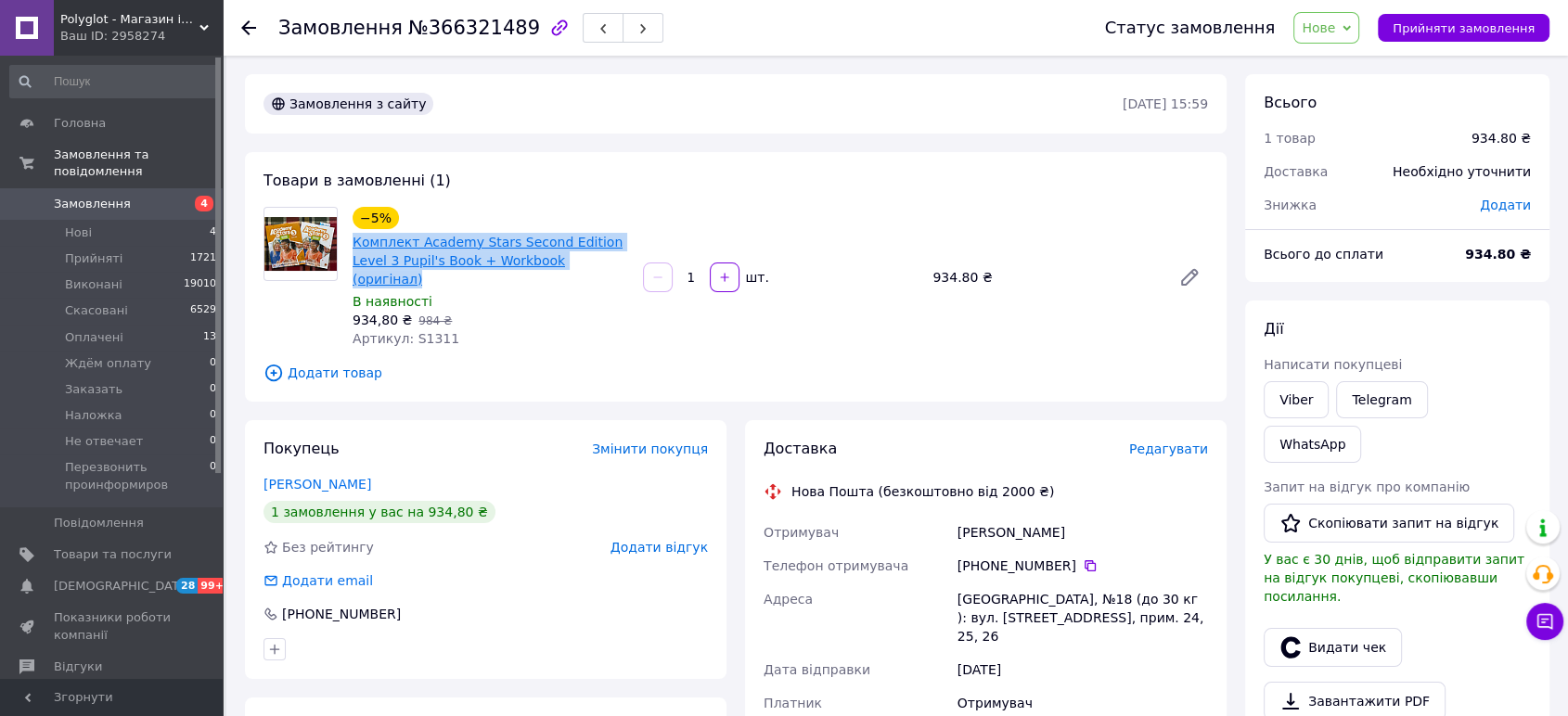
drag, startPoint x: 590, startPoint y: 265, endPoint x: 375, endPoint y: 244, distance: 216.0
click at [349, 241] on div "−5% Комплект Academy Stars Second Edition Level 3 Pupil's Book + Workbook (ориг…" at bounding box center [490, 277] width 291 height 149
copy link "Комплект Academy Stars Second Edition Level 3 Pupil's Book + Workbook (оригінал)"
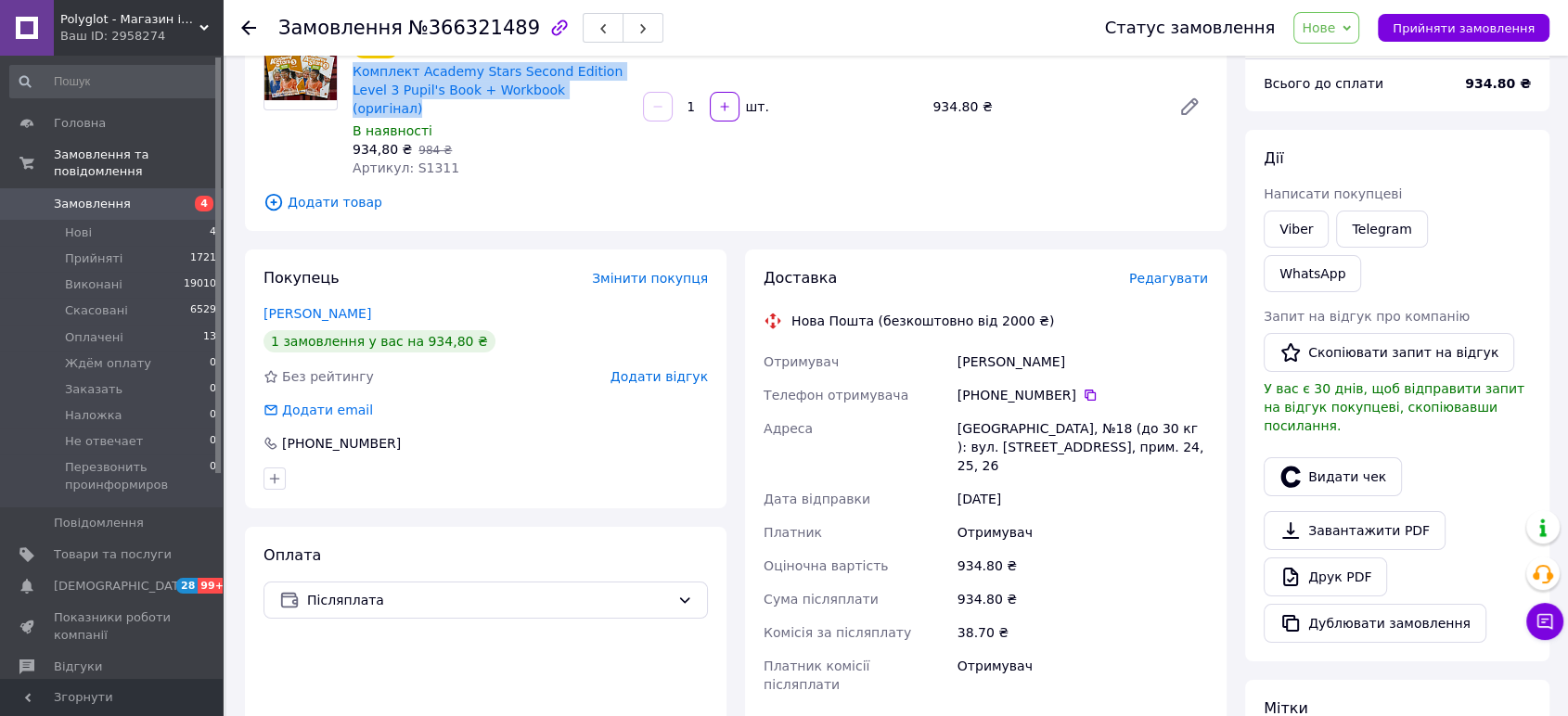
scroll to position [206, 0]
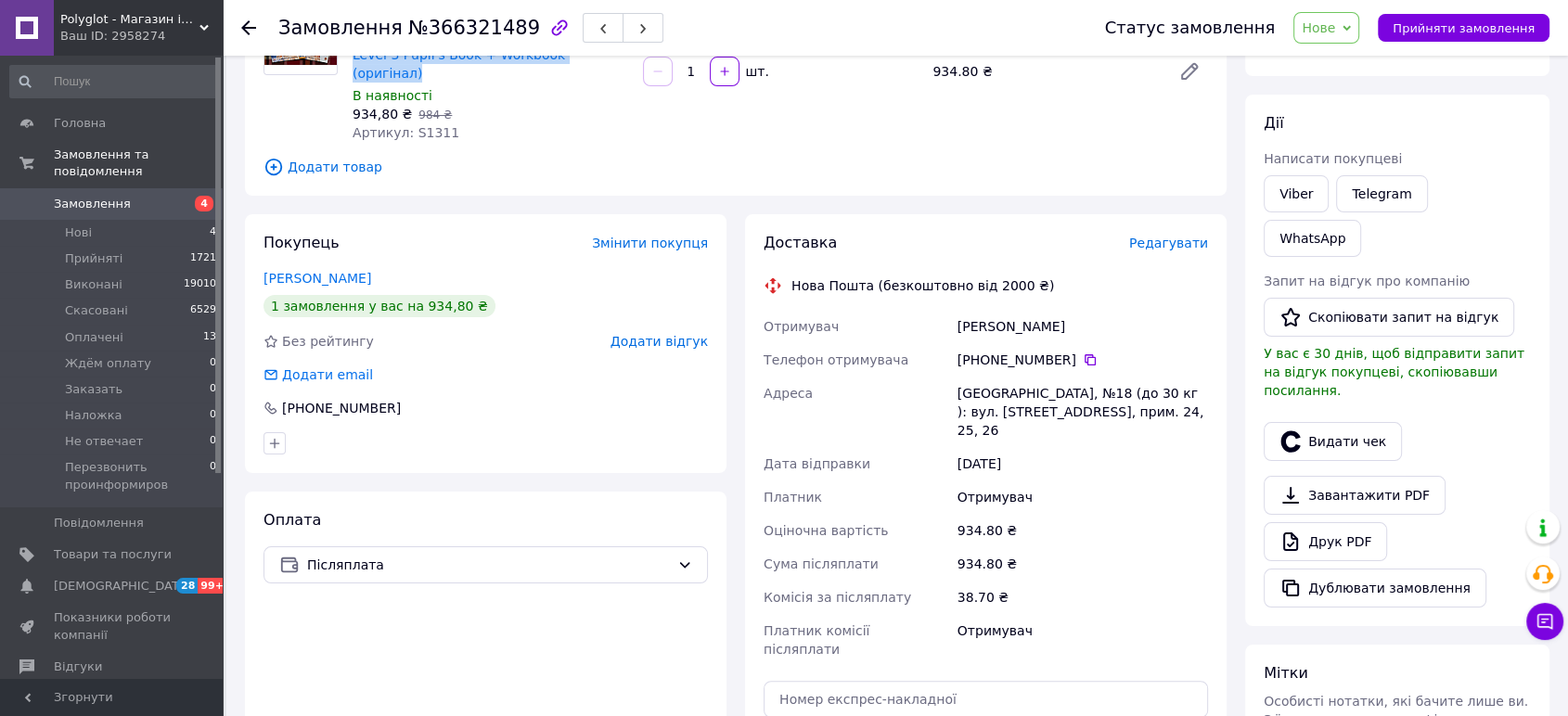
drag, startPoint x: 1063, startPoint y: 307, endPoint x: 939, endPoint y: 297, distance: 124.4
click at [939, 310] on div "Отримувач [PERSON_NAME] Телефон отримувача [PHONE_NUMBER]   Адреса [GEOGRAPHIC_…" at bounding box center [986, 488] width 452 height 357
copy div "Отримувач Тацакович Ольга"
click at [1425, 567] on div "Всього 1 товар 934.80 ₴ Доставка Необхідно уточнити Знижка Додати Всього до спл…" at bounding box center [1397, 467] width 304 height 1199
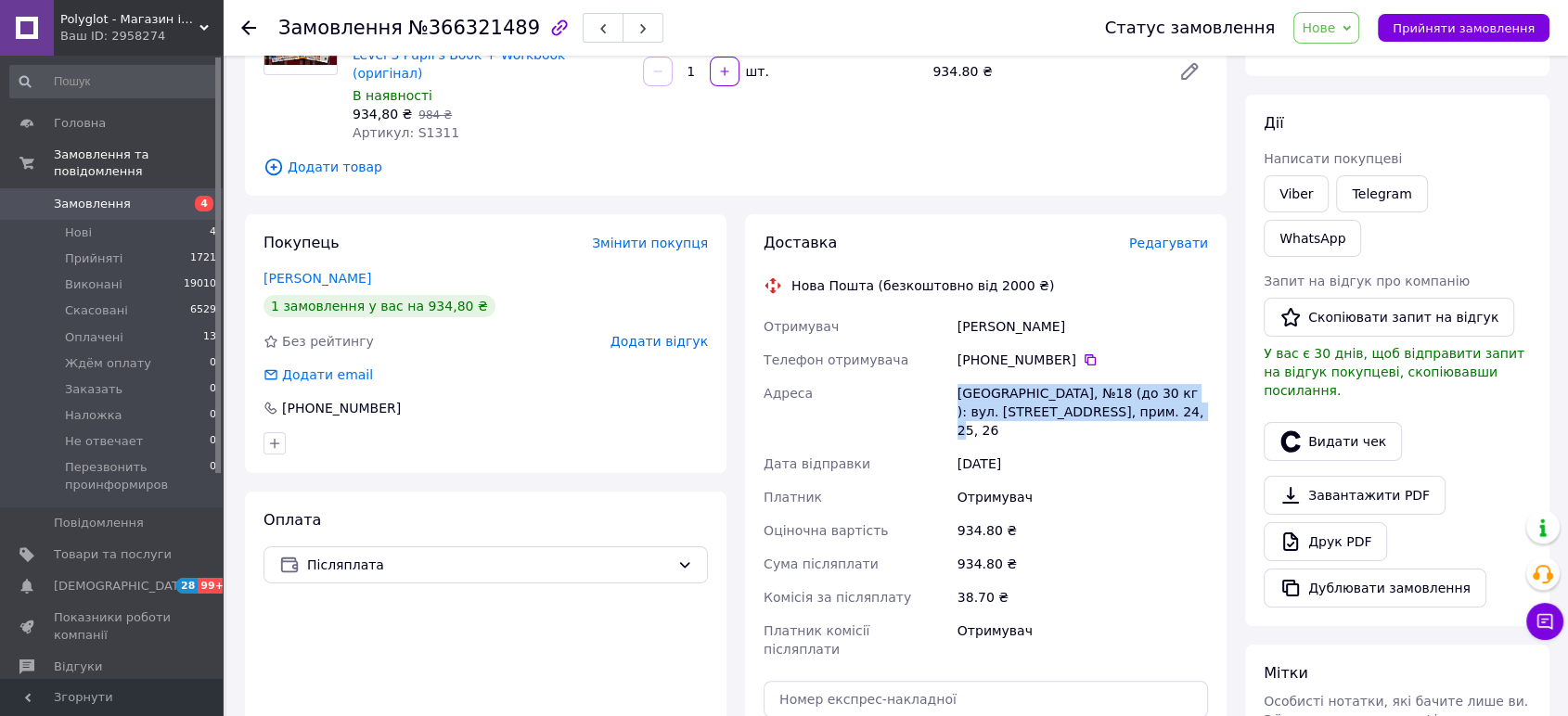
drag, startPoint x: 1141, startPoint y: 391, endPoint x: 953, endPoint y: 365, distance: 189.8
click at [954, 376] on div "Івано-Франківськ, №18 (до 30 кг ): вул. Пасічна, 15Б, прим. 24, 25, 26" at bounding box center [1082, 411] width 258 height 71
copy div "Івано-Франківськ, №18 (до 30 кг ): вул. Пасічна, 15Б, прим. 24, 25, 26"
click at [1365, 644] on div "Мітки Особисті нотатки, які бачите лише ви. З їх допомогою можна фільтрувати за…" at bounding box center [1397, 723] width 304 height 158
drag, startPoint x: 1381, startPoint y: 106, endPoint x: 1385, endPoint y: 91, distance: 15.5
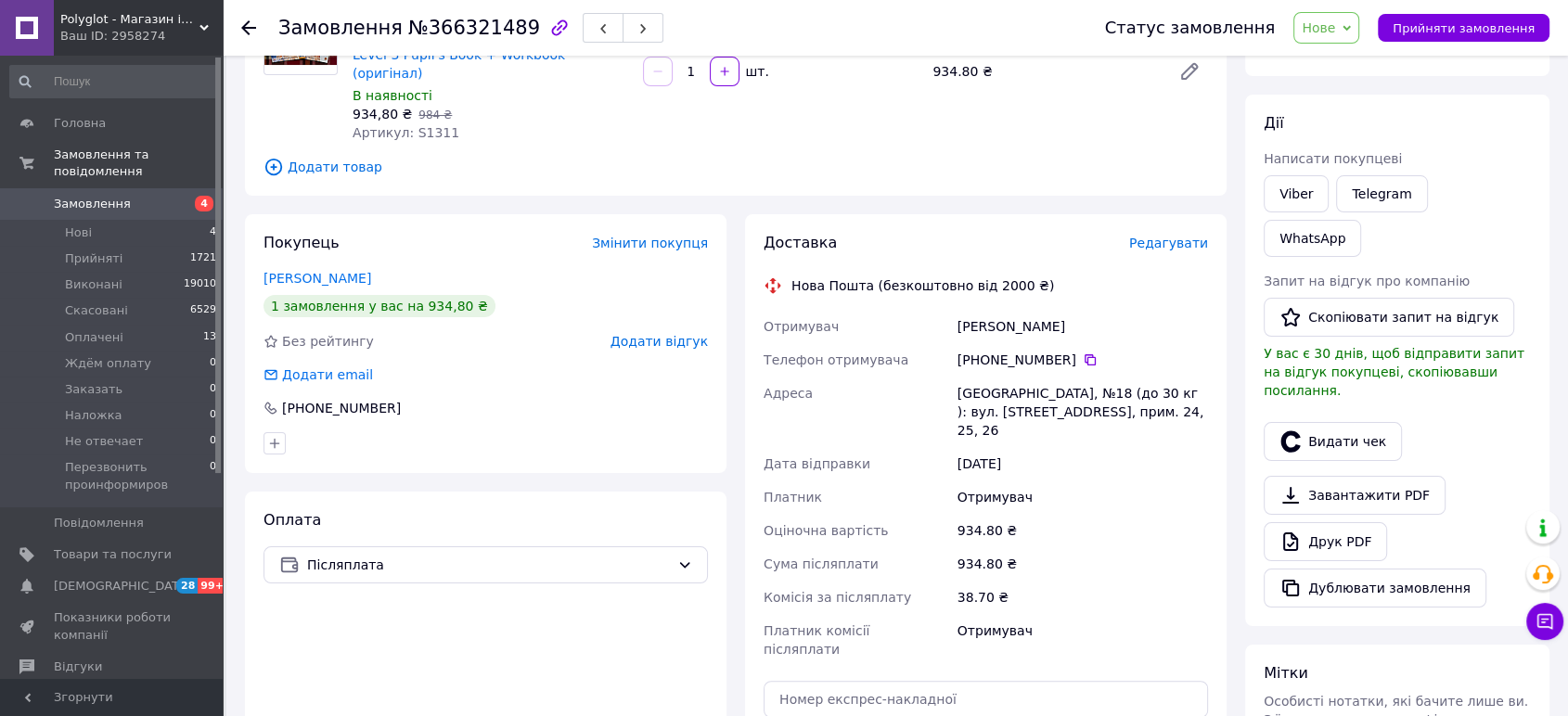
click at [1385, 91] on div "Всього 1 товар 934.80 ₴ Доставка Необхідно уточнити Знижка Додати Всього до спл…" at bounding box center [1397, 467] width 304 height 1199
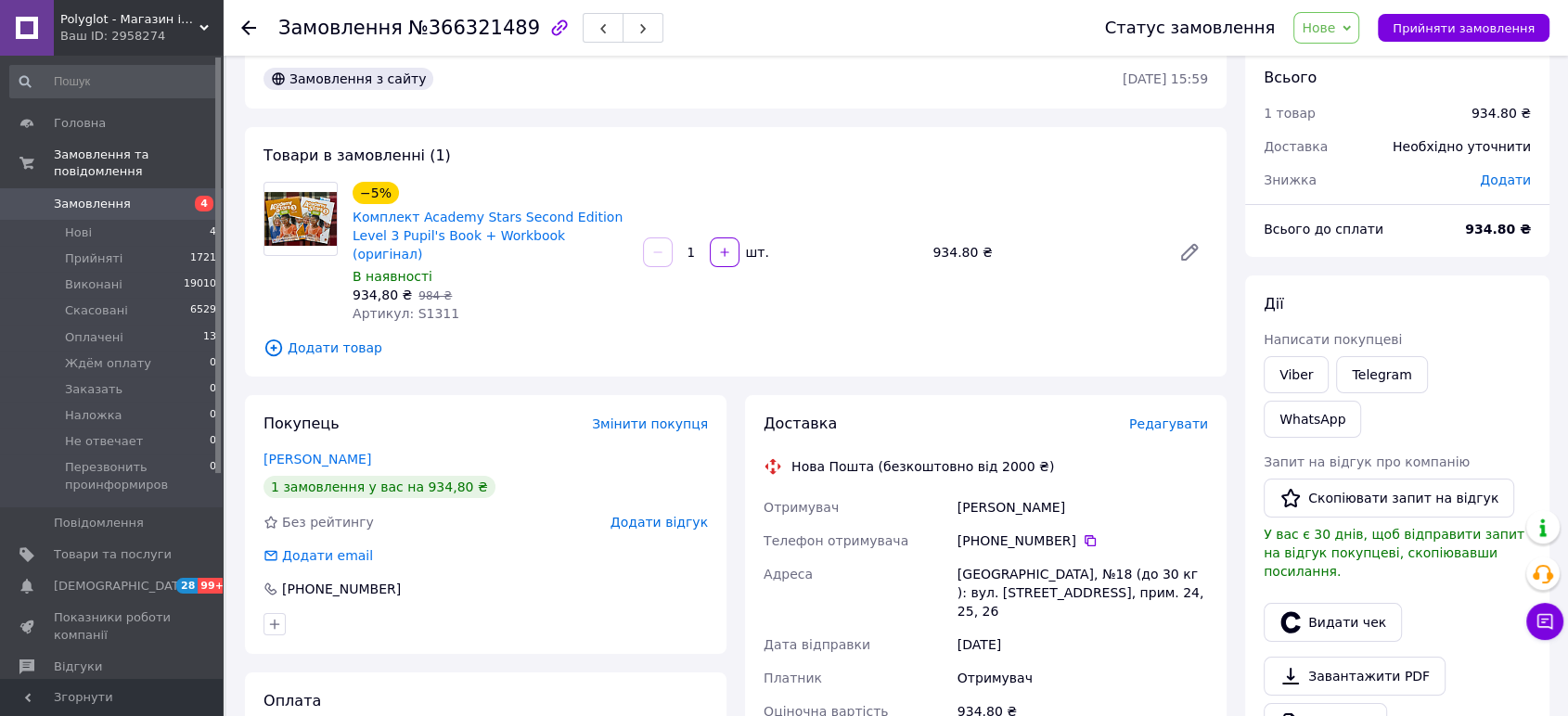
scroll to position [0, 0]
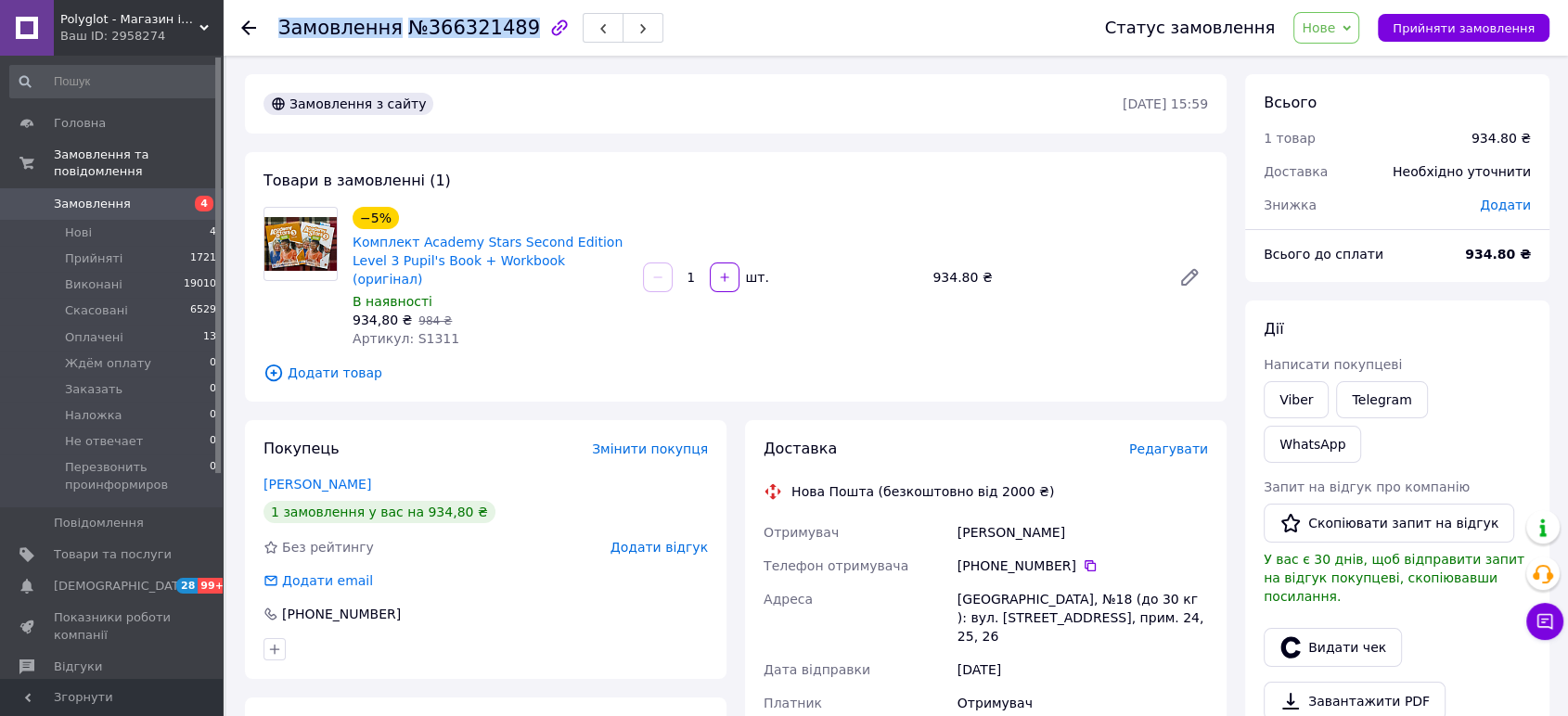
click at [507, 28] on div "Замовлення №366321489" at bounding box center [470, 27] width 385 height 31
copy h1 "Замовлення №366321489"
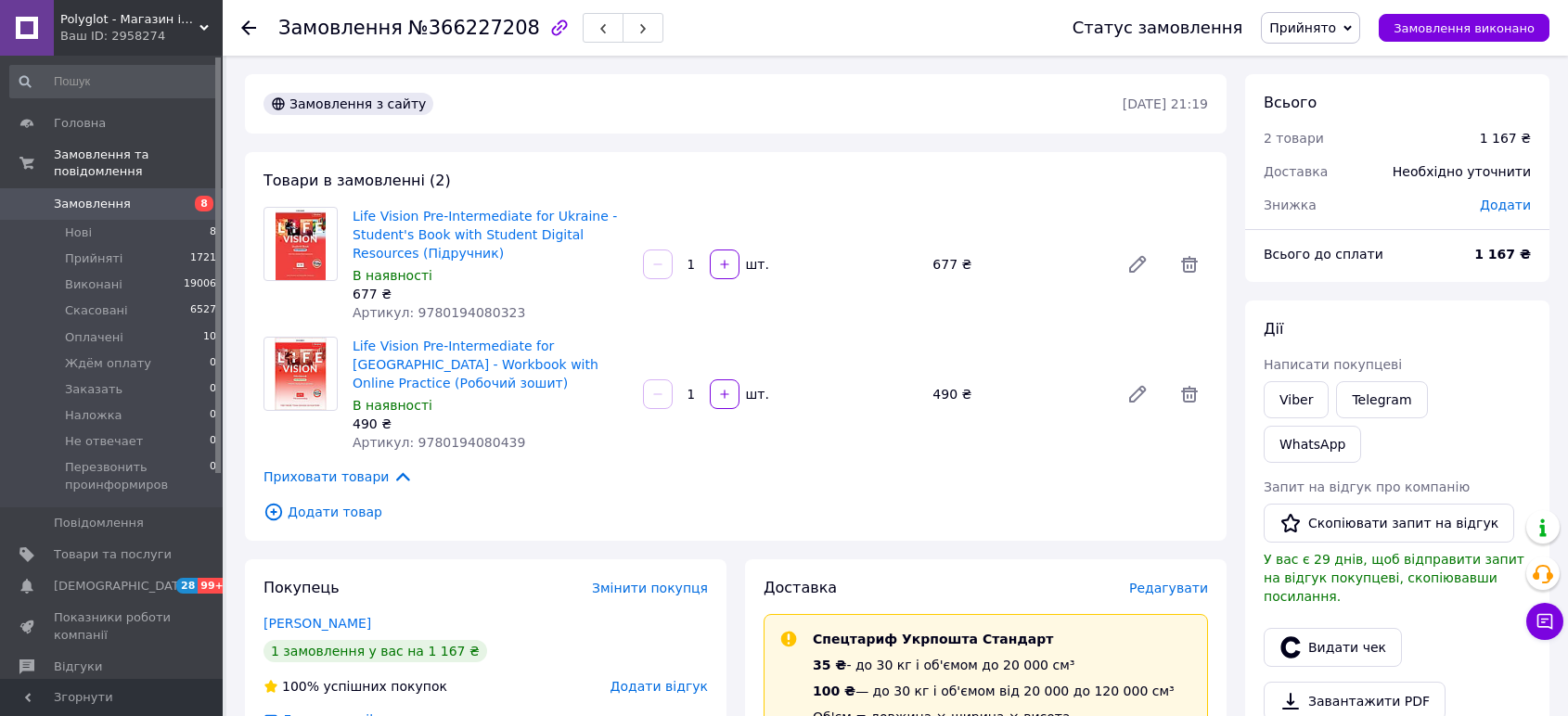
scroll to position [103, 0]
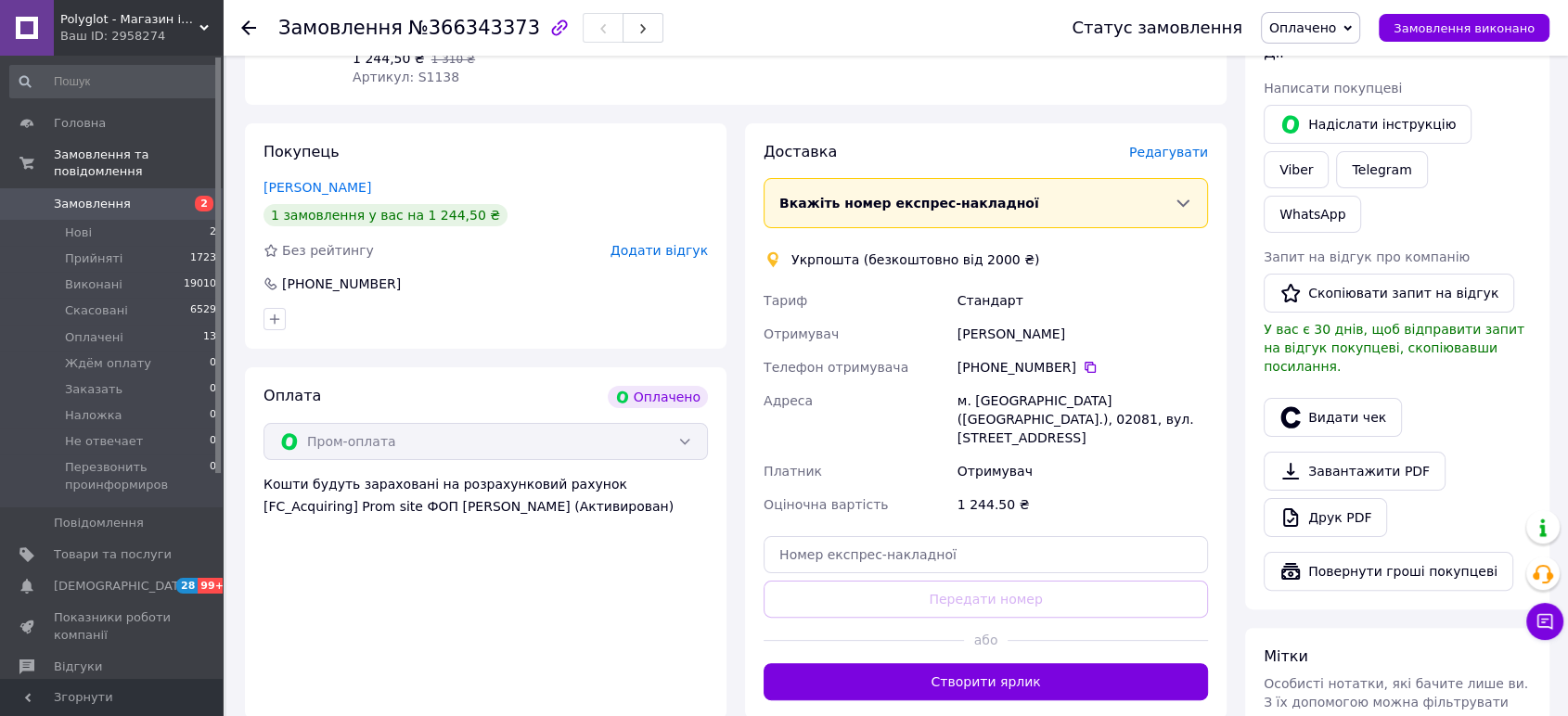
scroll to position [309, 0]
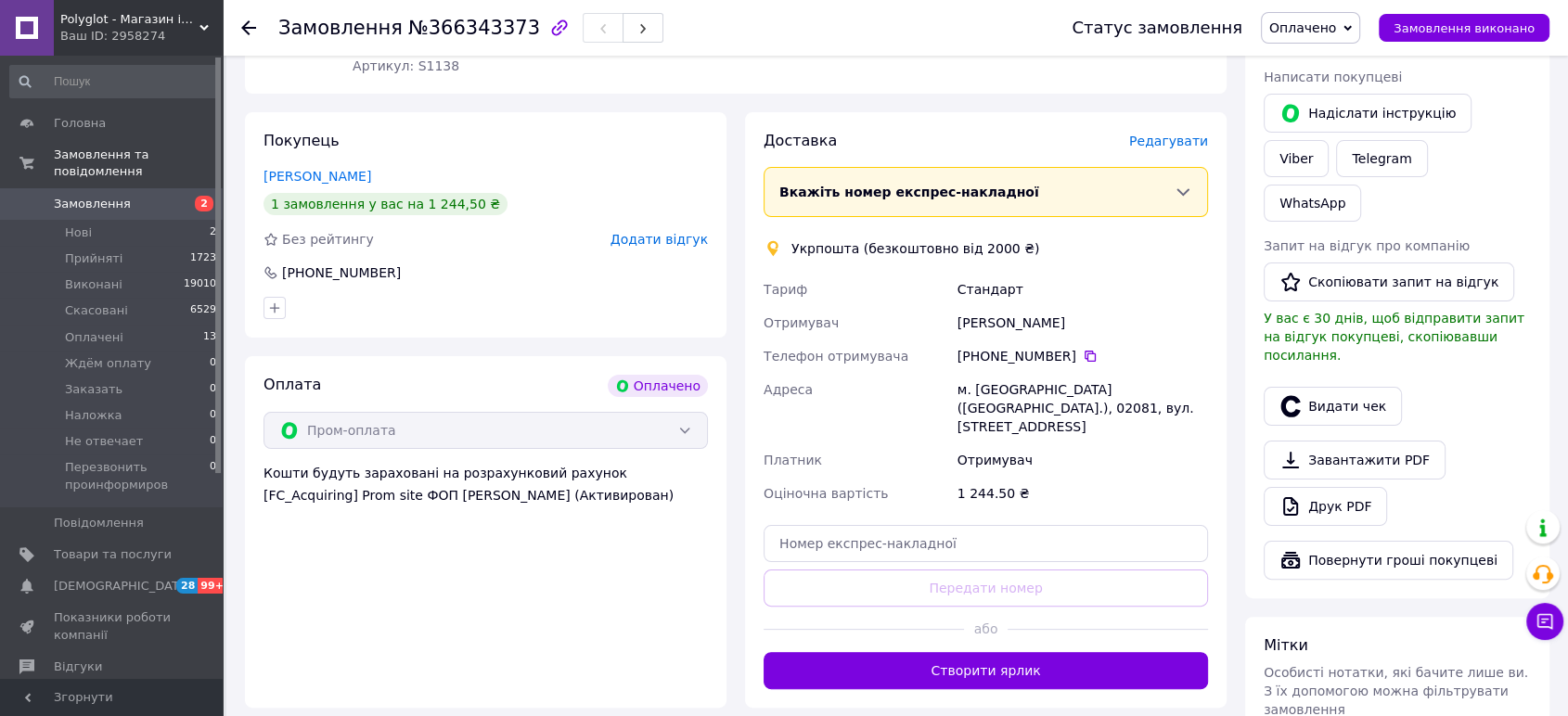
click at [1003, 652] on button "Створити ярлик" at bounding box center [985, 670] width 444 height 37
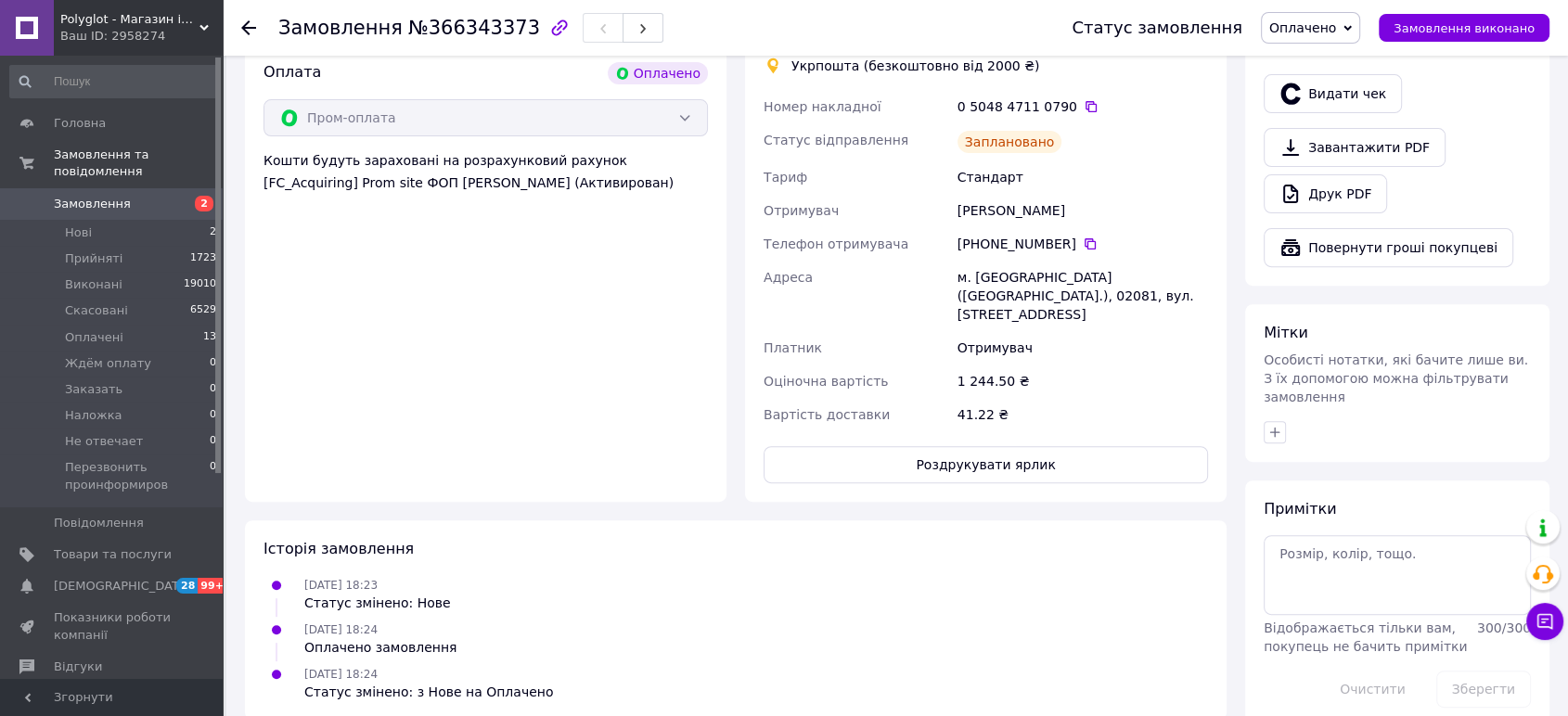
scroll to position [623, 0]
click at [986, 444] on button "Роздрукувати ярлик" at bounding box center [985, 462] width 444 height 37
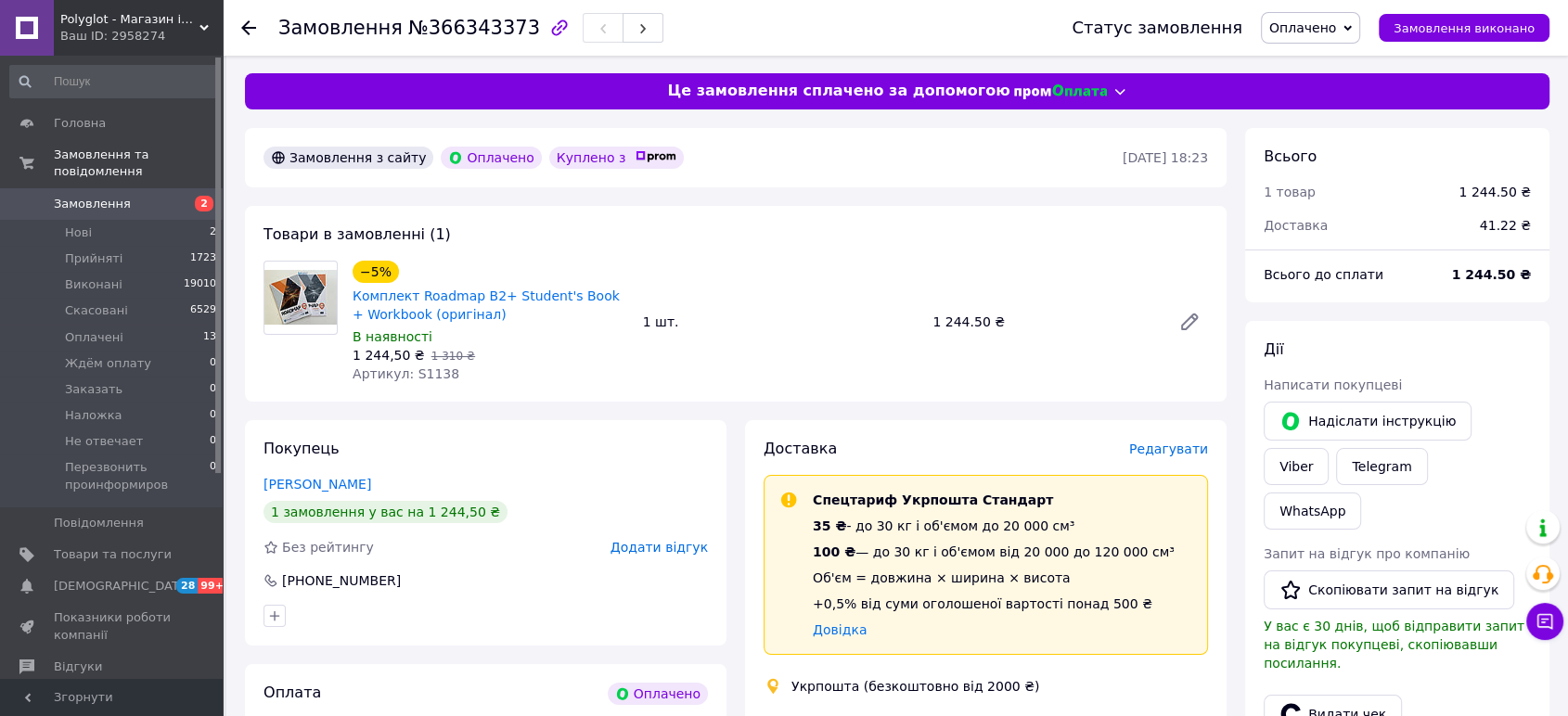
scroll to position [0, 0]
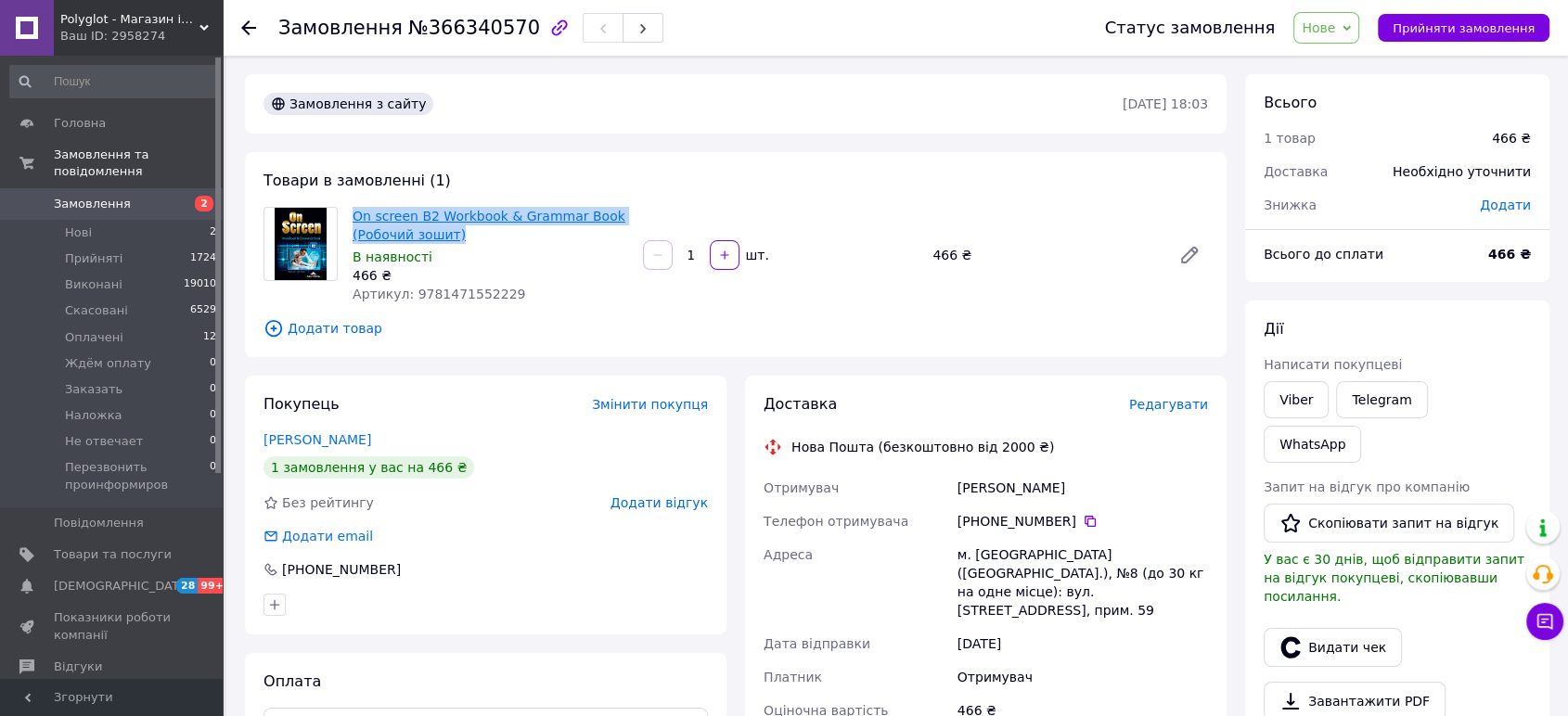
drag, startPoint x: 470, startPoint y: 239, endPoint x: 367, endPoint y: 210, distance: 107.0
click at [356, 210] on span "On screen B2 Workbook & Grammar Book (Робочий зошит)" at bounding box center [490, 225] width 275 height 37
copy link "On screen B2 Workbook & Grammar Book (Робочий зошит)"
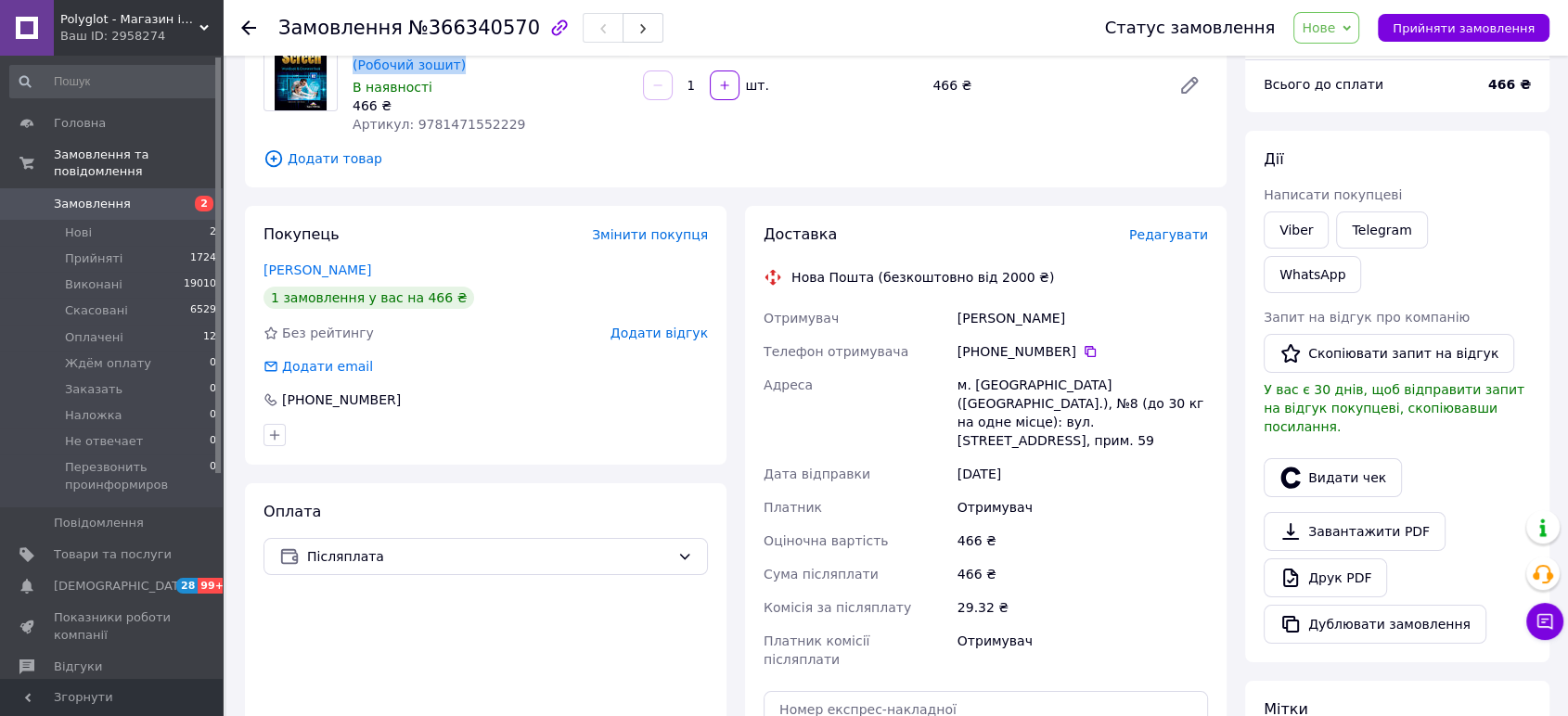
scroll to position [206, 0]
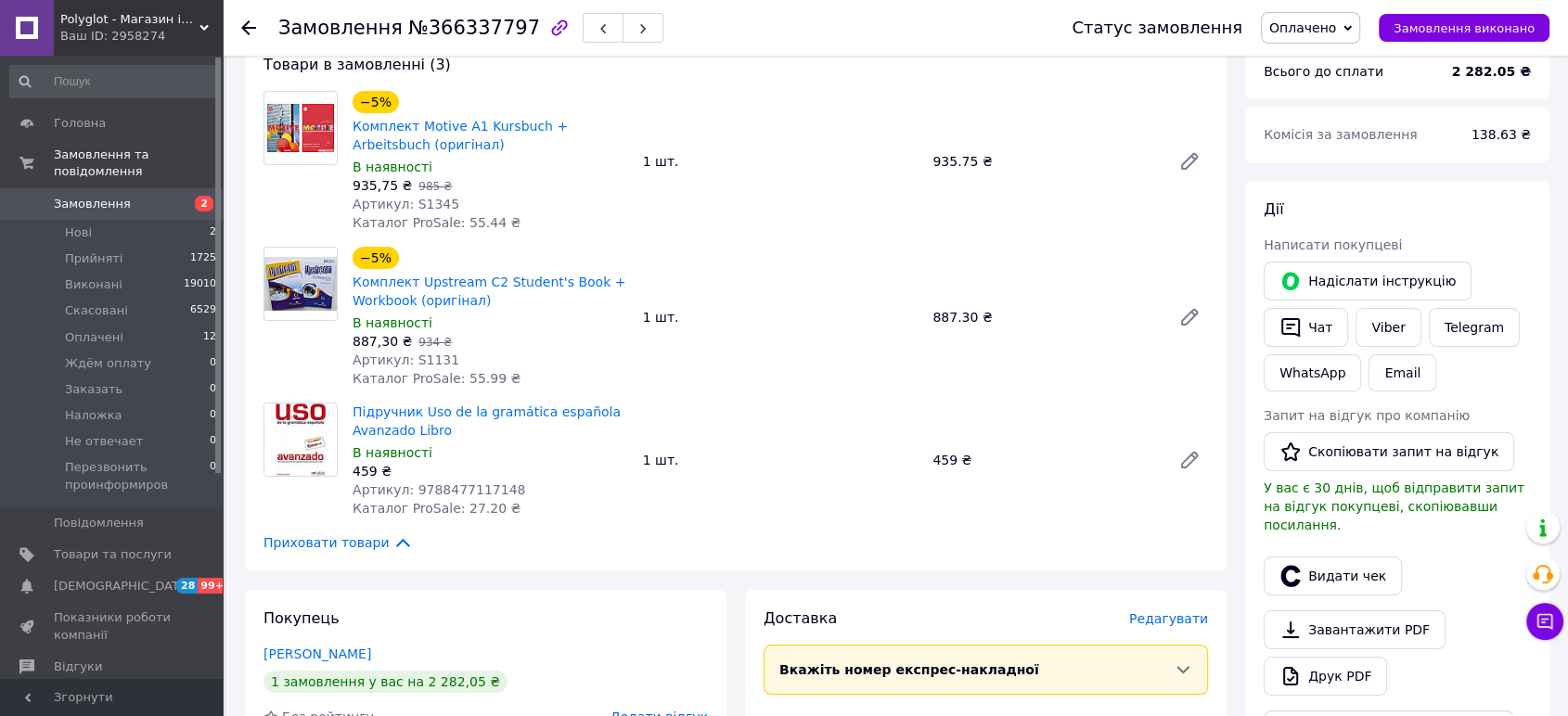
scroll to position [206, 0]
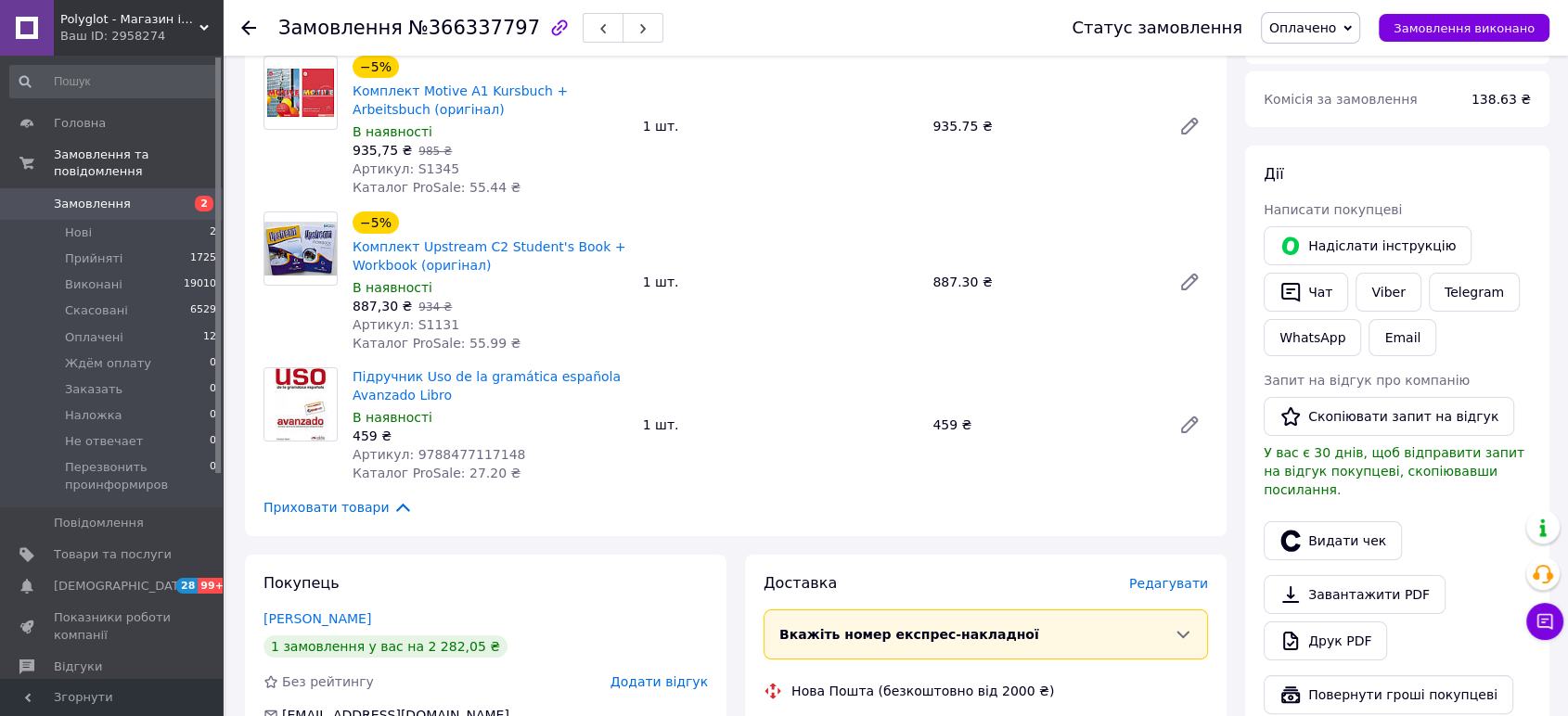
click at [1464, 518] on div "Видати чек" at bounding box center [1397, 541] width 275 height 47
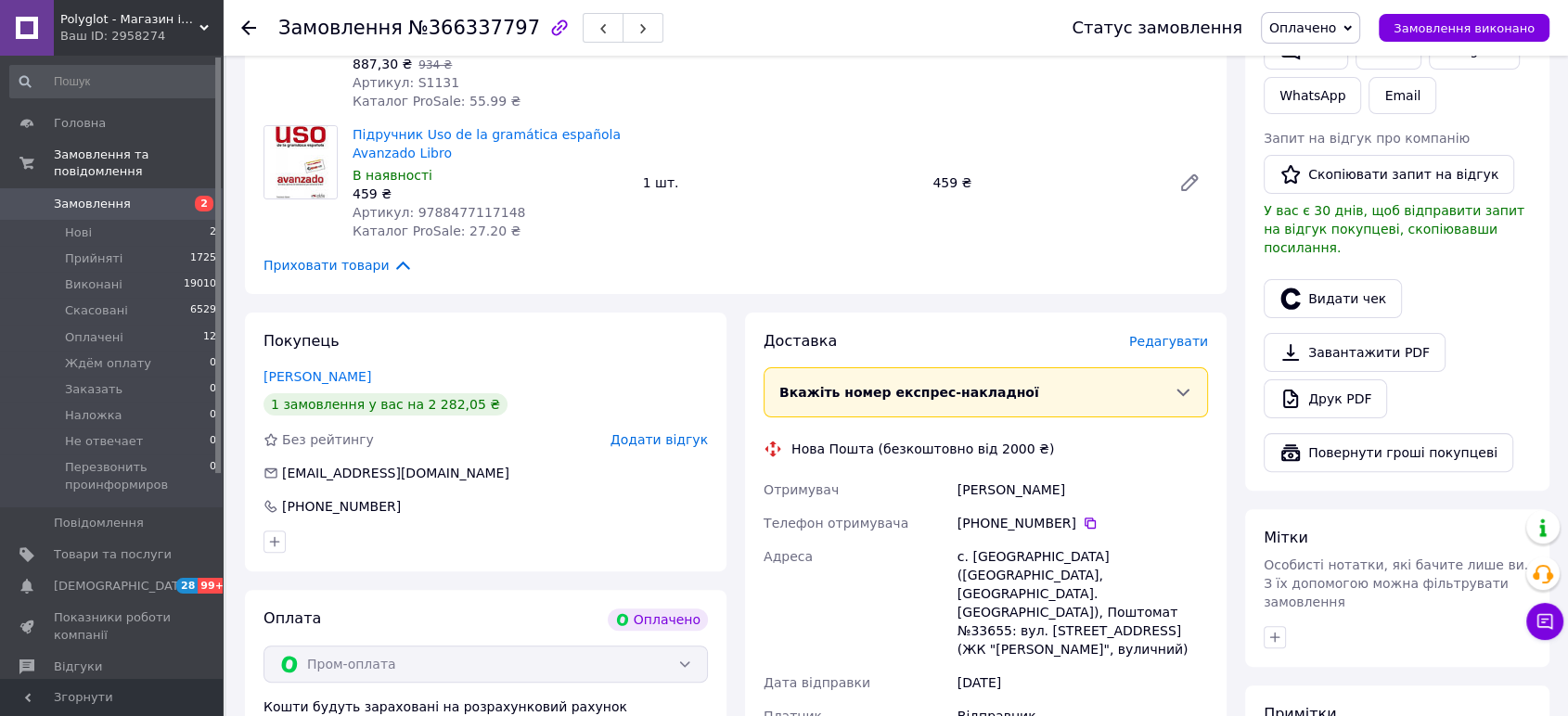
scroll to position [618, 0]
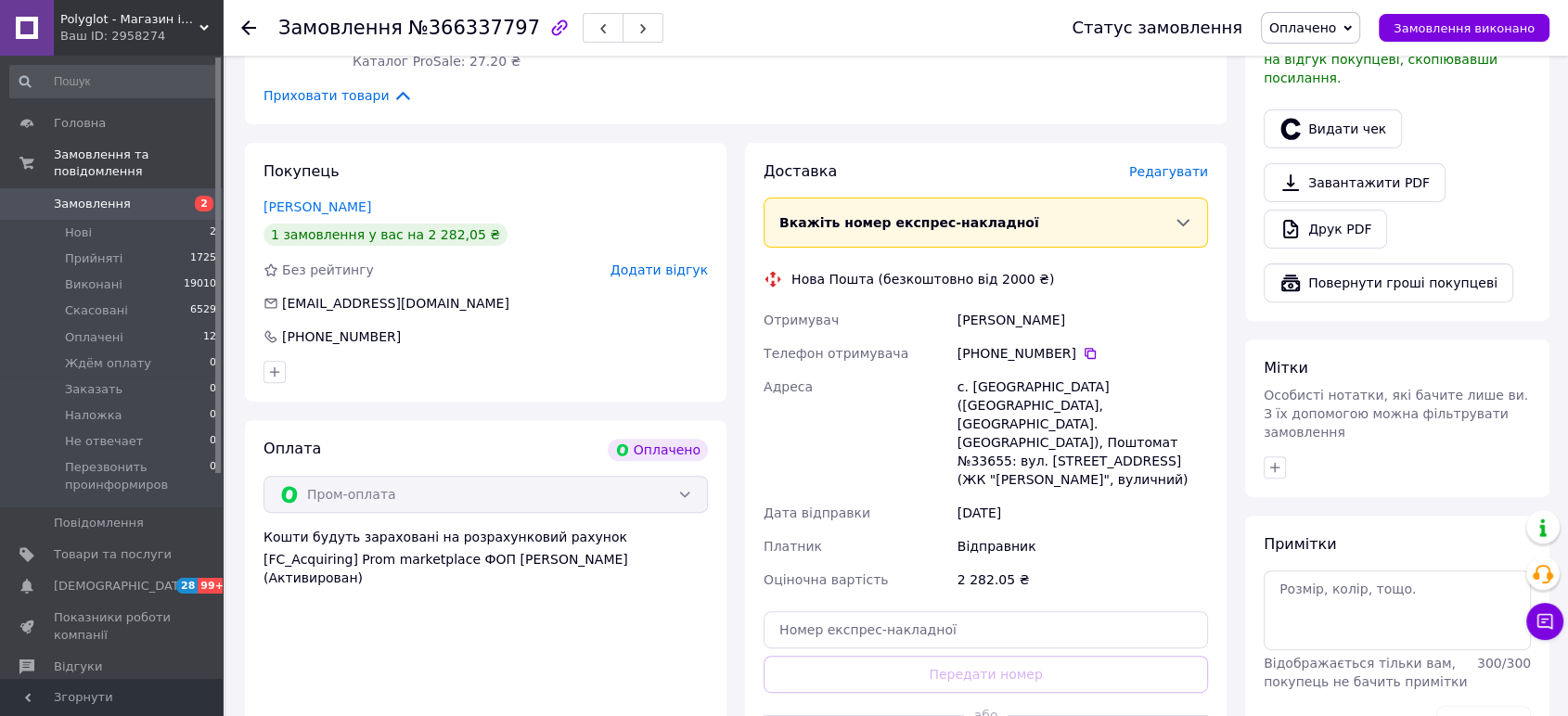
drag, startPoint x: 1074, startPoint y: 322, endPoint x: 937, endPoint y: 308, distance: 137.7
click at [937, 308] on div "Отримувач Сизоненко Аліна Телефон отримувача +380 98 337 38 04   Адреса с. Ново…" at bounding box center [986, 450] width 452 height 293
copy div "Отримувач Сизоненко Аліна"
click at [1419, 516] on div "Примітки Відображається тільки вам, покупець не бачить примітки 300 / 300 Очист…" at bounding box center [1397, 638] width 304 height 246
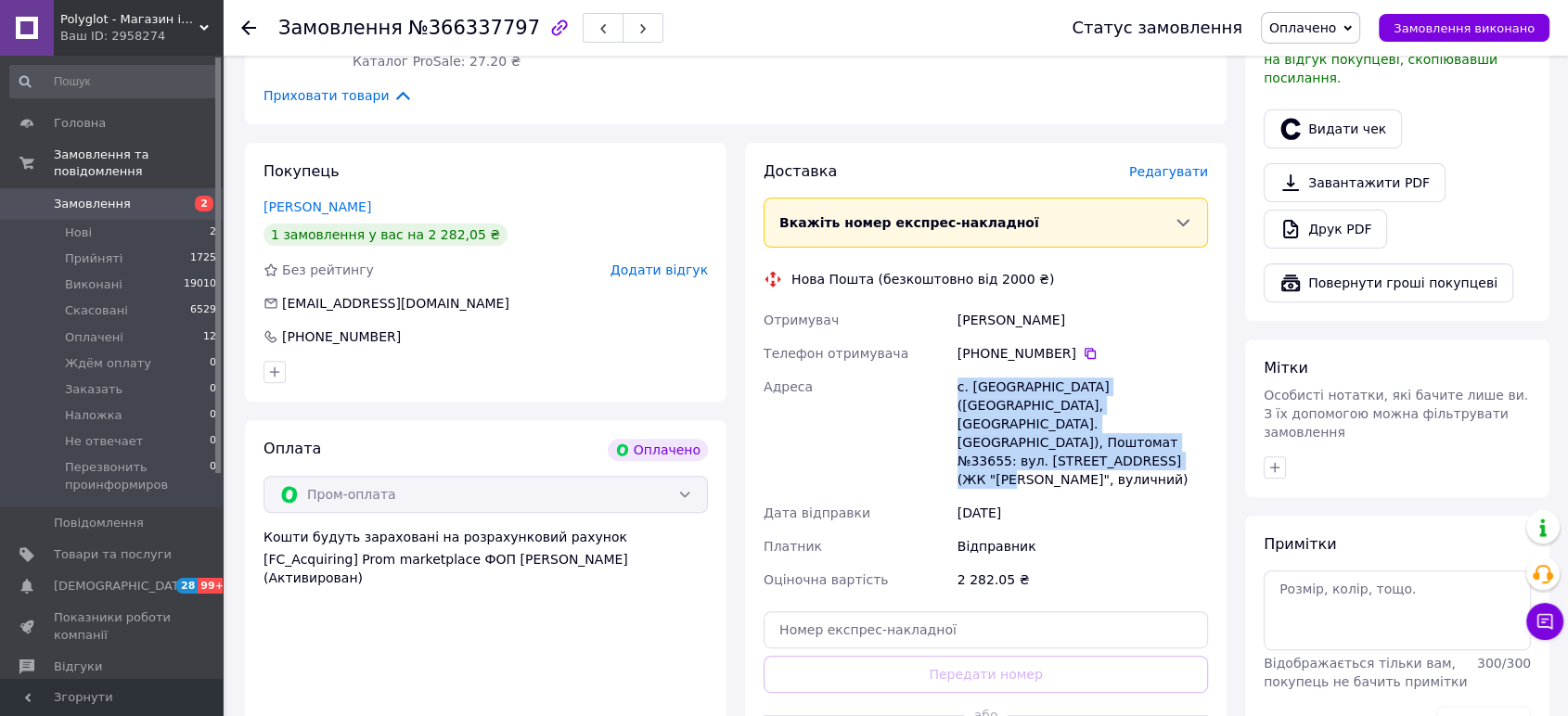
drag, startPoint x: 1028, startPoint y: 434, endPoint x: 956, endPoint y: 387, distance: 86.0
click at [956, 387] on div "с. Новосілки (Київська обл., Фастівський р-н. Чабанівська сільрада), Поштомат №…" at bounding box center [1082, 433] width 258 height 126
copy div "с. Новосілки (Київська обл., Фастівський р-н. Чабанівська сільрада), Поштомат №…"
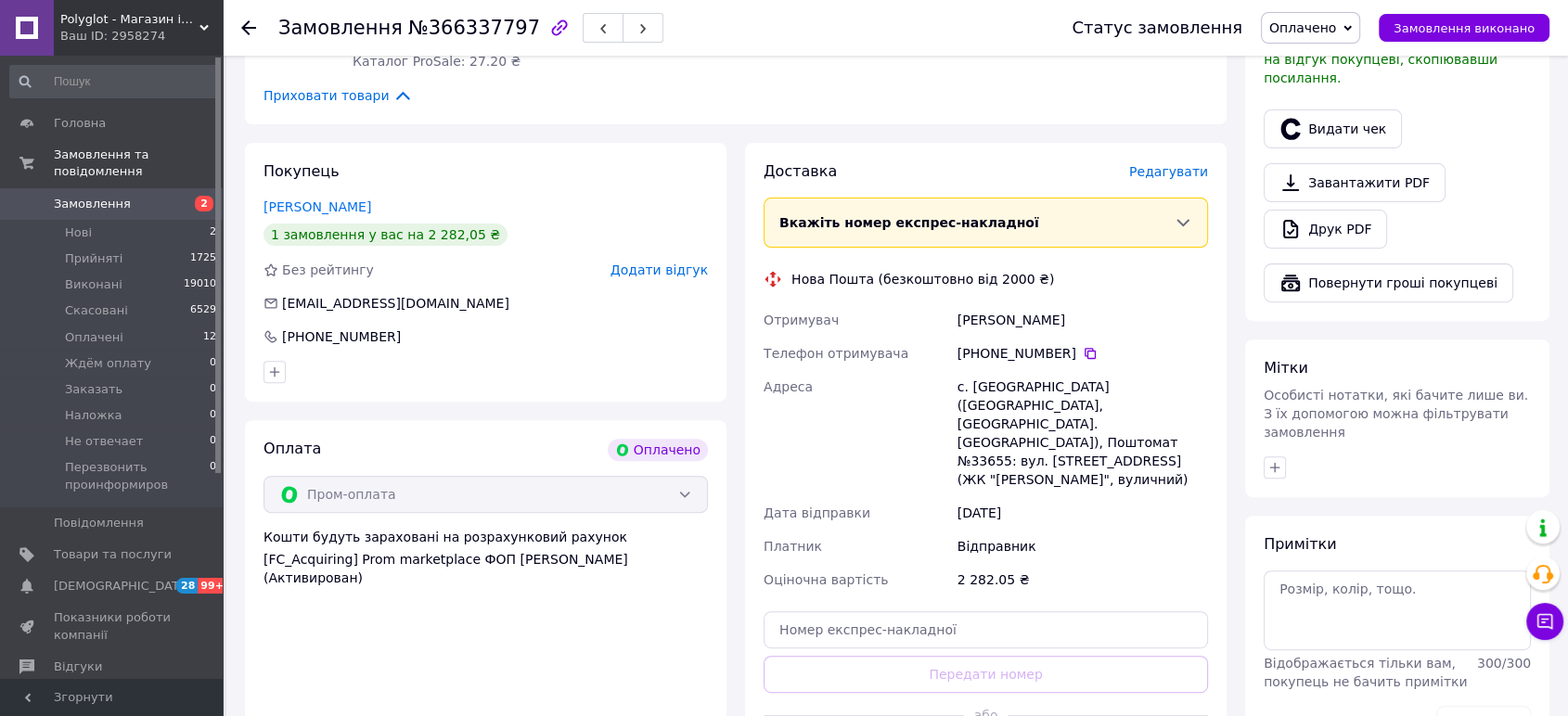
click at [1354, 468] on div "Всього 3 товари 2 282.05 ₴ Всього до сплати 2 282.05 ₴ Комісія за замовлення 13…" at bounding box center [1397, 137] width 304 height 1251
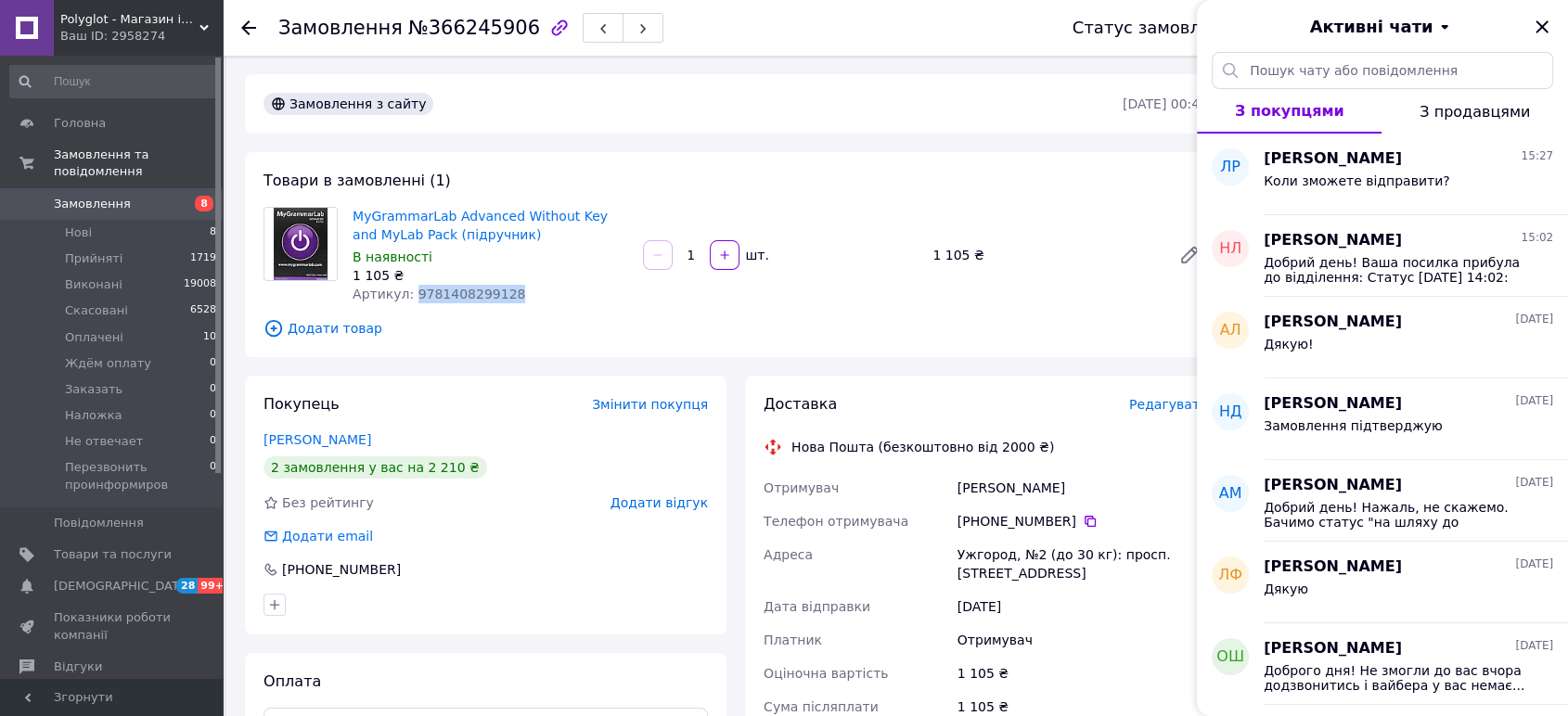
click at [1537, 25] on icon "Закрити" at bounding box center [1542, 26] width 22 height 22
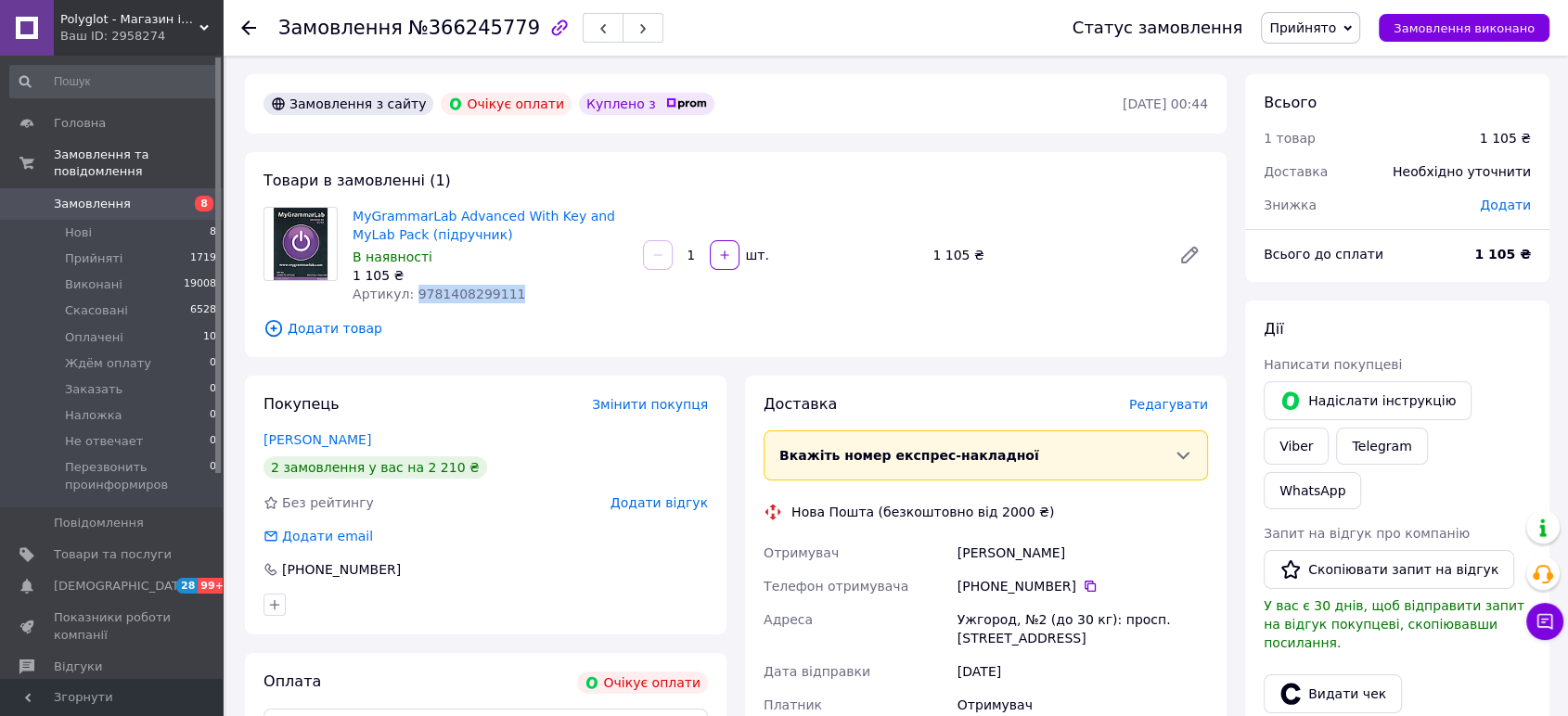
click at [1336, 24] on span "Прийнято" at bounding box center [1303, 27] width 67 height 15
click at [1342, 87] on li "Скасовано" at bounding box center [1366, 92] width 208 height 28
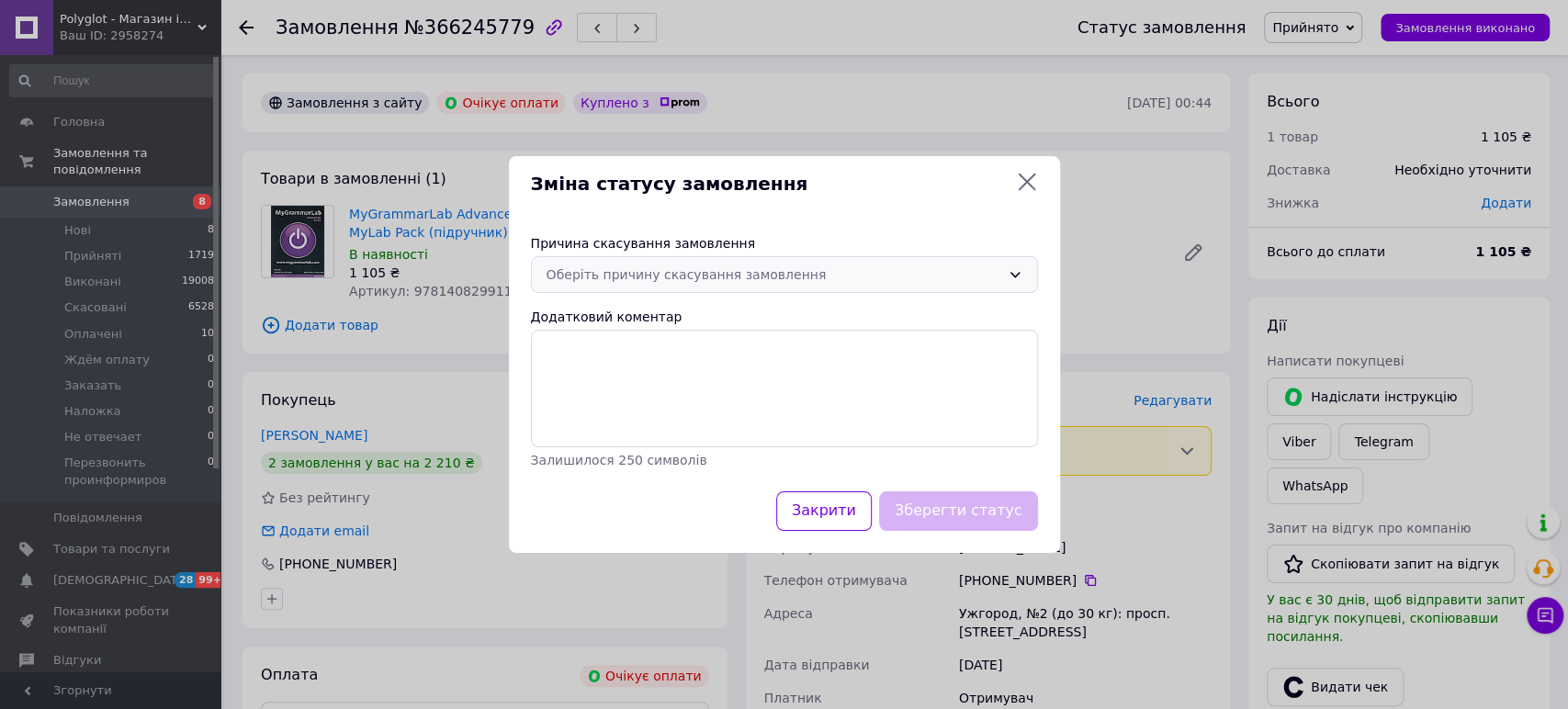
click at [1016, 275] on icon at bounding box center [1015, 275] width 10 height 6
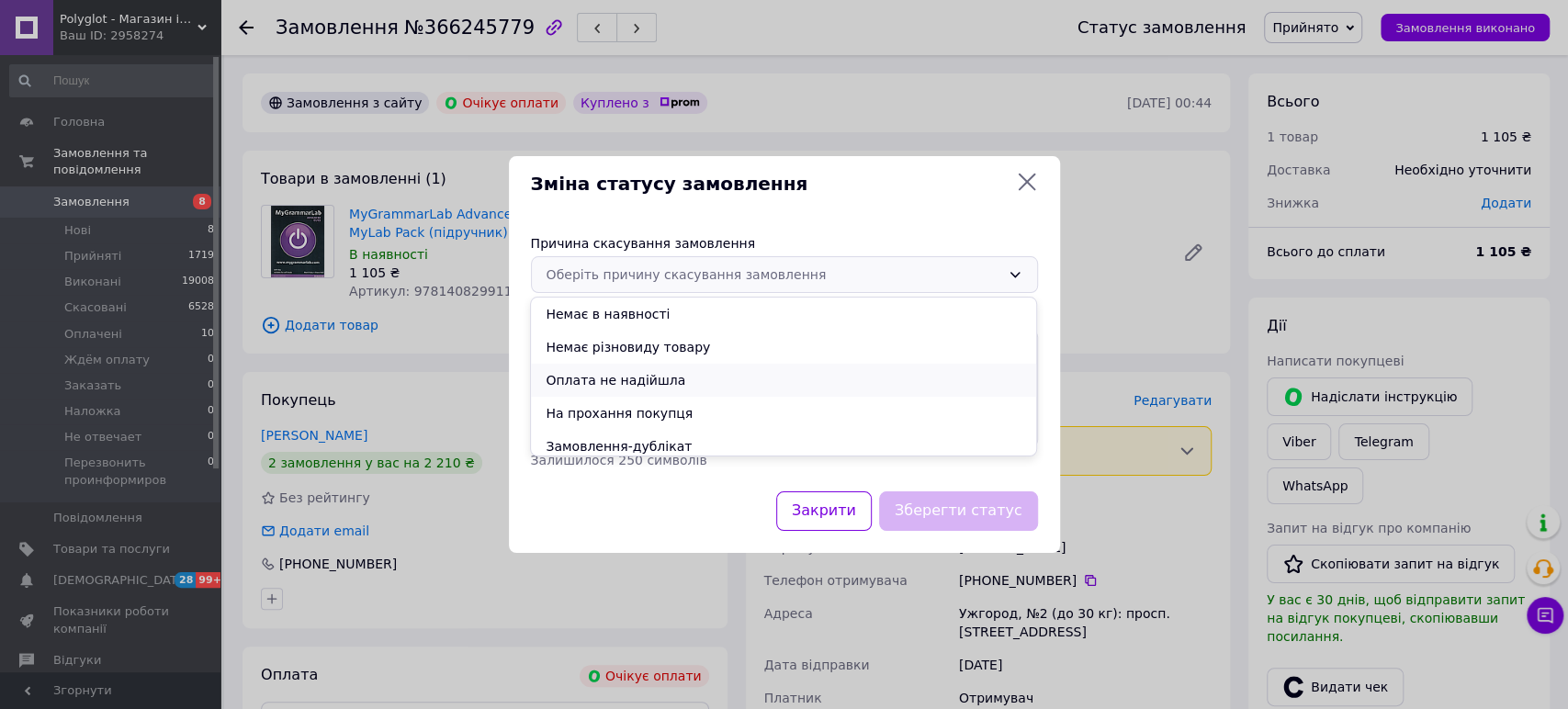
click at [712, 376] on li "Оплата не надійшла" at bounding box center [784, 380] width 505 height 33
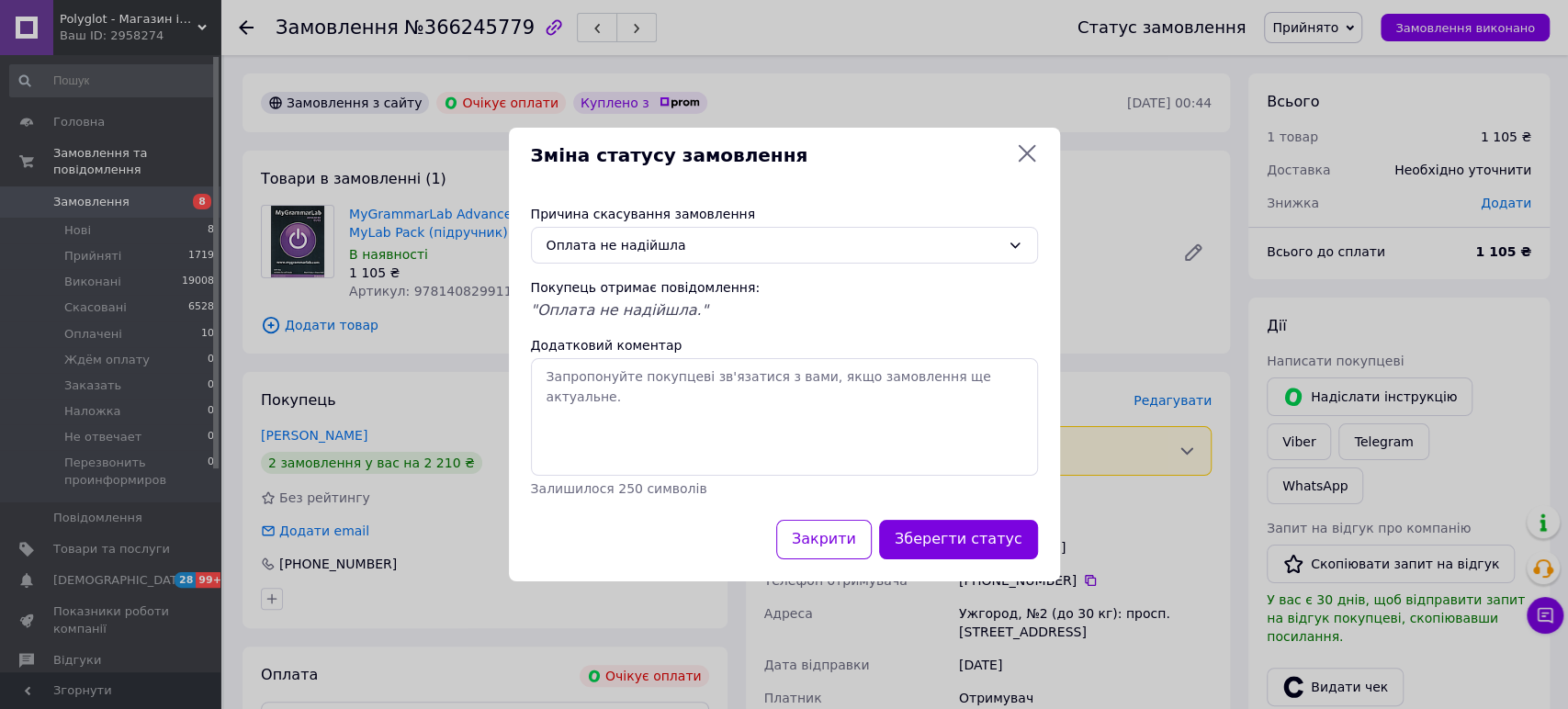
click at [956, 534] on button "Зберегти статус" at bounding box center [958, 539] width 159 height 39
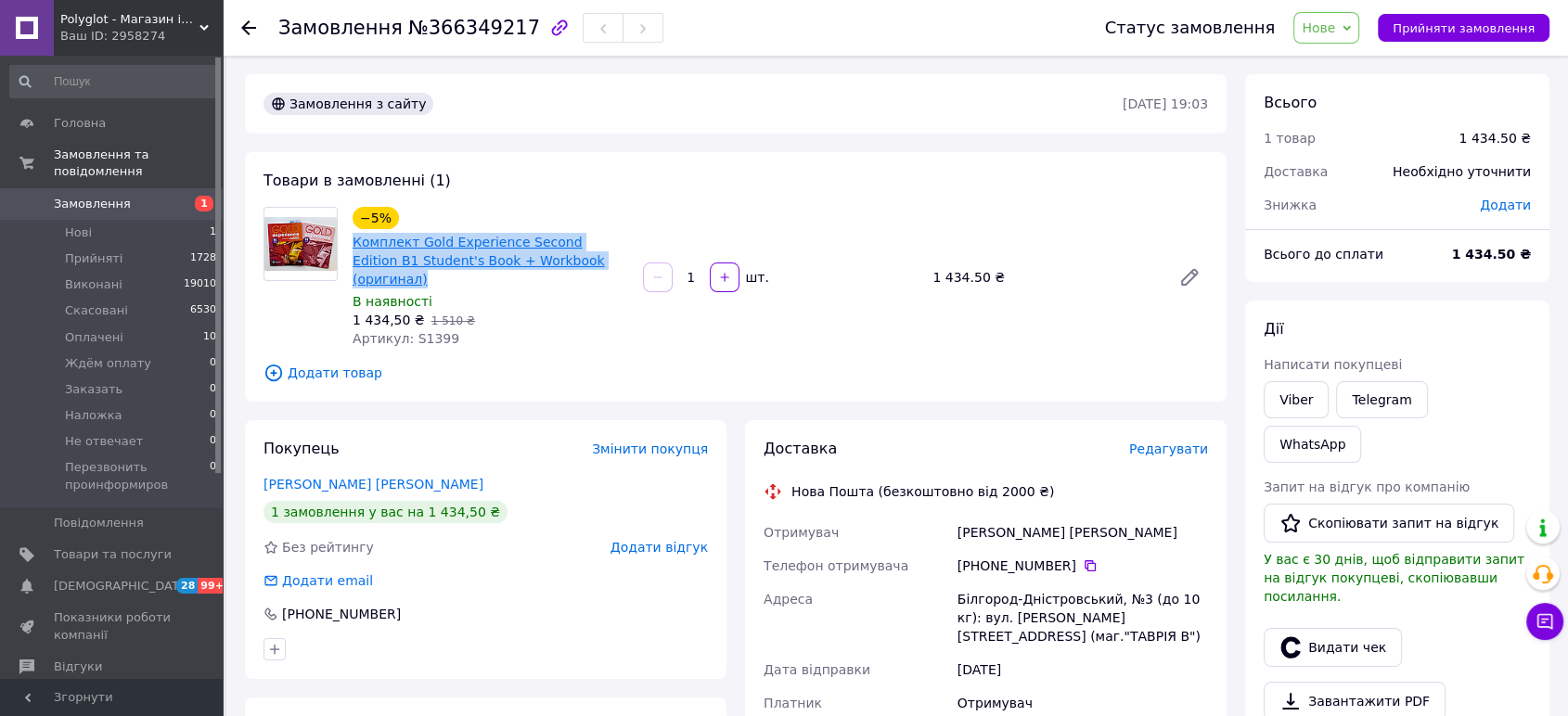
drag, startPoint x: 584, startPoint y: 262, endPoint x: 383, endPoint y: 238, distance: 202.4
click at [353, 238] on span "Комплект Gold Experience Second Edition B1 Student's Book + Workbook (оригинал)" at bounding box center [490, 260] width 275 height 55
copy link "Комплект Gold Experience Second Edition B1 Student's Book + Workbook (оригинал)"
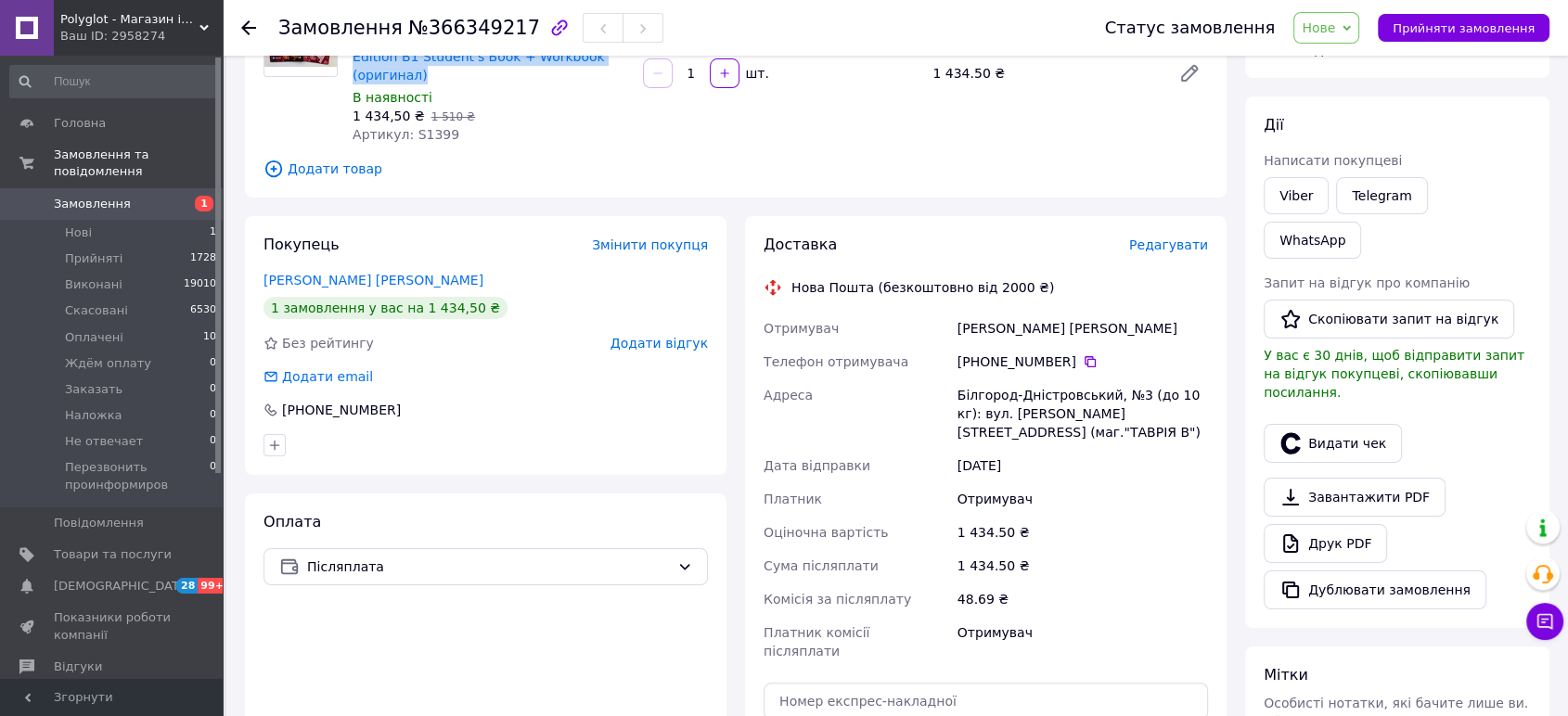
scroll to position [206, 0]
drag, startPoint x: 1055, startPoint y: 305, endPoint x: 947, endPoint y: 304, distance: 108.0
click at [947, 310] on div "Отримувач Долготер Татьяна Телефон отримувача +380 96 617 30 63   Адреса Білгор…" at bounding box center [986, 488] width 452 height 357
copy div "Отримувач Долготер Татьяна"
click at [1395, 644] on div "Мітки Особисті нотатки, які бачите лише ви. З їх допомогою можна фільтрувати за…" at bounding box center [1397, 723] width 304 height 158
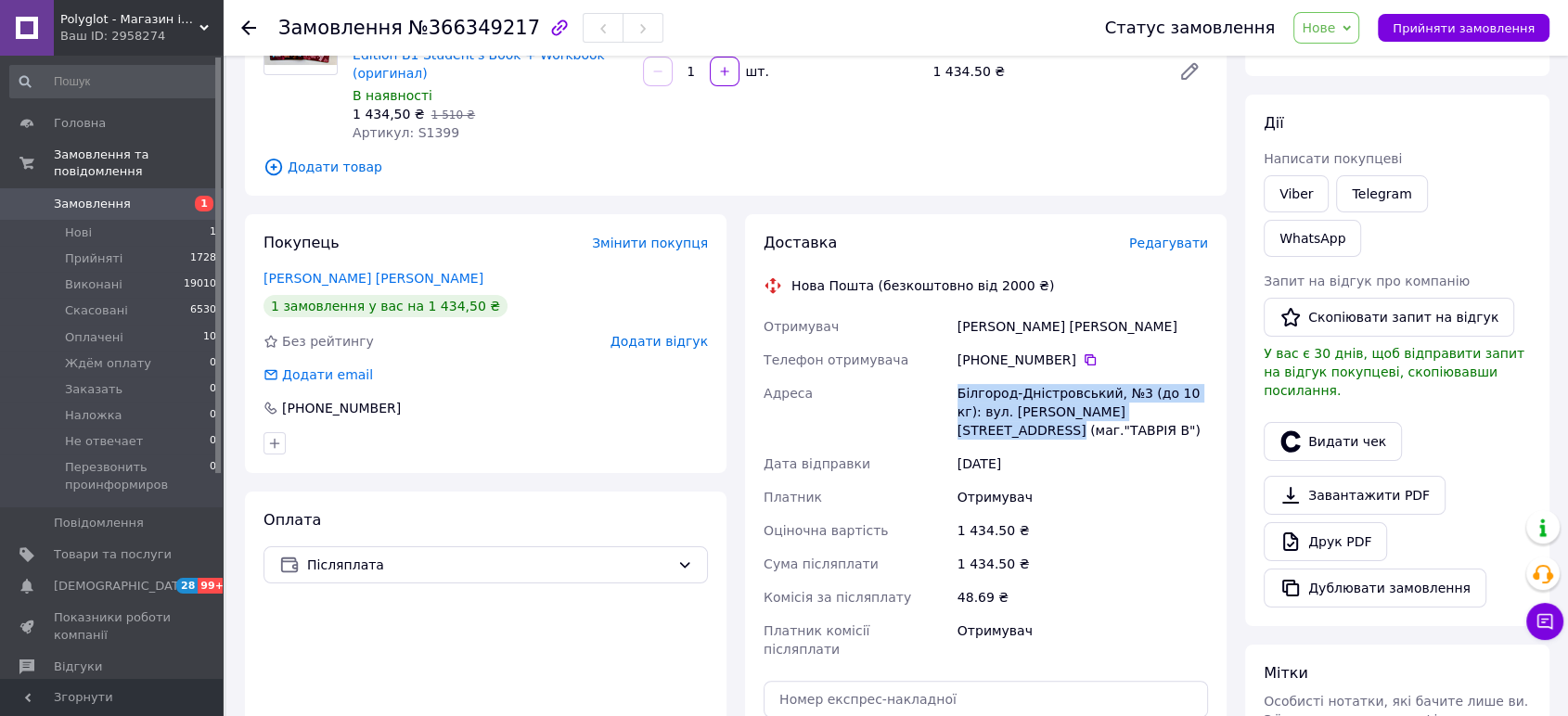
drag, startPoint x: 1188, startPoint y: 389, endPoint x: 957, endPoint y: 375, distance: 231.4
click at [957, 376] on div "Білгород-Дністровський, №3 (до 10 кг): вул. Тимчишина, 8 (маг."ТАВРІЯ В")" at bounding box center [1082, 411] width 258 height 71
copy div "Білгород-Дністровський, №3 (до 10 кг): вул. Тимчишина, 8 (маг."ТАВРІЯ В")"
click at [1509, 418] on div "Видати чек" at bounding box center [1397, 441] width 275 height 47
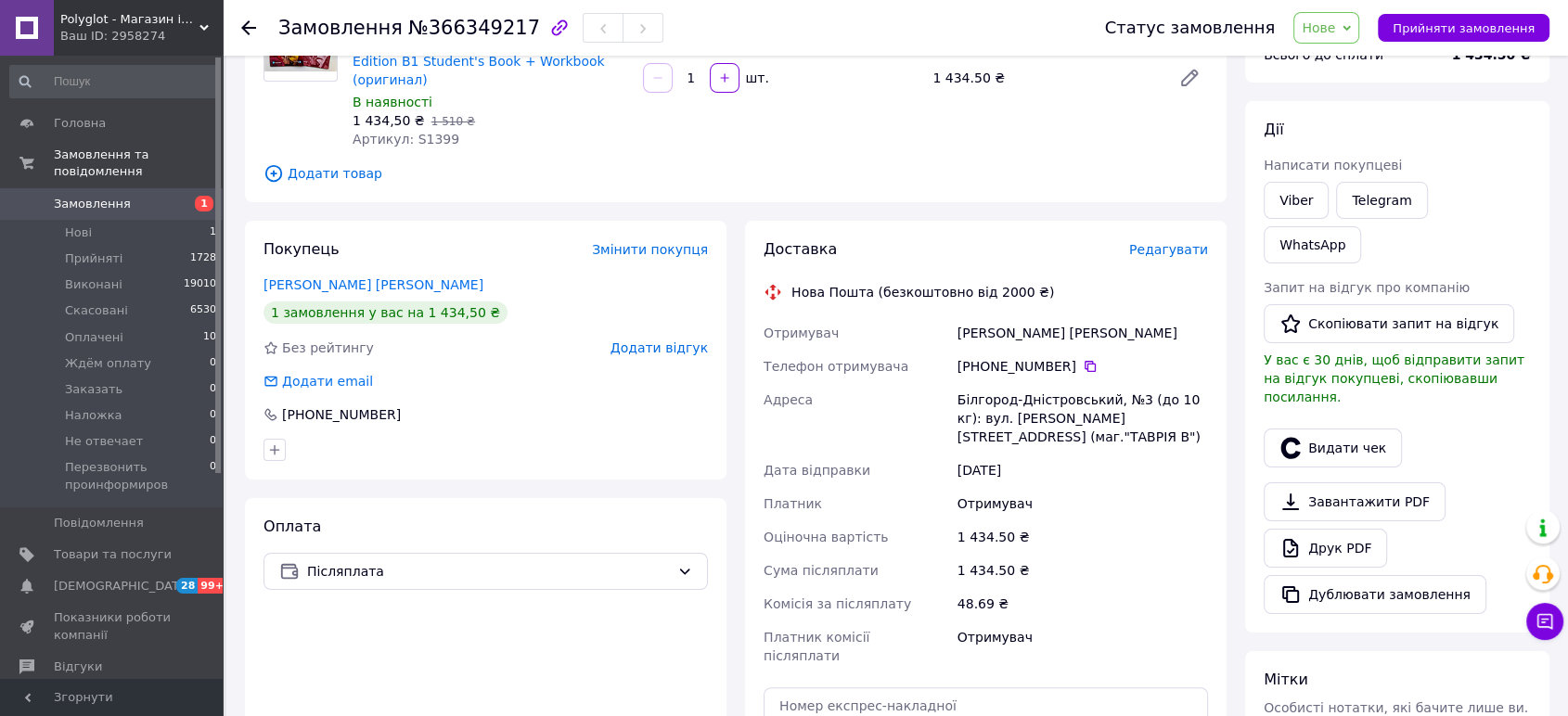
scroll to position [0, 0]
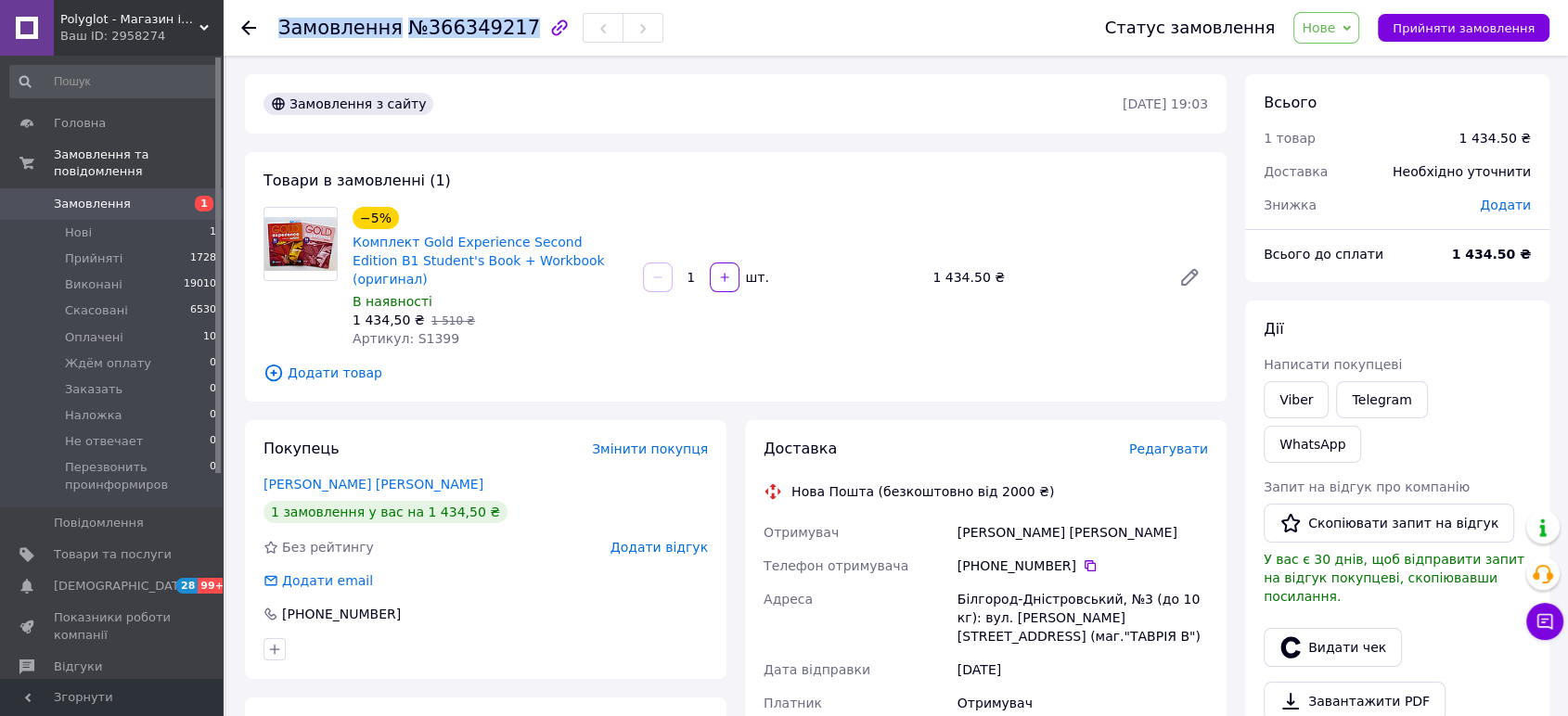
drag, startPoint x: 508, startPoint y: 30, endPoint x: 284, endPoint y: 37, distance: 224.1
click at [274, 36] on div "Замовлення №366349217 Статус замовлення Нове Прийнято Виконано Скасовано Оплаче…" at bounding box center [895, 27] width 1308 height 55
copy h1 "Замовлення №366349217"
